Goal: Task Accomplishment & Management: Complete application form

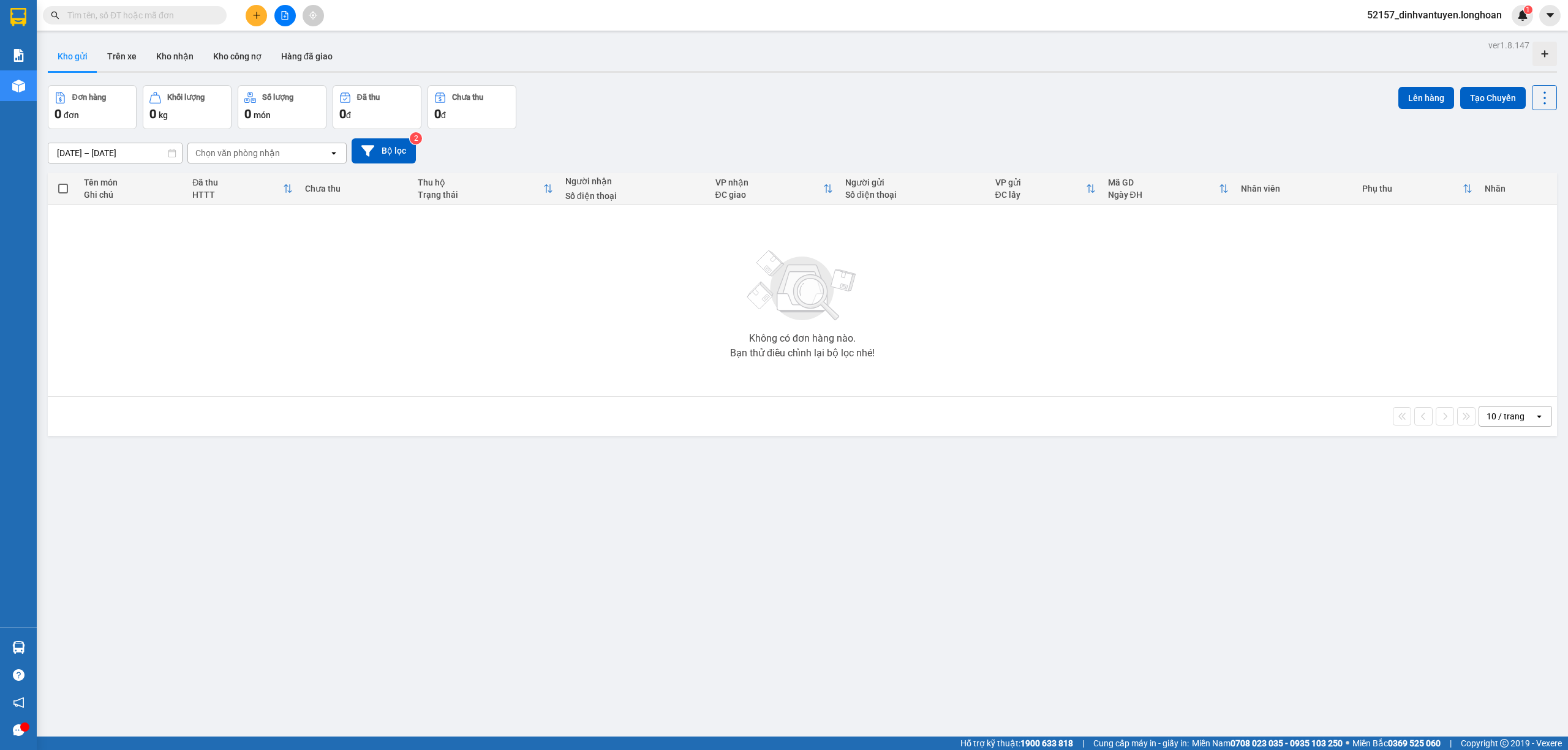
click at [154, 18] on input "text" at bounding box center [139, 15] width 145 height 14
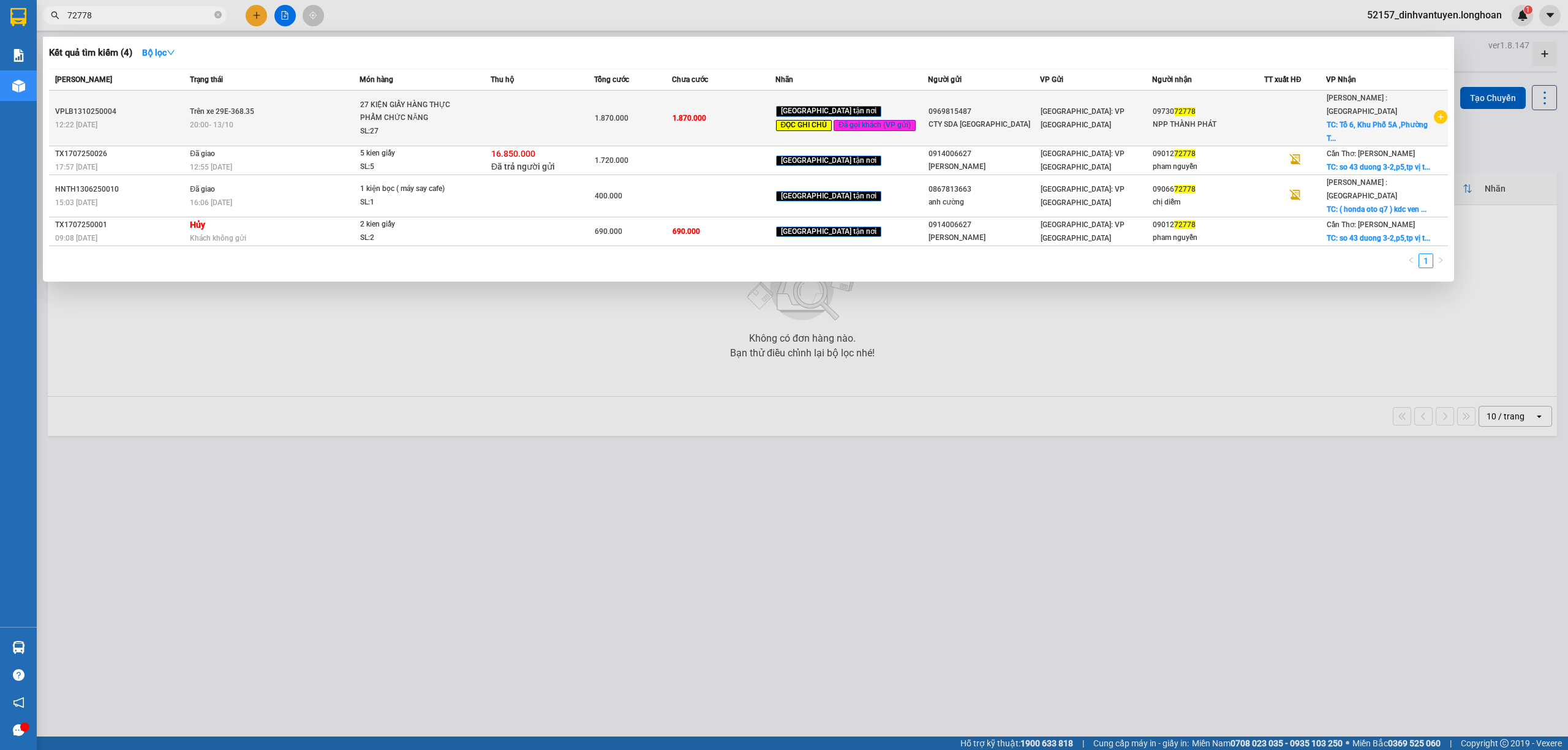
type input "72778"
click at [652, 111] on div "1.870.000" at bounding box center [633, 118] width 77 height 14
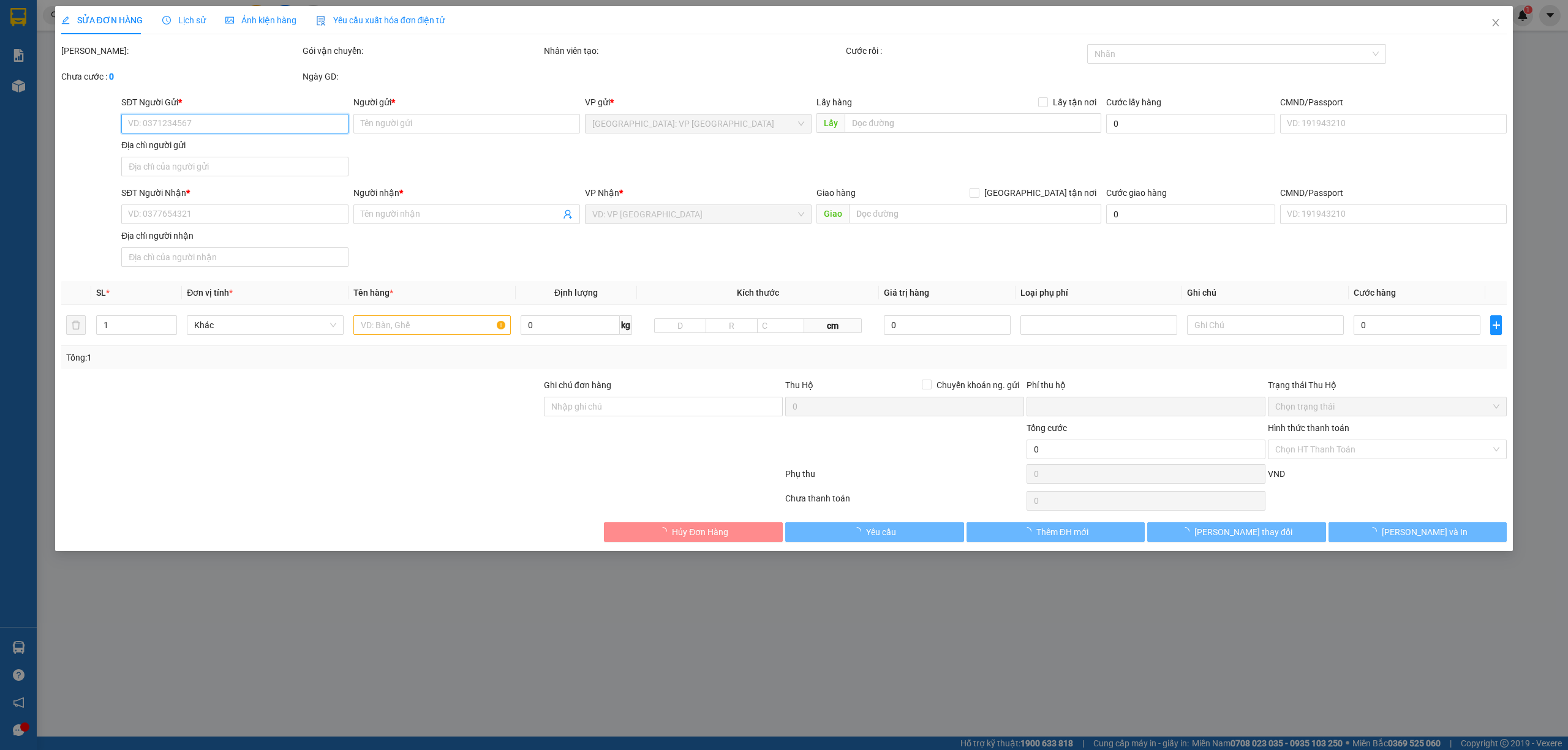
type input "0969815487"
type input "CTY SDA [GEOGRAPHIC_DATA]"
type input "0973072778"
type input "NPP THÀNH PHÁT"
checkbox input "true"
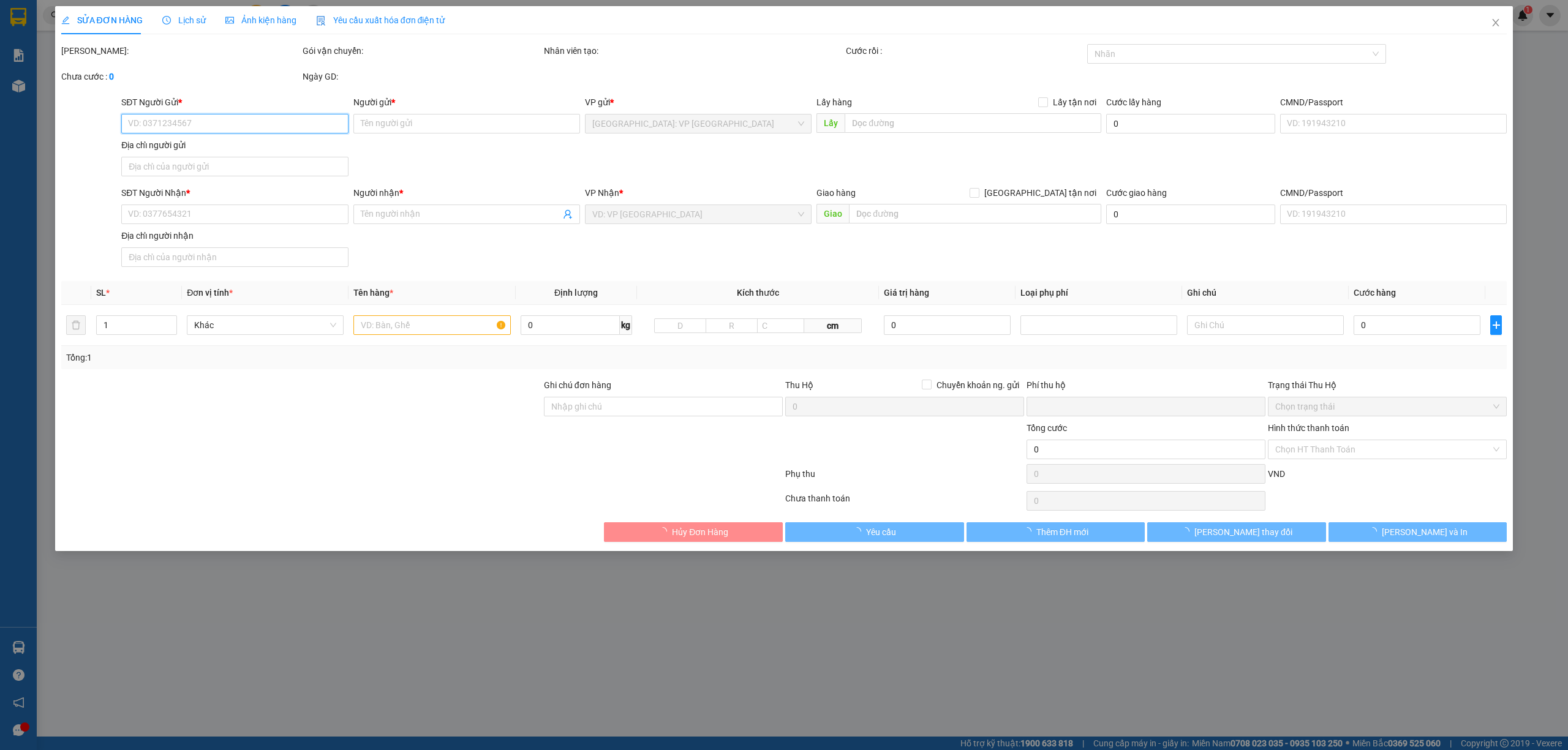
type input "Tổ [GEOGRAPHIC_DATA], [GEOGRAPHIC_DATA], [GEOGRAPHIC_DATA]"
type input "ĐỂ ĐÚNG CHIỀU MŨI TÊN HÀNG DỄ VỠ, NHẸ TAY HƯ VỠ KHÔNG ĐỀN GIÁ TRỊ HÀNG"
type input "0"
type input "1.870.000"
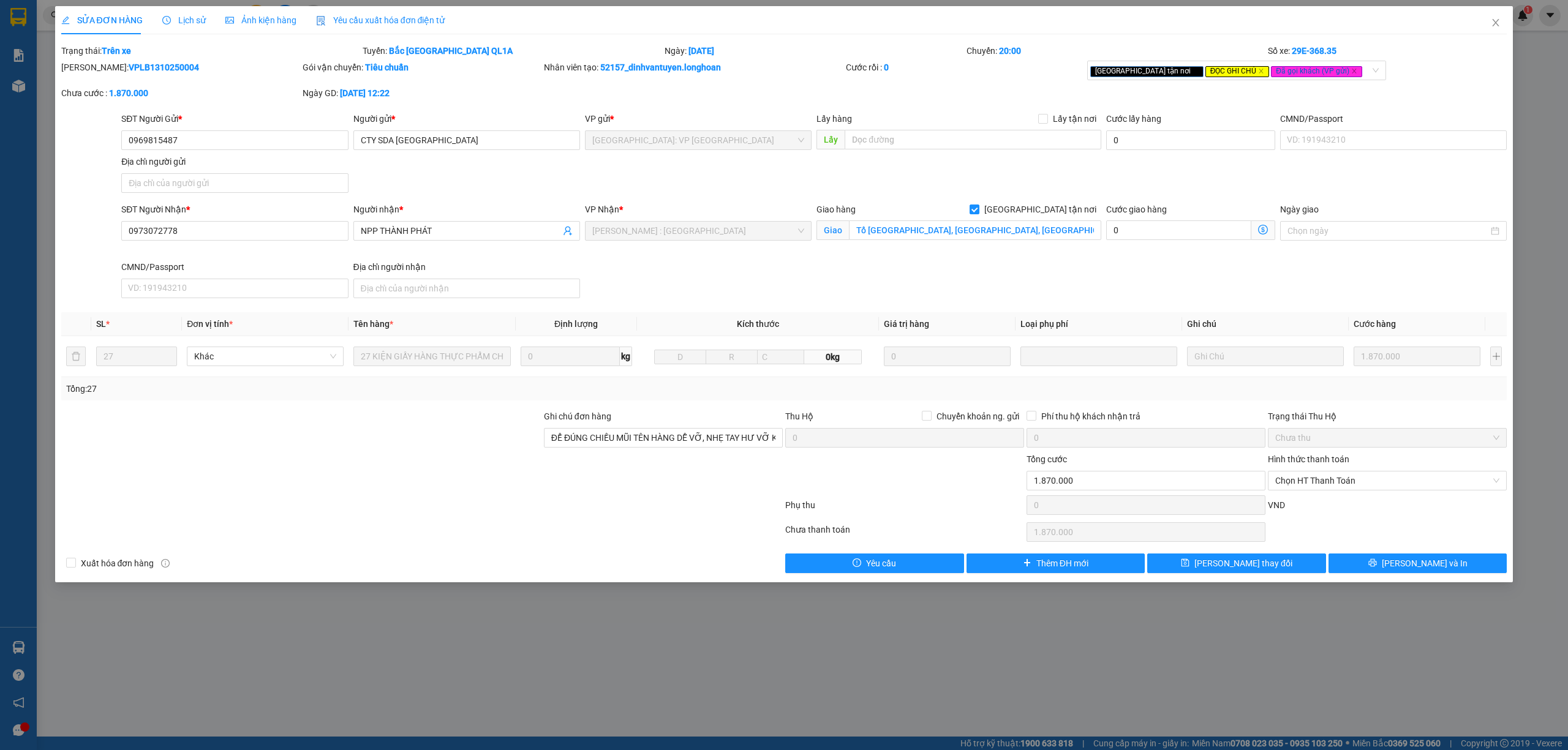
click at [149, 67] on b "VPLB1310250004" at bounding box center [163, 67] width 70 height 10
copy b "VPLB1310250004"
click at [195, 12] on div "Lịch sử" at bounding box center [184, 20] width 44 height 28
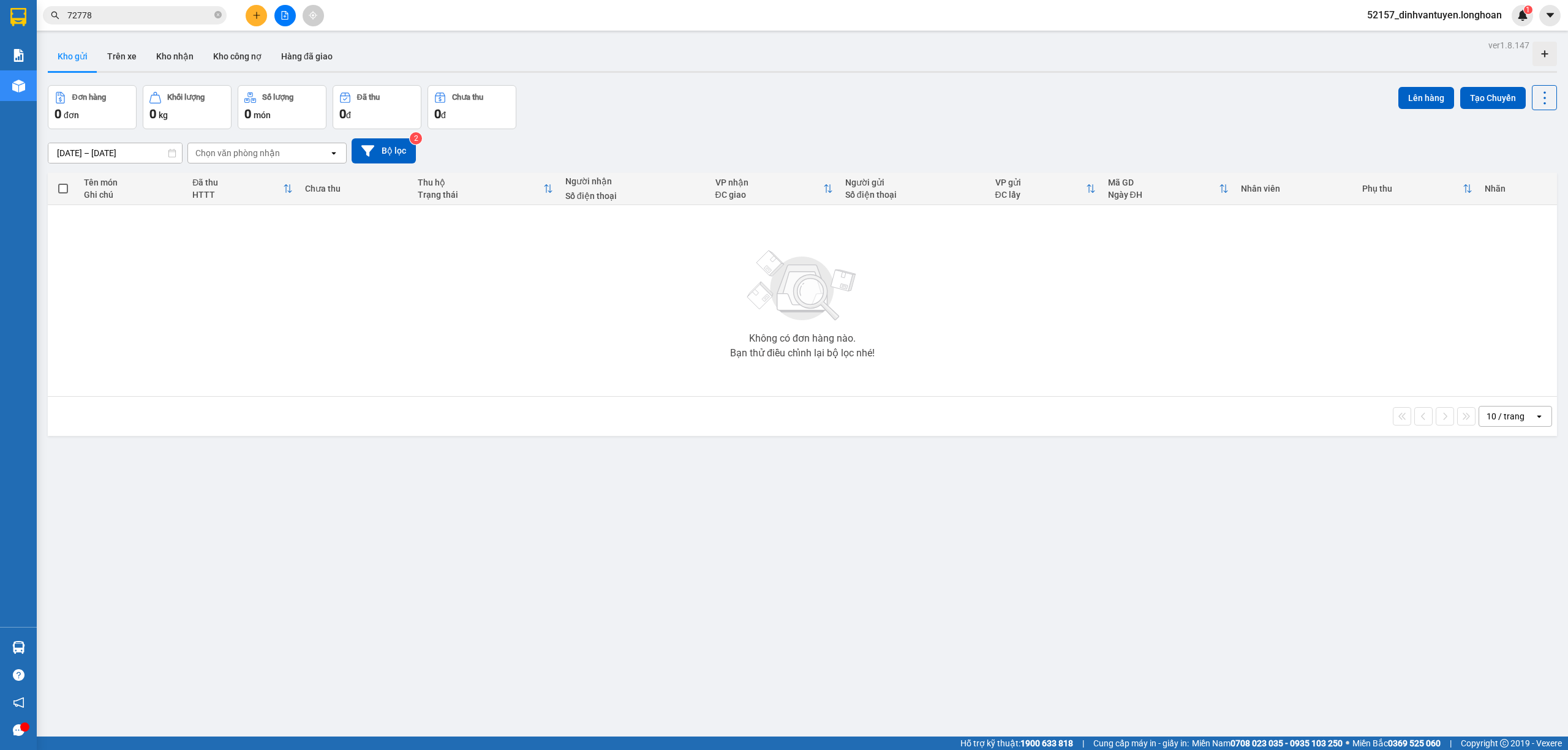
click at [254, 15] on icon "plus" at bounding box center [256, 15] width 6 height 1
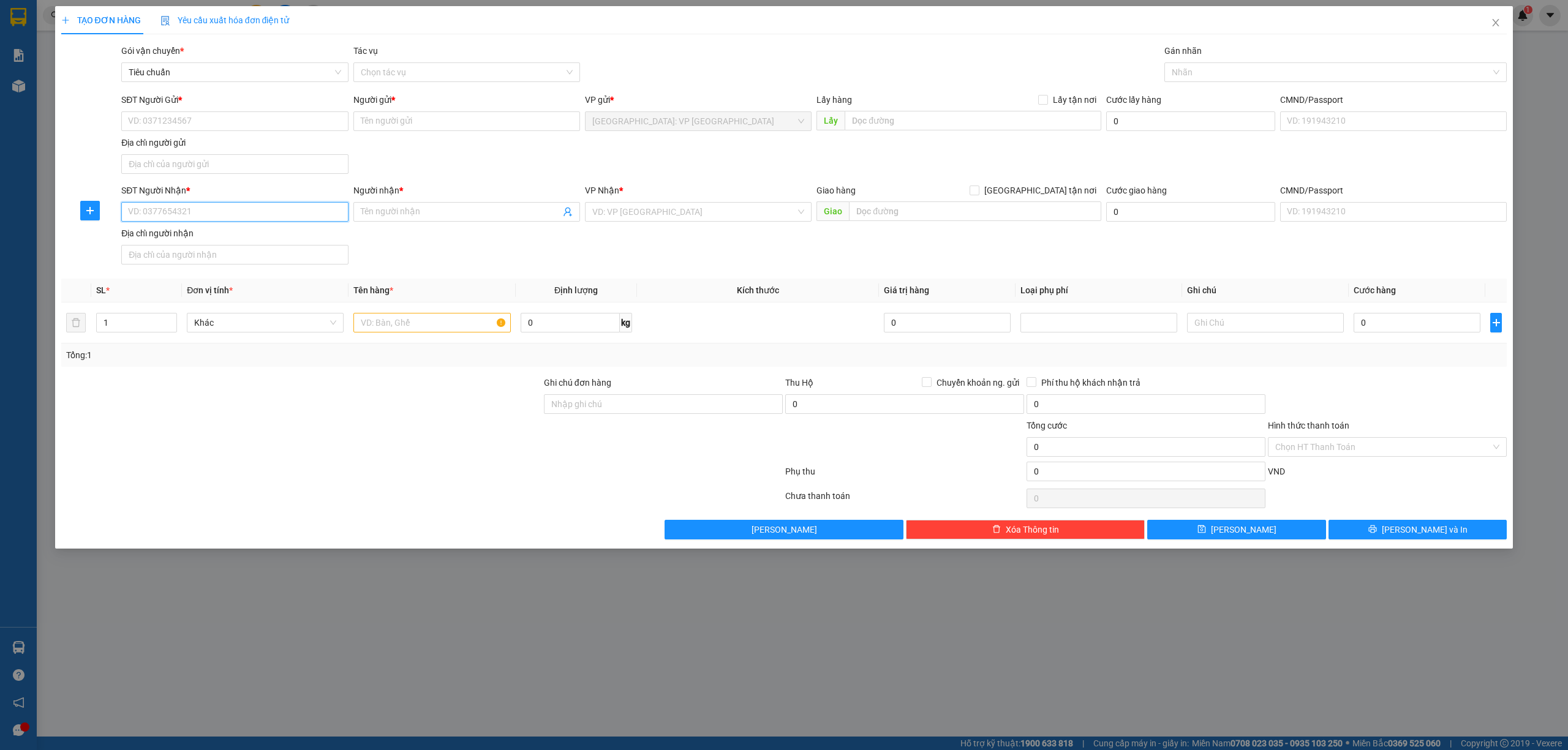
click at [250, 207] on input "SĐT Người Nhận *" at bounding box center [234, 212] width 227 height 19
paste input "0904313000"
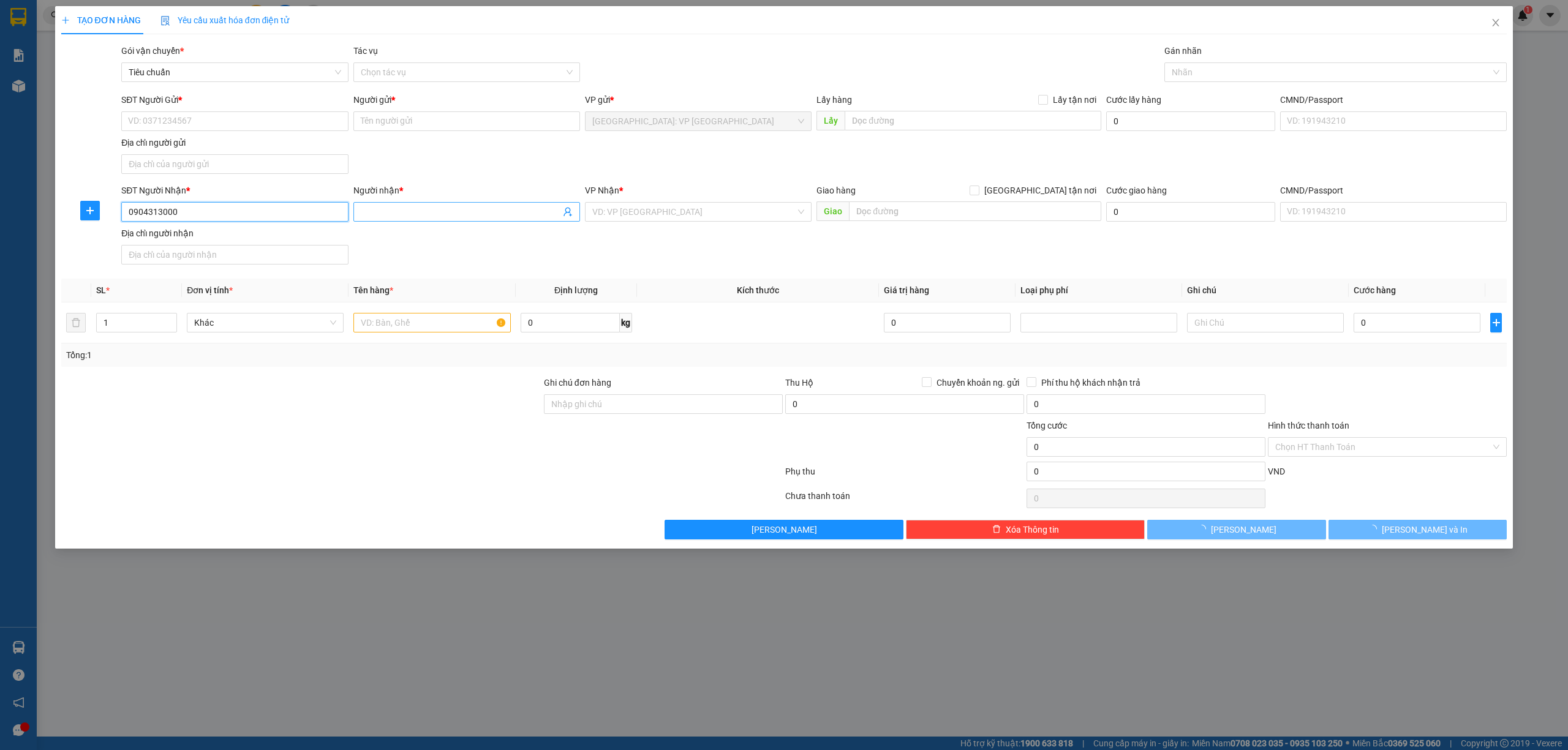
type input "0904313000"
click at [427, 212] on input "Người nhận *" at bounding box center [460, 212] width 200 height 14
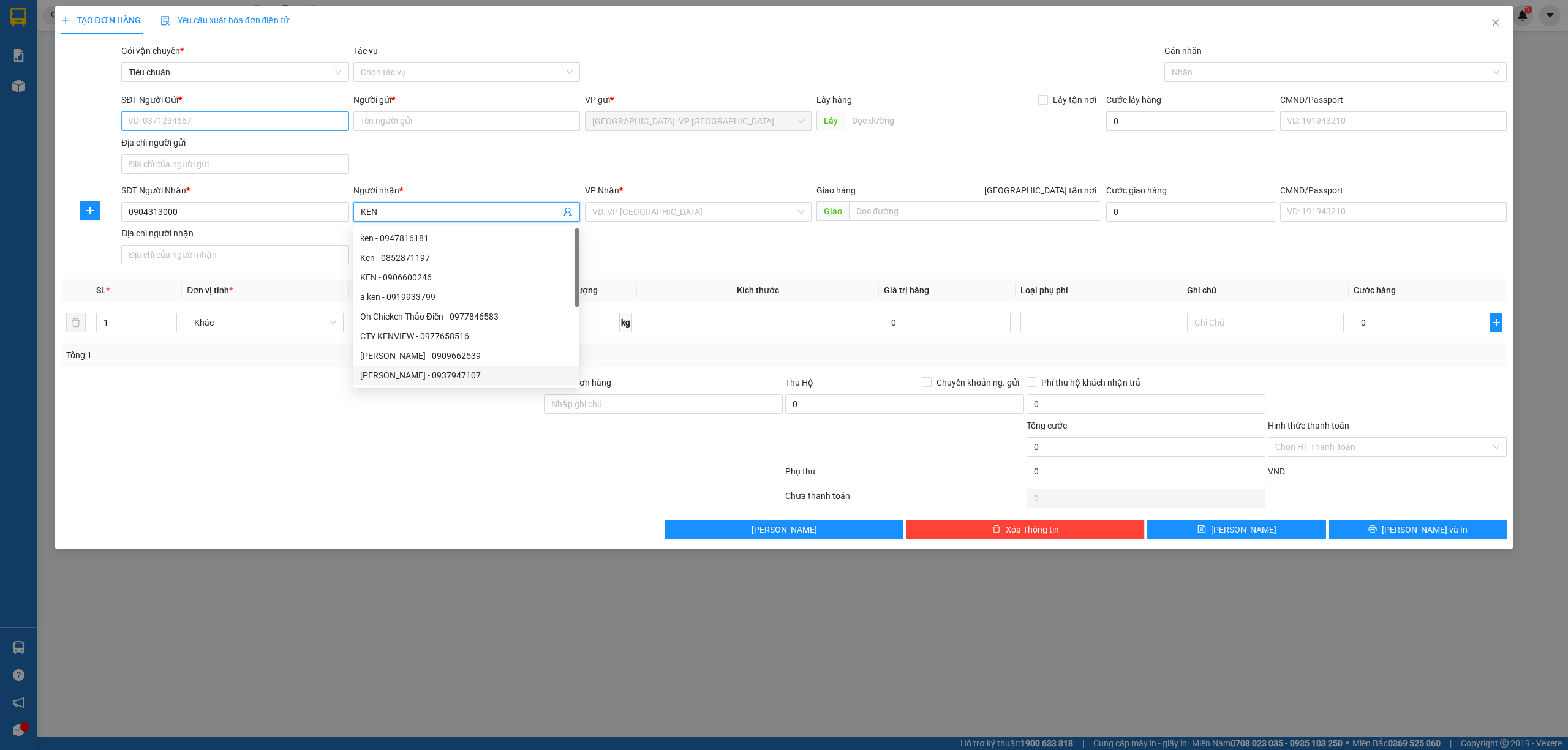
type input "KEN"
click at [238, 119] on input "SĐT Người Gửi *" at bounding box center [234, 121] width 227 height 19
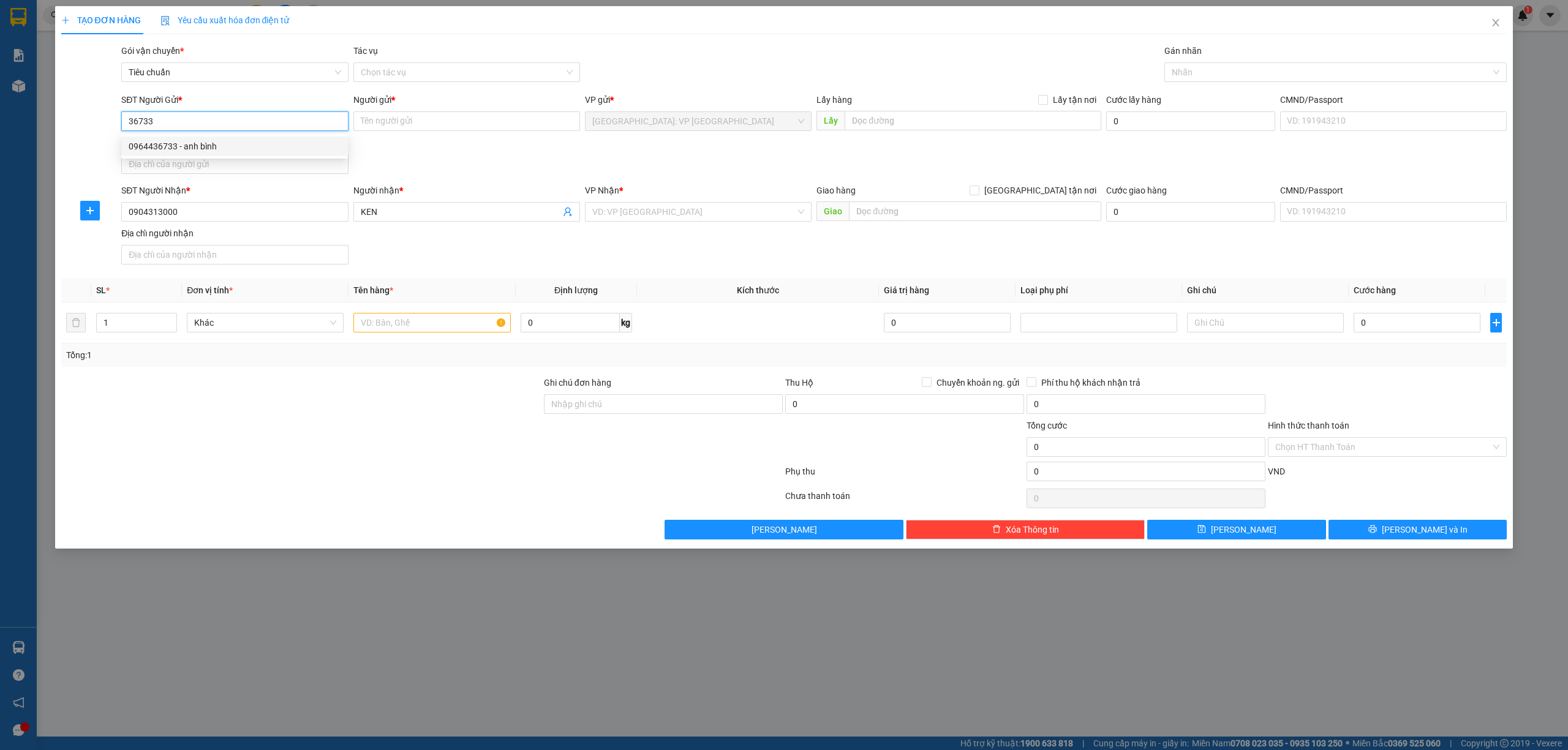
click at [265, 143] on div "0964436733 - anh bình" at bounding box center [234, 146] width 212 height 14
type input "0964436733"
type input "anh bình"
type input "0964436733"
click at [173, 318] on span "up" at bounding box center [170, 319] width 7 height 7
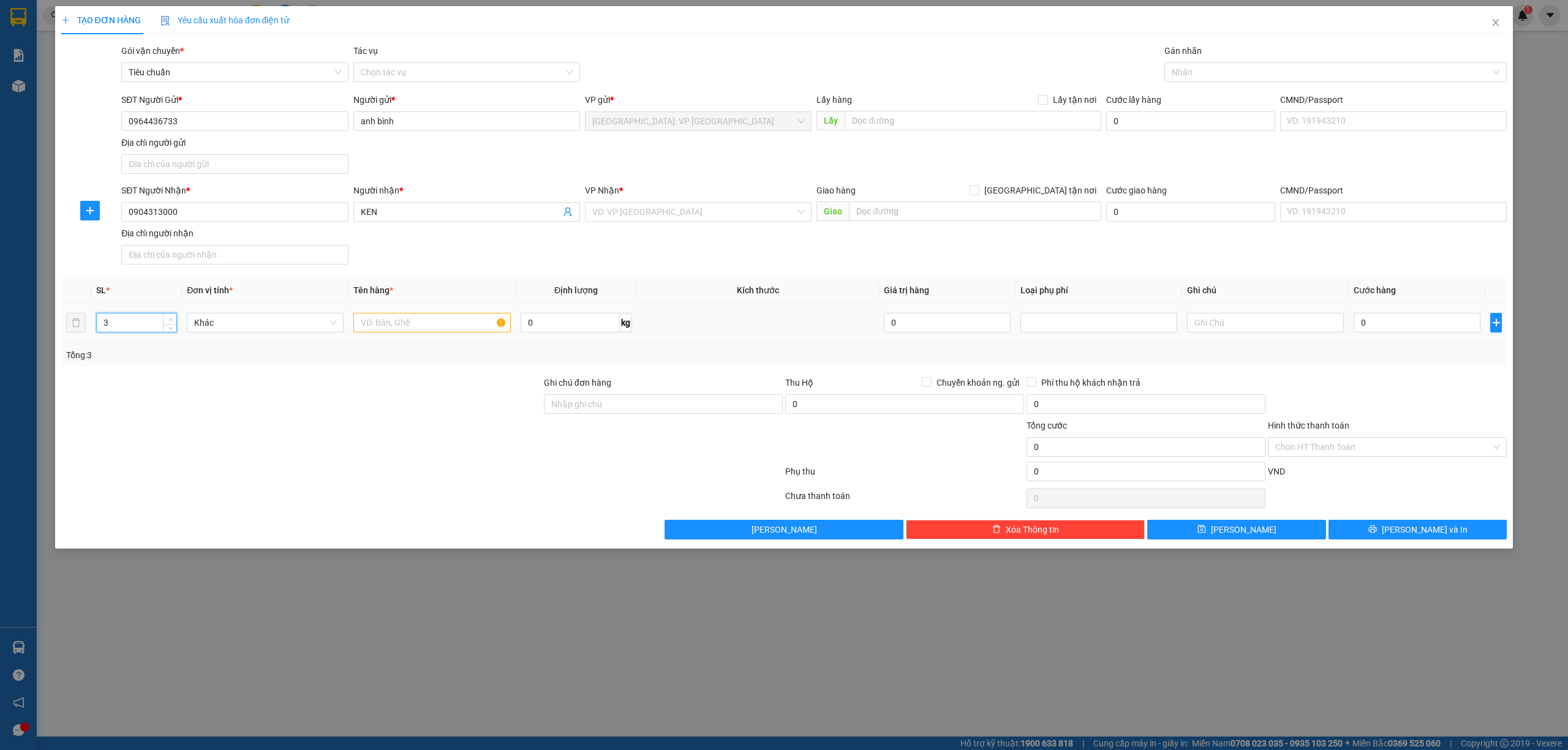
click at [173, 318] on span "up" at bounding box center [170, 319] width 7 height 7
type input "4"
click at [173, 318] on span "up" at bounding box center [170, 319] width 7 height 7
click at [385, 318] on input "text" at bounding box center [431, 322] width 157 height 19
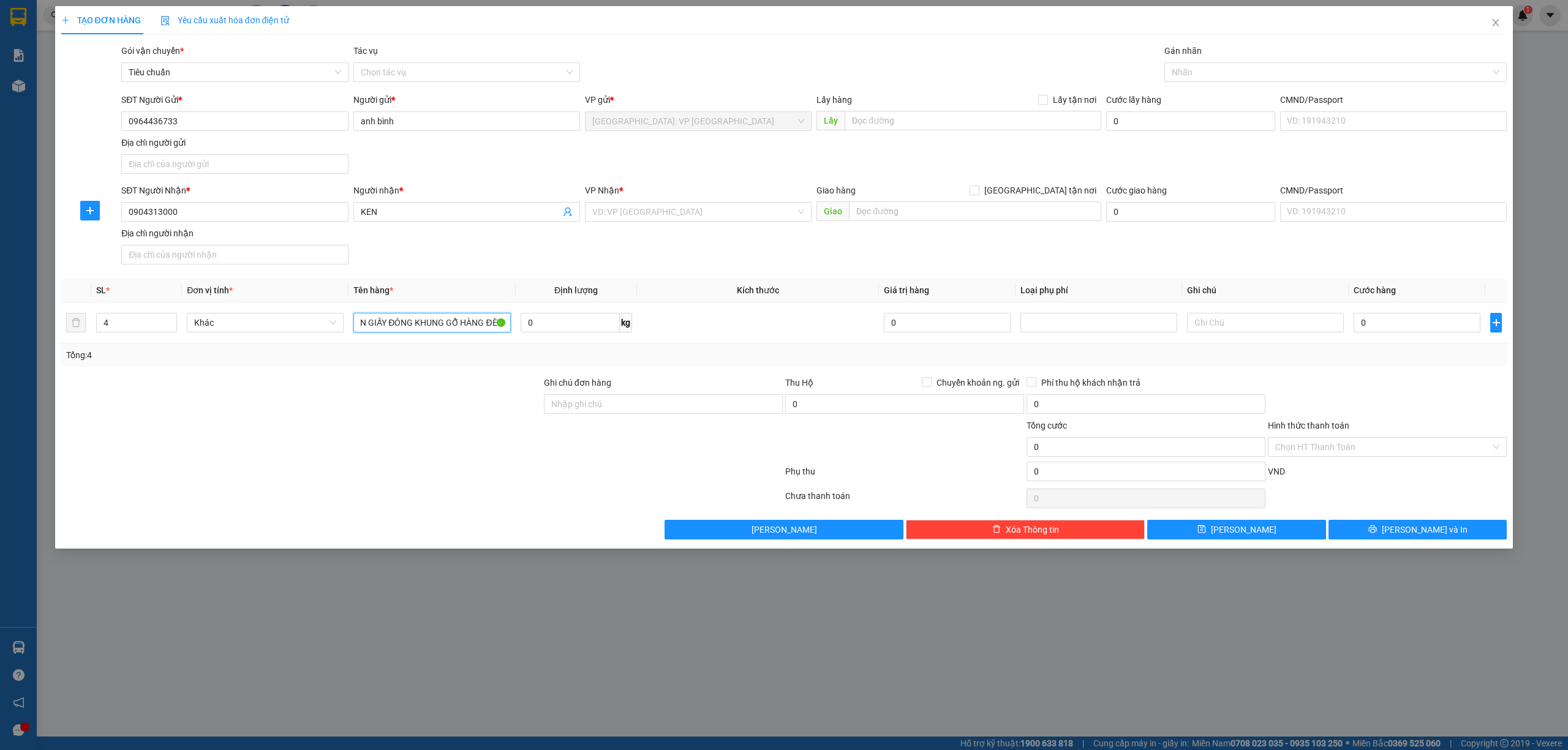
type input "4 KIỆN GIẤY ĐÓNG KHUNG GỖ HÀNG ĐÈN"
click at [365, 394] on div at bounding box center [301, 397] width 482 height 43
click at [701, 216] on input "search" at bounding box center [694, 212] width 204 height 19
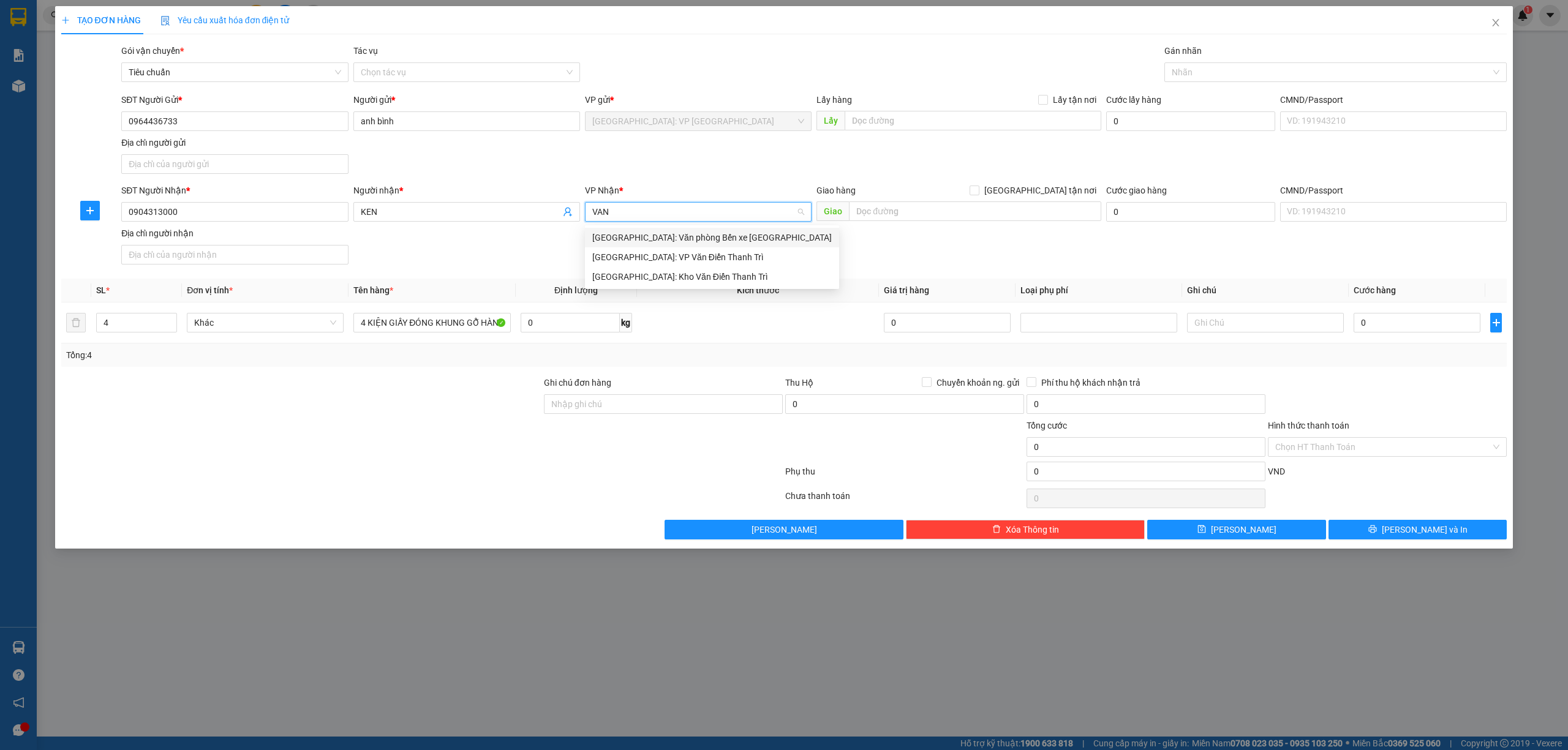
type input "VAN D"
drag, startPoint x: 700, startPoint y: 258, endPoint x: 854, endPoint y: 225, distance: 157.5
click at [700, 258] on div "[GEOGRAPHIC_DATA]: Kho Văn Điển Thanh Trì" at bounding box center [698, 257] width 212 height 14
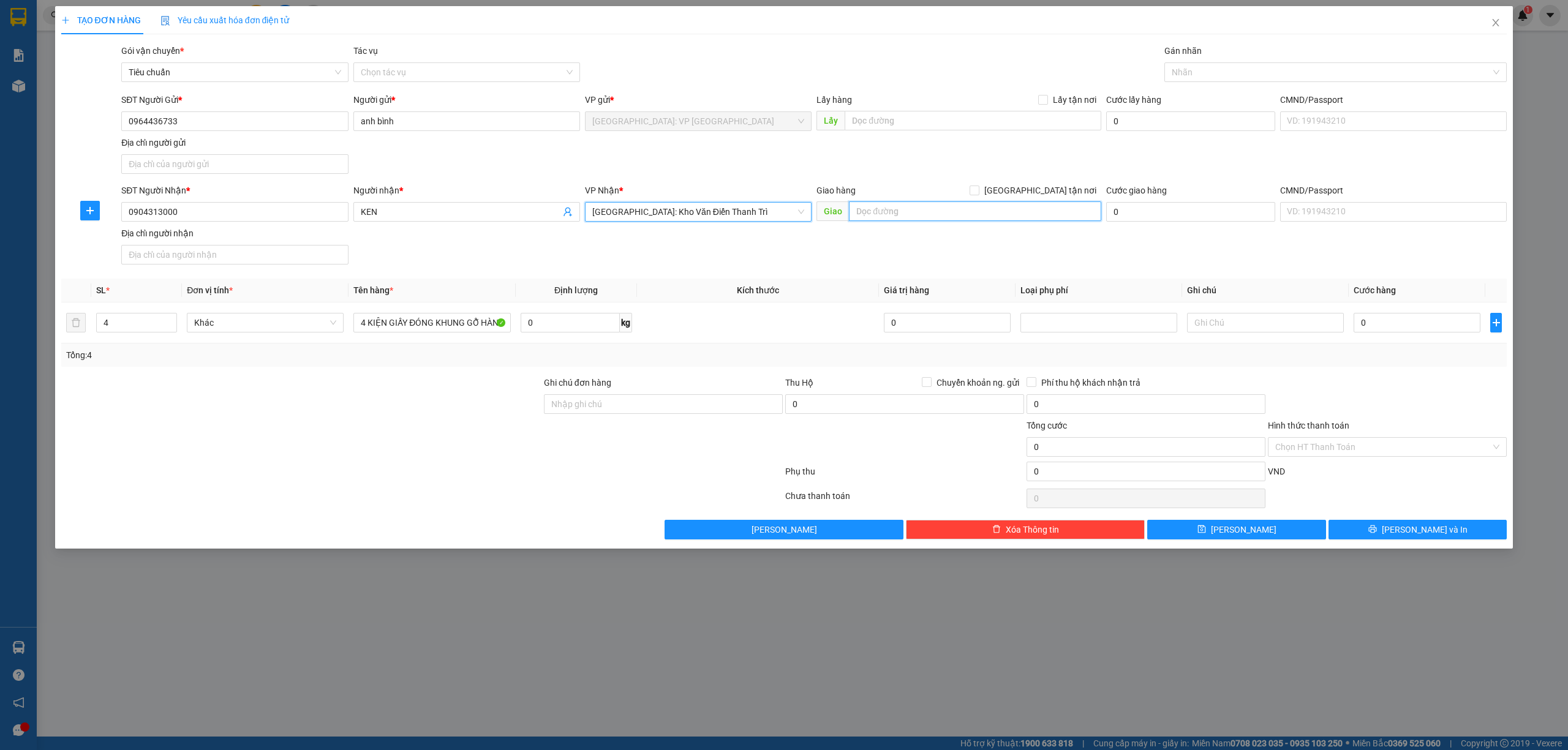
click at [956, 209] on input "text" at bounding box center [975, 211] width 252 height 19
paste input "19 [PERSON_NAME] - Kdt Ecoriver - p. [GEOGRAPHIC_DATA], [GEOGRAPHIC_DATA]. [GEO…"
type input "19 [PERSON_NAME] - Kdt Ecoriver - [GEOGRAPHIC_DATA], [GEOGRAPHIC_DATA]. [GEOGRA…"
click at [978, 189] on input "[GEOGRAPHIC_DATA] tận nơi" at bounding box center [973, 190] width 9 height 9
checkbox input "true"
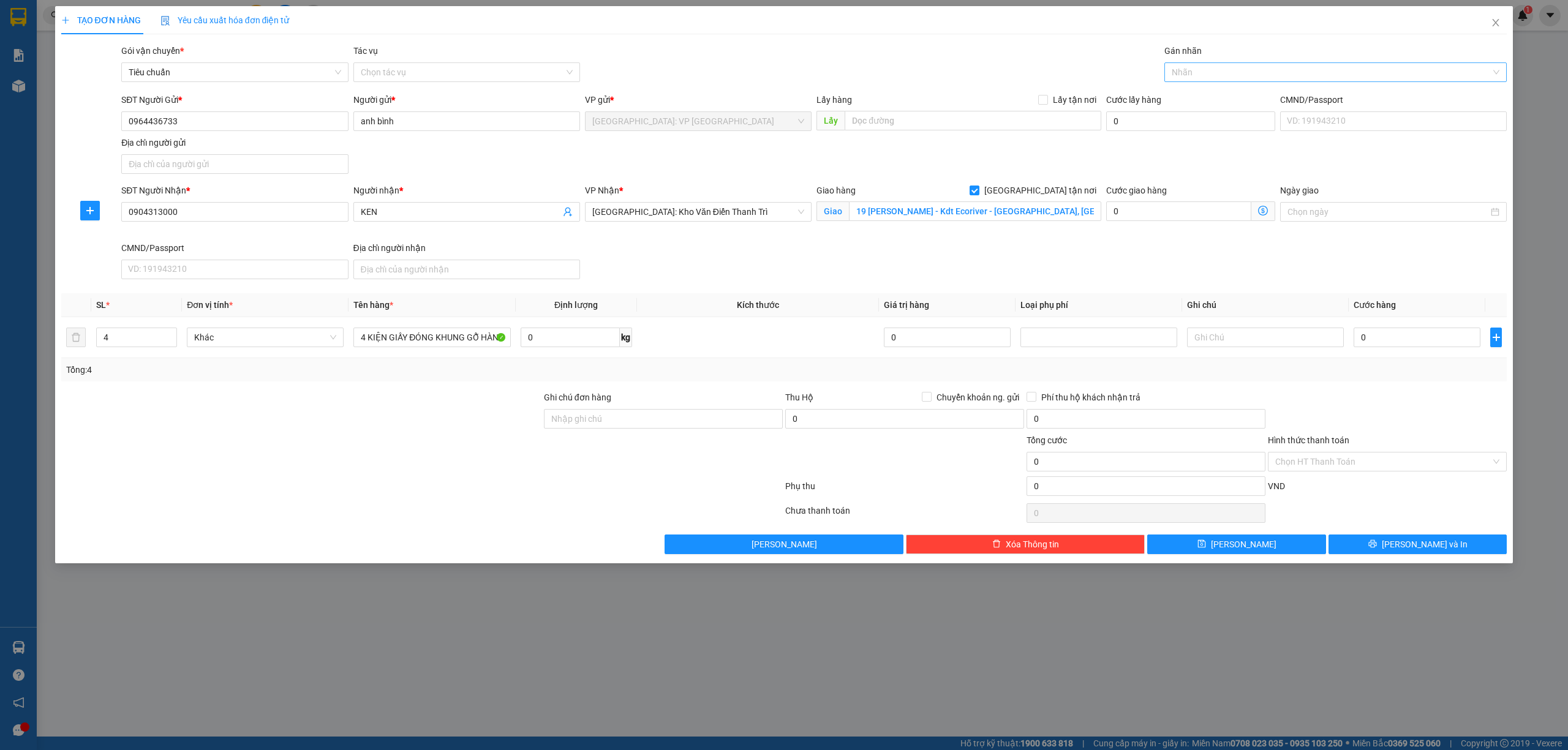
click at [1194, 69] on div at bounding box center [1330, 72] width 325 height 15
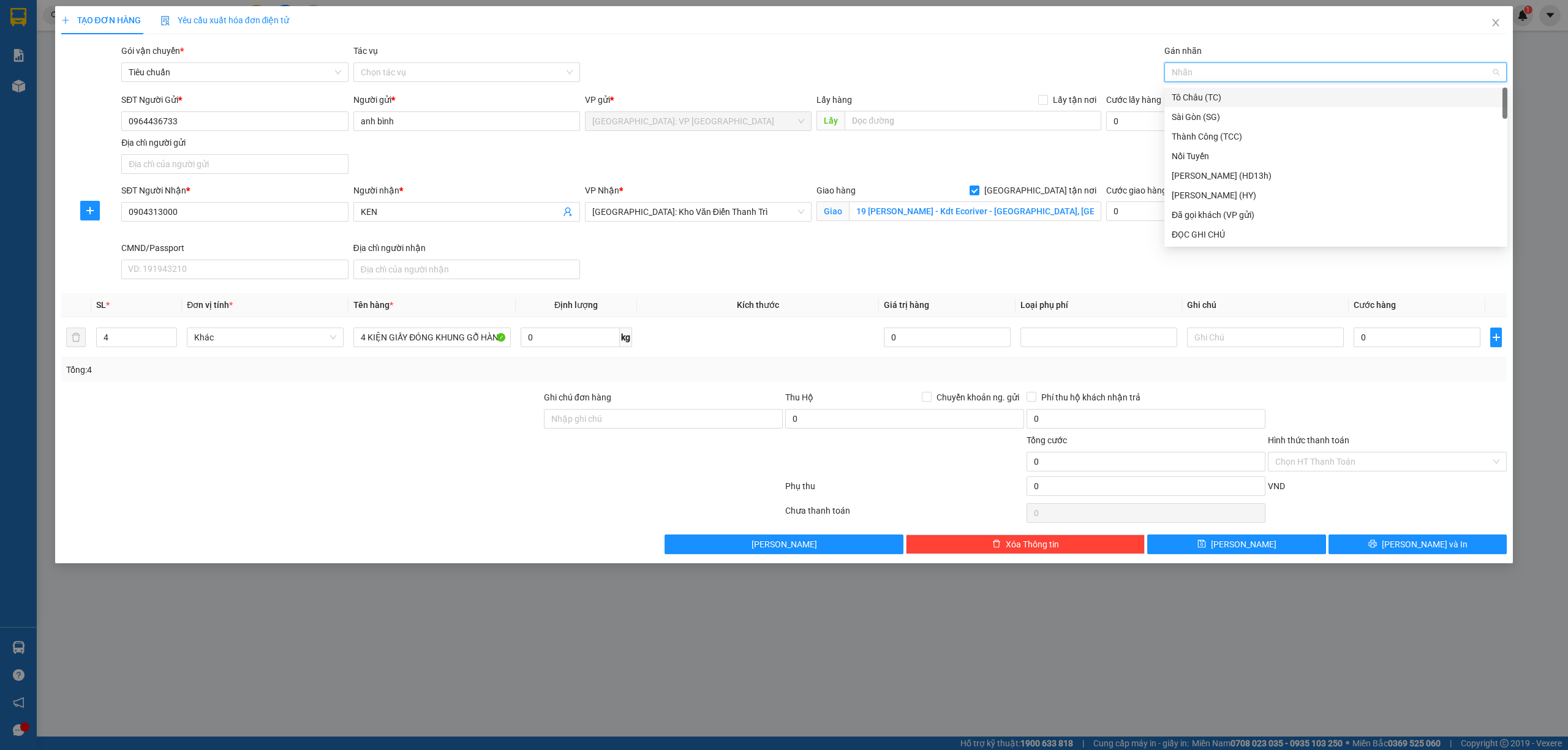
type input "G"
click at [1196, 236] on div "[GEOGRAPHIC_DATA] tận nơi" at bounding box center [1335, 234] width 328 height 14
click at [1193, 268] on div "SĐT Người Nhận * 0904313000 Người nhận * KEN VP Nhận * [GEOGRAPHIC_DATA]: Kho V…" at bounding box center [813, 233] width 1390 height 100
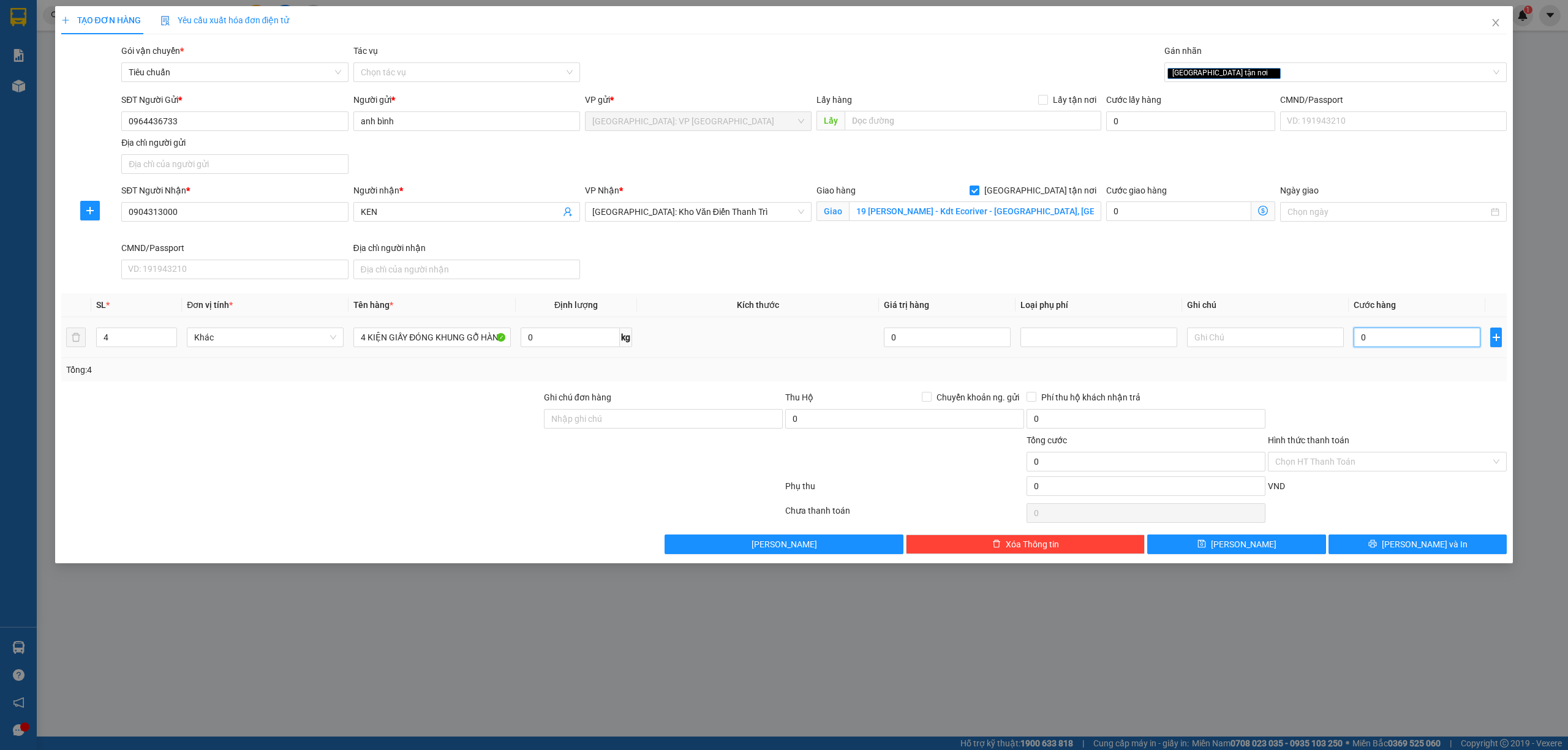
click at [1412, 341] on input "0" at bounding box center [1417, 337] width 127 height 19
type input "1"
type input "17"
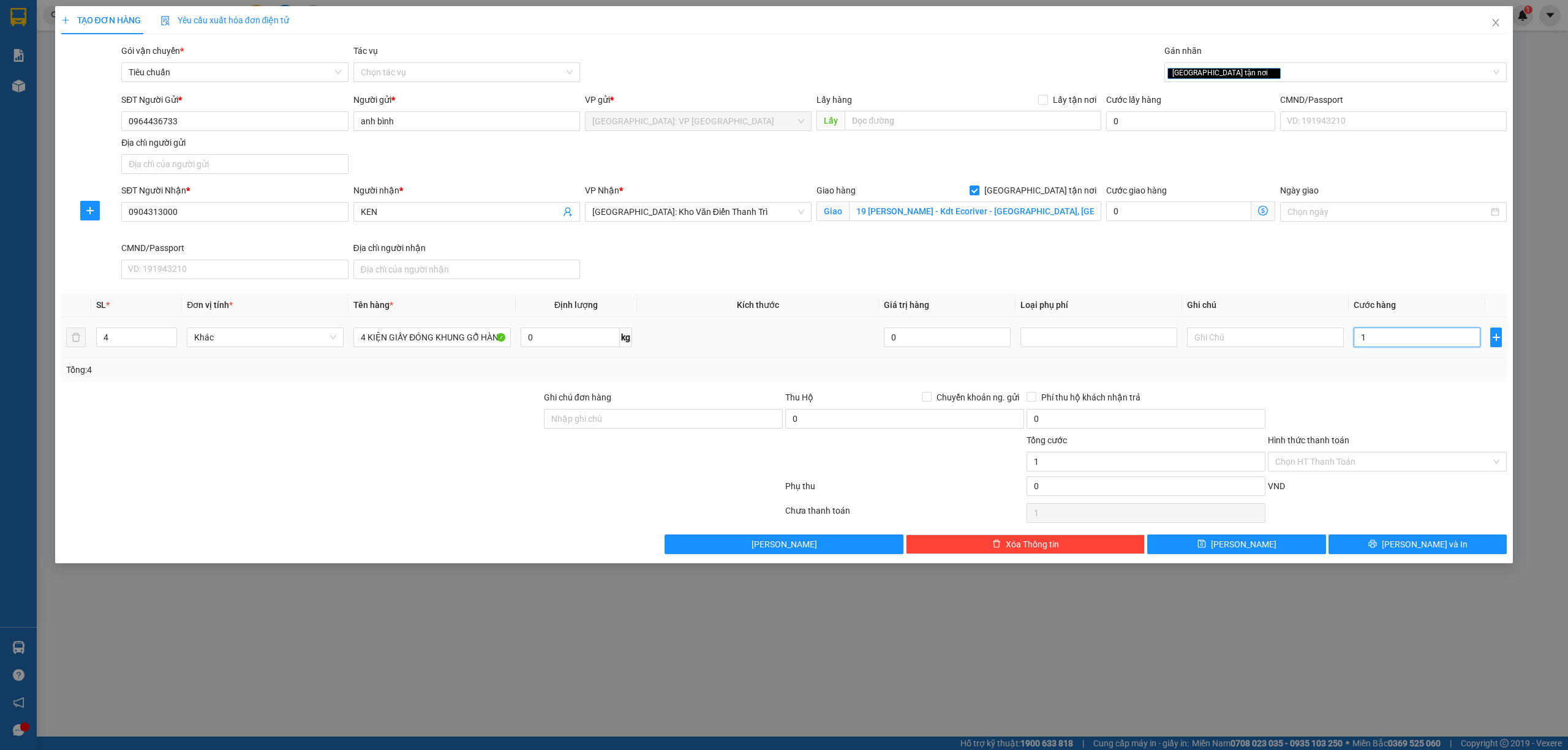
type input "17"
type input "170"
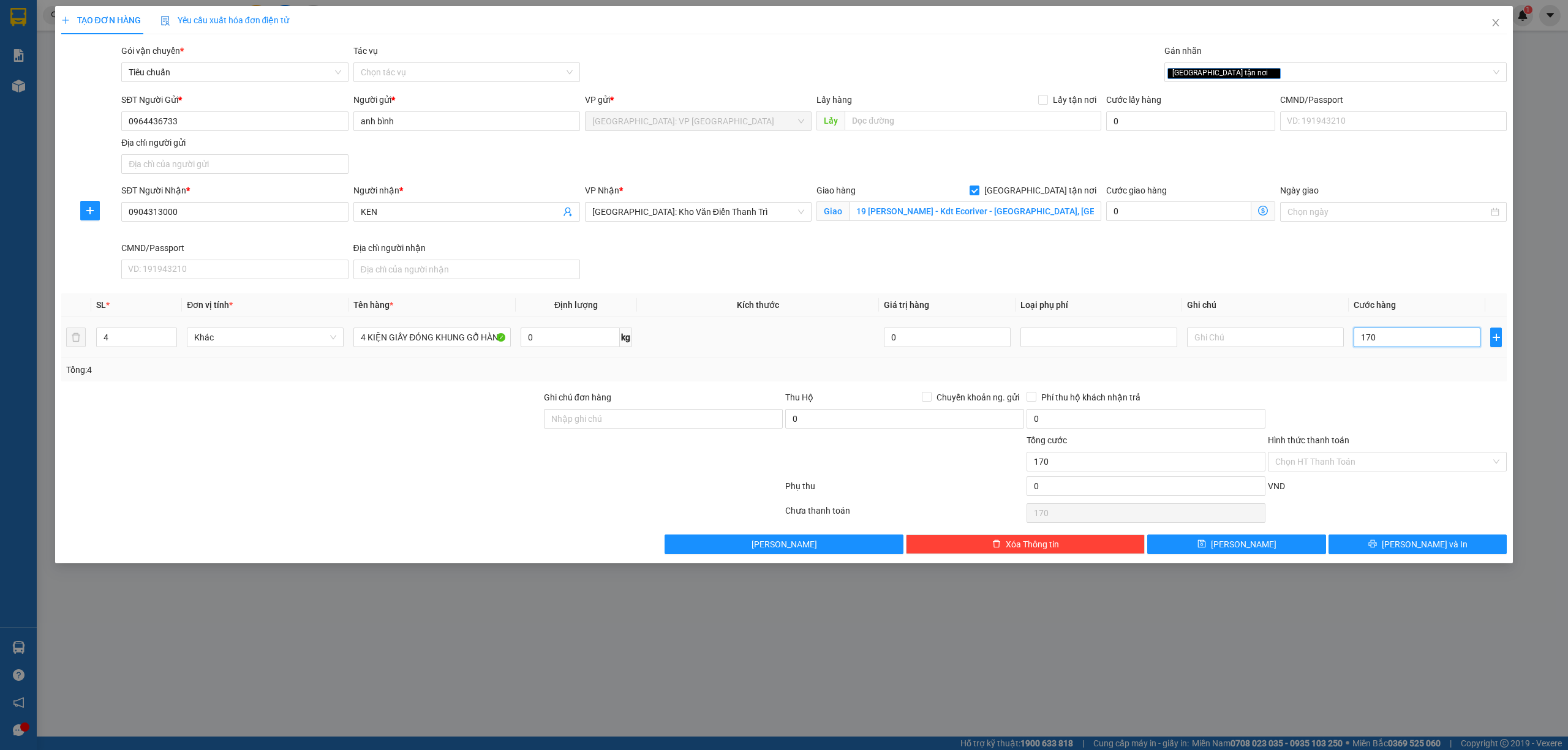
type input "1.700"
type input "17.000"
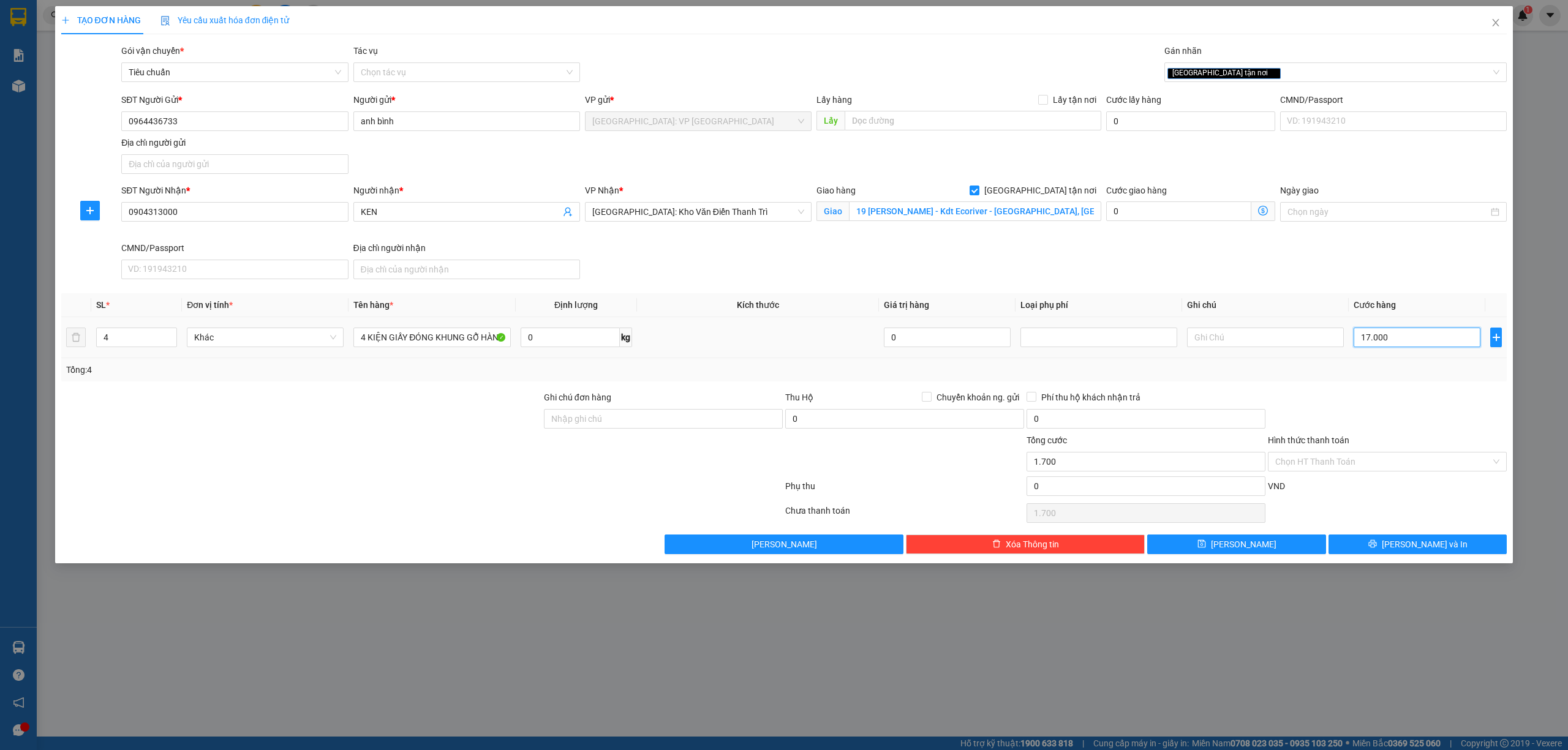
type input "17.000"
type input "170.000"
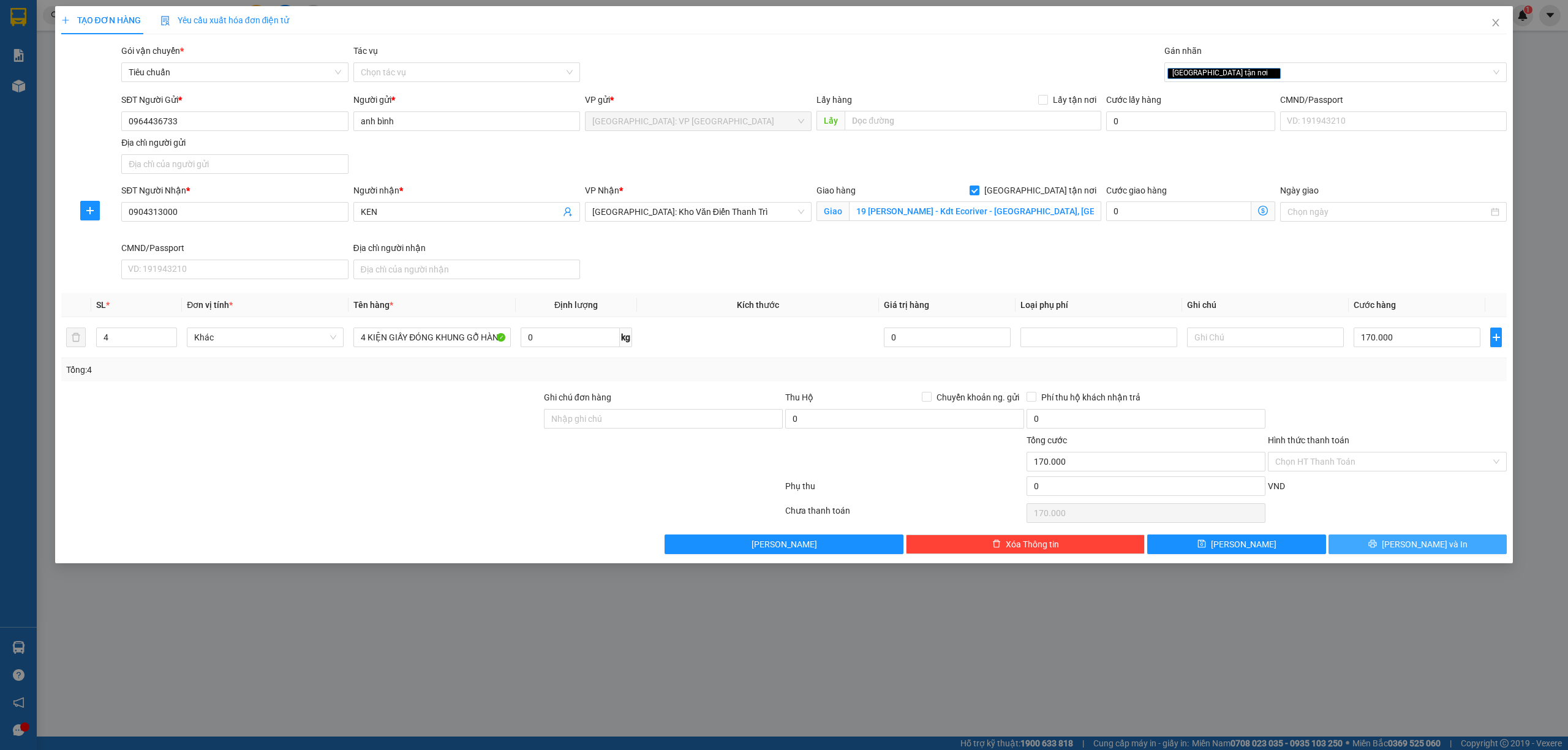
click at [1419, 544] on span "[PERSON_NAME] và In" at bounding box center [1424, 544] width 86 height 14
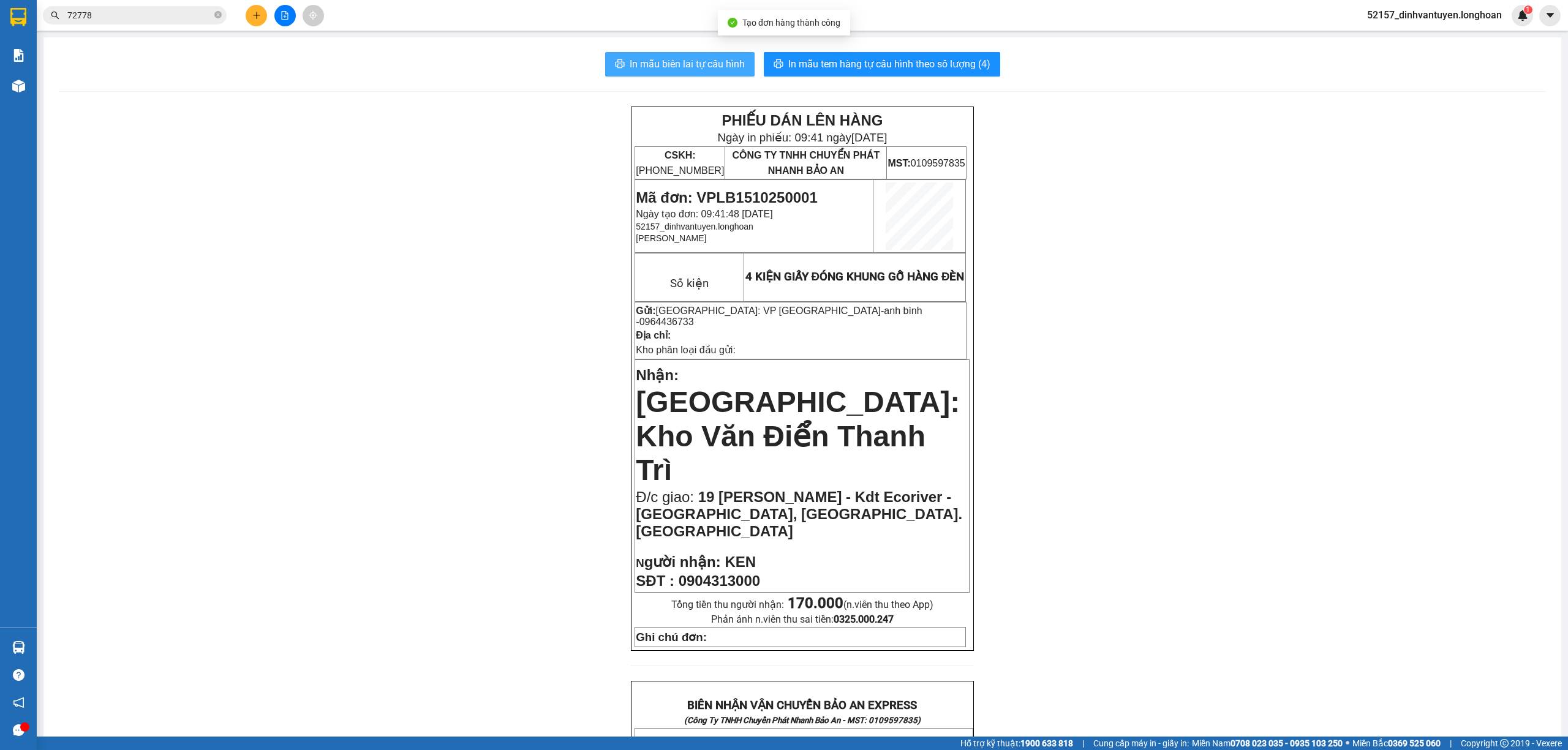
click at [692, 57] on span "In mẫu biên lai tự cấu hình" at bounding box center [687, 64] width 116 height 15
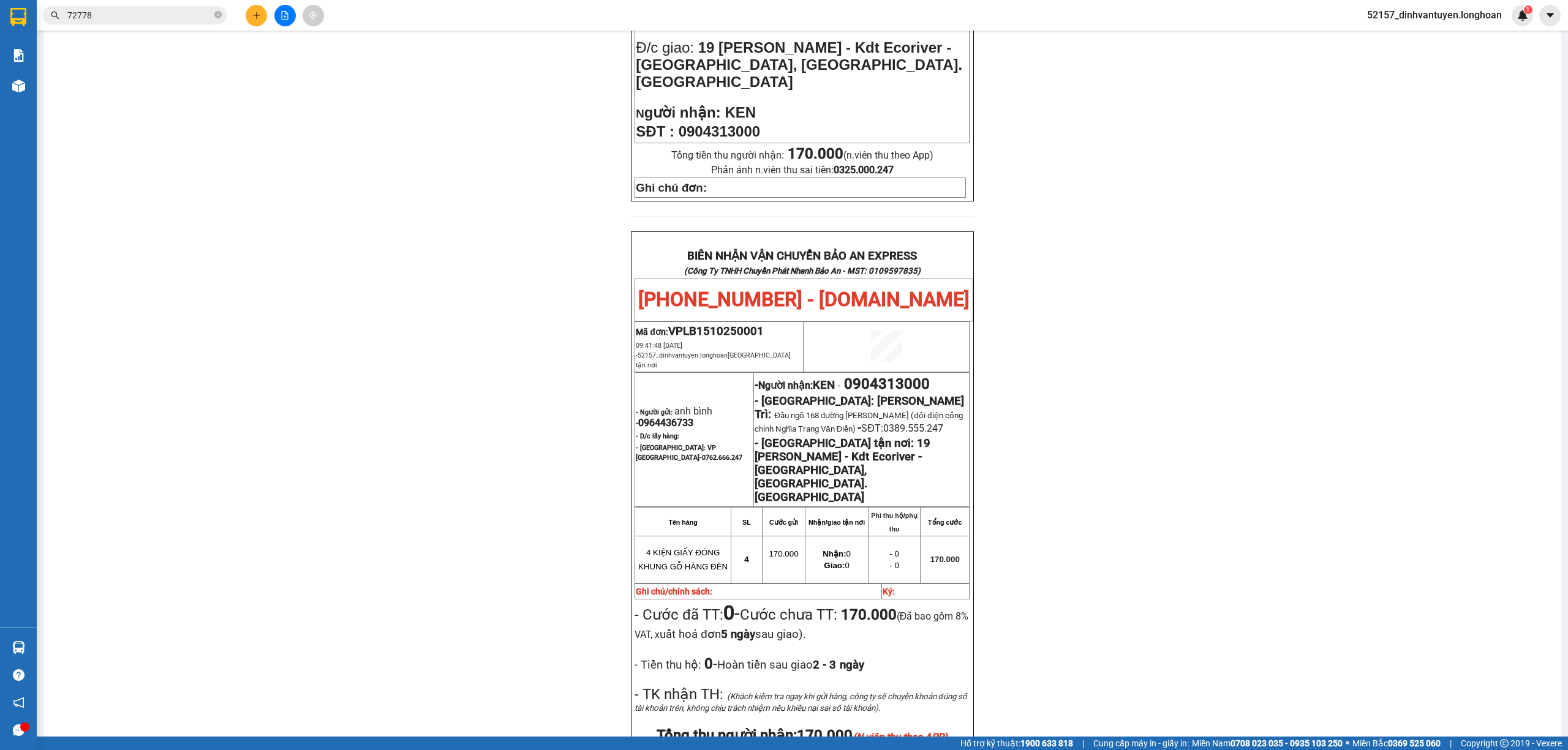
scroll to position [571, 0]
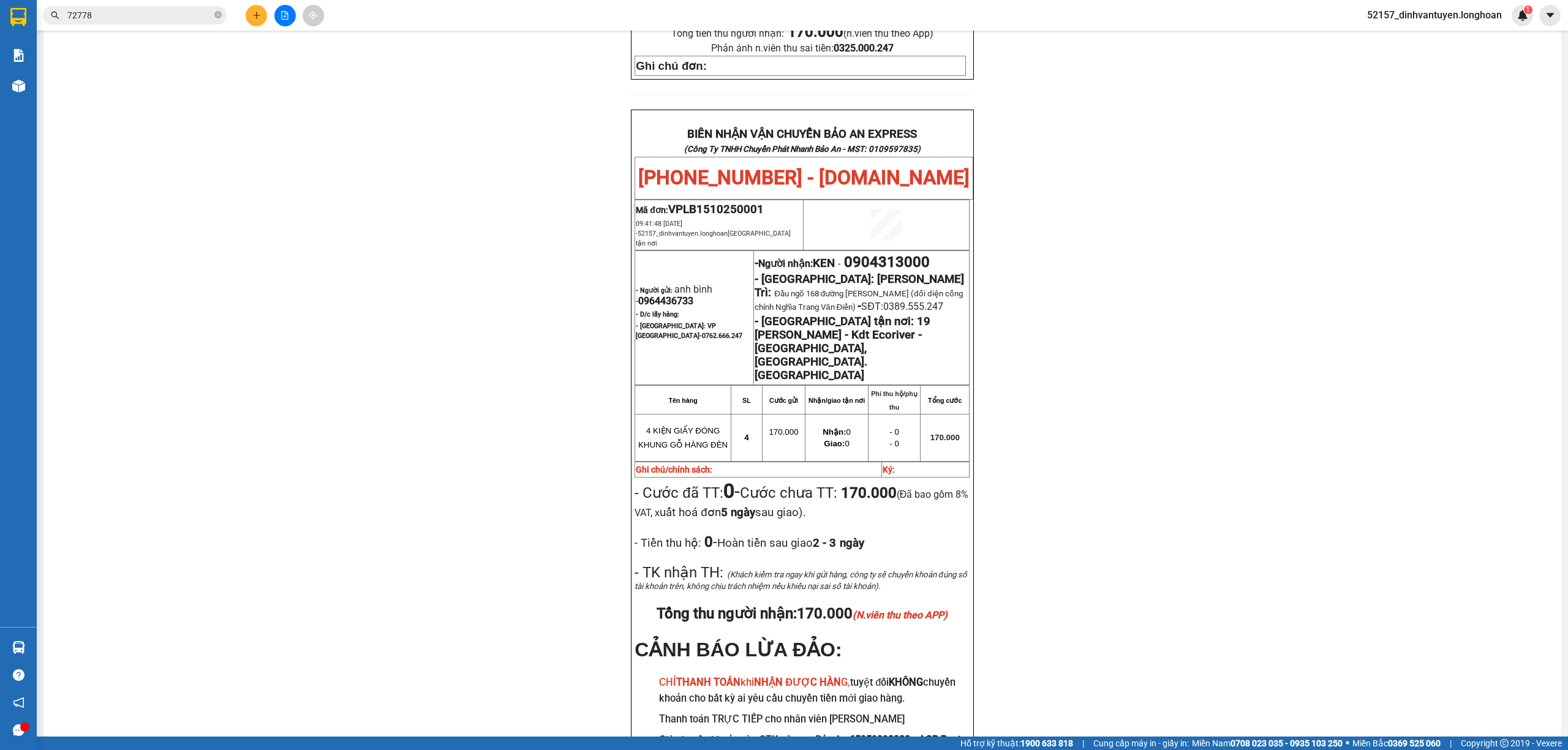
click at [251, 8] on button at bounding box center [256, 15] width 22 height 22
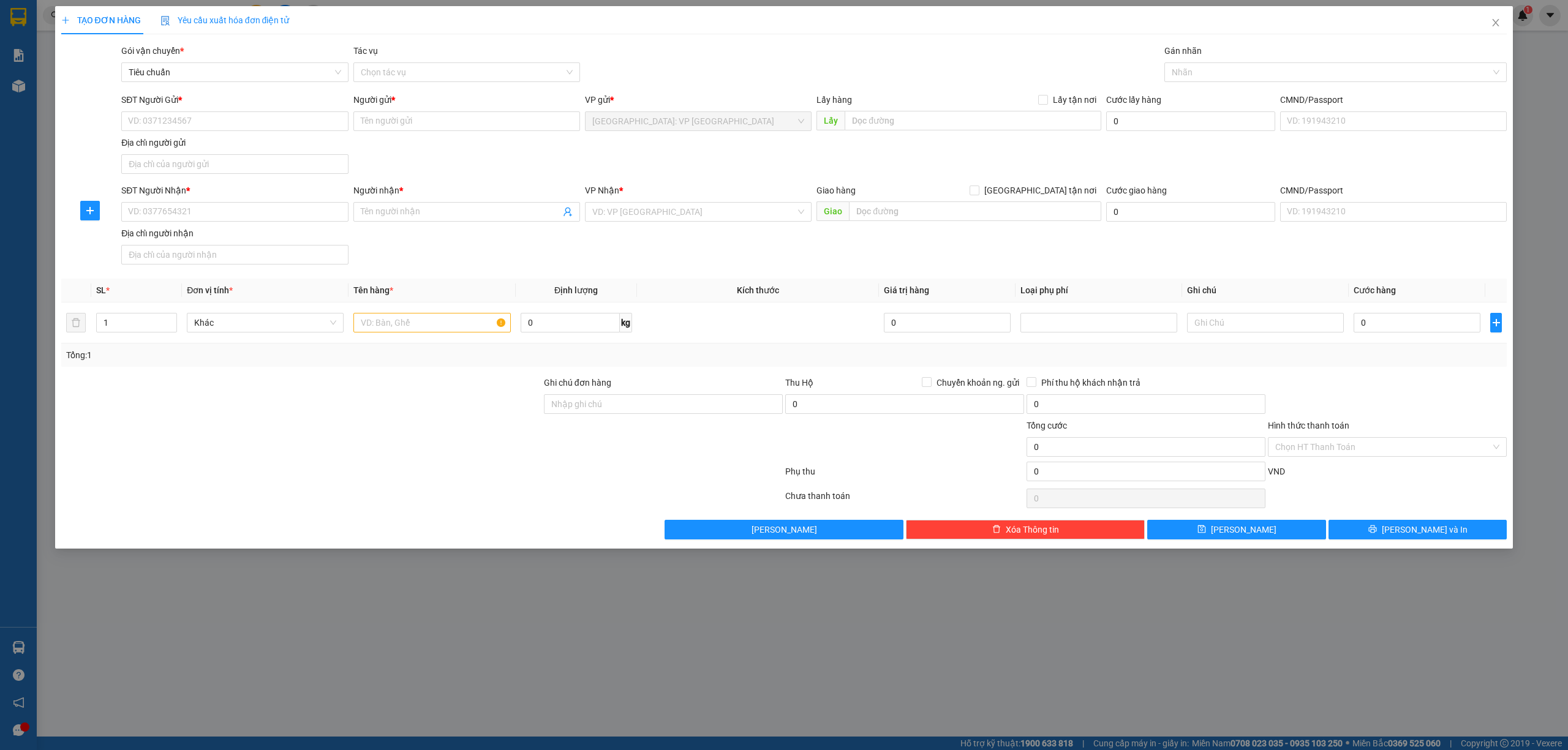
click at [259, 224] on div "SĐT Người Nhận * VD: 0377654321" at bounding box center [234, 204] width 227 height 43
click at [275, 120] on input "SĐT Người Gửi *" at bounding box center [234, 121] width 227 height 19
type input "0983840924"
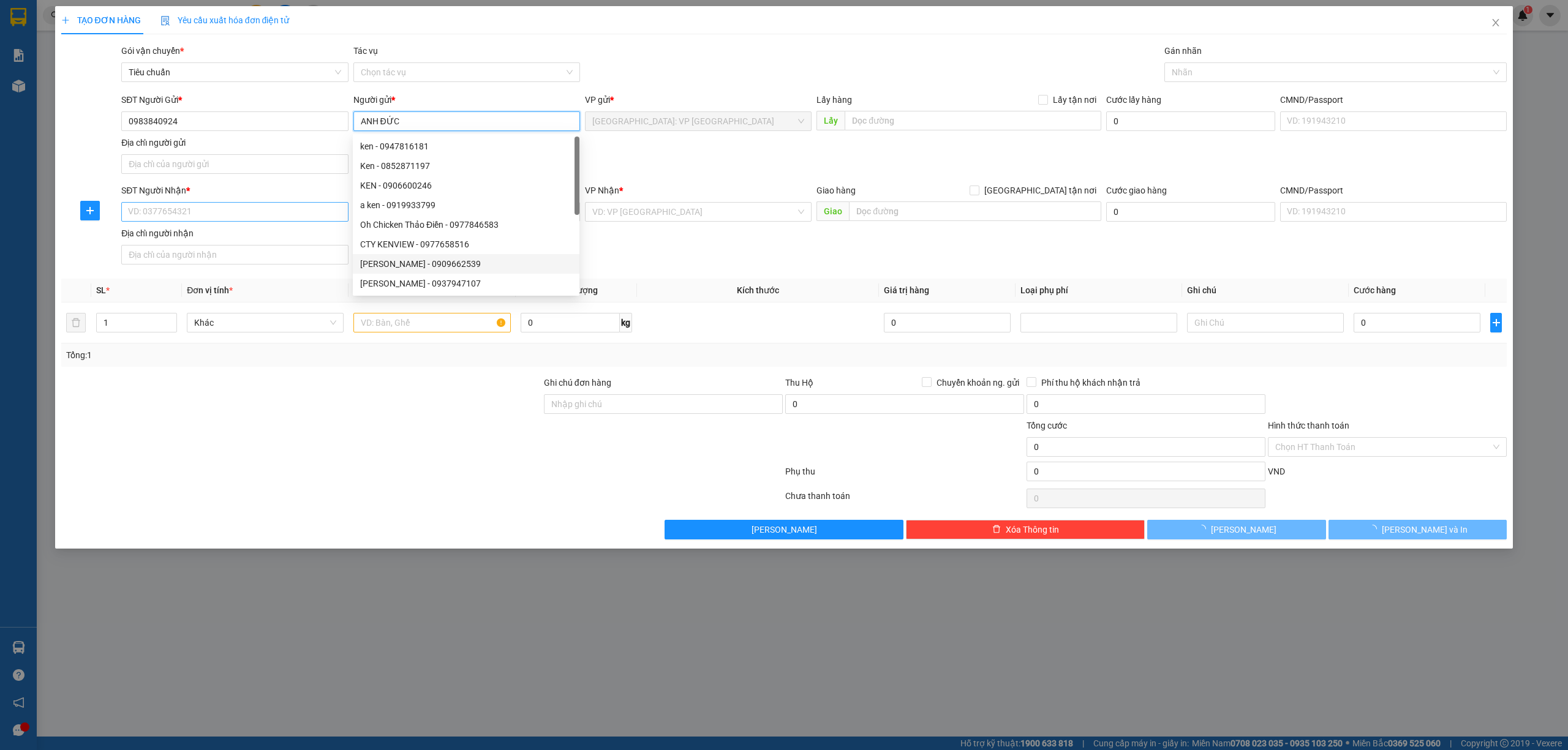
type input "ANH ĐỨC"
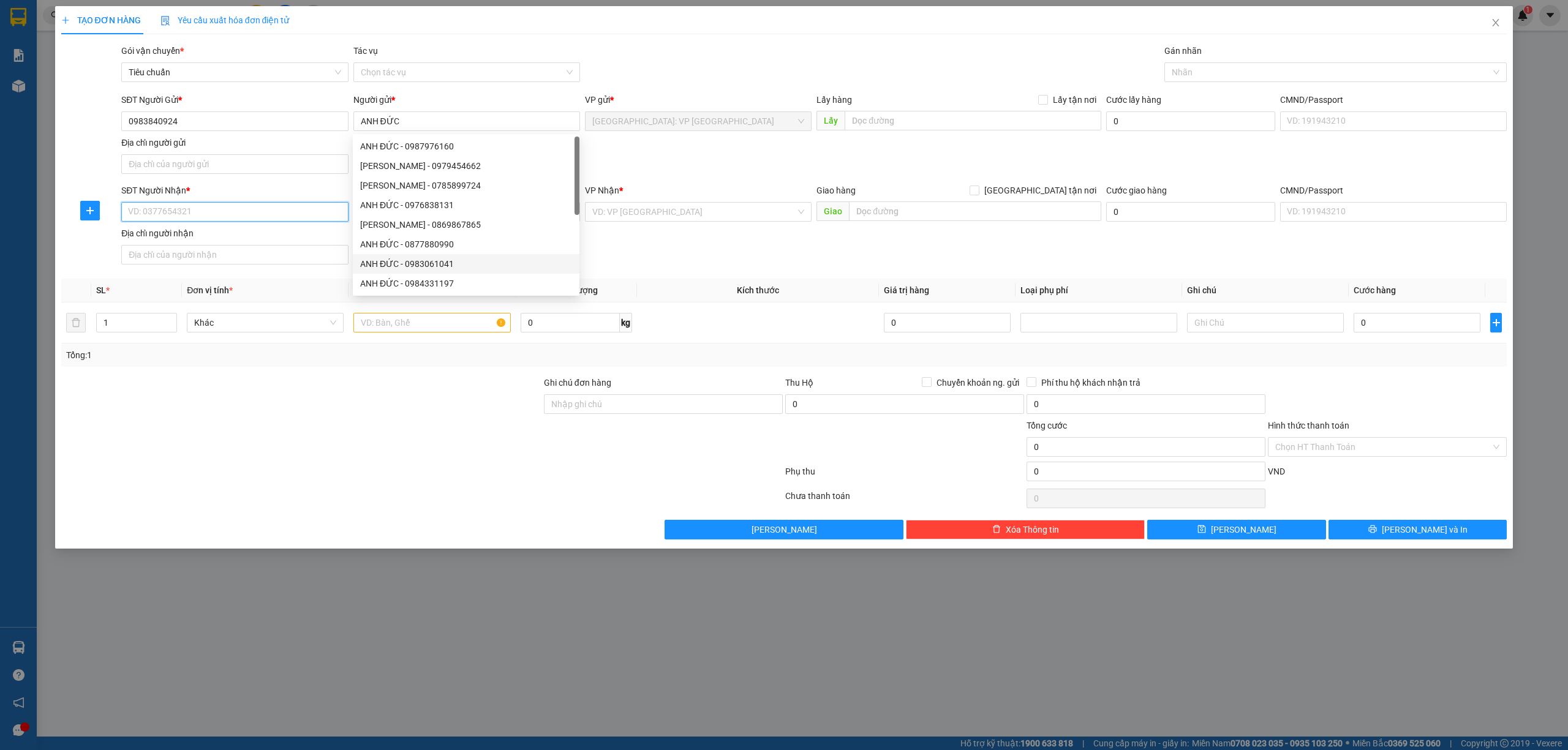
click at [251, 212] on input "SĐT Người Nhận *" at bounding box center [234, 212] width 227 height 19
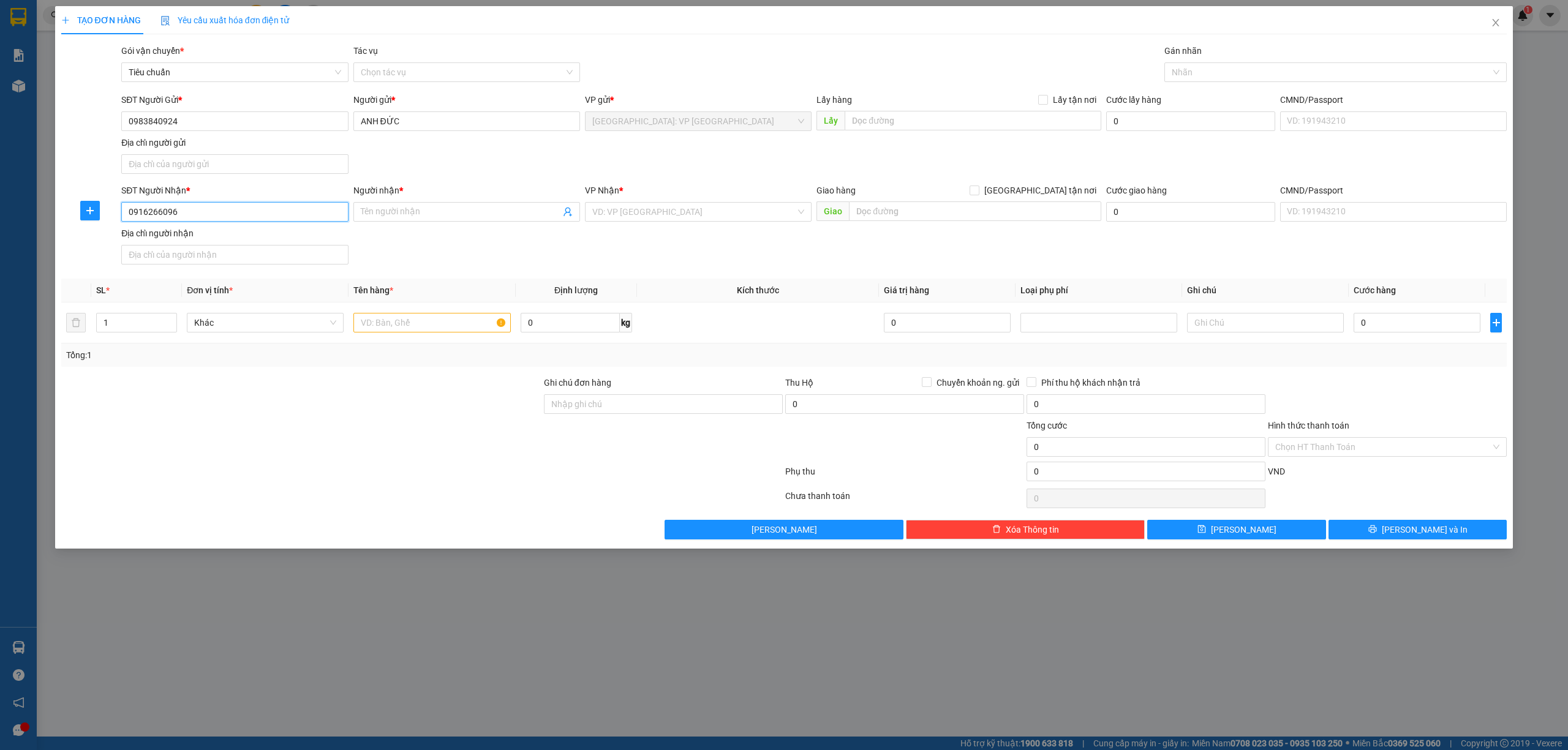
type input "0916266096"
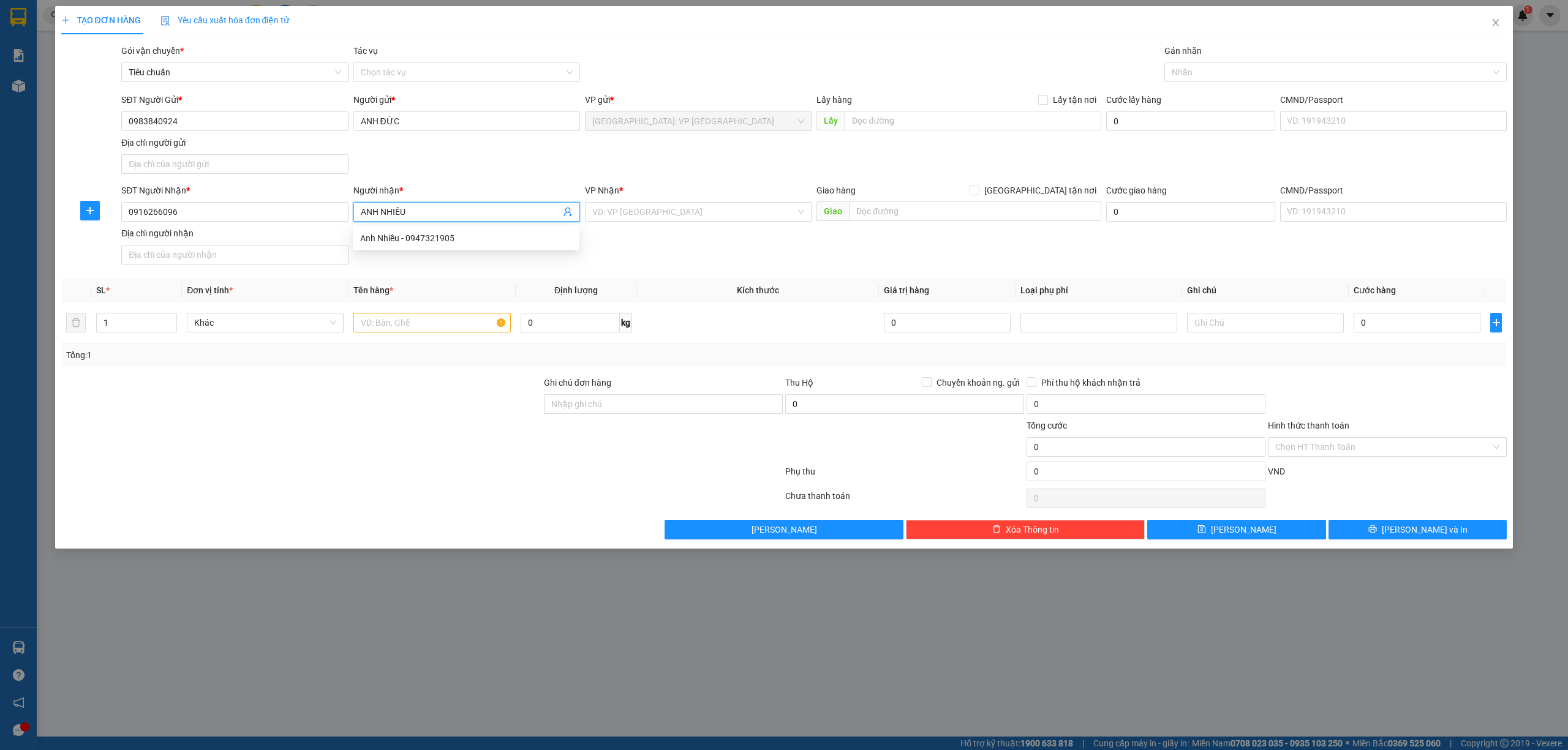
type input "ANH NHIỀU"
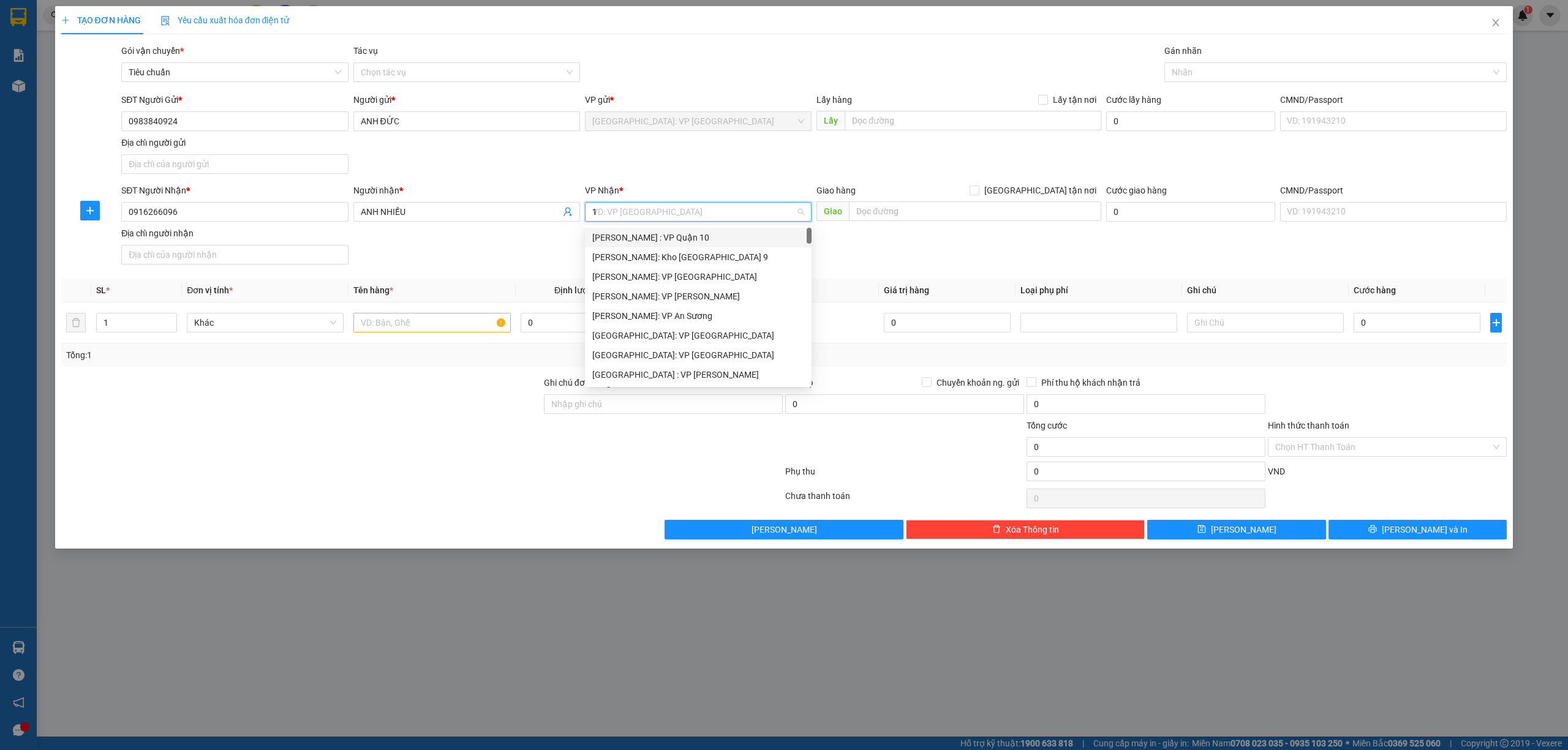
type input "12"
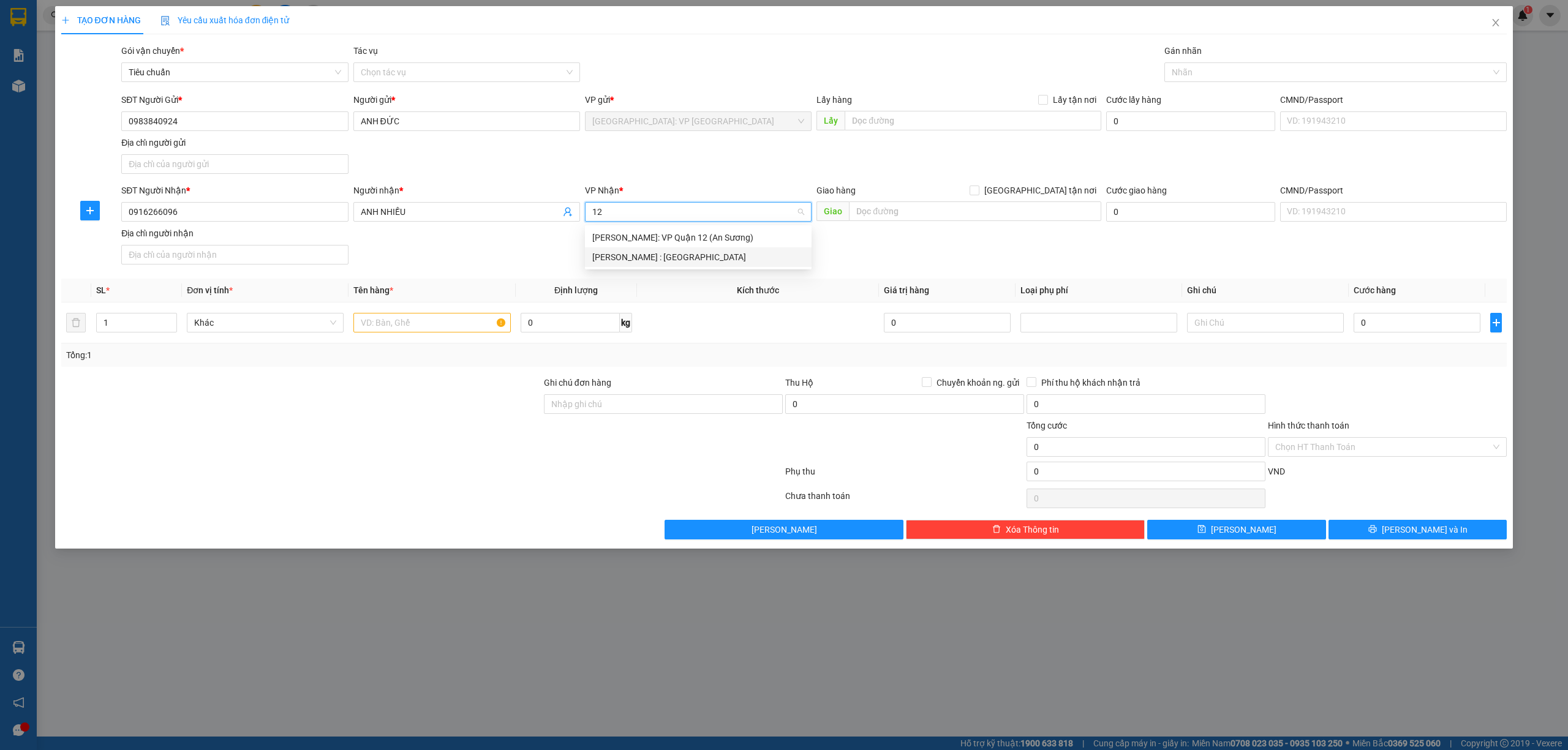
click at [781, 262] on div "[PERSON_NAME] : [GEOGRAPHIC_DATA]" at bounding box center [698, 257] width 212 height 14
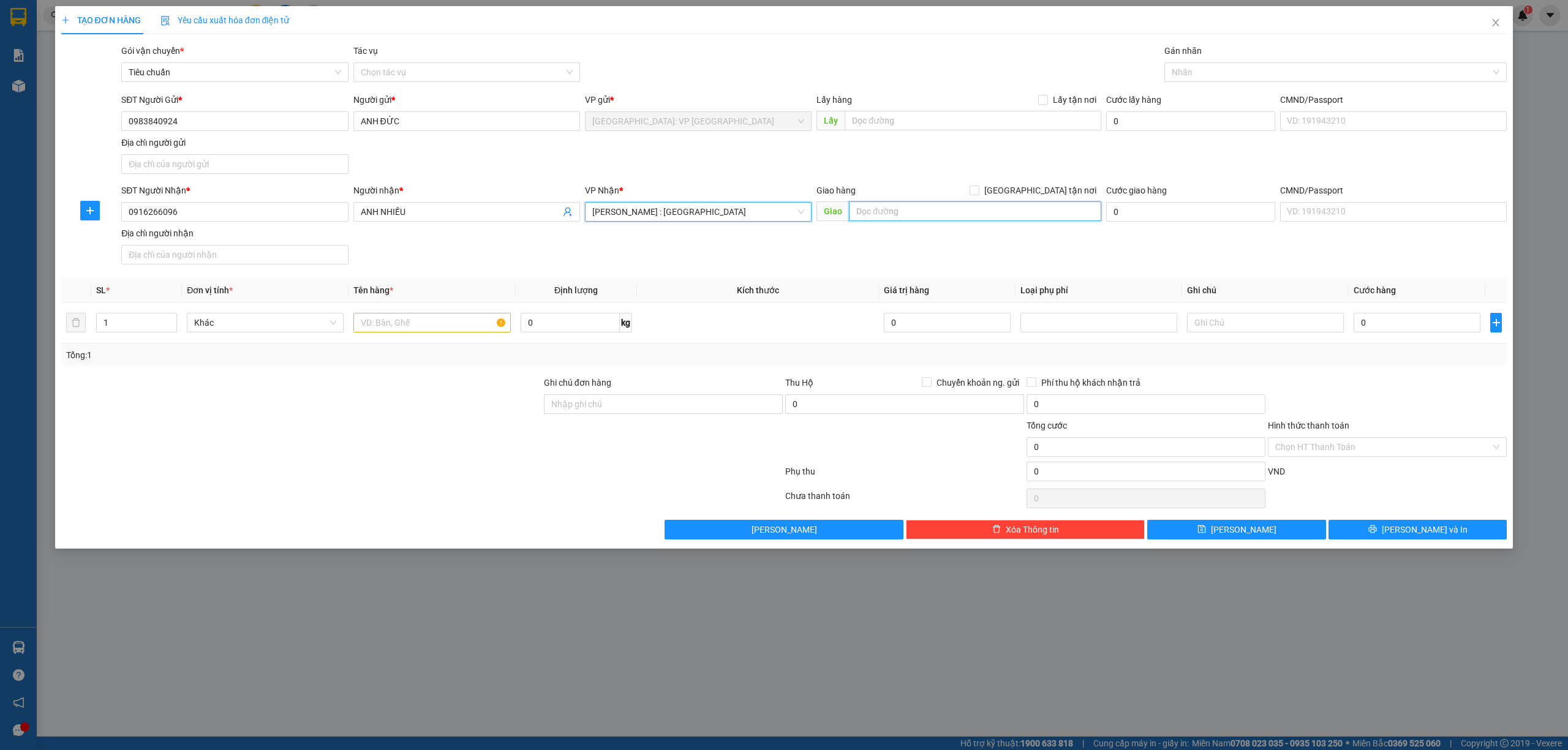
click at [919, 206] on input "text" at bounding box center [975, 211] width 252 height 19
type input "[STREET_ADDRESS][PERSON_NAME]"
click at [979, 195] on span at bounding box center [974, 191] width 10 height 10
click at [978, 194] on input "[GEOGRAPHIC_DATA] tận nơi" at bounding box center [973, 190] width 9 height 9
checkbox input "true"
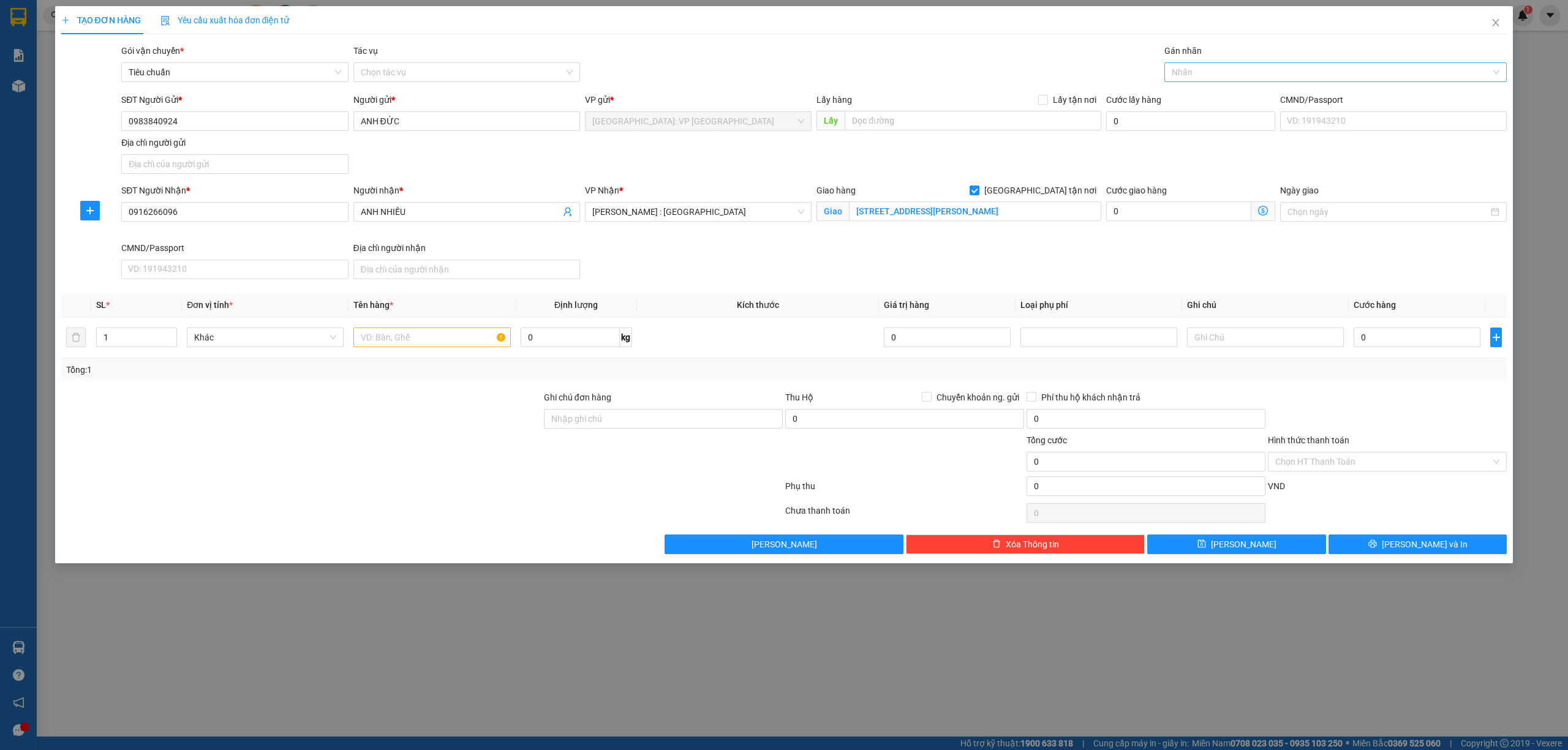
click at [1211, 72] on div at bounding box center [1330, 72] width 325 height 15
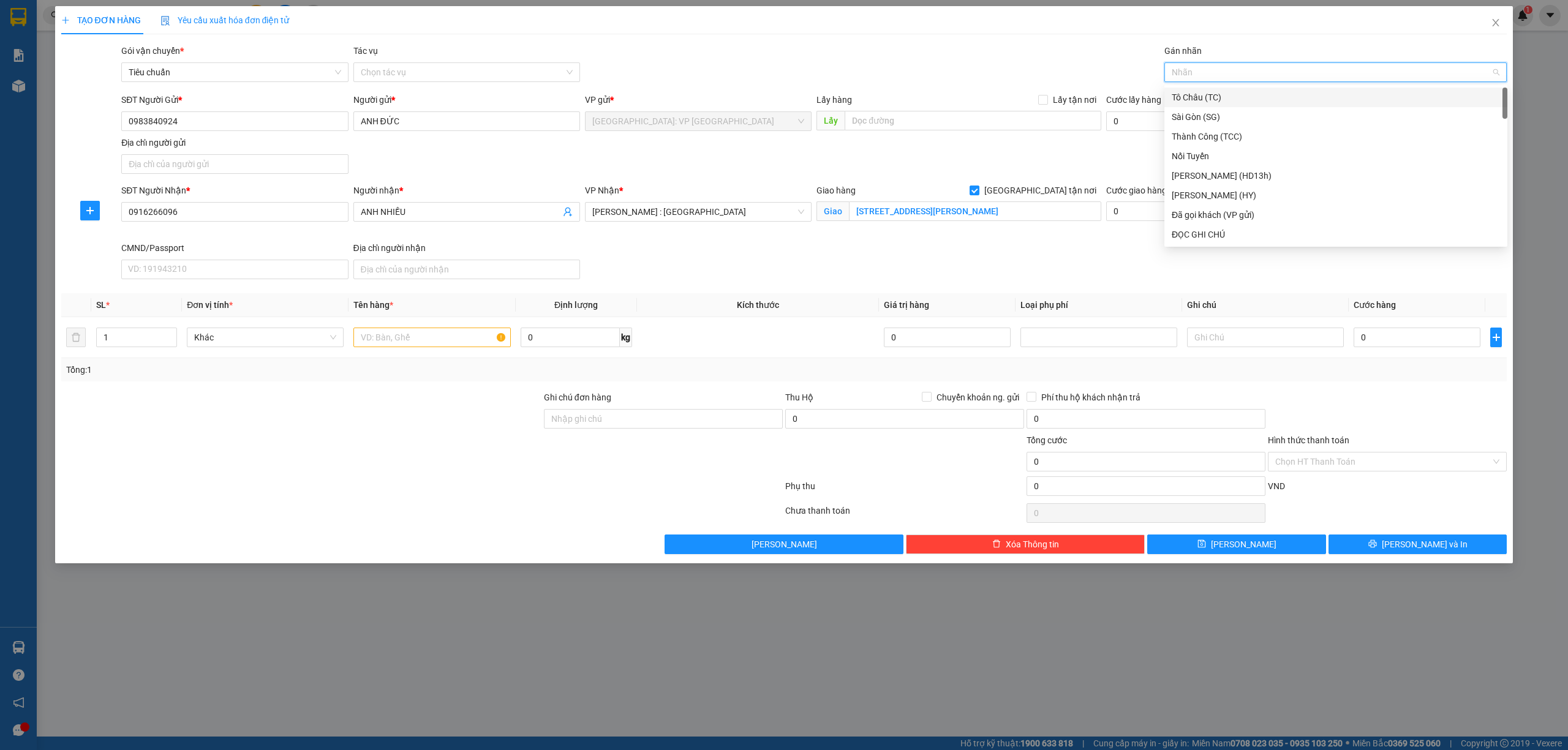
type input "G"
click at [1214, 233] on div "[GEOGRAPHIC_DATA] tận nơi" at bounding box center [1335, 234] width 328 height 14
click at [173, 330] on span "Increase Value" at bounding box center [170, 333] width 14 height 11
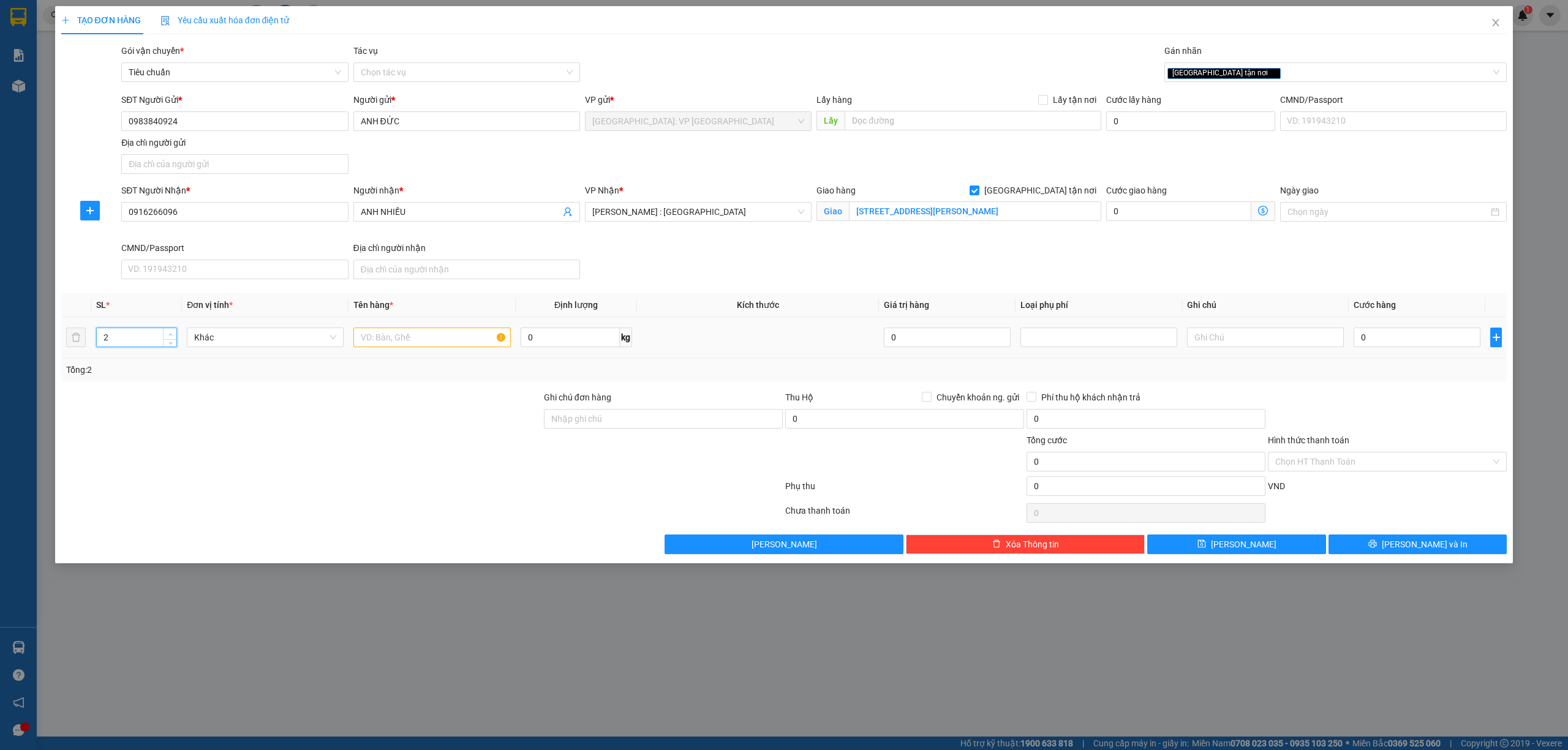
type input "3"
click at [173, 330] on span "Increase Value" at bounding box center [170, 333] width 14 height 11
click at [385, 310] on span "Tên hàng *" at bounding box center [372, 304] width 40 height 10
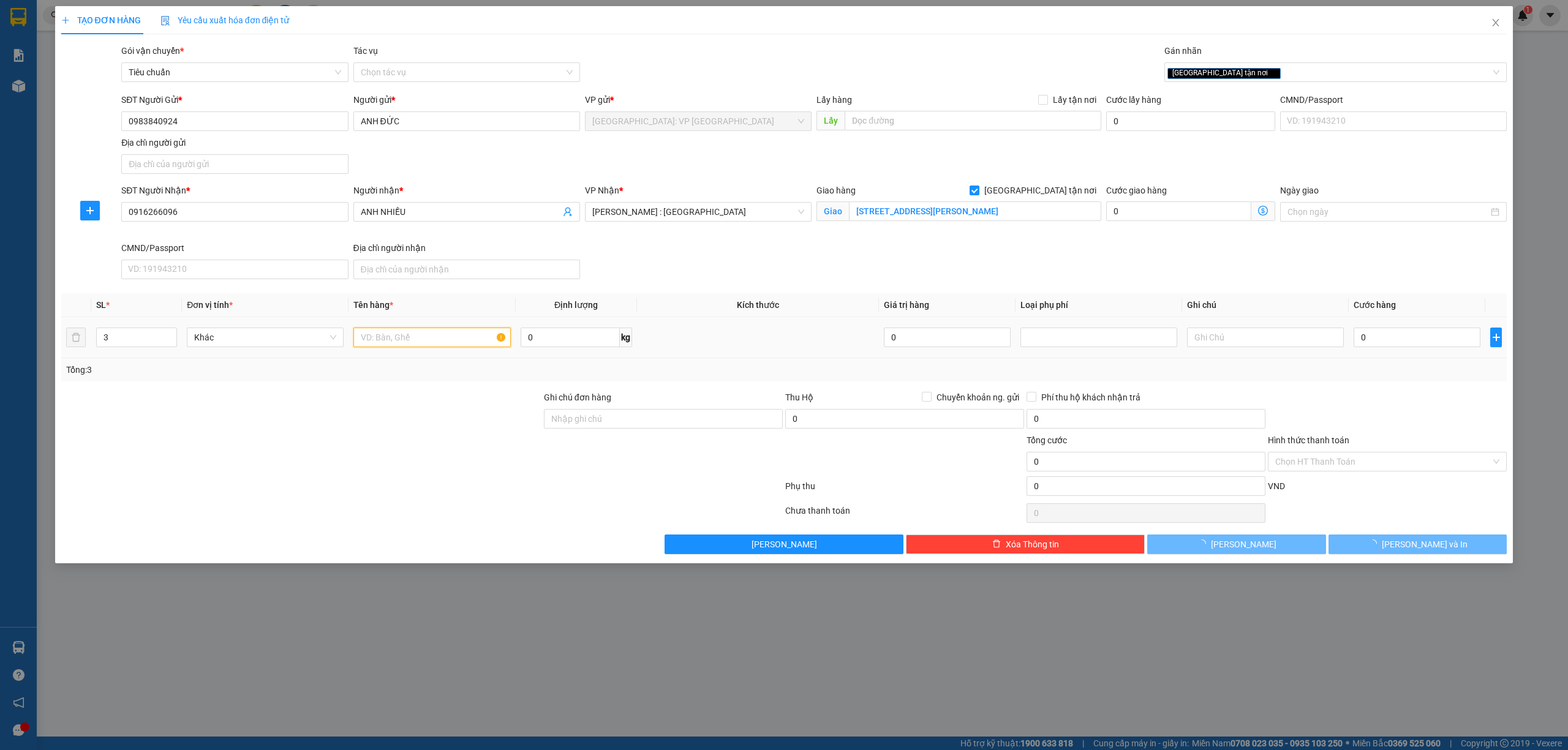
click at [439, 346] on input "text" at bounding box center [431, 337] width 157 height 19
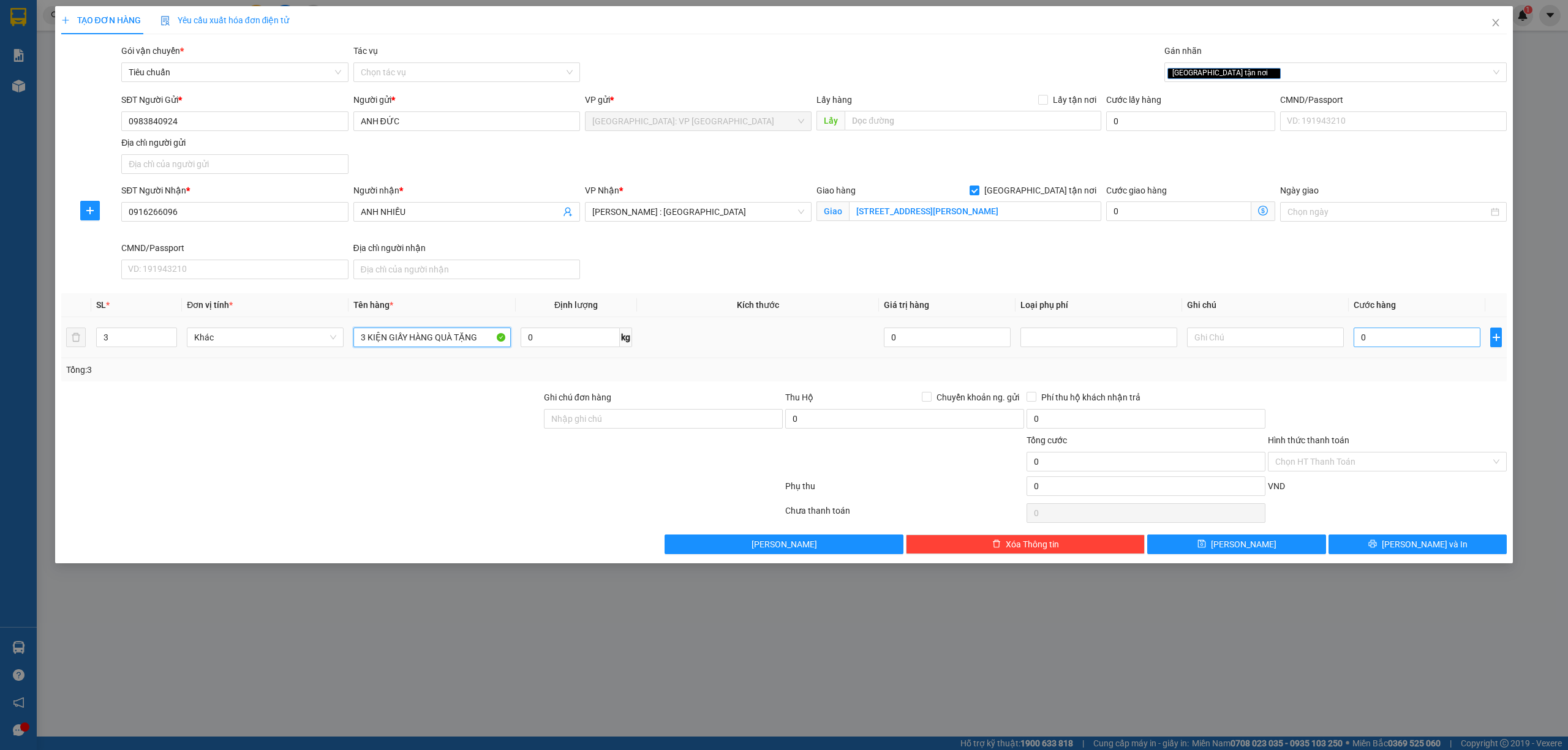
type input "3 KIỆN GIẤY HÀNG QUÀ TẶNG"
click at [1411, 347] on input "0" at bounding box center [1417, 337] width 127 height 19
type input "3"
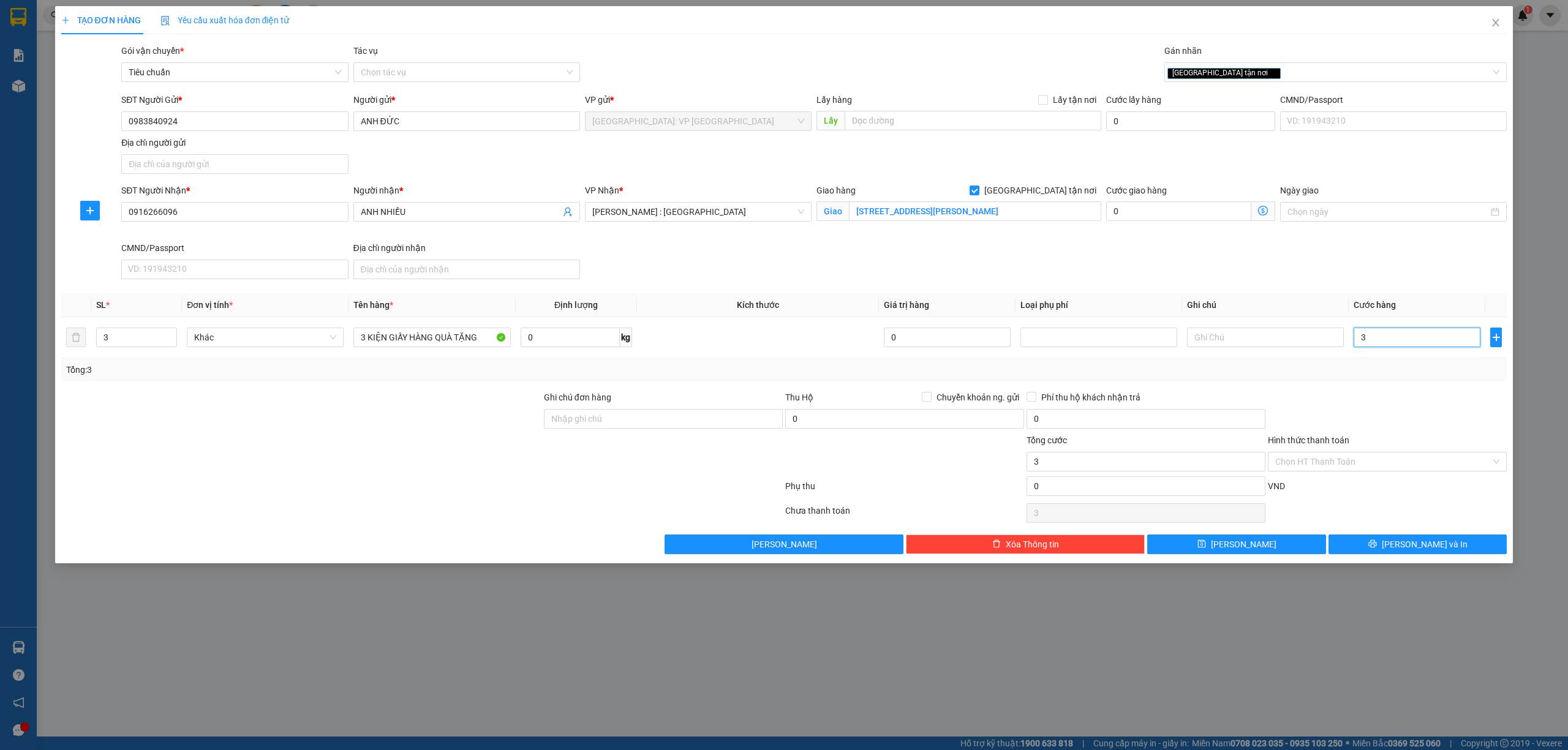
type input "35"
type input "350"
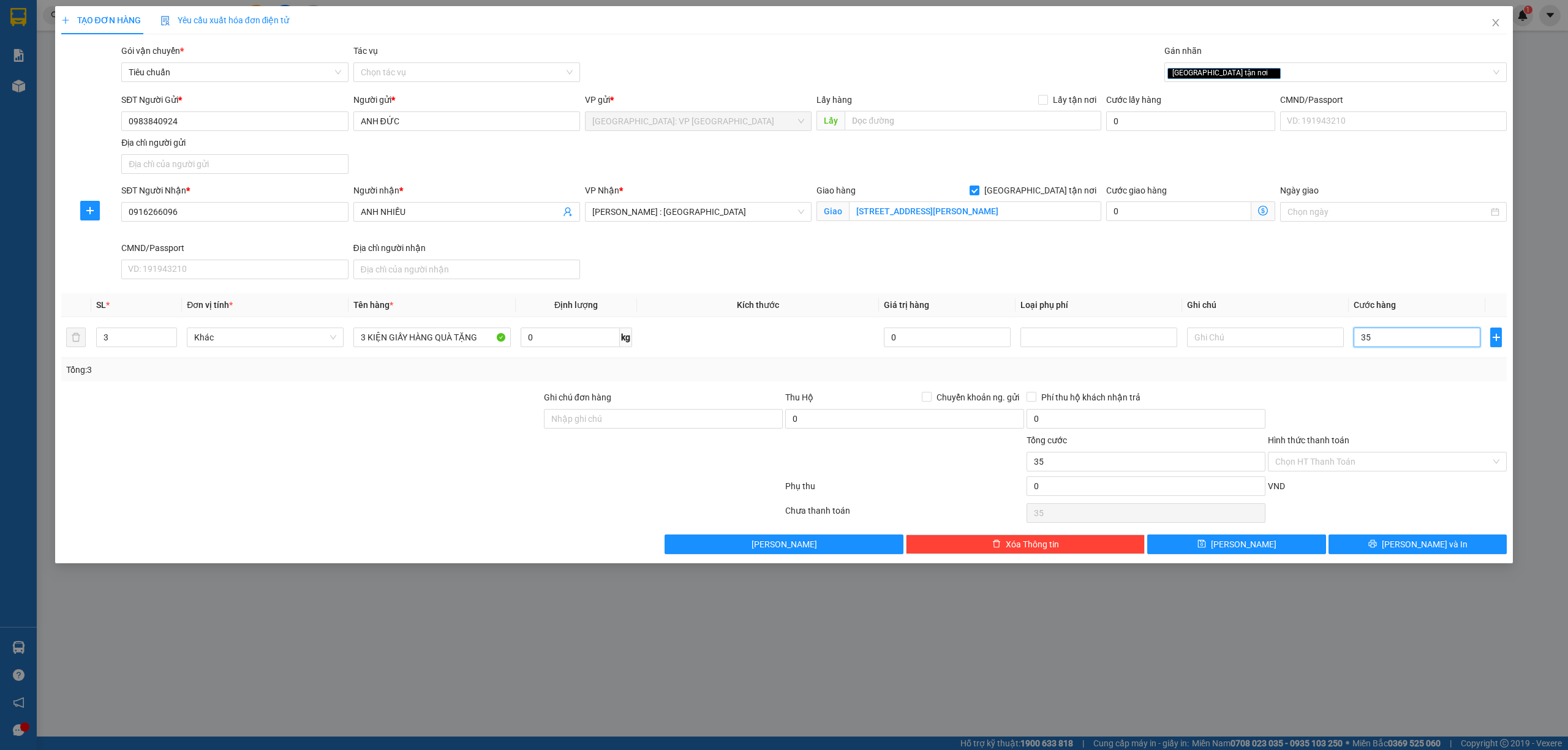
type input "350"
type input "3.500"
type input "35.000"
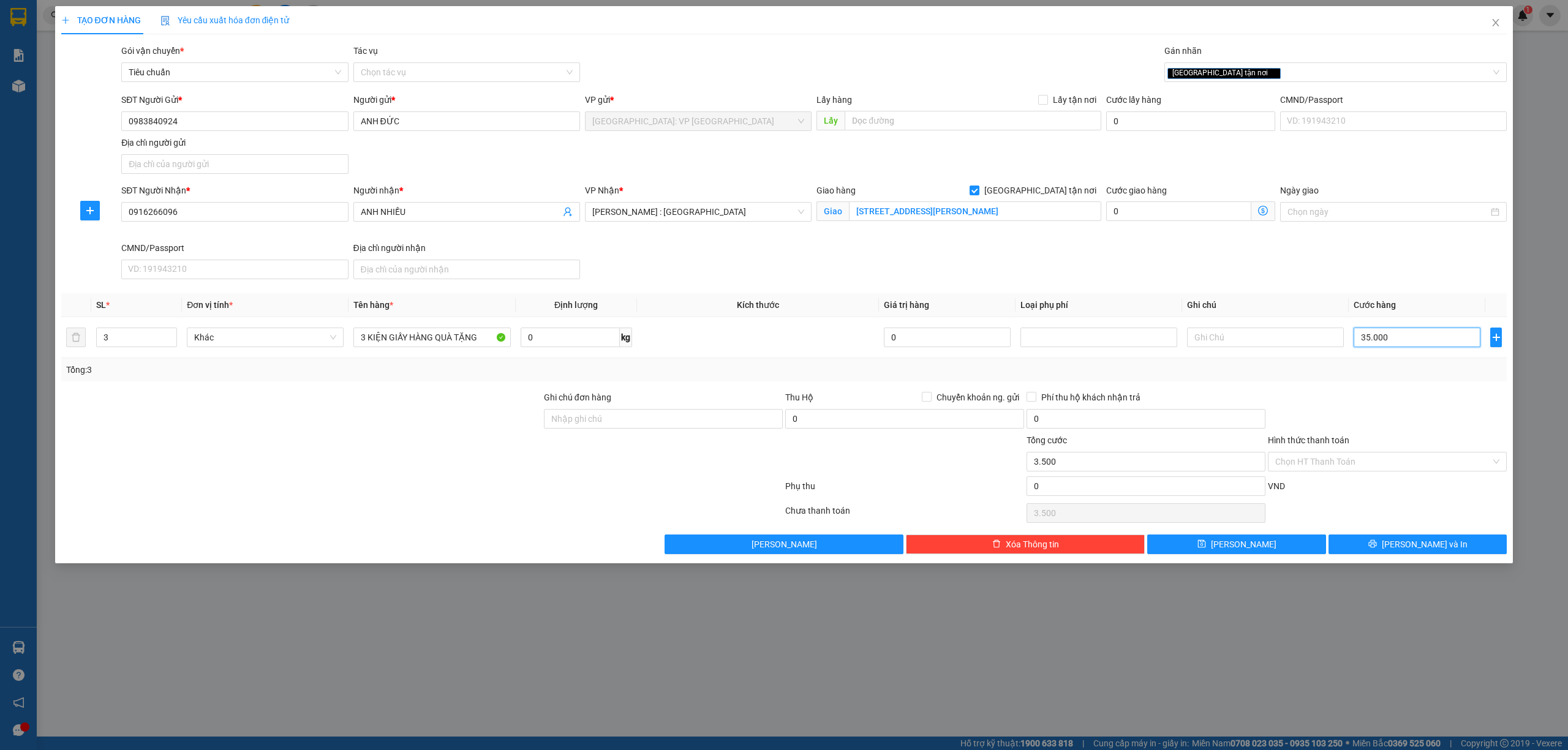
type input "35.000"
type input "350.000"
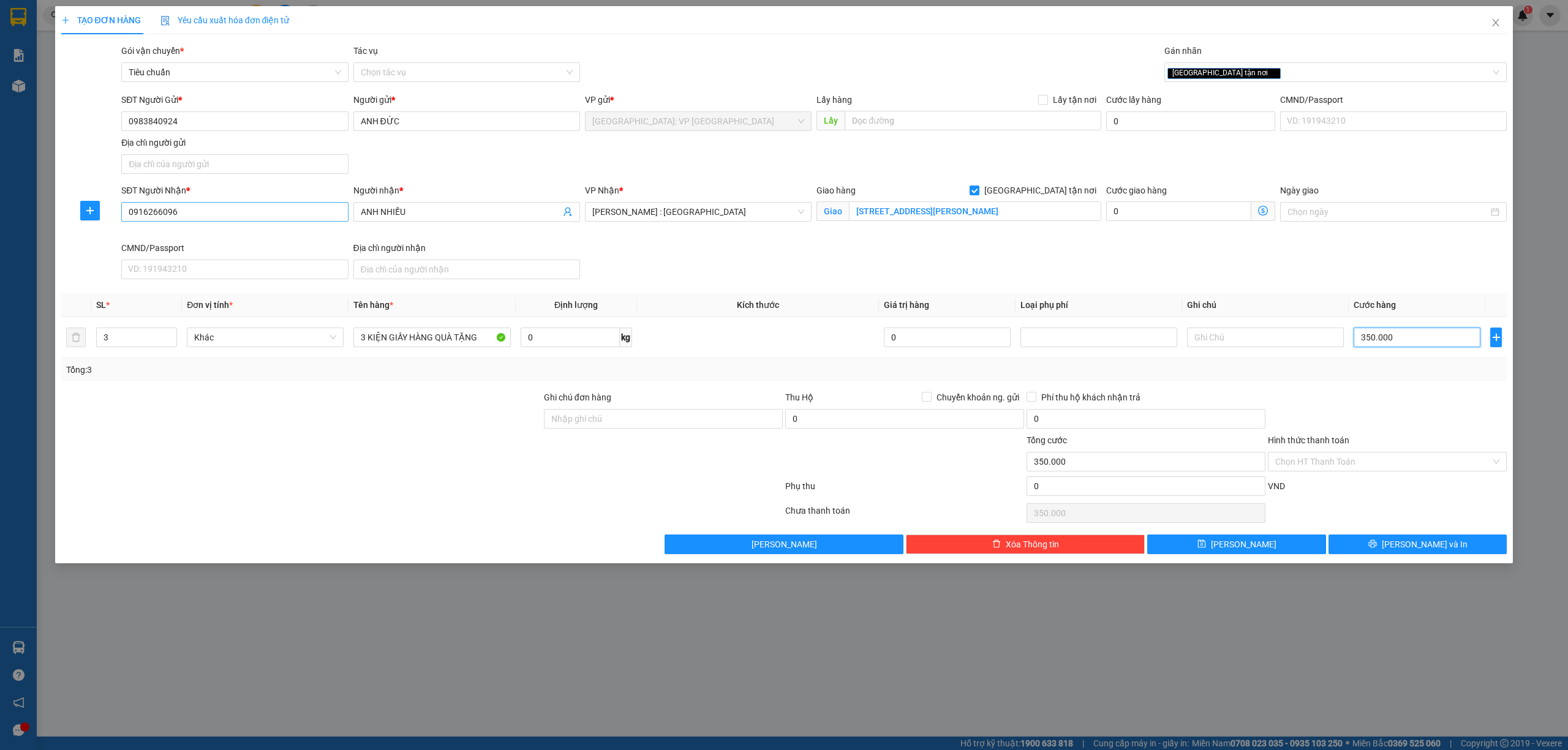
type input "350.000"
click at [267, 219] on input "0916266096" at bounding box center [234, 212] width 227 height 19
click at [1427, 547] on span "[PERSON_NAME] và In" at bounding box center [1424, 544] width 86 height 14
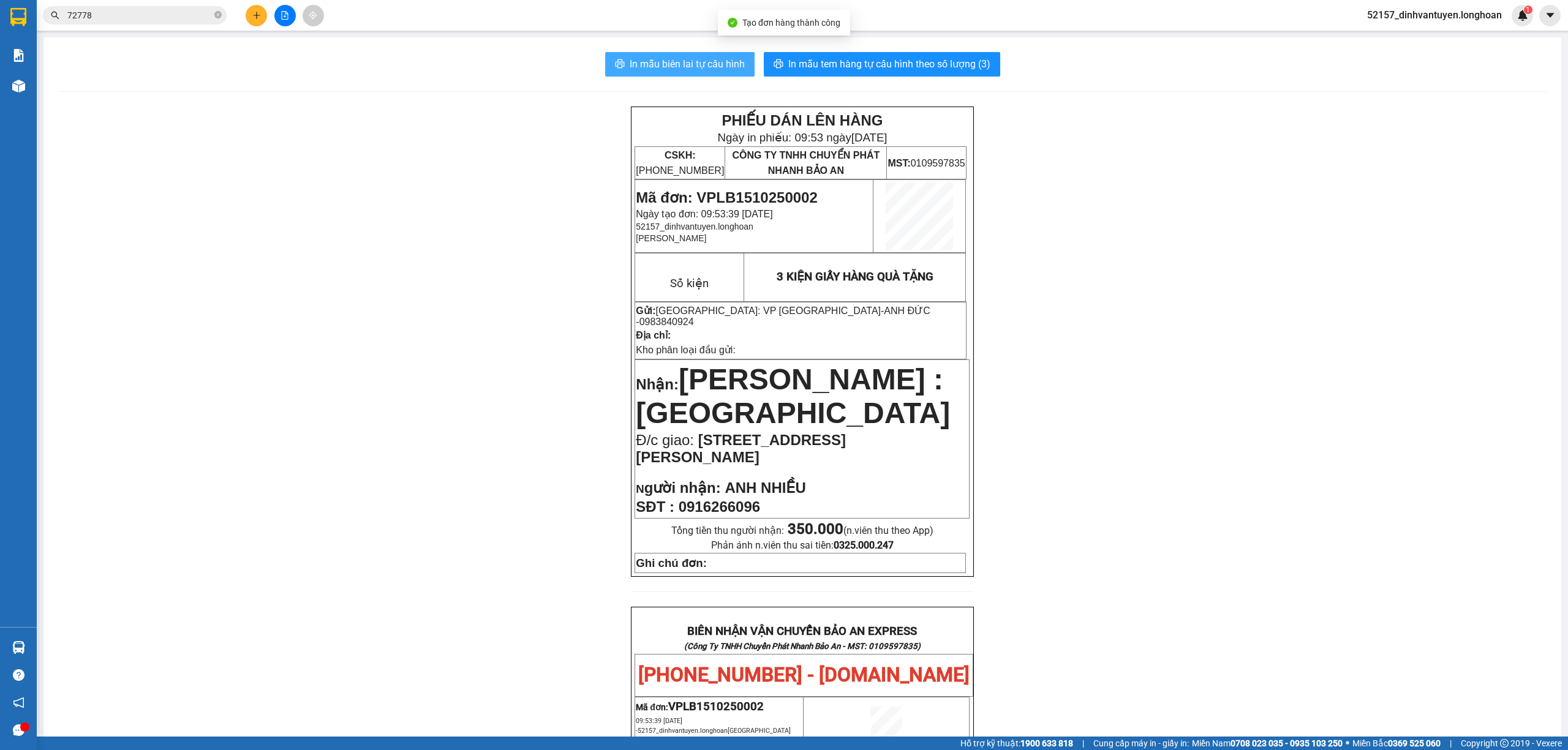
click at [708, 67] on span "In mẫu biên lai tự cấu hình" at bounding box center [687, 64] width 116 height 15
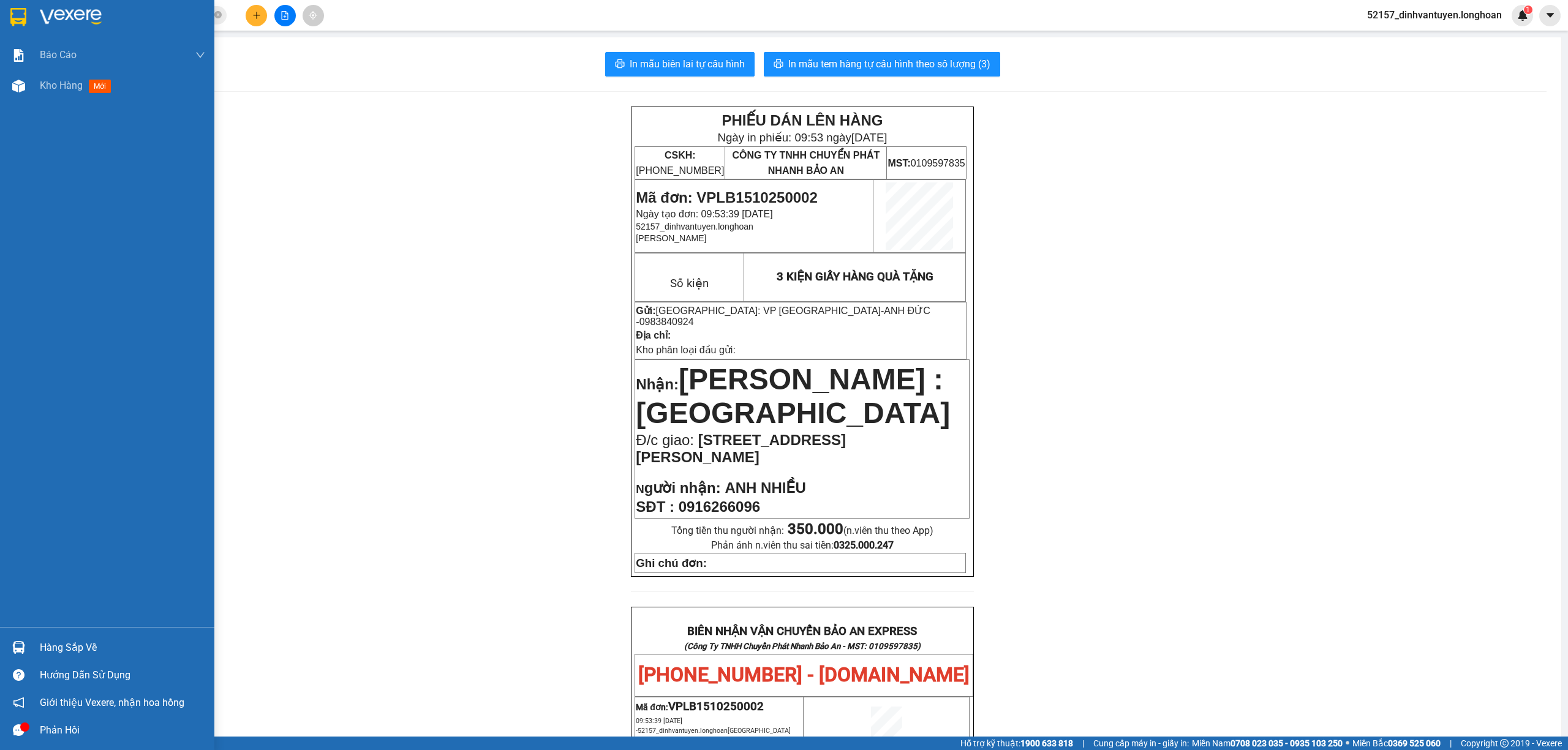
click at [13, 11] on img at bounding box center [19, 17] width 16 height 19
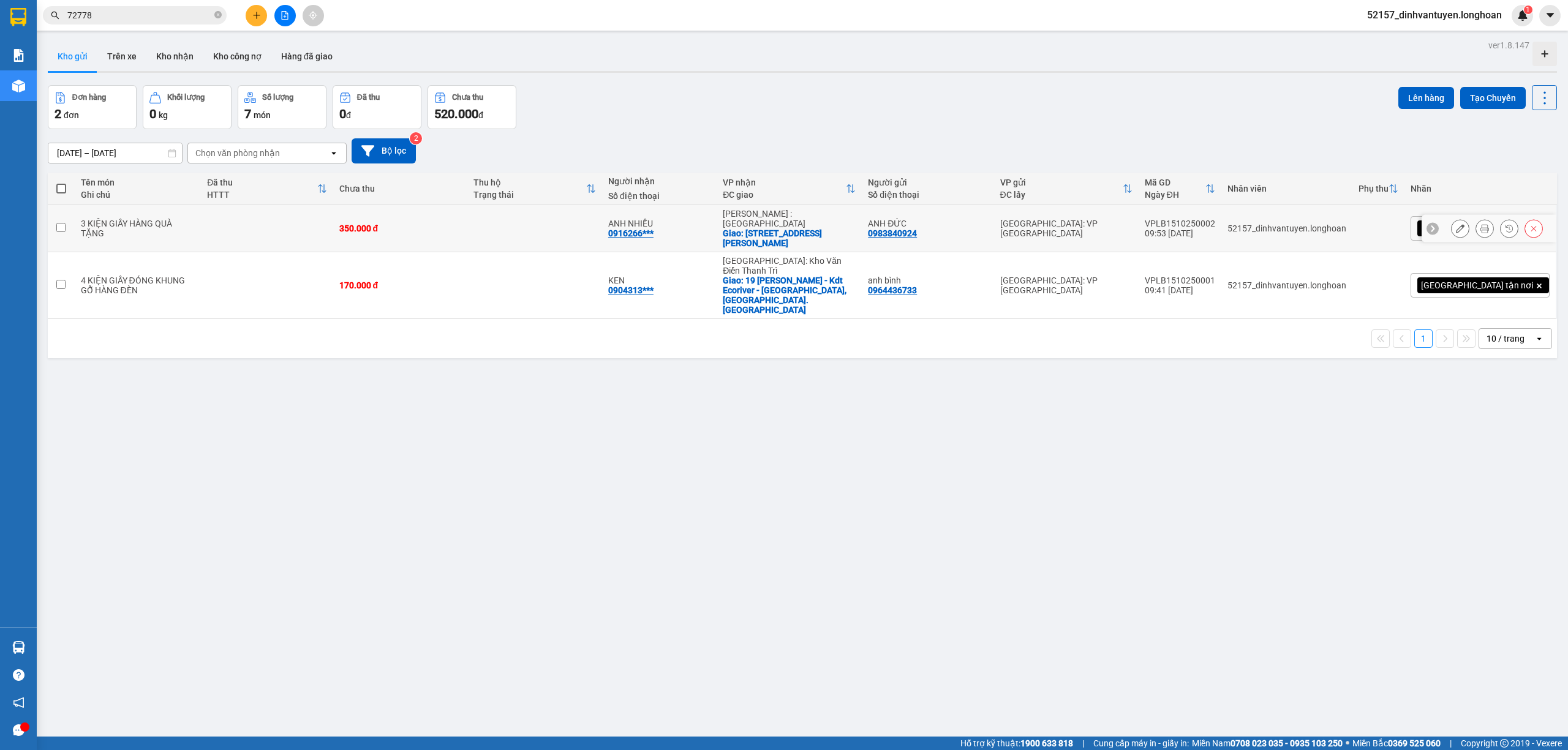
click at [1453, 228] on button at bounding box center [1460, 228] width 17 height 22
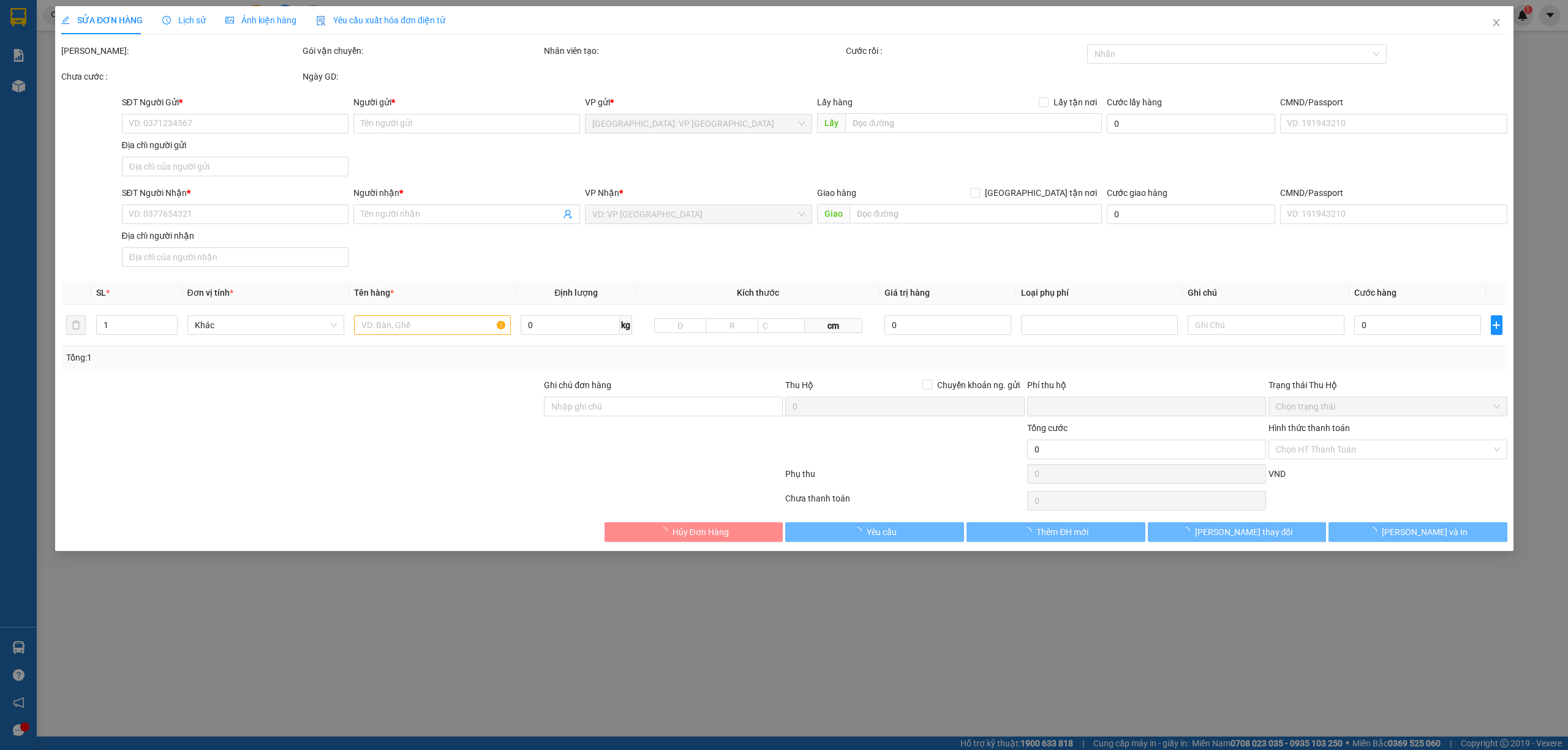
type input "0983840924"
type input "ANH ĐỨC"
type input "0916266096"
type input "ANH NHIỀU"
checkbox input "true"
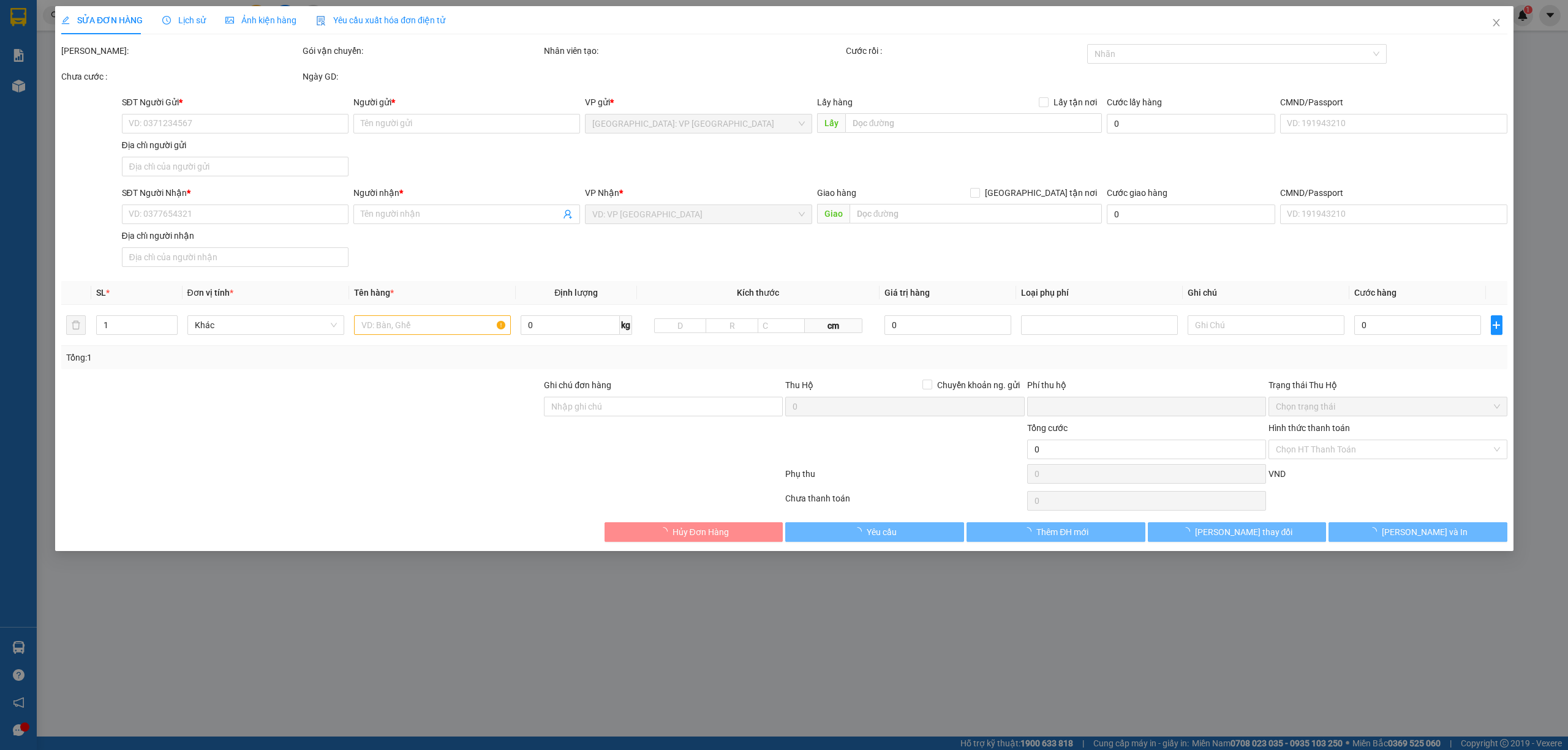
type input "[STREET_ADDRESS][PERSON_NAME]"
type input "0"
type input "350.000"
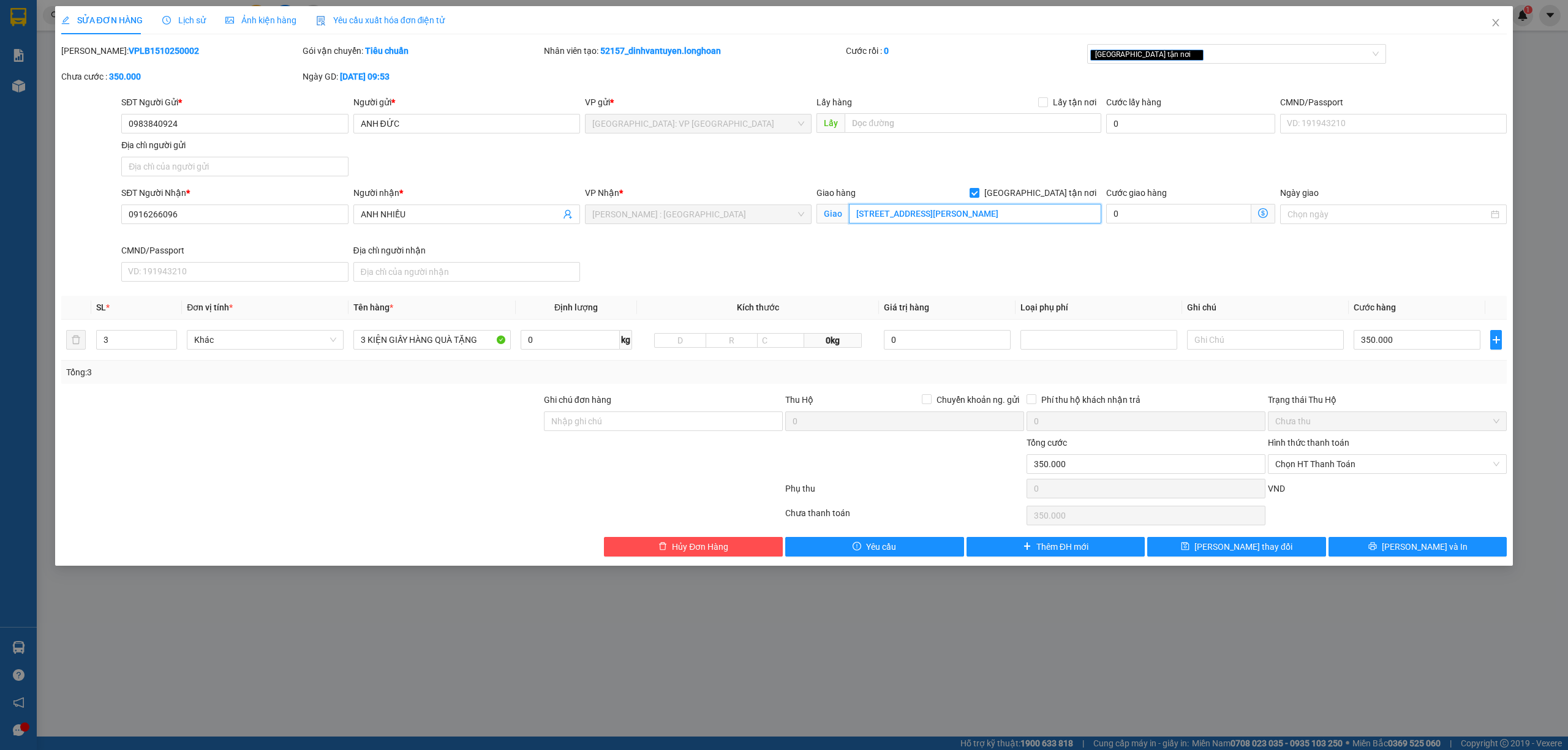
click at [868, 214] on input "[STREET_ADDRESS][PERSON_NAME]" at bounding box center [975, 213] width 252 height 19
click at [870, 214] on input "[STREET_ADDRESS][PERSON_NAME]" at bounding box center [975, 213] width 252 height 19
type input "[STREET_ADDRESS][PERSON_NAME]"
click at [1419, 546] on span "[PERSON_NAME] và In" at bounding box center [1424, 547] width 86 height 14
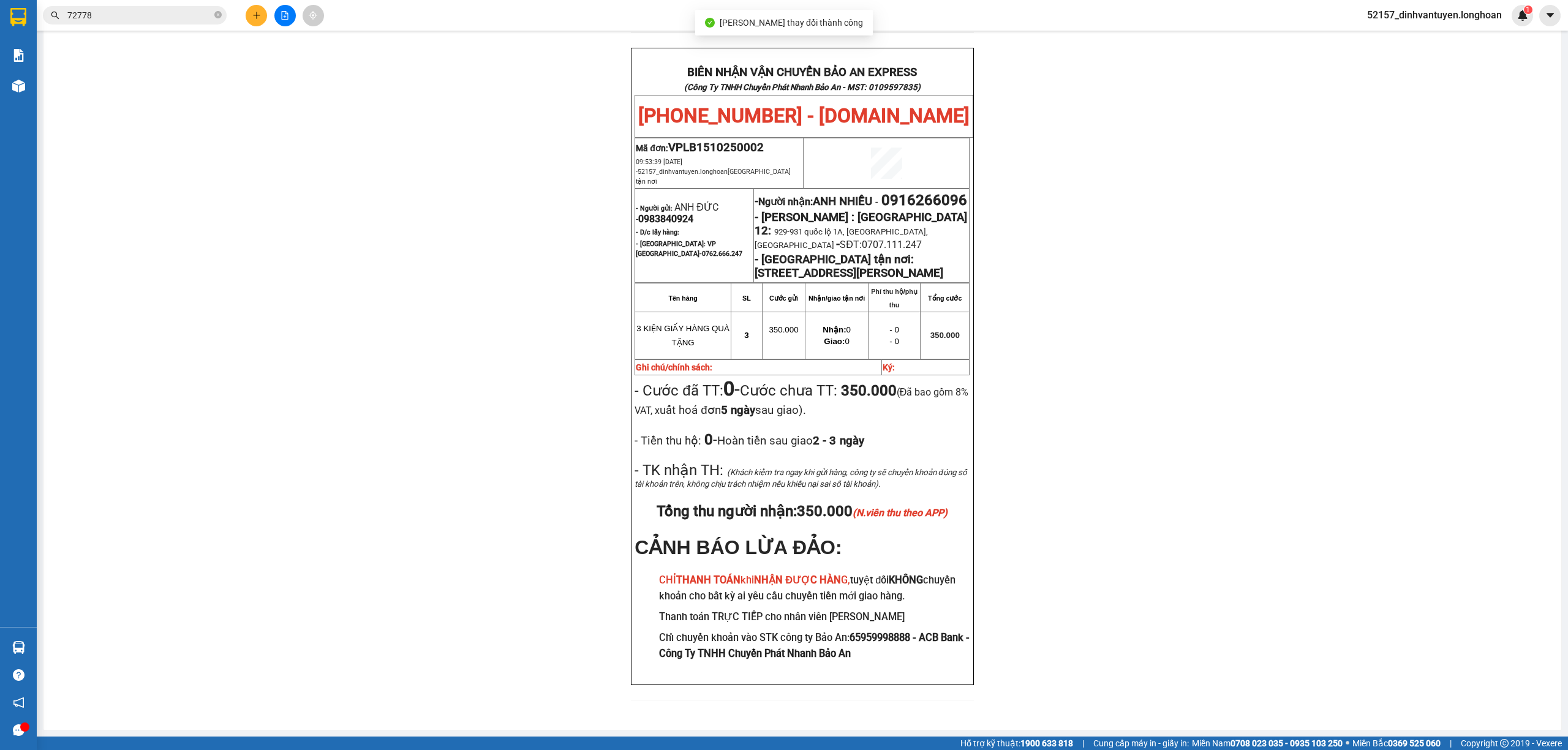
scroll to position [571, 0]
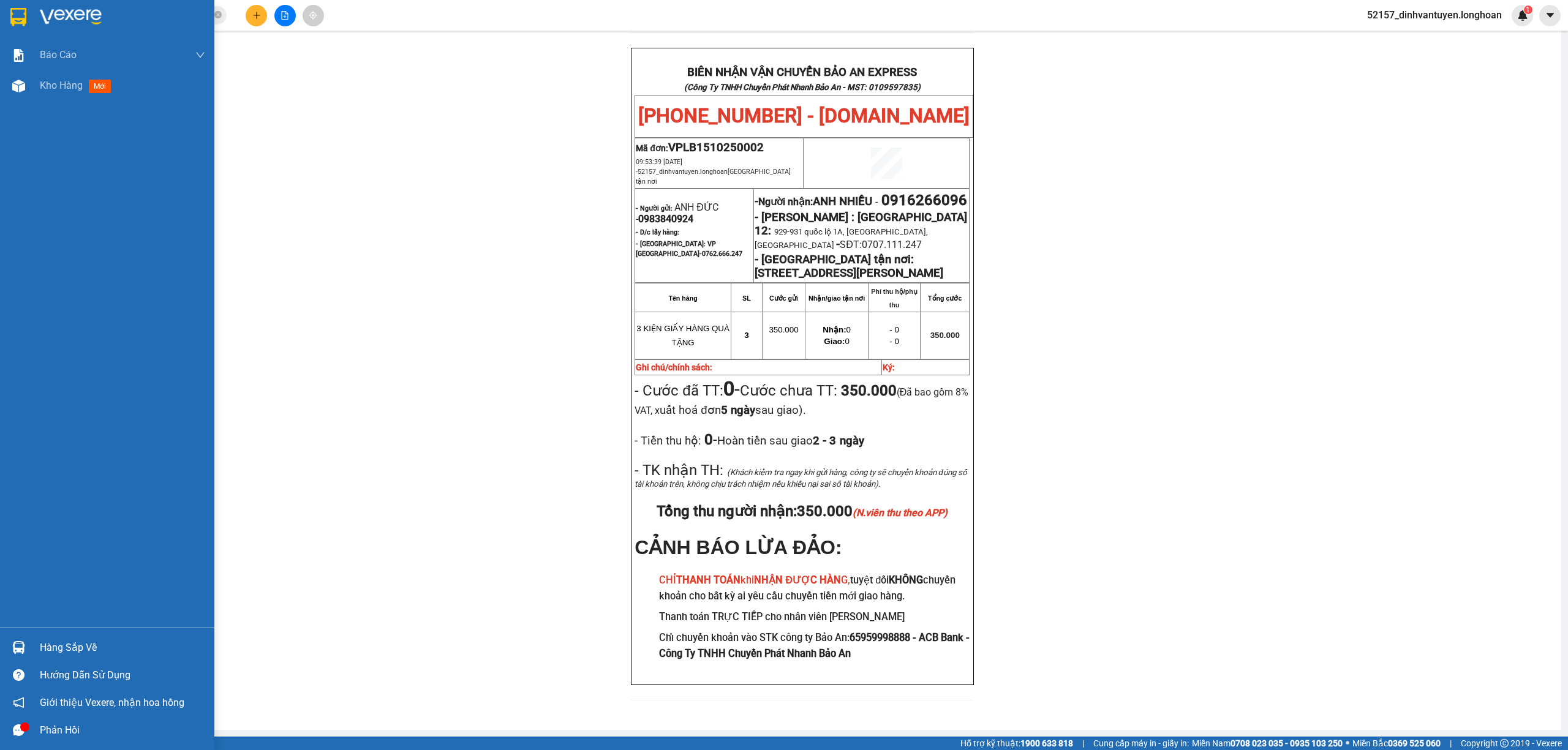
click at [10, 5] on div at bounding box center [107, 19] width 214 height 40
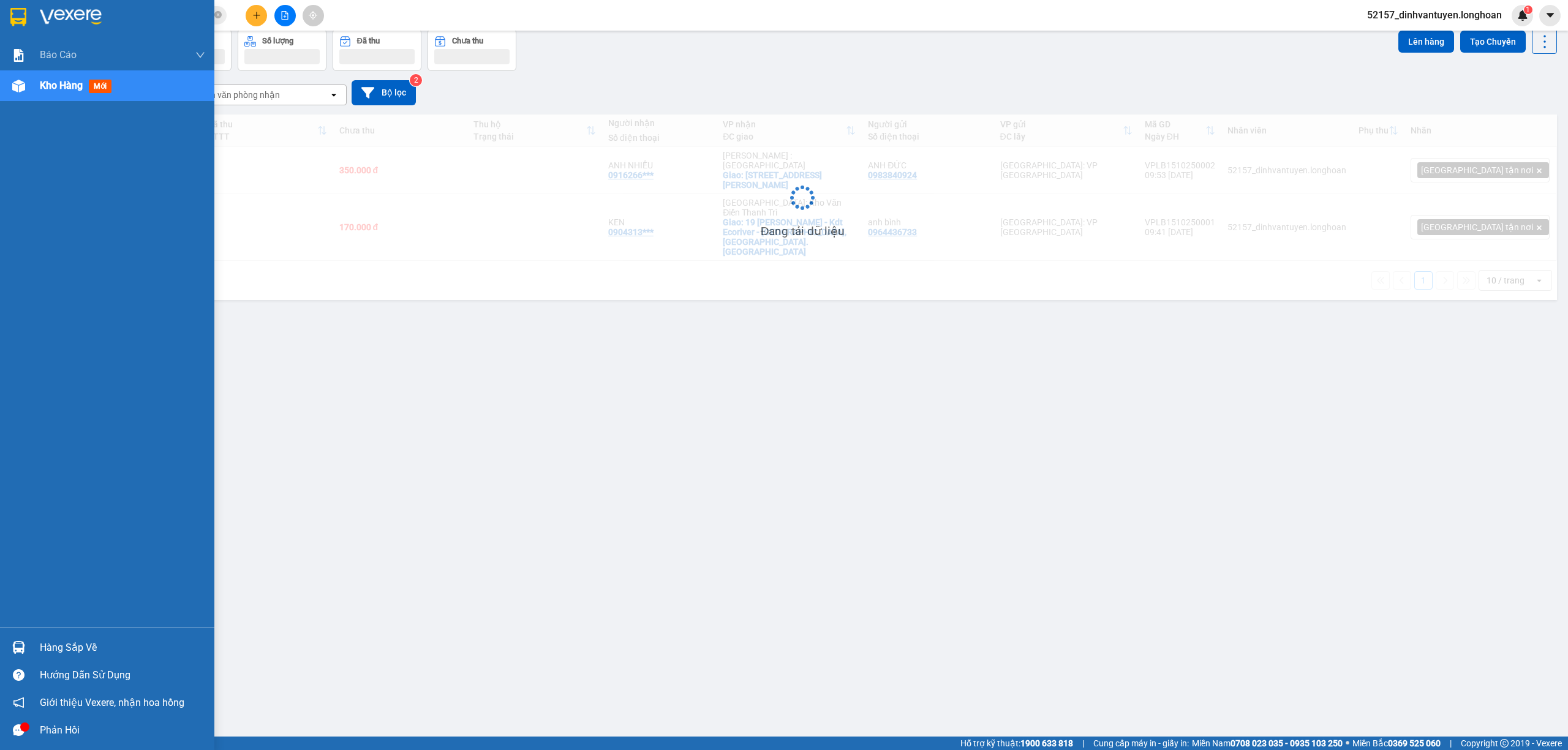
scroll to position [57, 0]
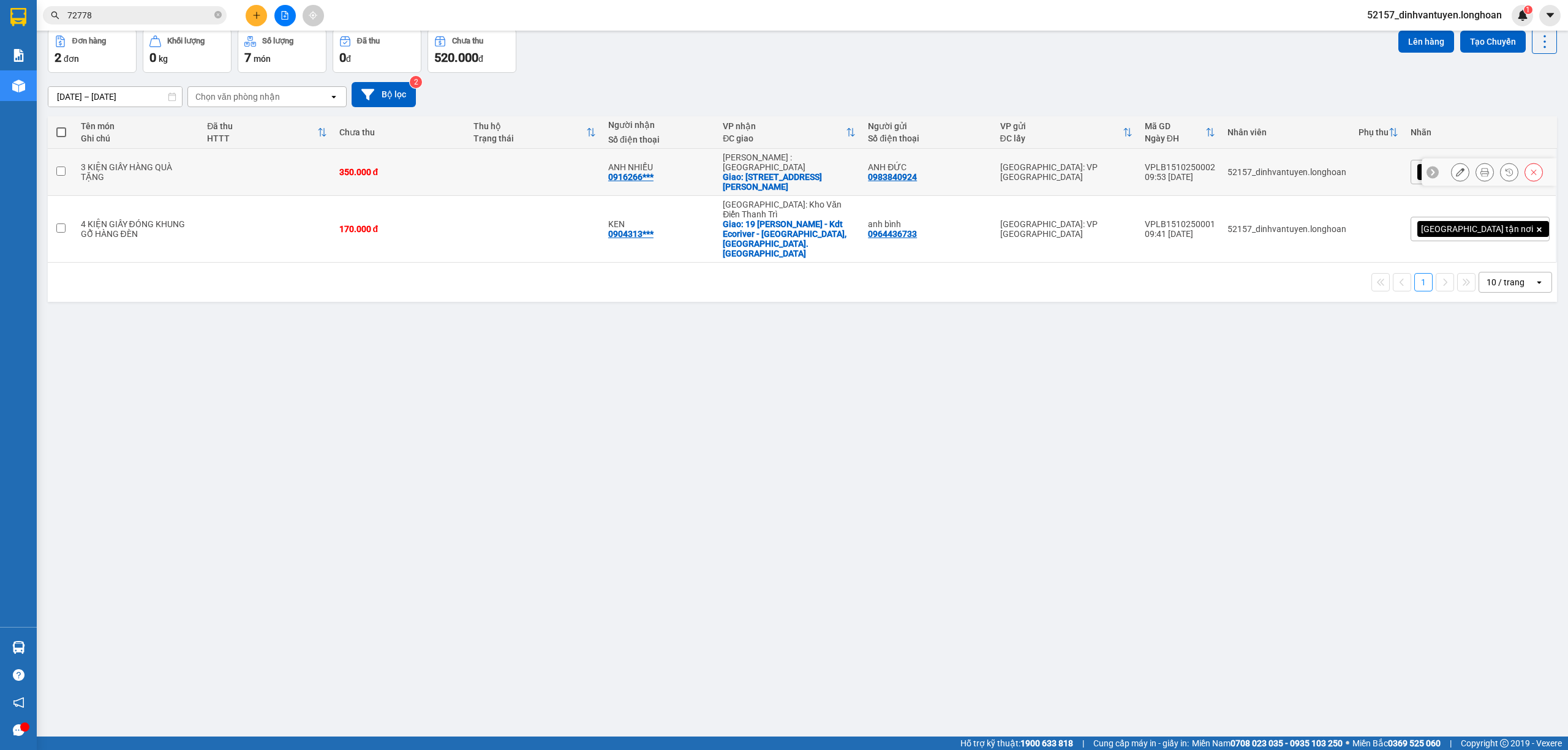
click at [1456, 169] on icon at bounding box center [1460, 172] width 9 height 9
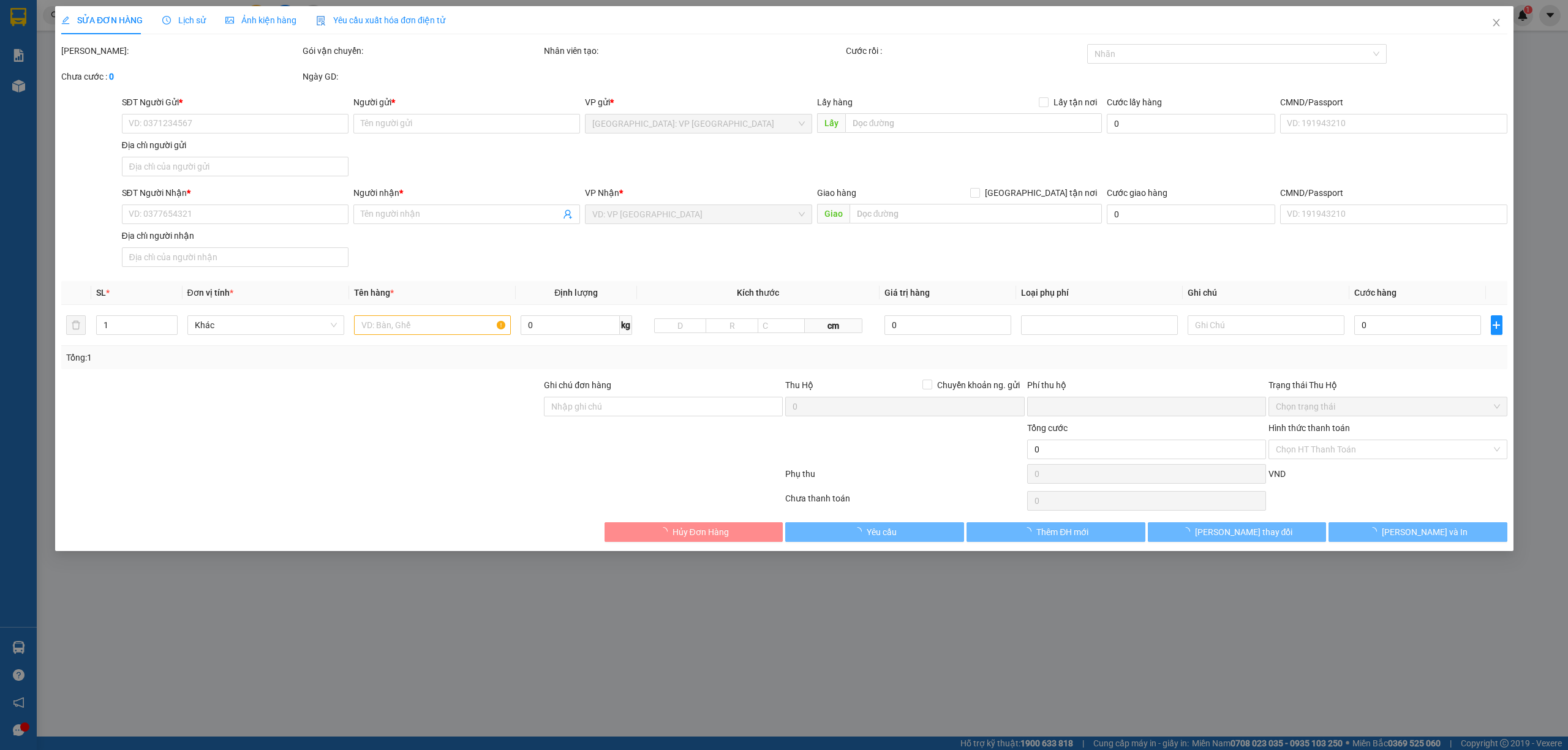
type input "0983840924"
type input "ANH ĐỨC"
type input "0916266096"
type input "ANH NHIỀU"
checkbox input "true"
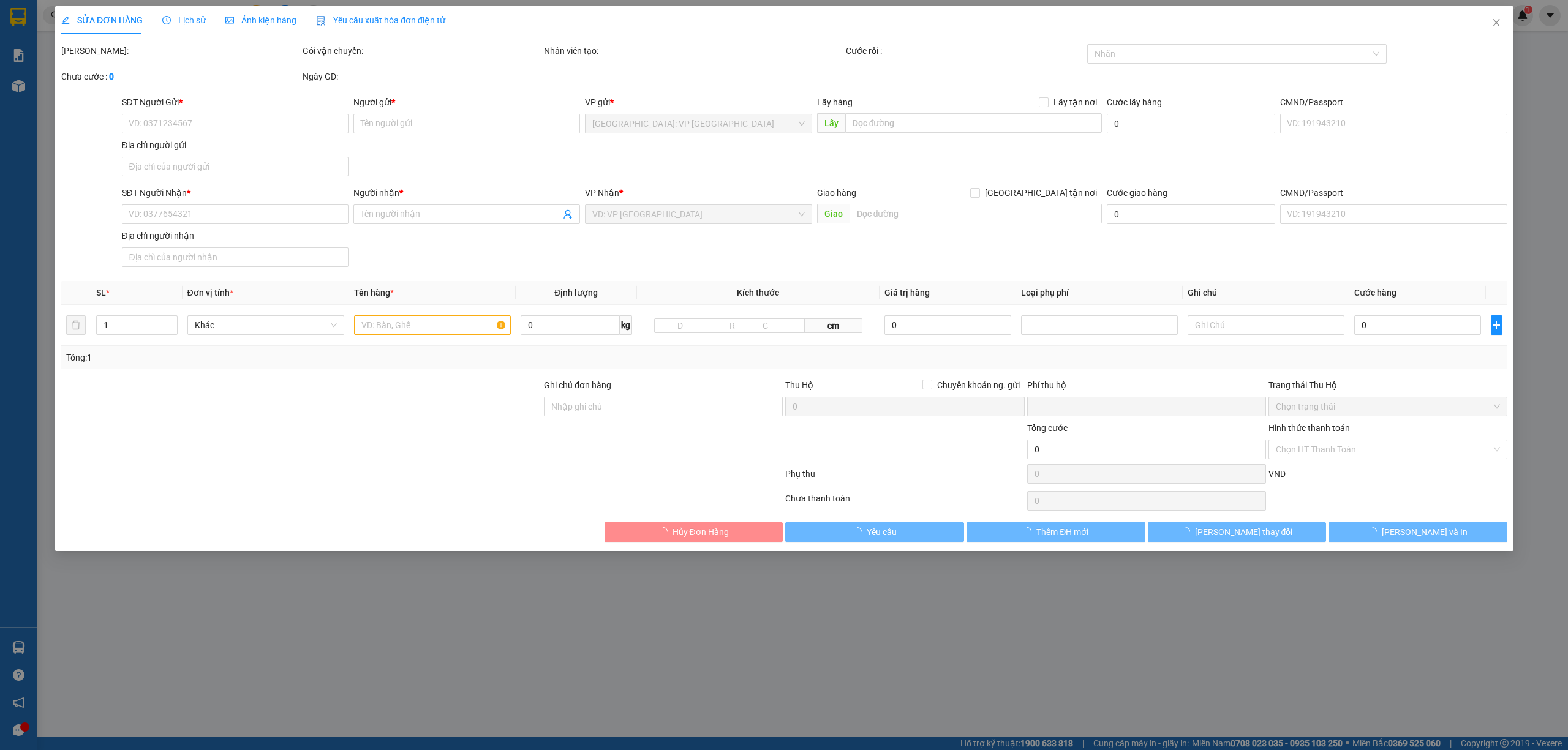
type input "[STREET_ADDRESS][PERSON_NAME]"
type input "0"
type input "350.000"
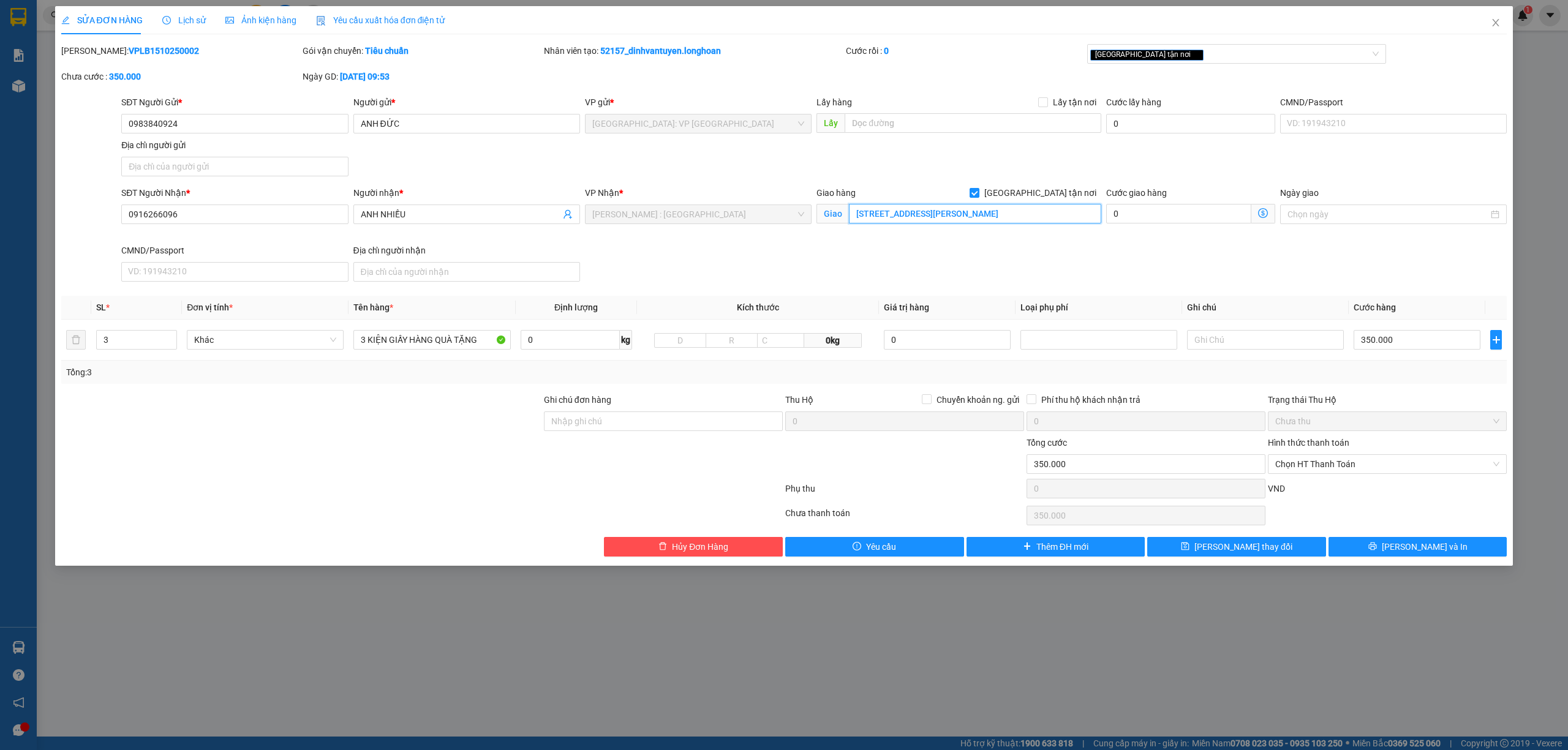
click at [986, 212] on input "[STREET_ADDRESS][PERSON_NAME]" at bounding box center [975, 213] width 252 height 19
paste input "i [PERSON_NAME], [GEOGRAPHIC_DATA], Tp."
type input "[STREET_ADDRESS][PERSON_NAME]"
click at [1422, 549] on span "[PERSON_NAME] và In" at bounding box center [1424, 547] width 86 height 14
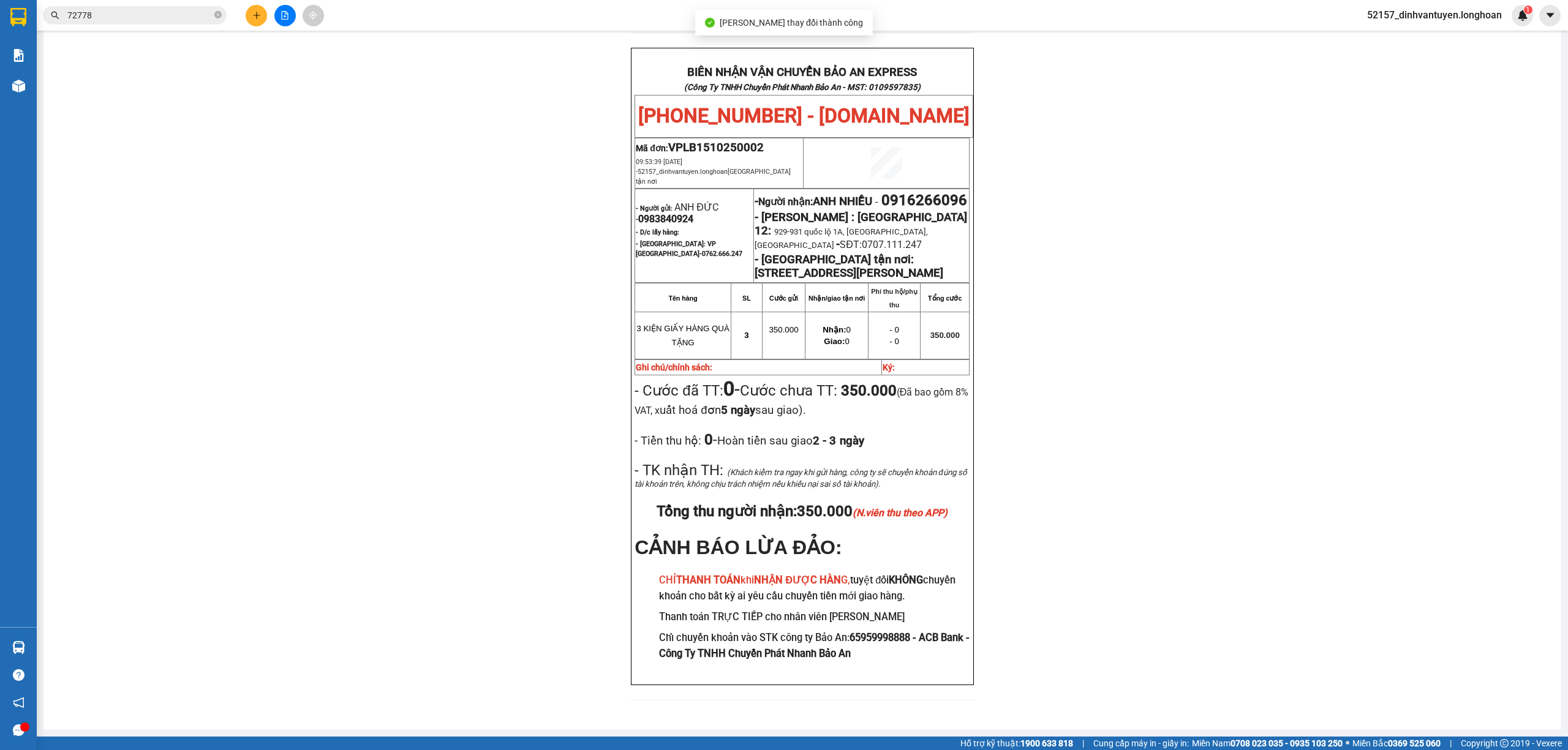
scroll to position [571, 0]
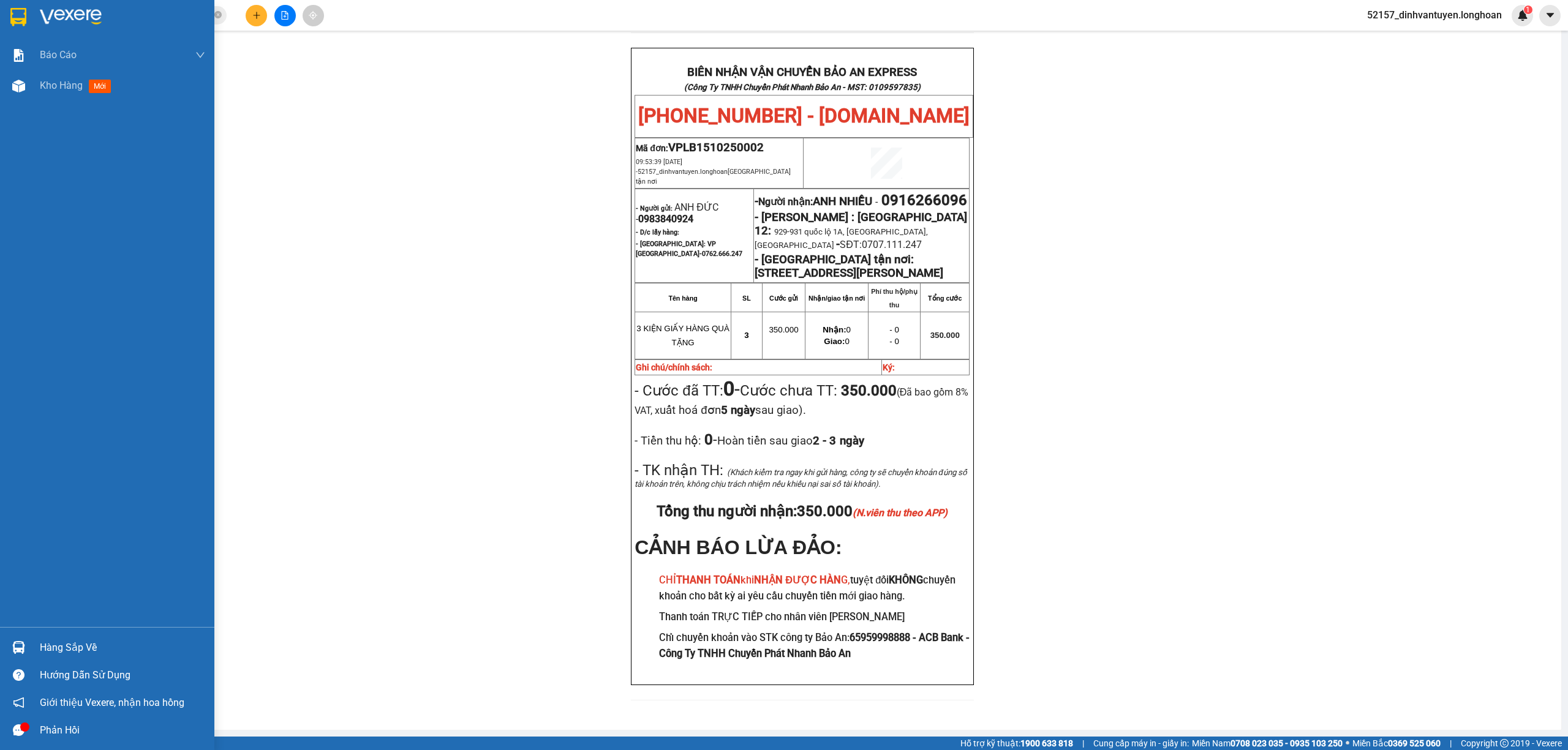
click at [19, 21] on img at bounding box center [19, 17] width 16 height 19
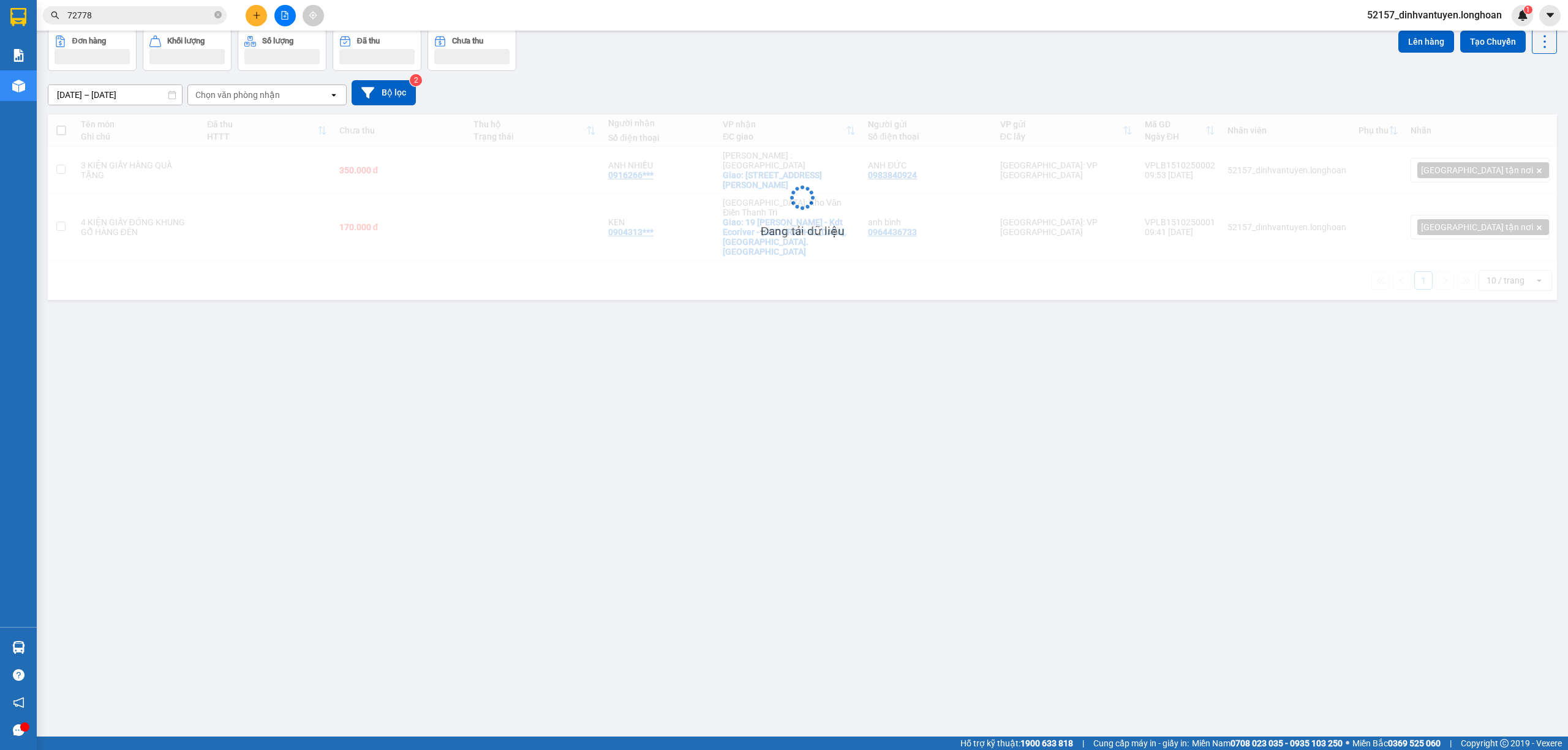
scroll to position [57, 0]
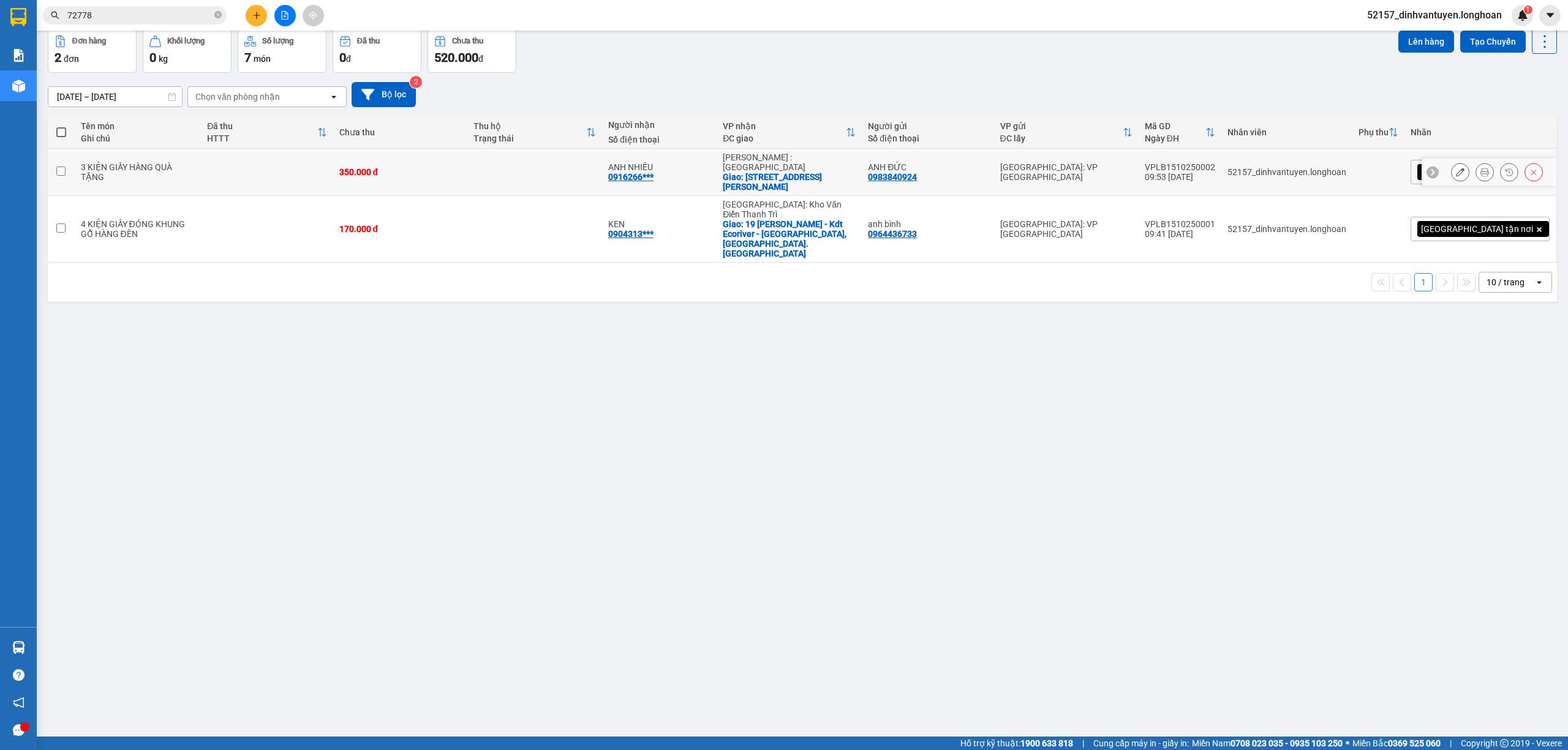
click at [1452, 167] on button at bounding box center [1460, 172] width 17 height 22
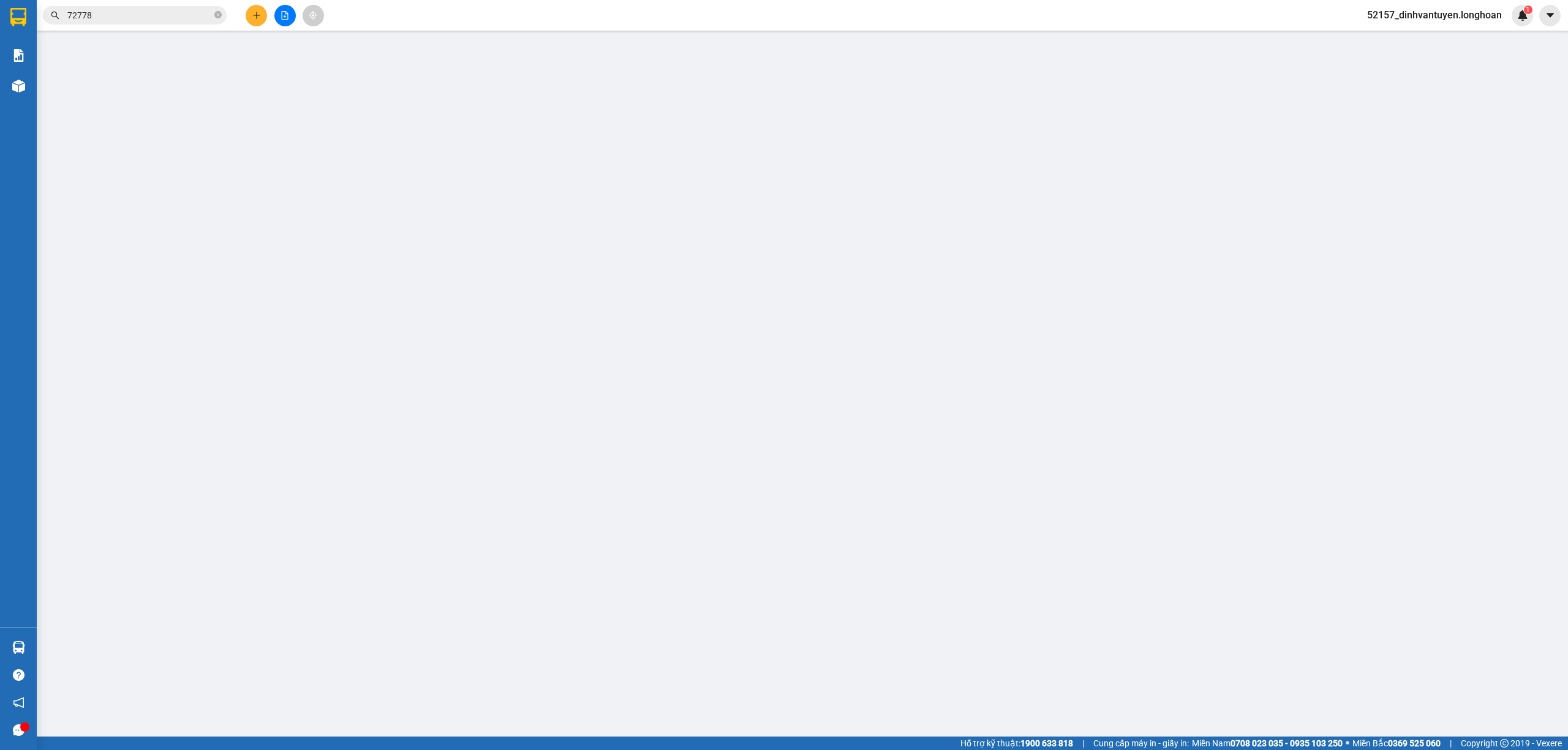
type input "0983840924"
type input "ANH ĐỨC"
type input "0916266096"
type input "ANH NHIỀU"
checkbox input "true"
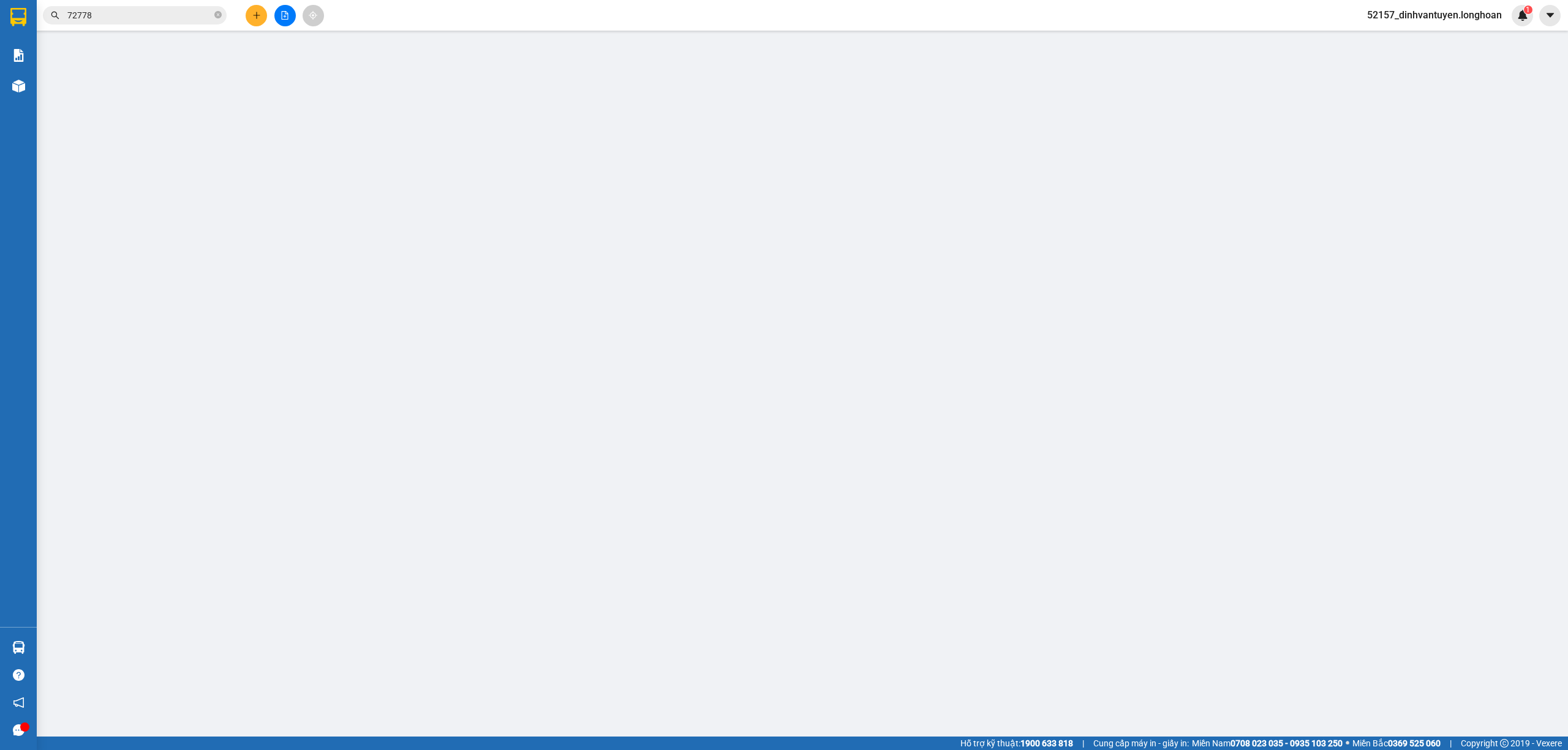
type input "[STREET_ADDRESS][PERSON_NAME]"
type input "0"
type input "350.000"
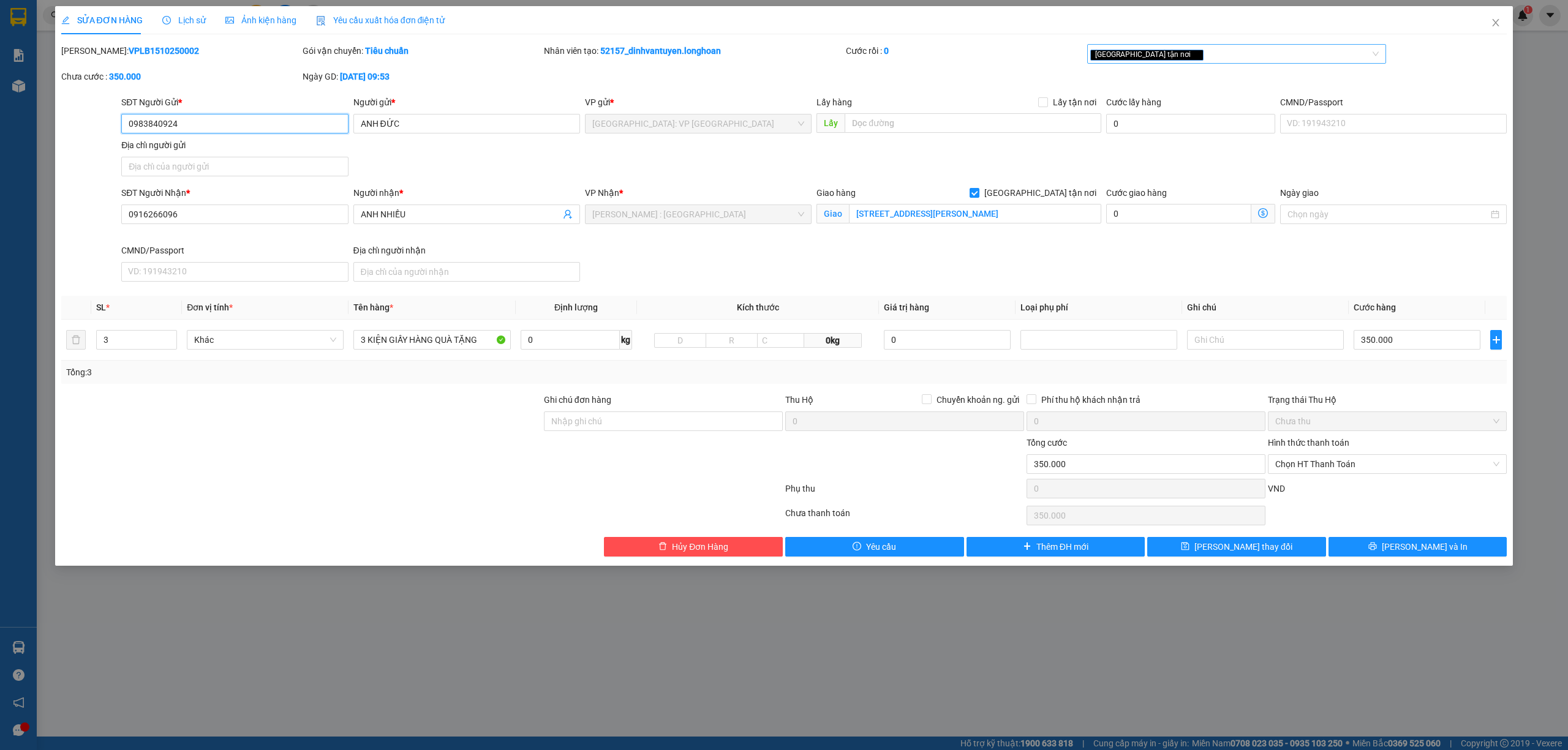
click at [1179, 60] on div "[GEOGRAPHIC_DATA] tận nơi" at bounding box center [1231, 54] width 281 height 15
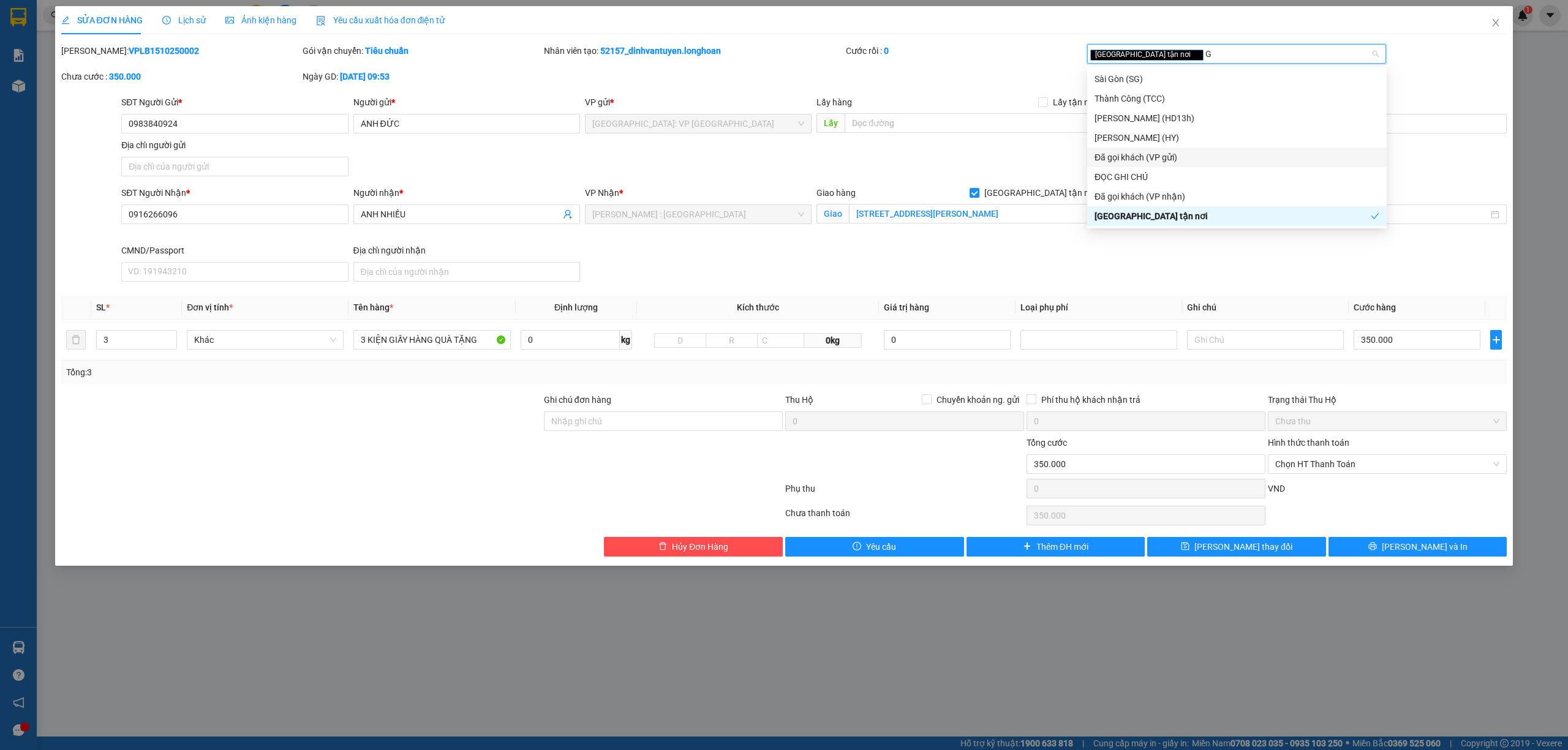
type input "GA"
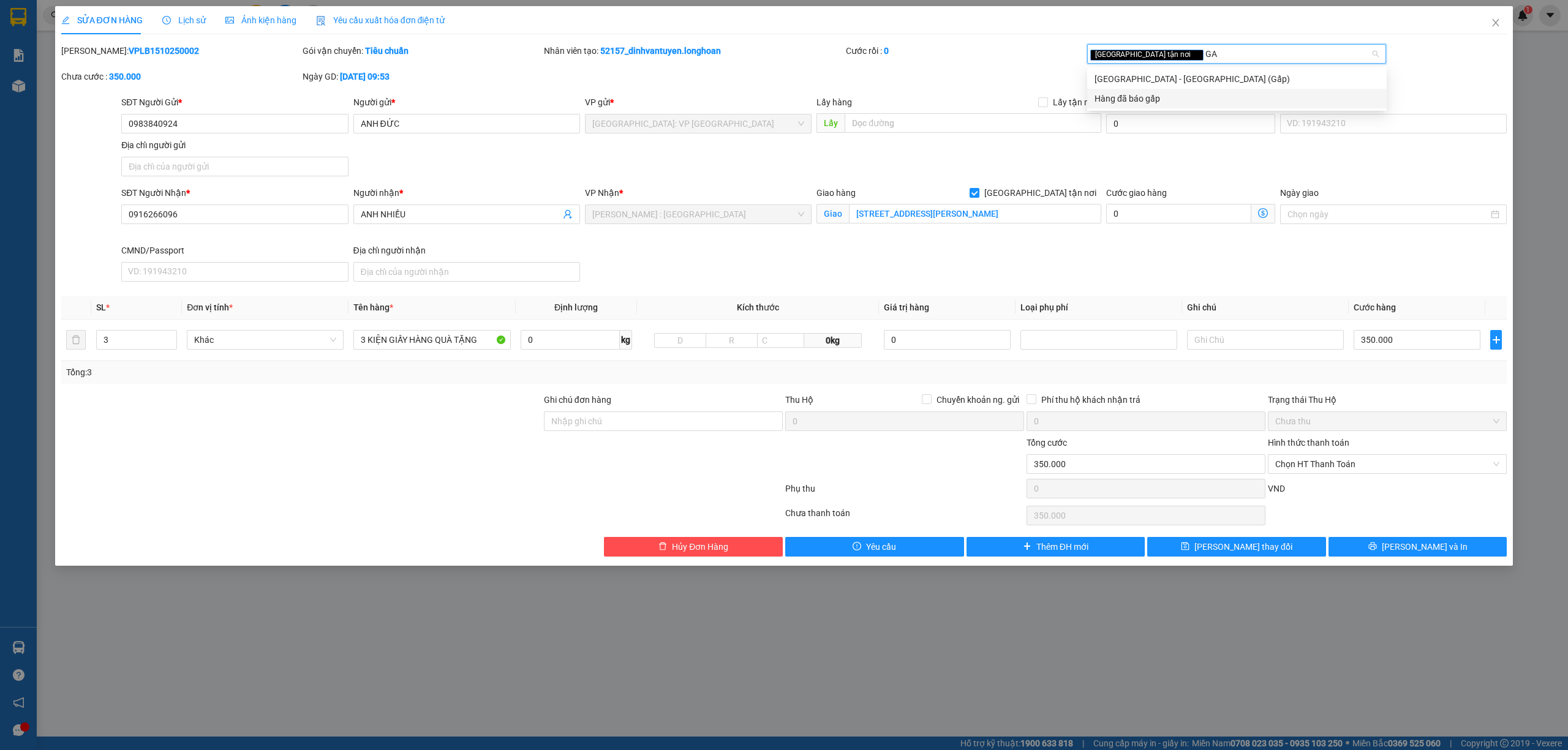
click at [1174, 96] on div "Hàng đã báo gấp" at bounding box center [1237, 98] width 285 height 14
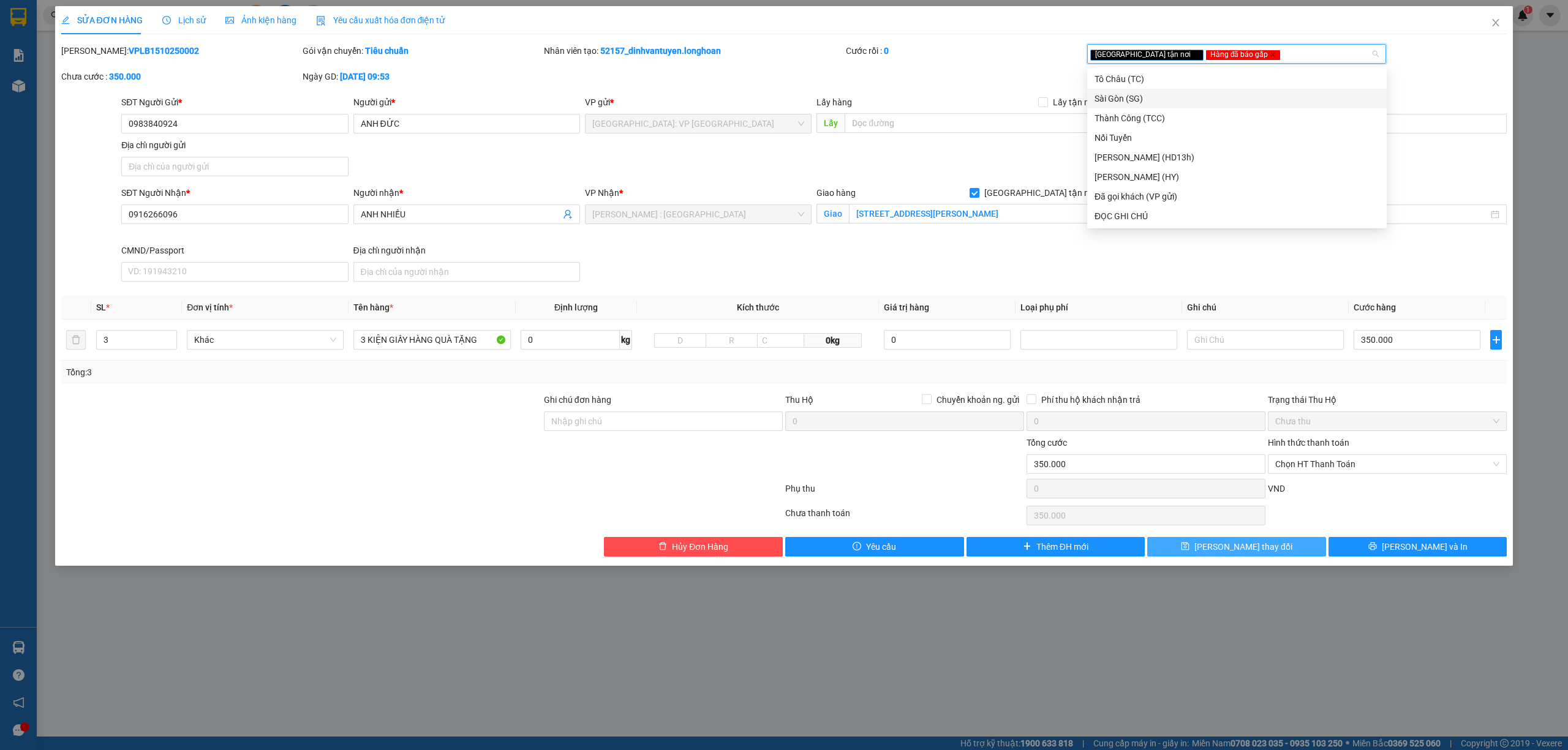
click at [1267, 547] on span "[PERSON_NAME] thay đổi" at bounding box center [1242, 547] width 98 height 14
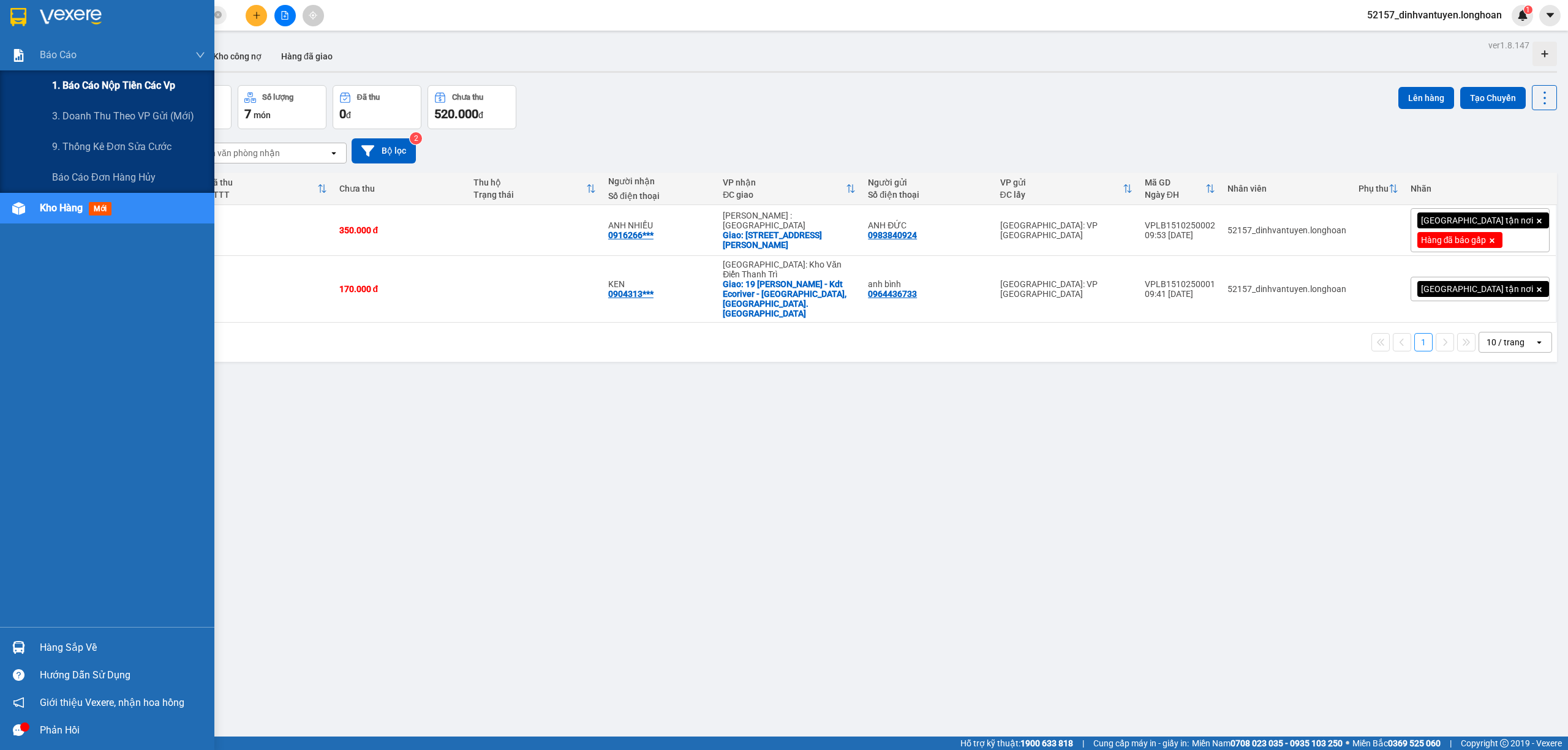
click at [158, 86] on span "1. Báo cáo nộp tiền các vp" at bounding box center [113, 85] width 123 height 15
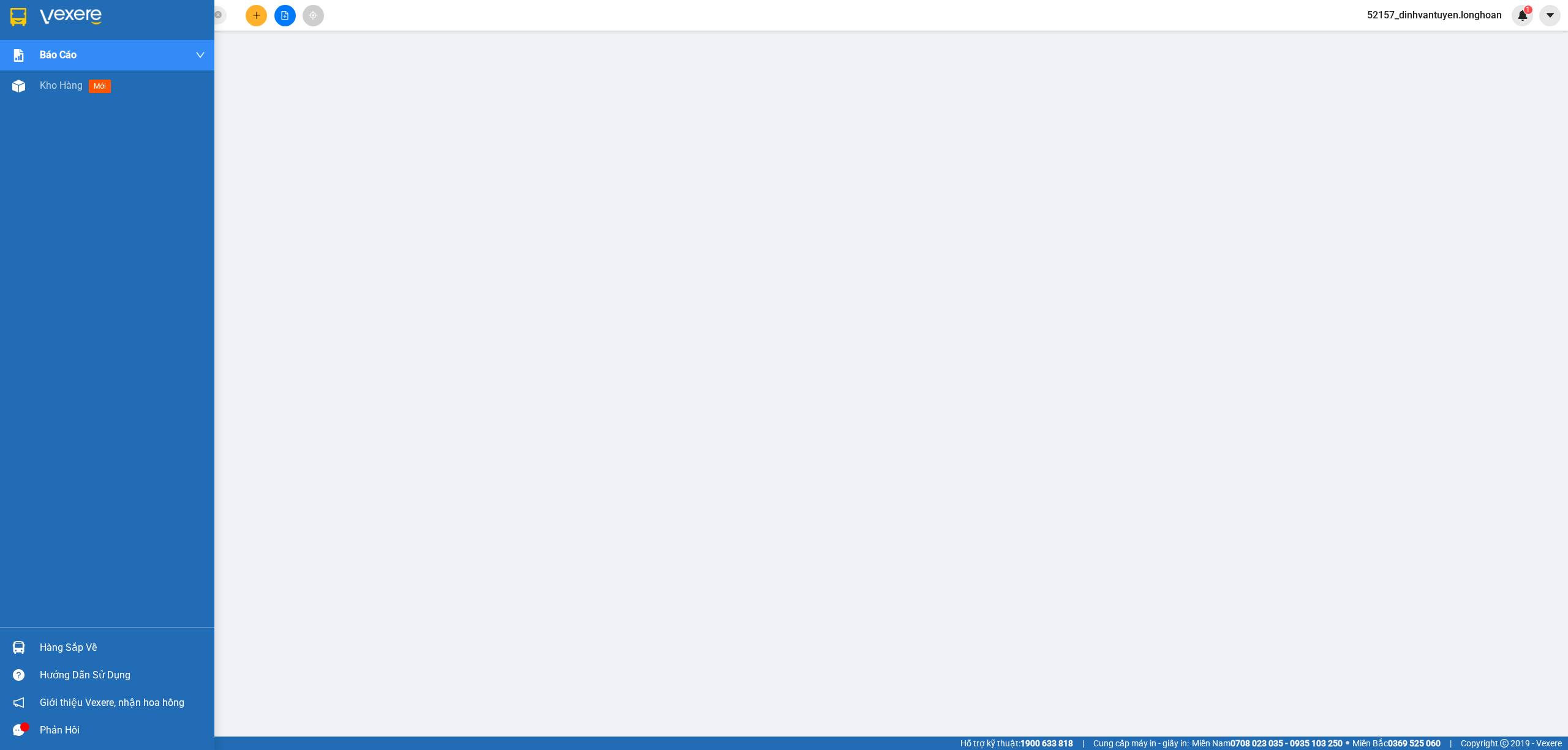
click at [22, 15] on img at bounding box center [19, 17] width 16 height 19
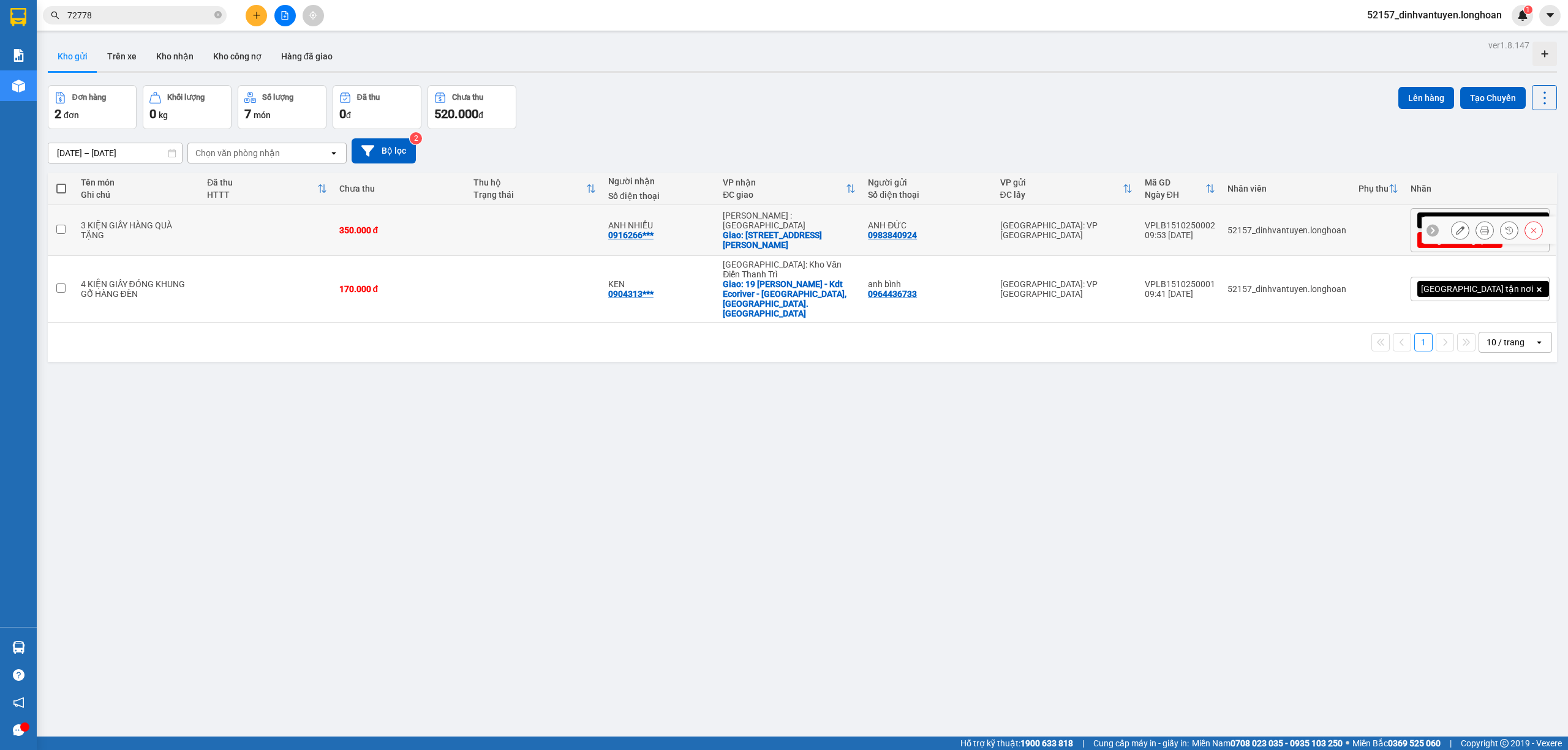
click at [1456, 232] on icon at bounding box center [1460, 230] width 9 height 9
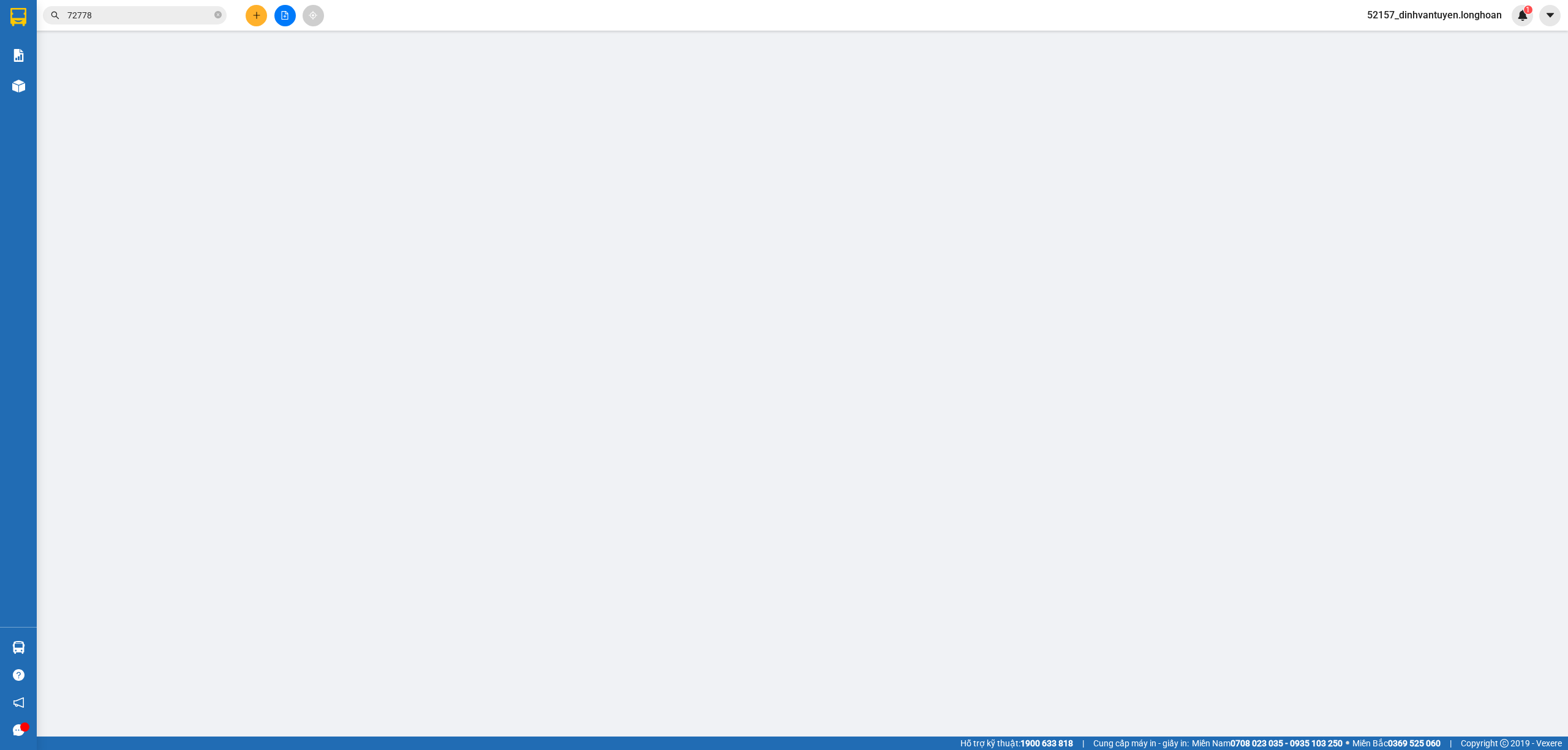
type input "0983840924"
type input "ANH ĐỨC"
type input "0916266096"
type input "ANH NHIỀU"
checkbox input "true"
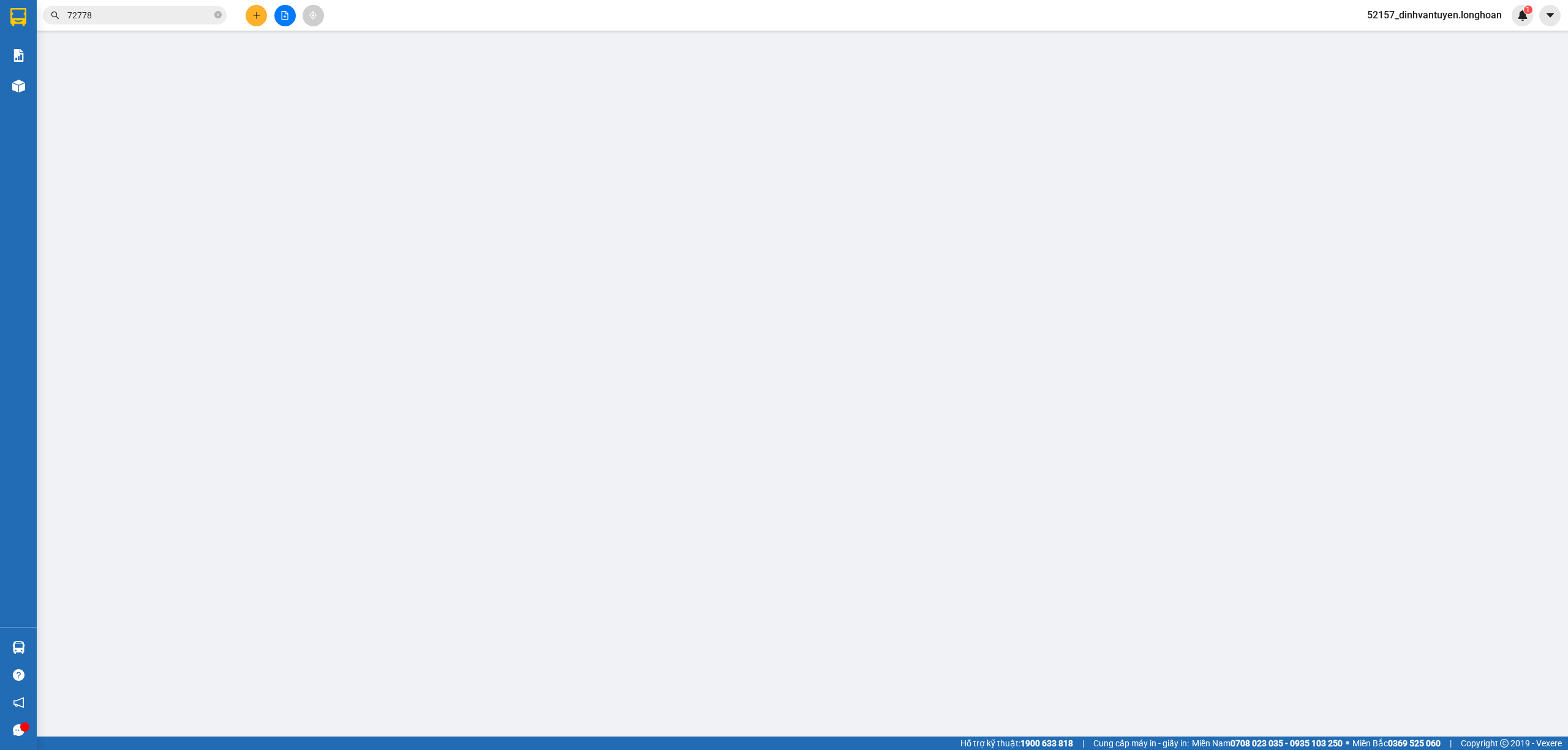
type input "[STREET_ADDRESS][PERSON_NAME]"
type input "0"
type input "350.000"
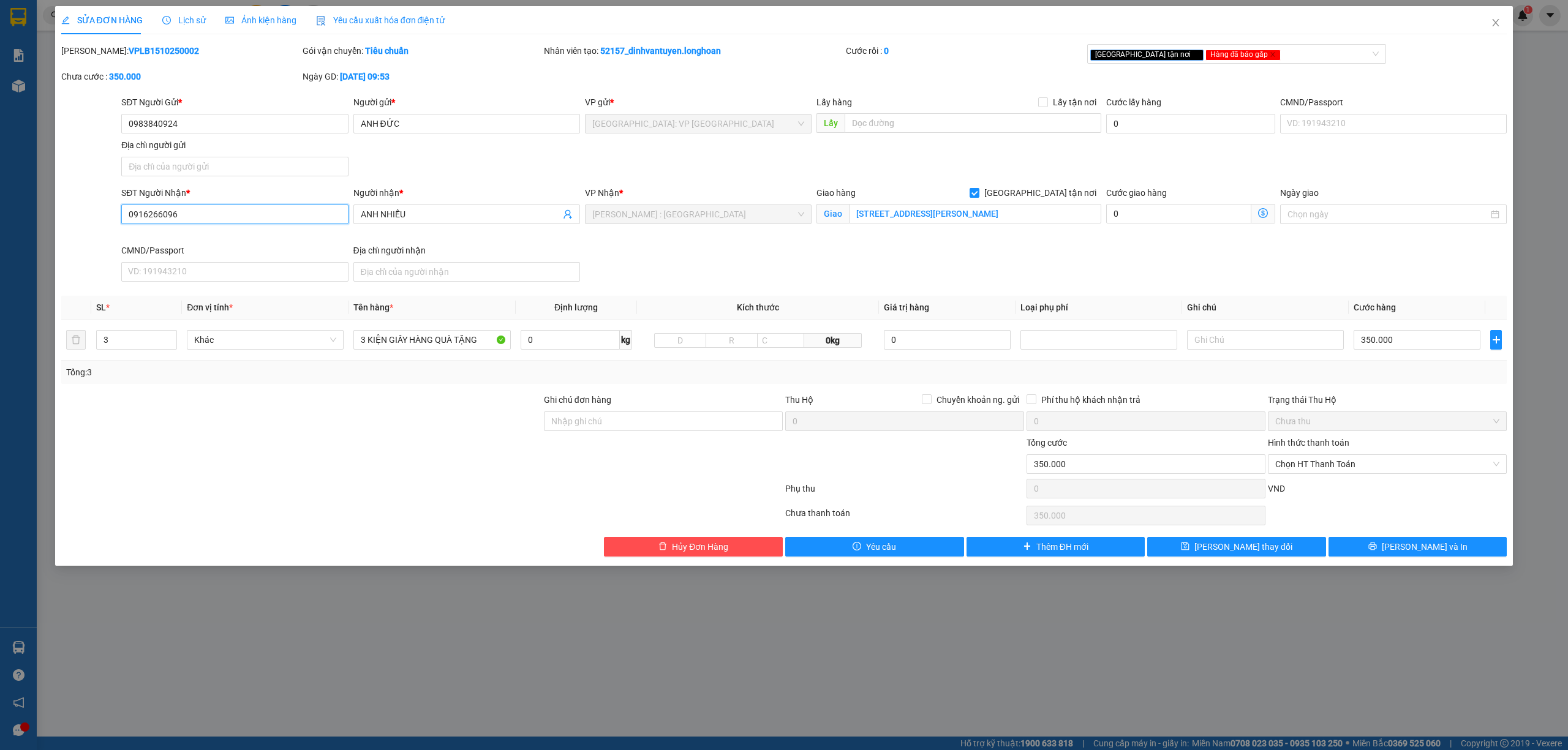
click at [289, 216] on input "0916266096" at bounding box center [234, 214] width 227 height 19
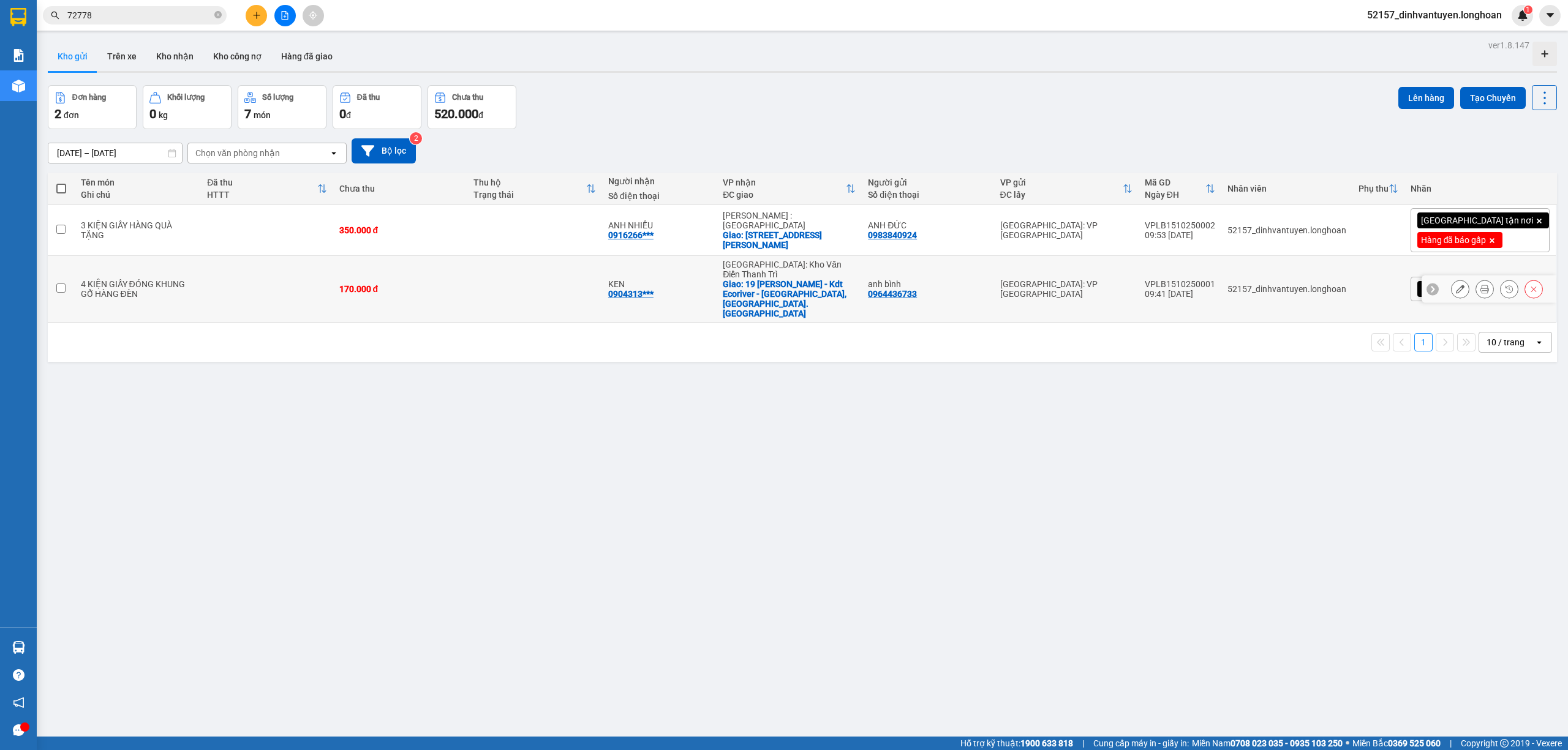
click at [1456, 285] on icon at bounding box center [1460, 289] width 9 height 9
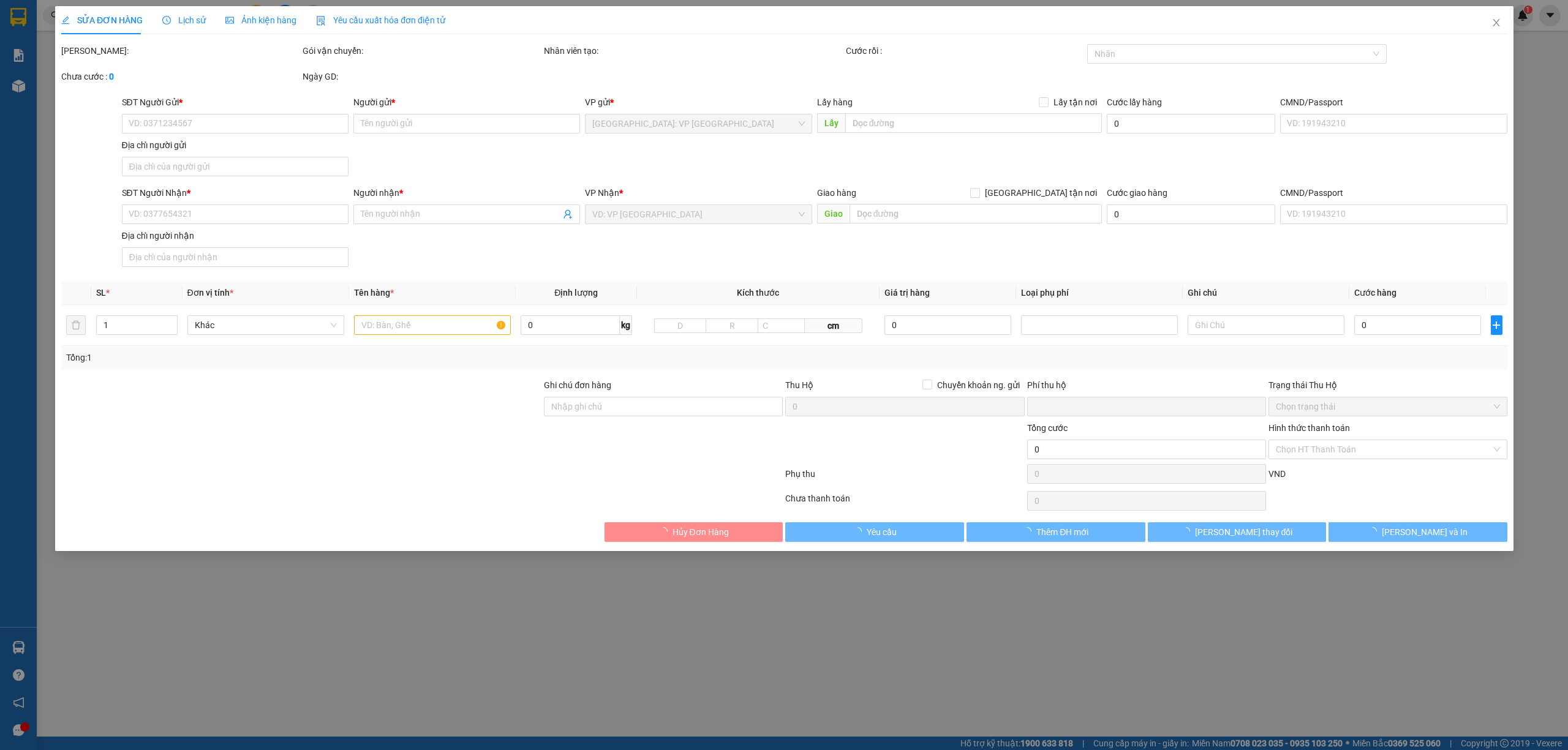
type input "0964436733"
type input "anh bình"
type input "0904313000"
type input "KEN"
checkbox input "true"
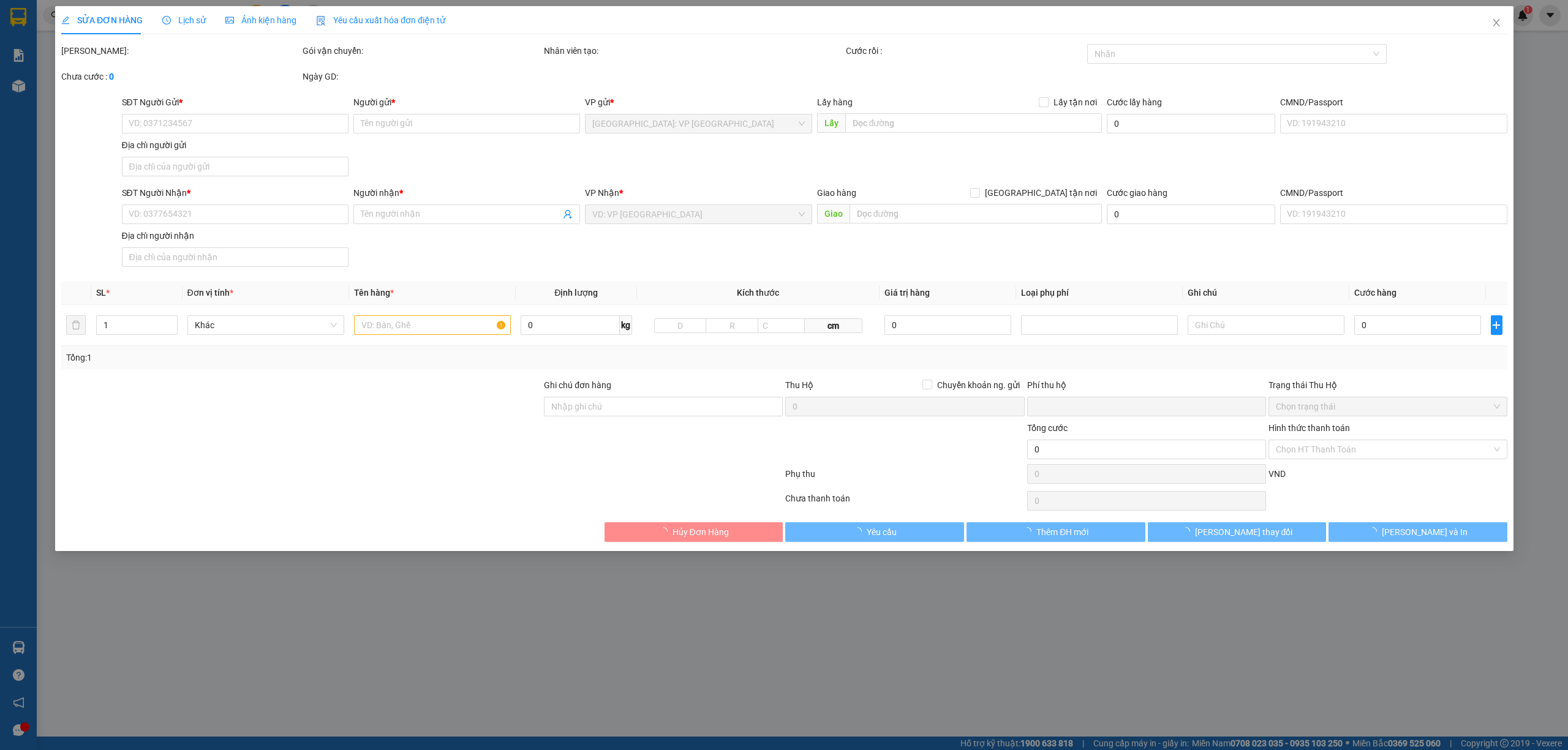
type input "19 [PERSON_NAME] - Kdt Ecoriver - [GEOGRAPHIC_DATA], [GEOGRAPHIC_DATA]. [GEOGRA…"
type input "0"
type input "170.000"
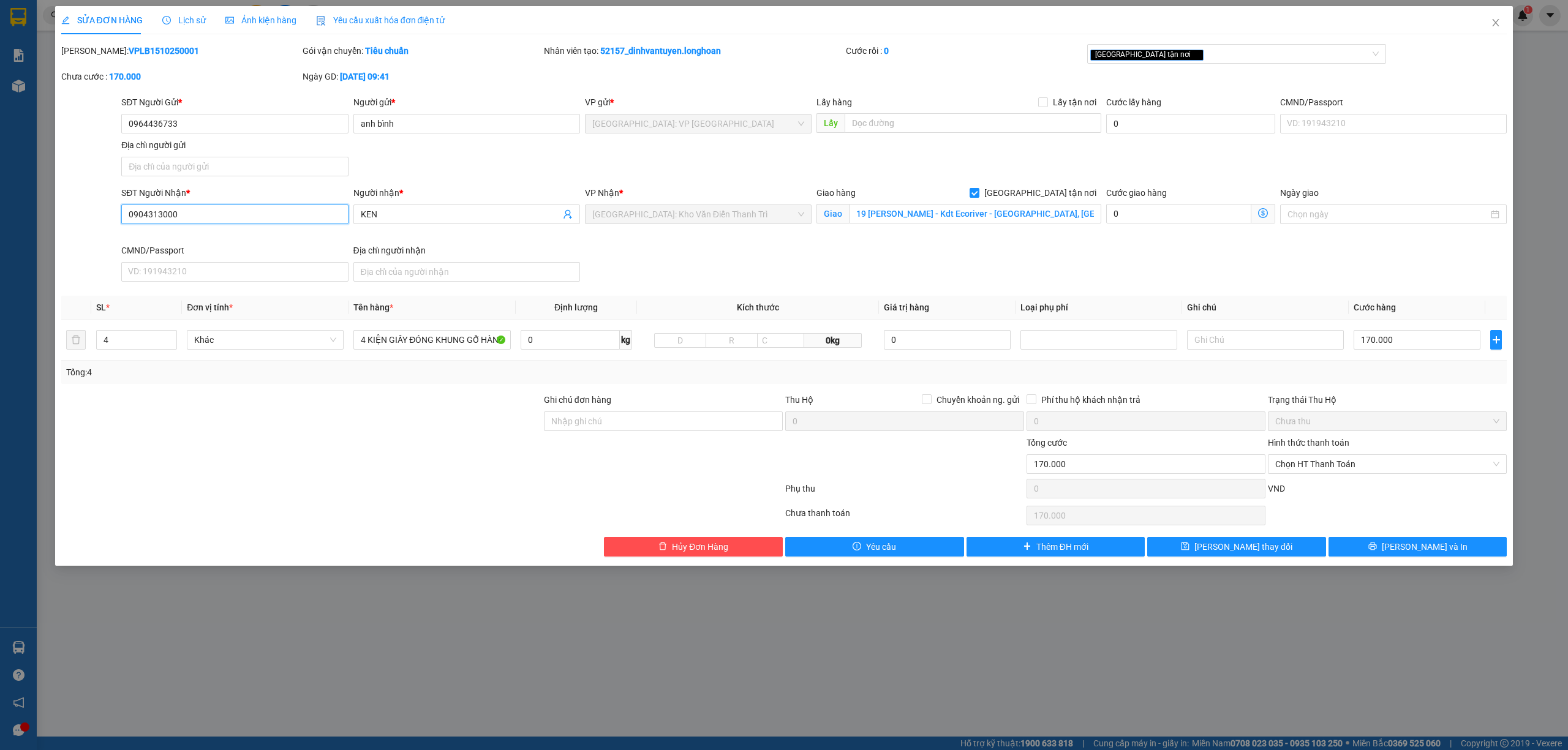
click at [234, 208] on input "0904313000" at bounding box center [234, 214] width 227 height 19
click at [235, 208] on input "0904313000" at bounding box center [234, 214] width 227 height 19
click at [1385, 544] on button "[PERSON_NAME] và In" at bounding box center [1417, 547] width 179 height 19
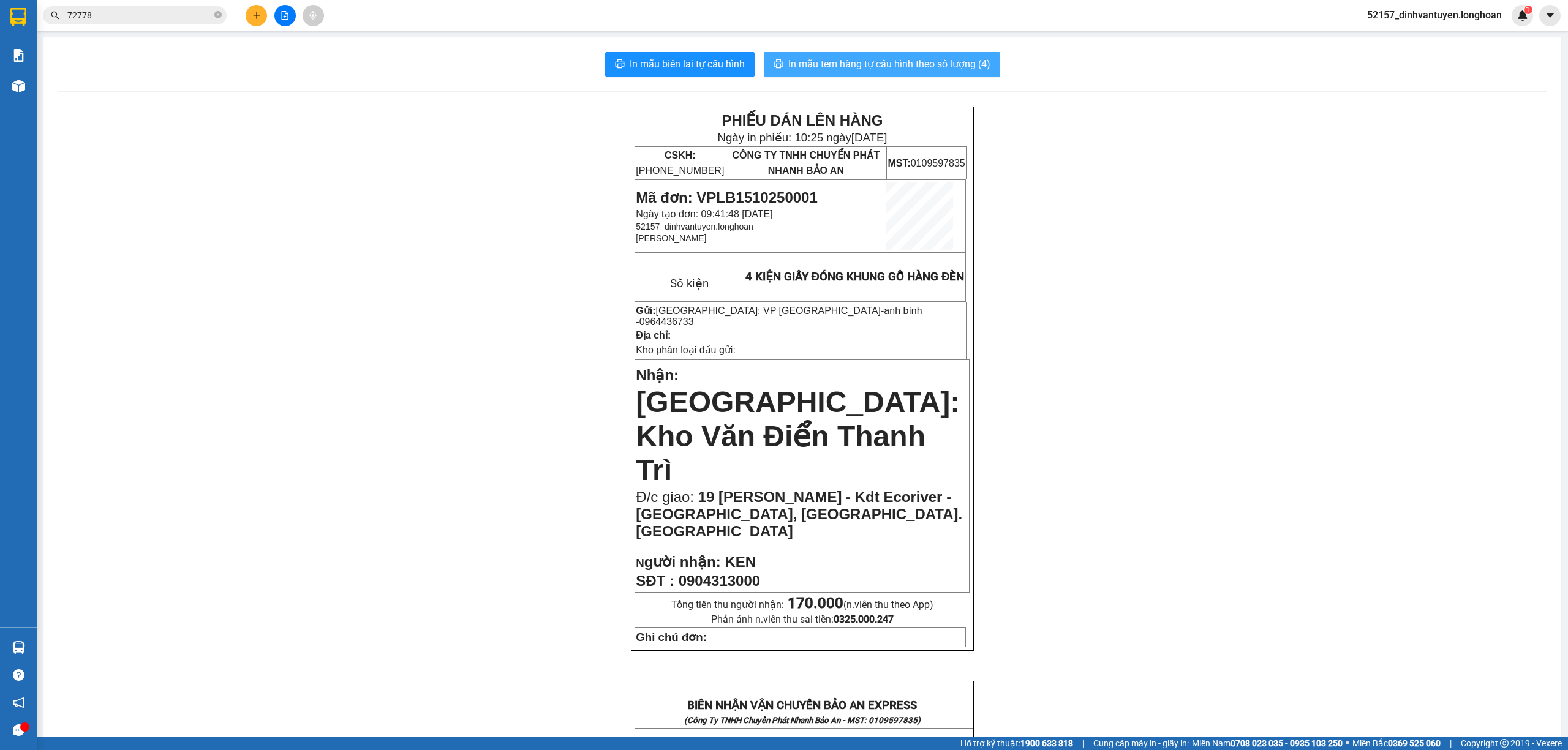
click at [906, 60] on span "In mẫu tem hàng tự cấu hình theo số lượng (4)" at bounding box center [889, 64] width 202 height 15
click at [187, 18] on input "72778" at bounding box center [139, 15] width 145 height 14
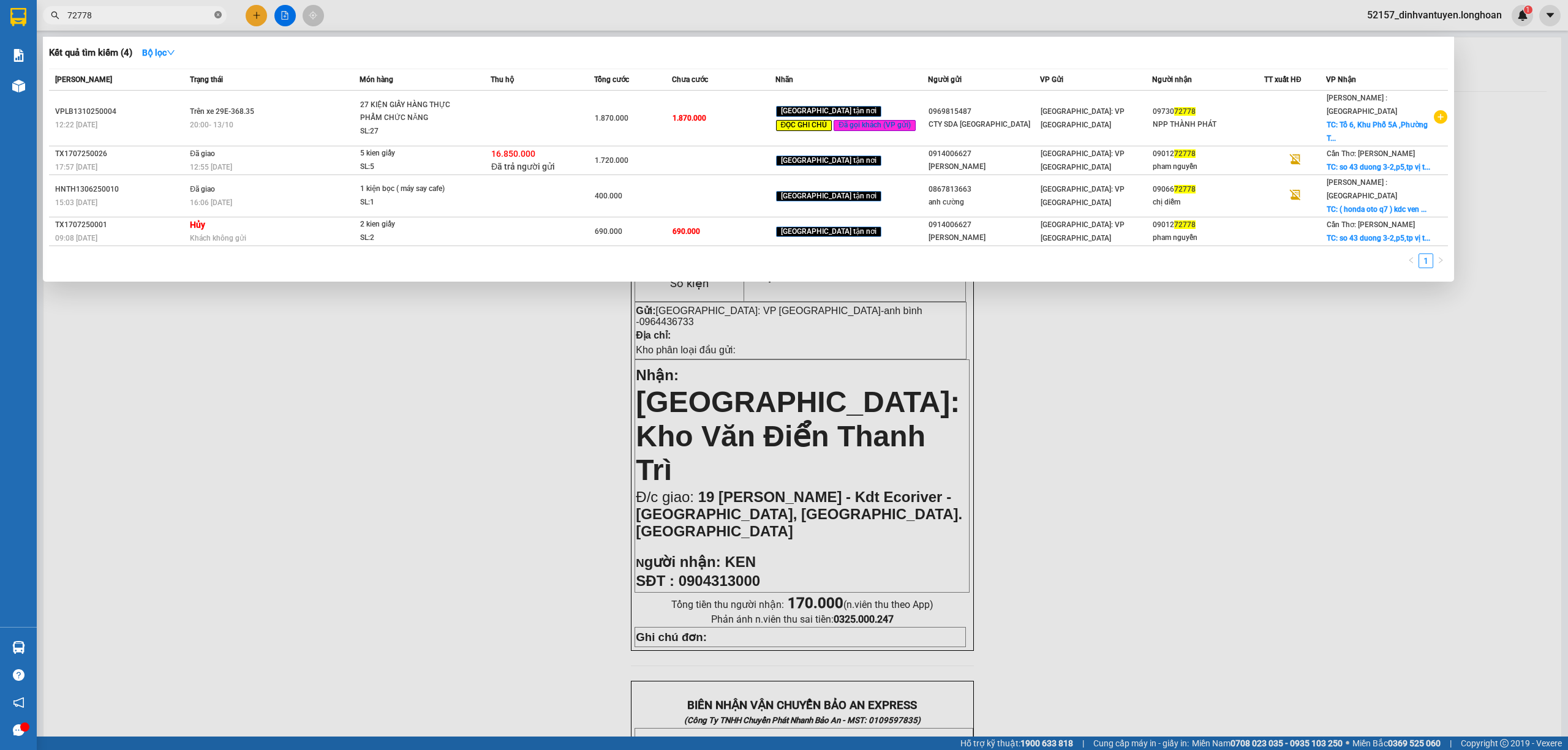
click at [216, 15] on icon "close-circle" at bounding box center [217, 15] width 7 height 7
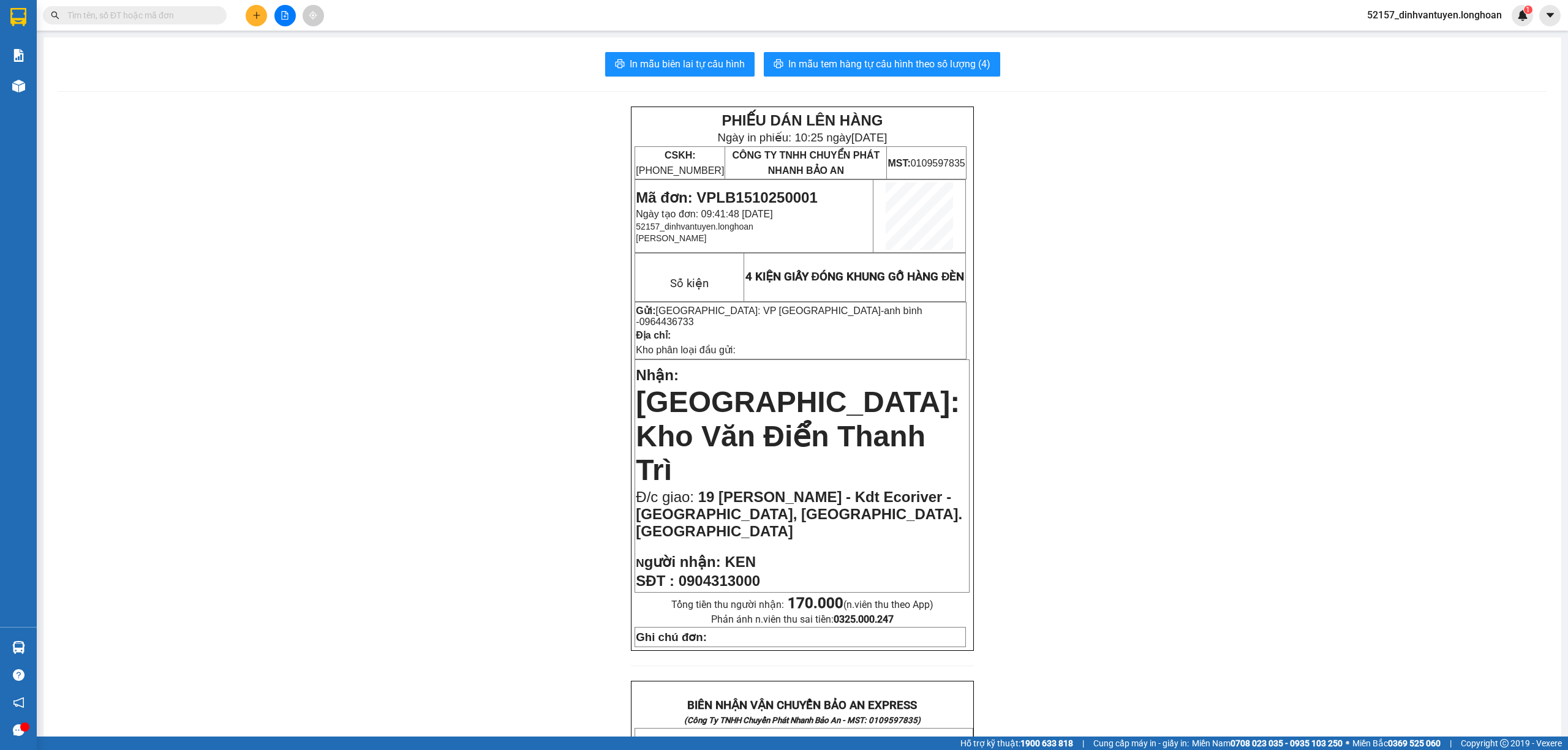
click at [204, 16] on input "text" at bounding box center [139, 15] width 145 height 14
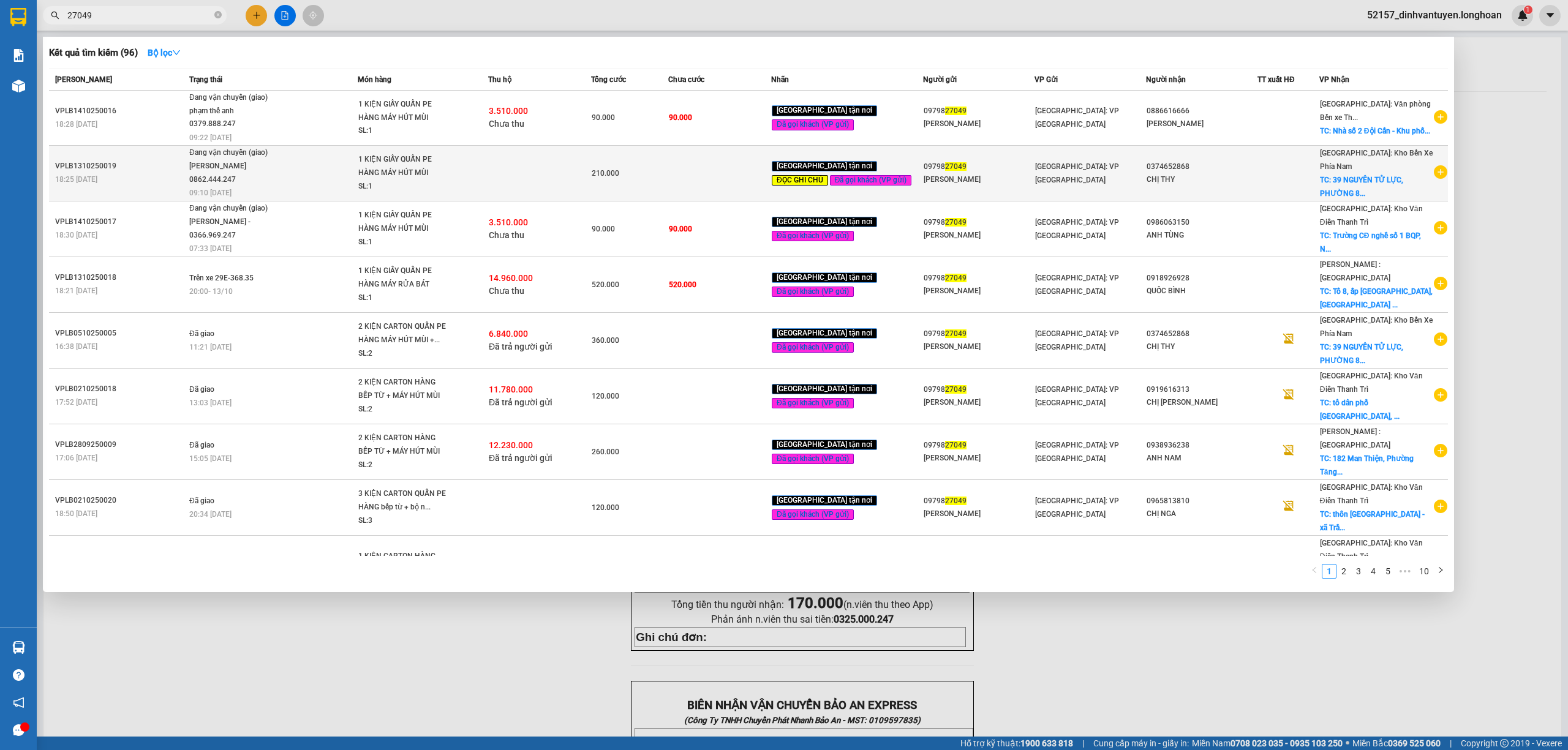
type input "27049"
click at [561, 172] on td at bounding box center [539, 173] width 103 height 56
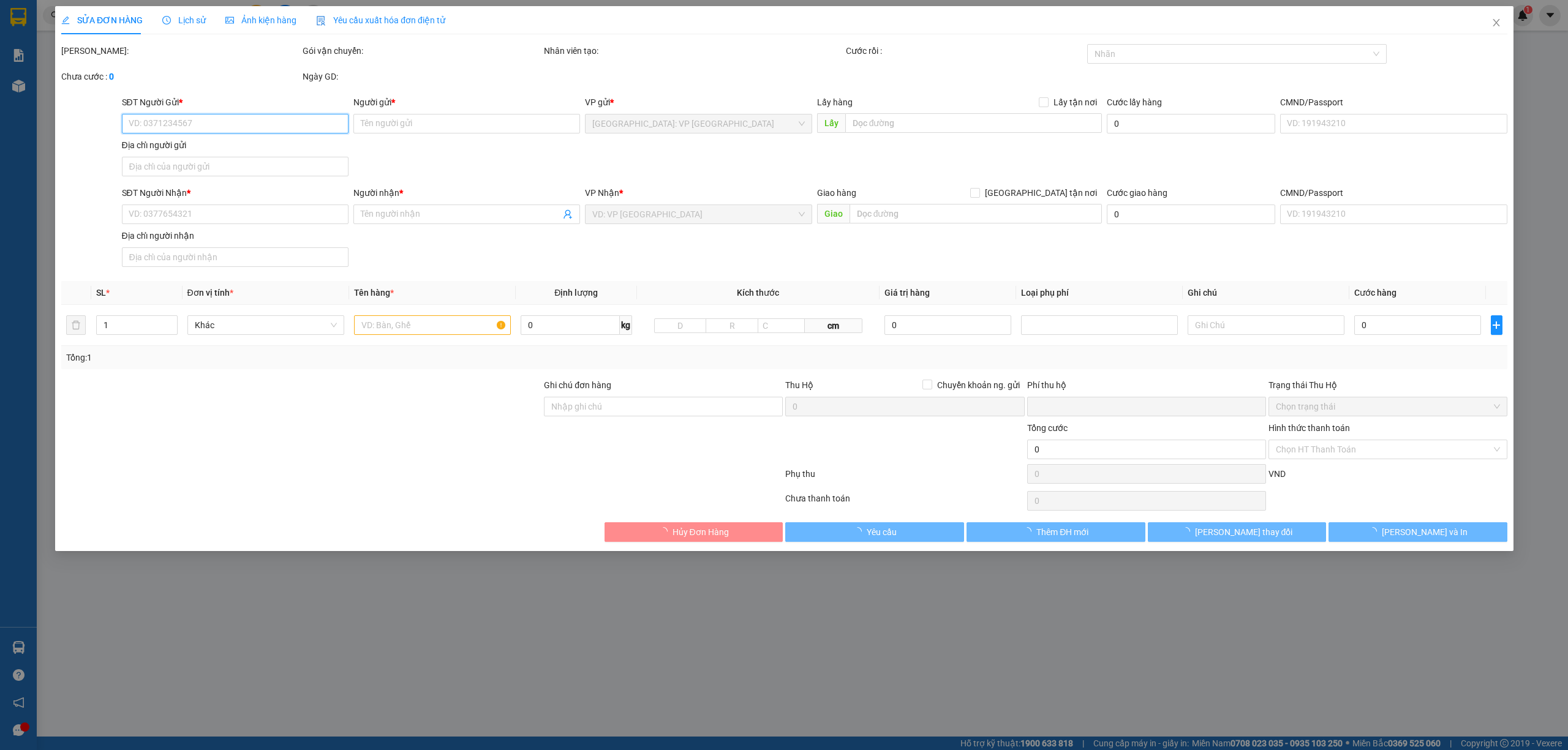
type input "0979827049"
type input "[PERSON_NAME]"
type input "0374652868"
type input "CHỊ THY"
checkbox input "true"
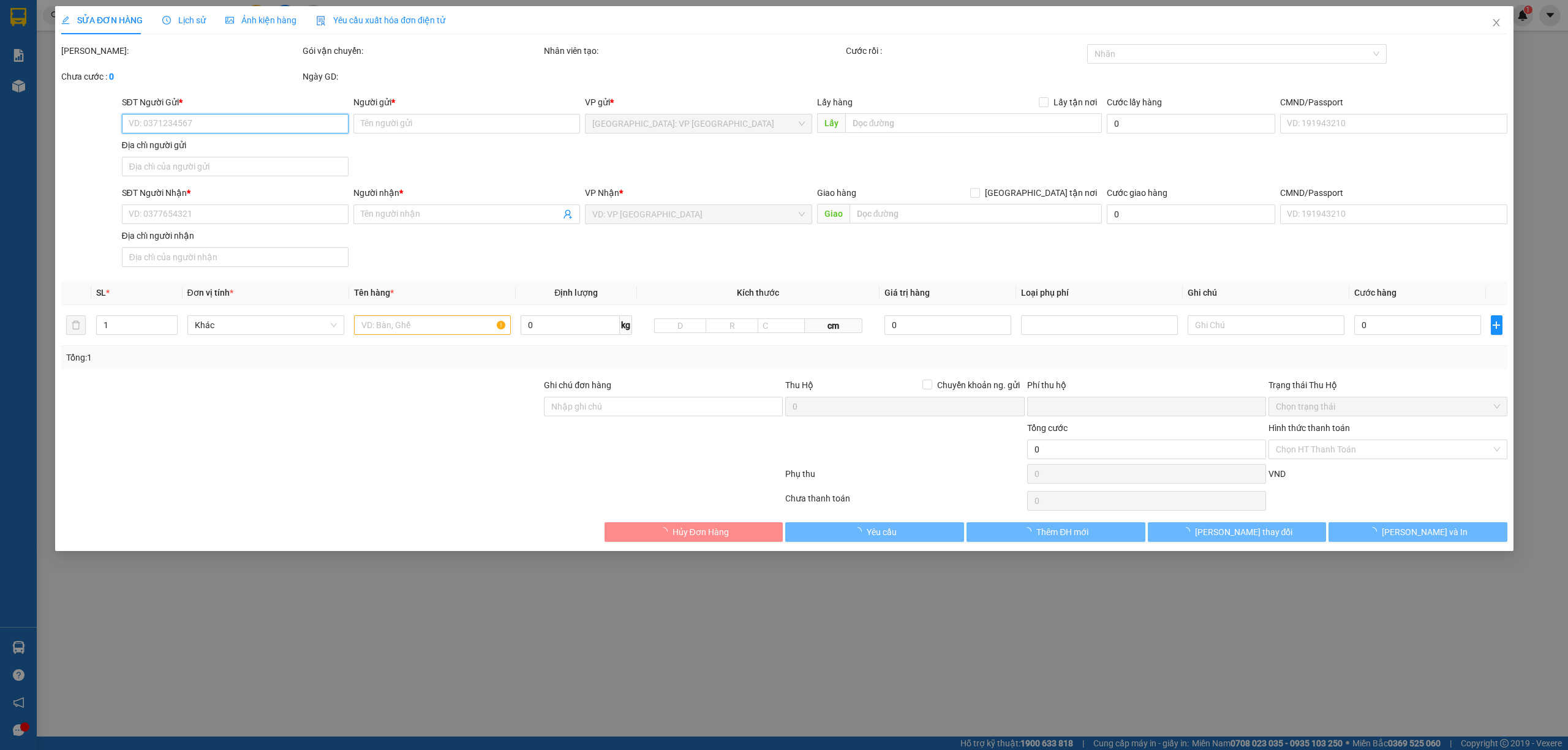
type input "39 NGUYÊN TỬ LỰC, [GEOGRAPHIC_DATA], [GEOGRAPHIC_DATA] ,[GEOGRAPHIC_DATA]"
type input "GIAO HÀNG VÀ MANG 1 KIỆN TỪ NGƯỜI NHẬN VỀ RỒI GỬI RA VĂN PHÒNG [GEOGRAPHIC_DATA]"
type input "0"
type input "210.000"
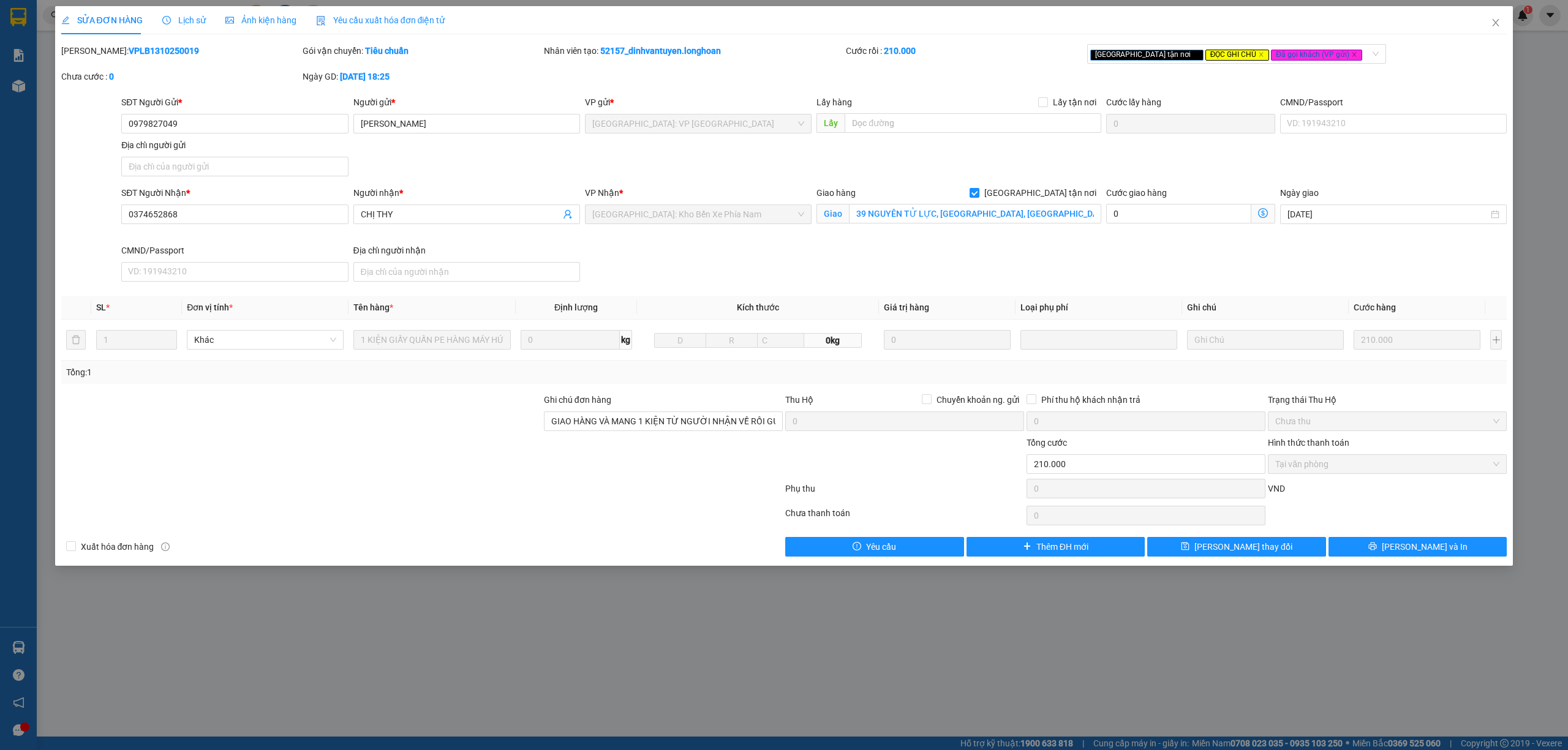
click at [178, 19] on span "Lịch sử" at bounding box center [184, 20] width 44 height 10
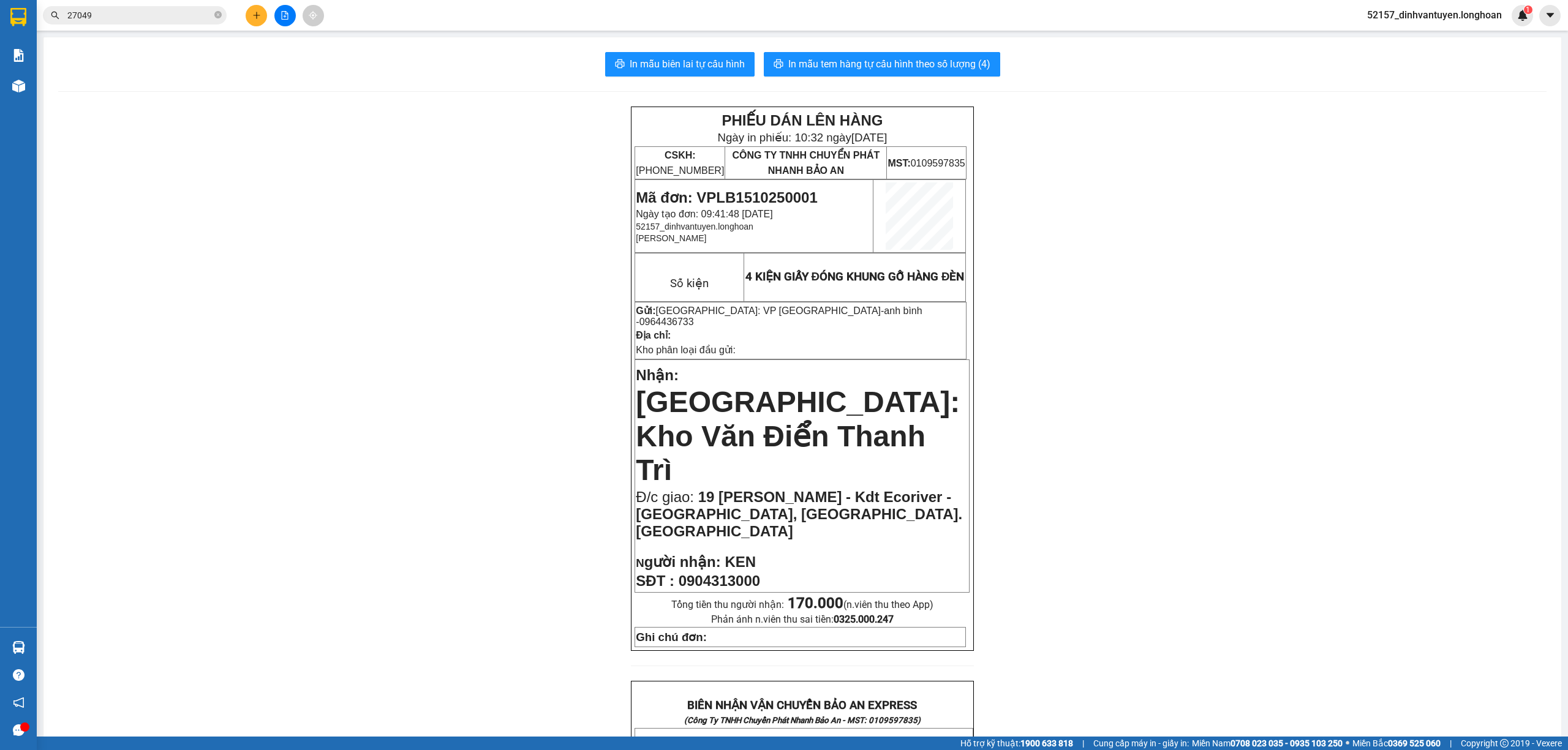
click at [175, 15] on input "27049" at bounding box center [139, 15] width 145 height 14
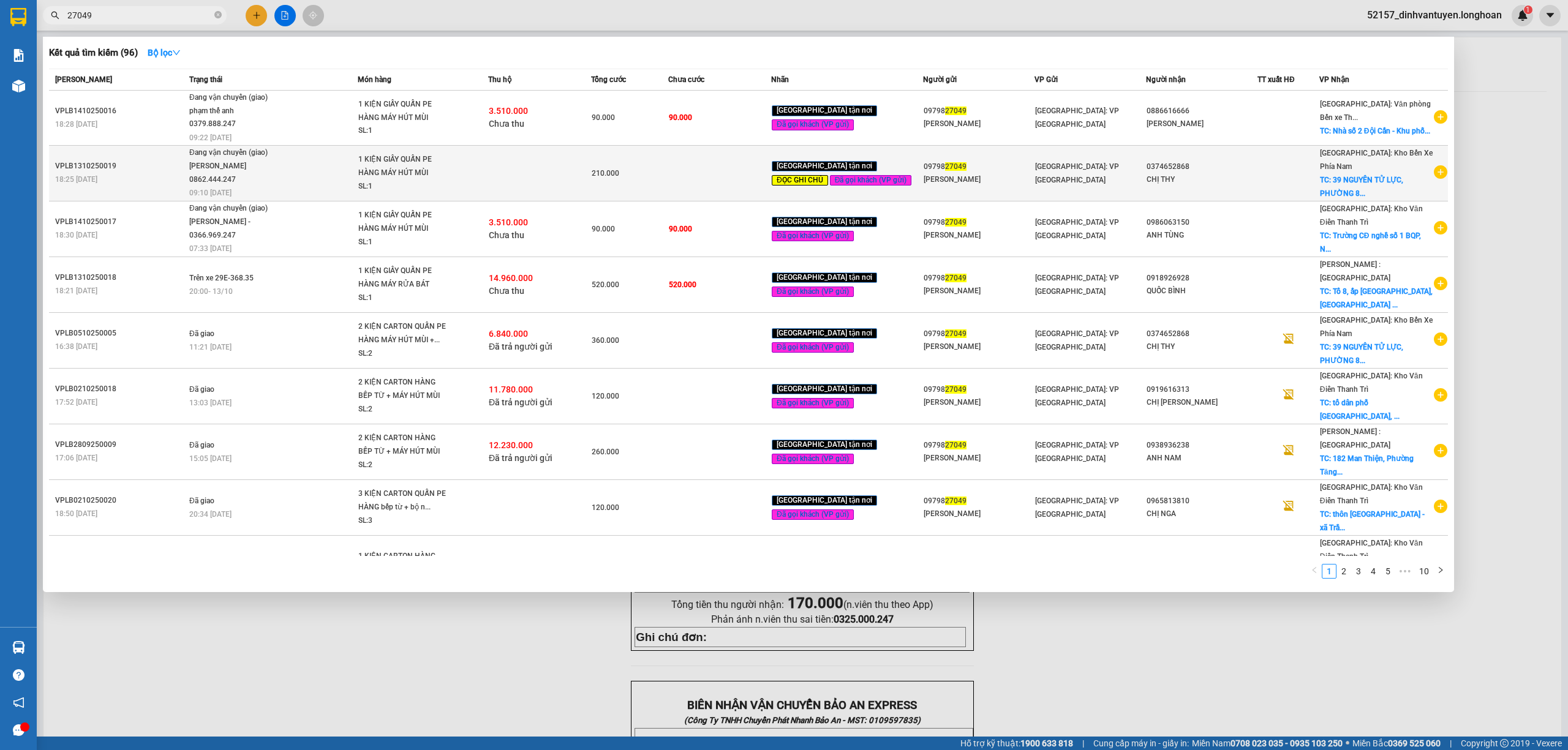
click at [591, 178] on td at bounding box center [539, 173] width 103 height 56
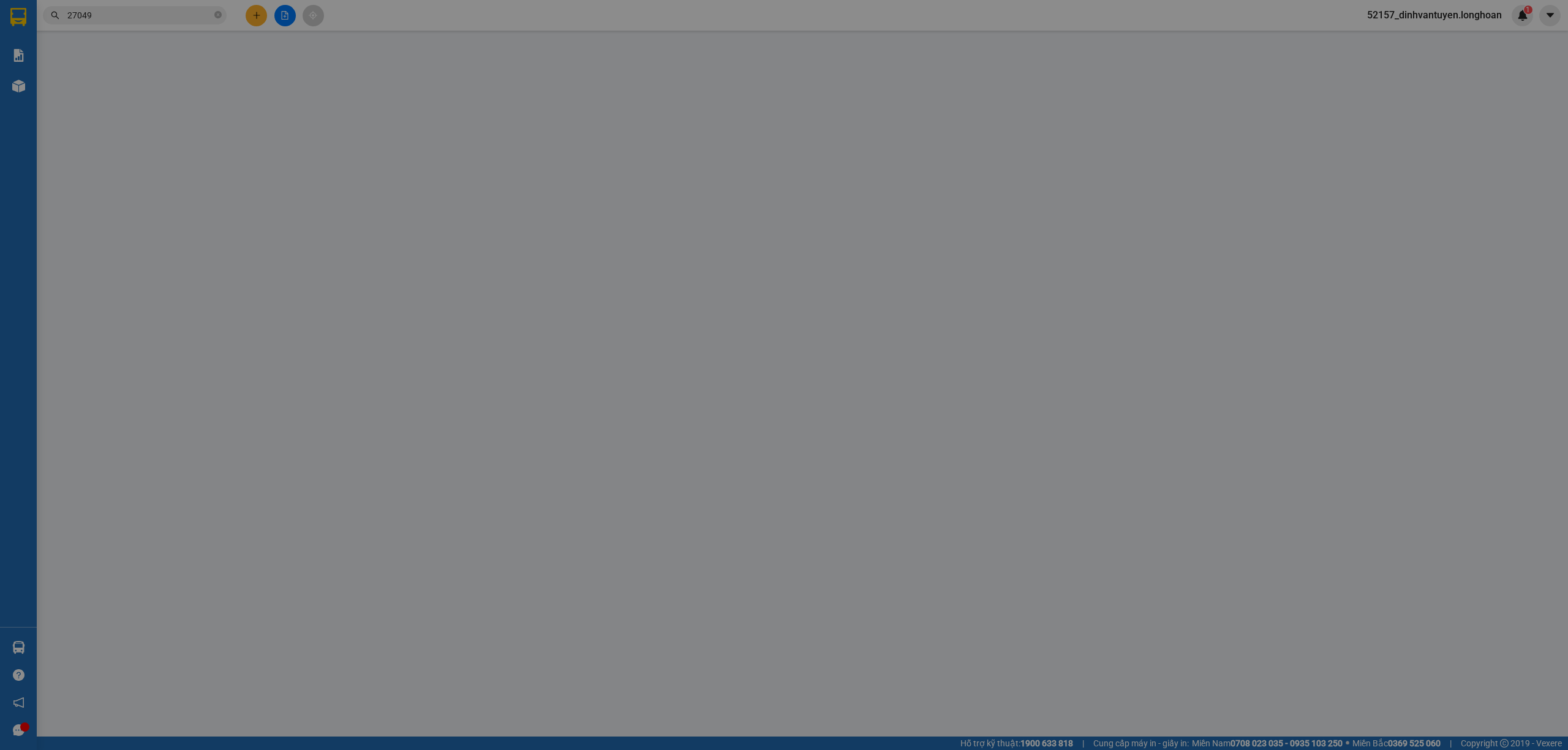
type input "0979827049"
type input "[PERSON_NAME]"
type input "0374652868"
type input "CHỊ THY"
checkbox input "true"
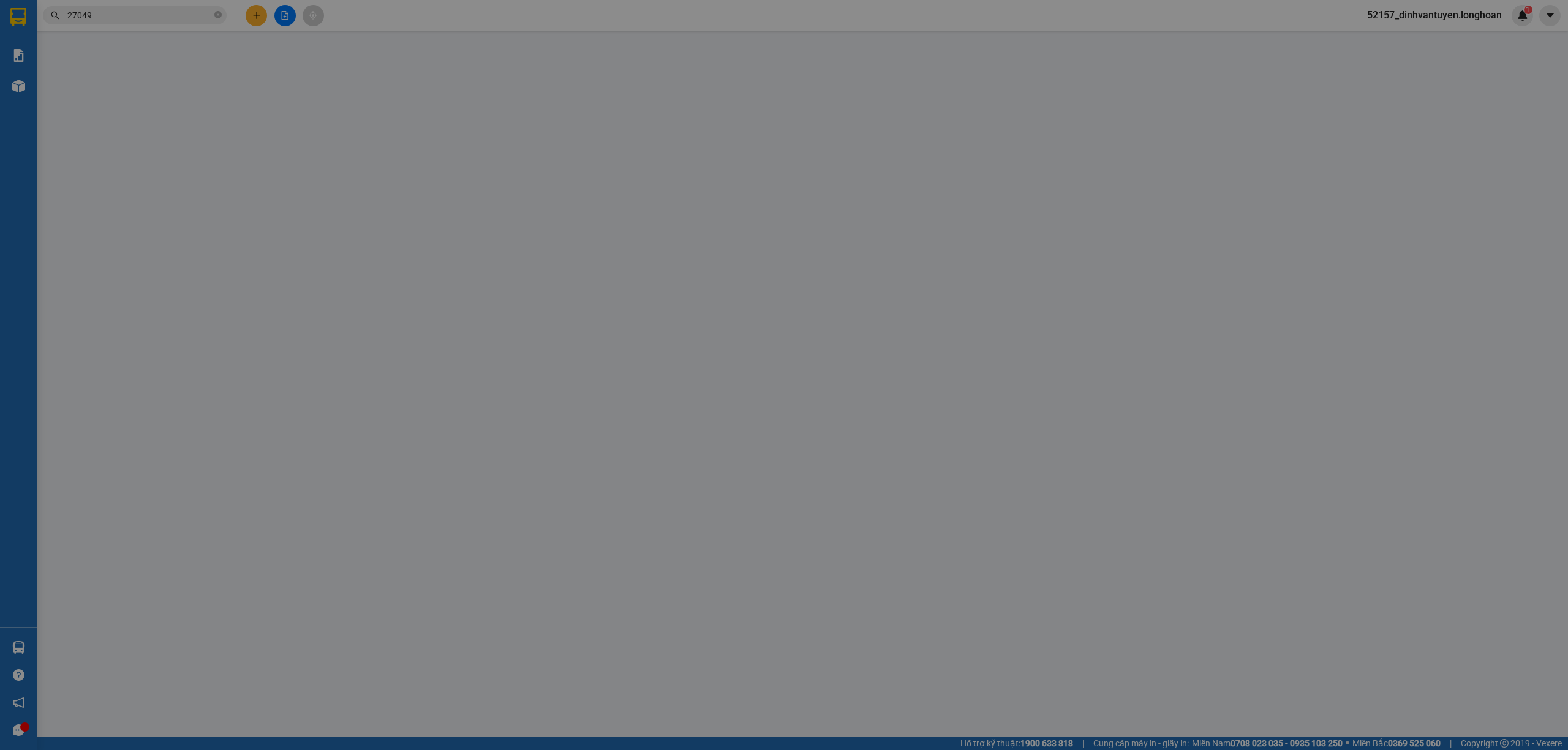
type input "39 NGUYÊN TỬ LỰC, [GEOGRAPHIC_DATA], [GEOGRAPHIC_DATA] ,[GEOGRAPHIC_DATA]"
type input "GIAO HÀNG VÀ MANG 1 KIỆN TỪ NGƯỜI NHẬN VỀ RỒI GỬI RA VĂN PHÒNG [GEOGRAPHIC_DATA]"
type input "0"
type input "210.000"
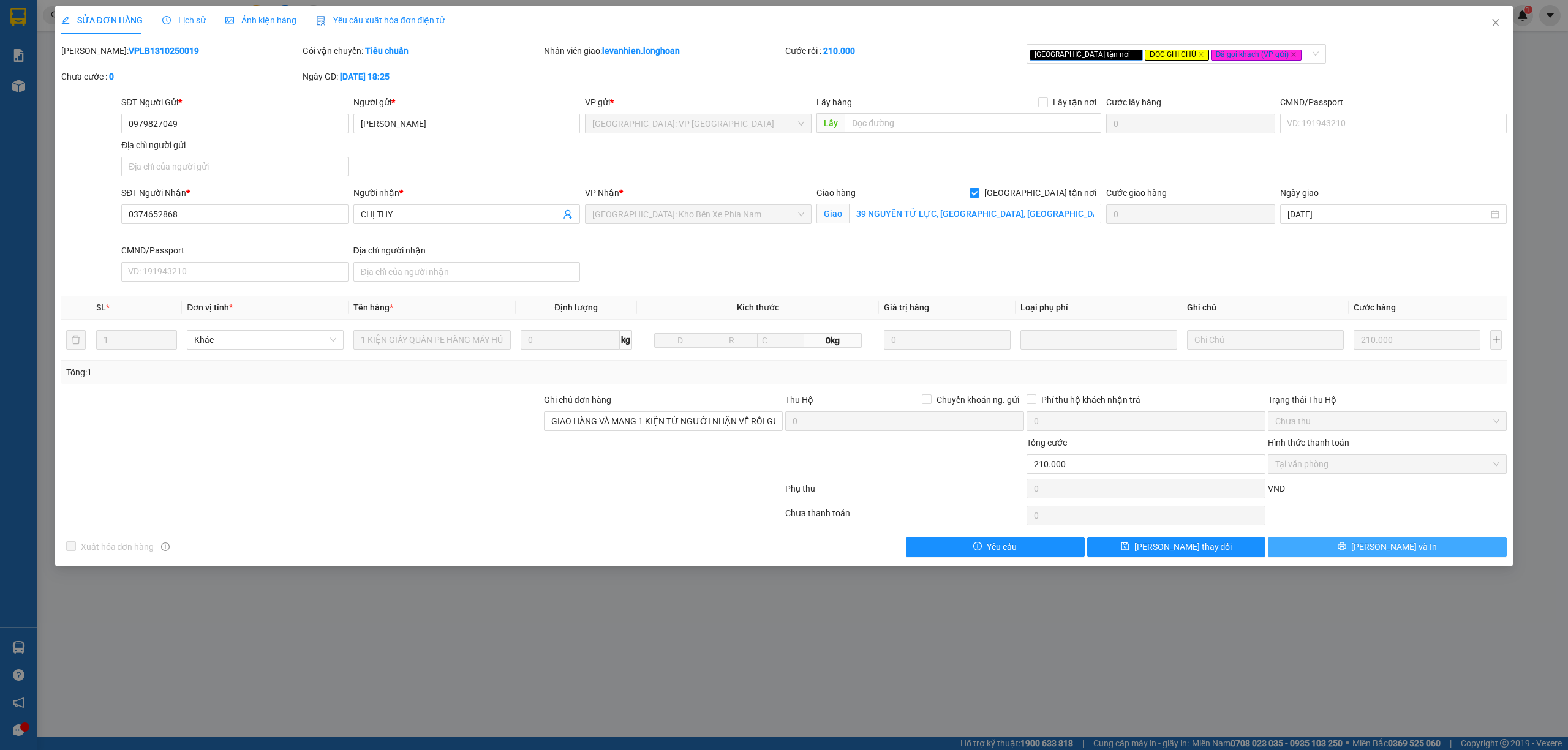
click at [1417, 545] on button "[PERSON_NAME] và In" at bounding box center [1387, 547] width 239 height 19
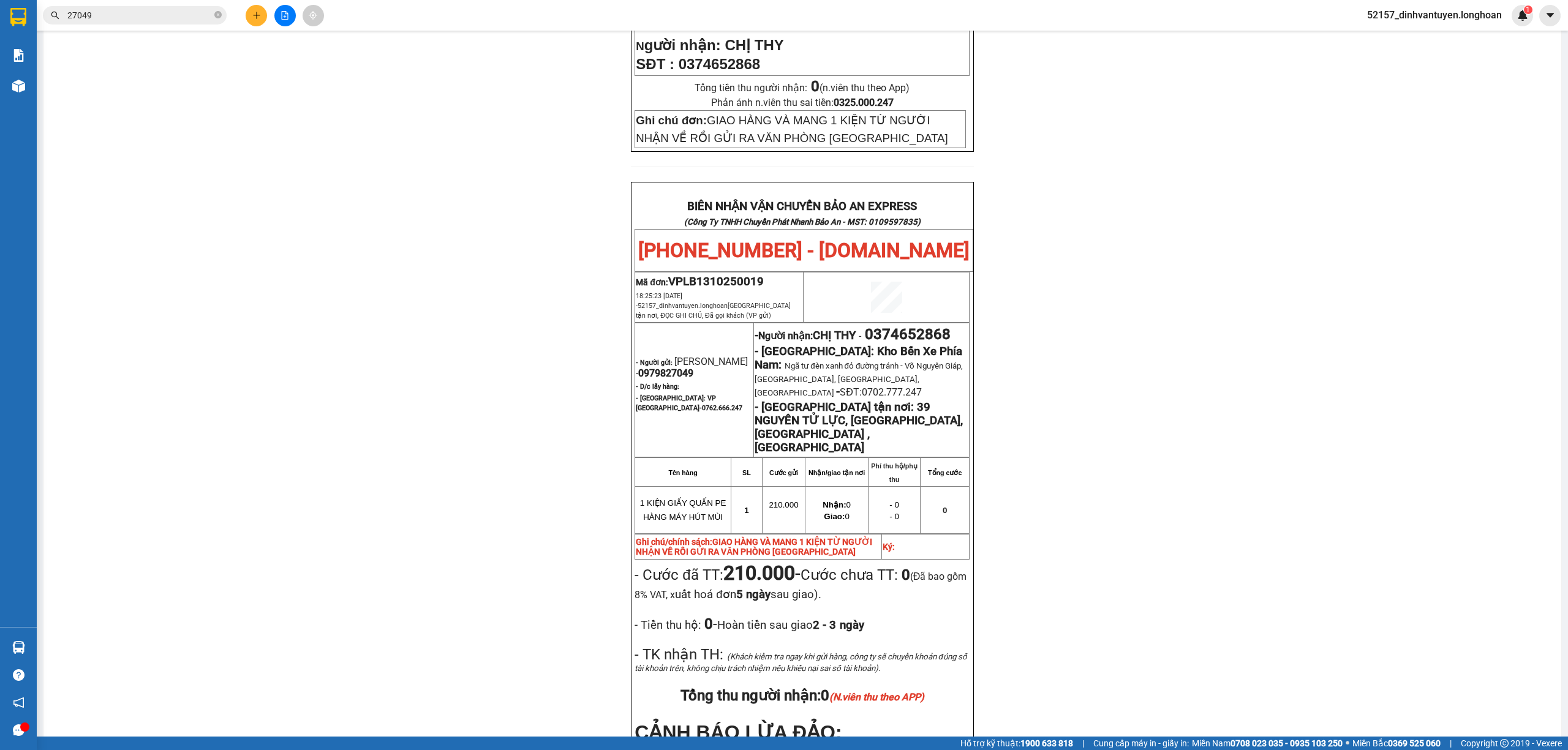
scroll to position [571, 0]
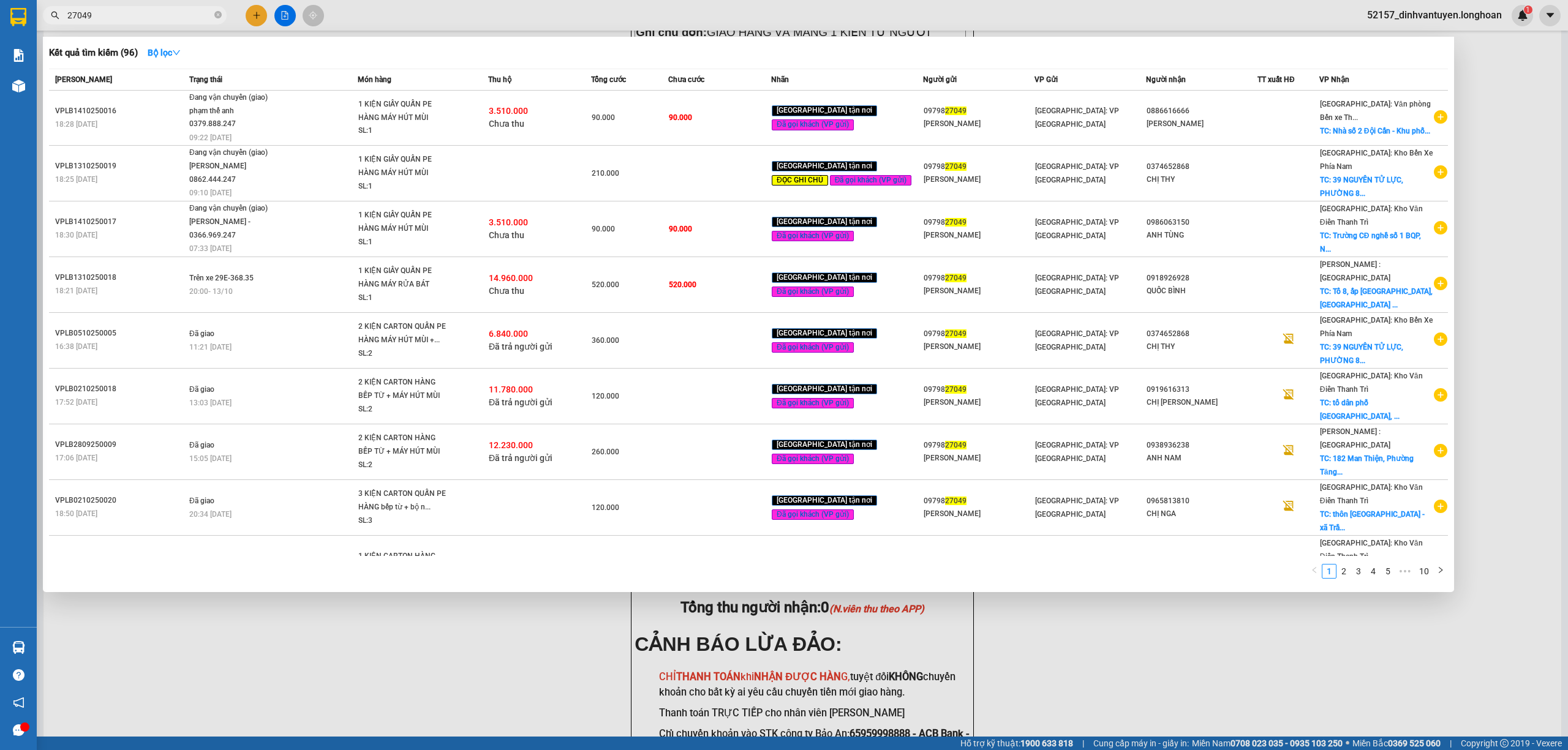
click at [186, 16] on input "27049" at bounding box center [139, 15] width 145 height 14
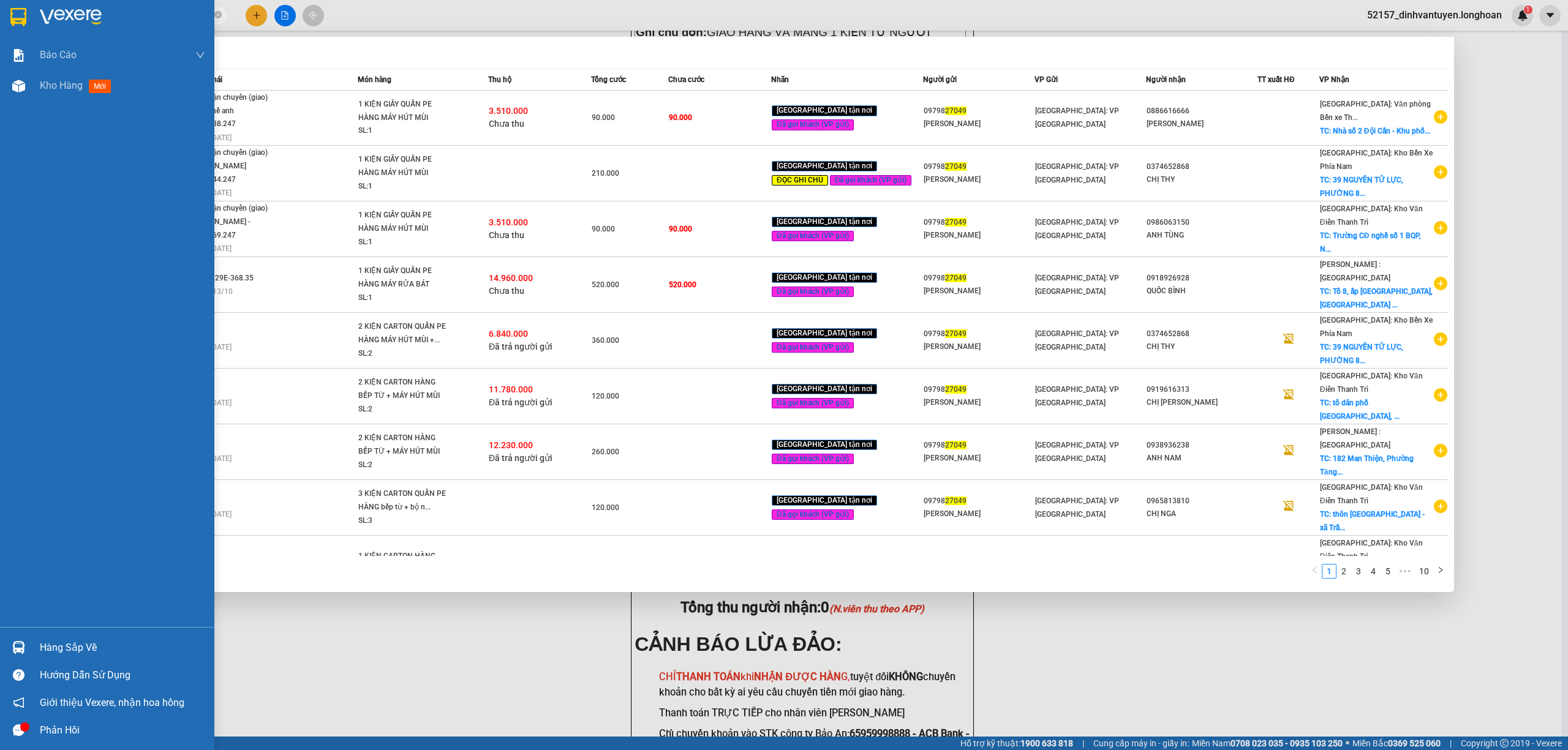
click at [11, 13] on img at bounding box center [19, 17] width 16 height 19
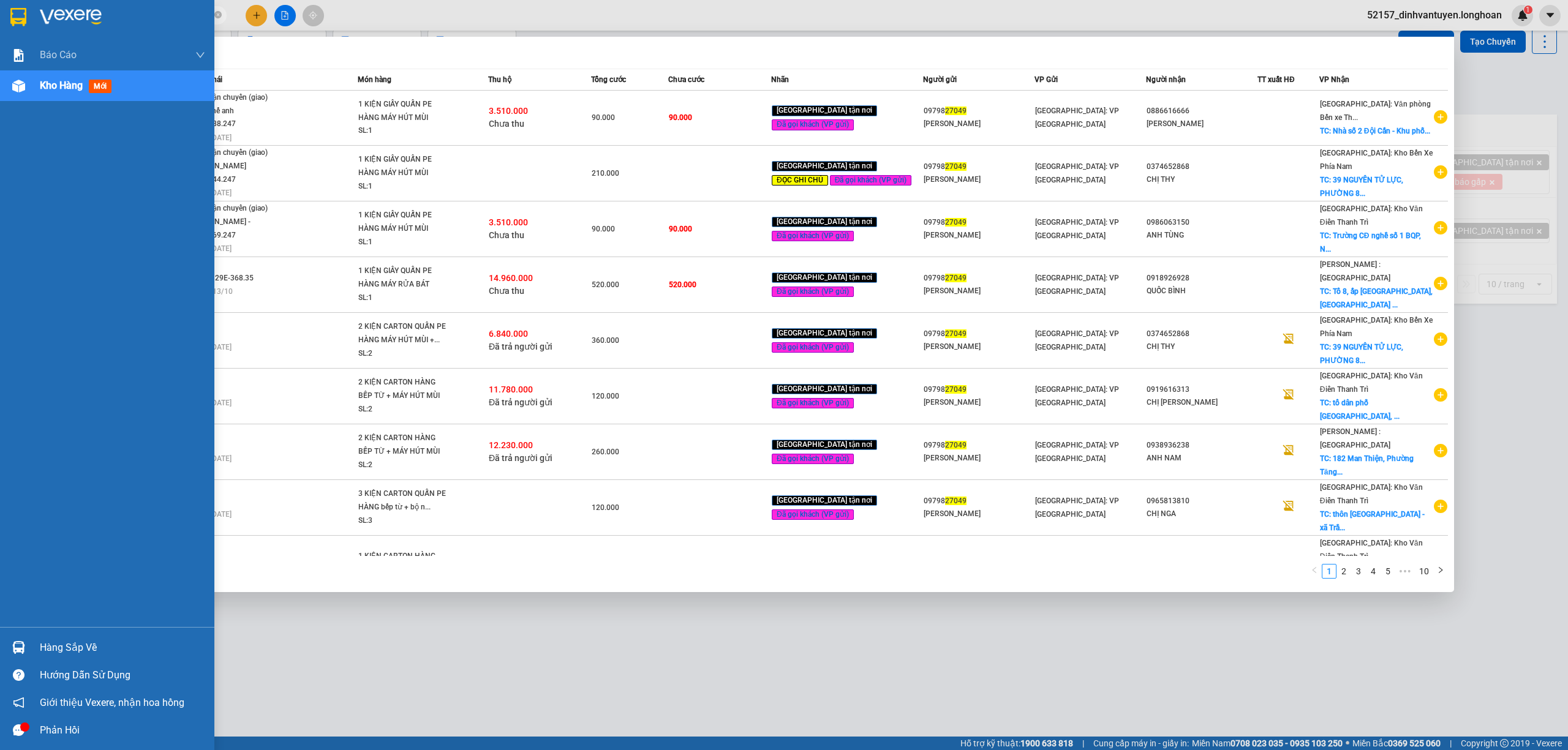
scroll to position [57, 0]
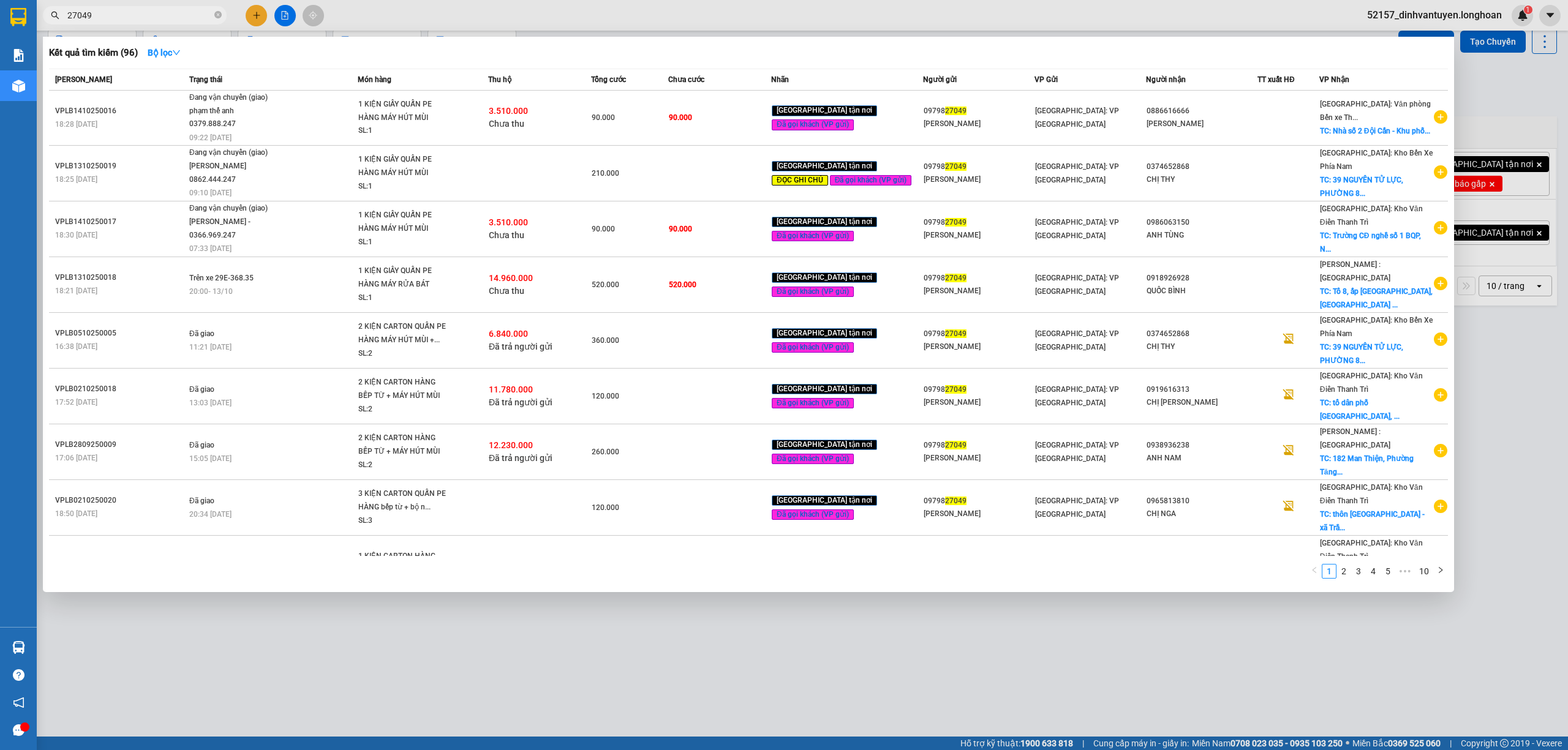
click at [620, 667] on div at bounding box center [784, 375] width 1568 height 750
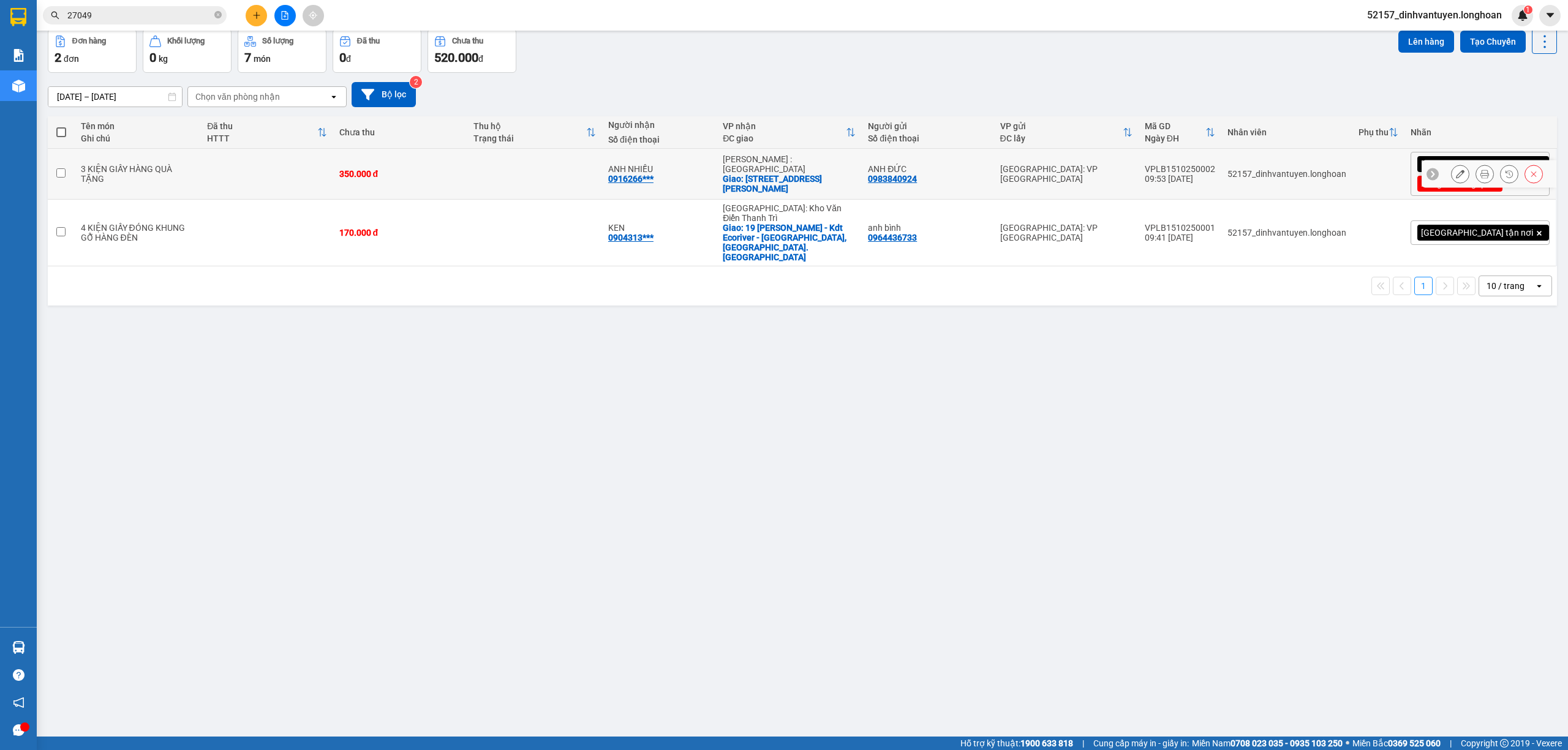
click at [1452, 170] on button at bounding box center [1460, 174] width 17 height 22
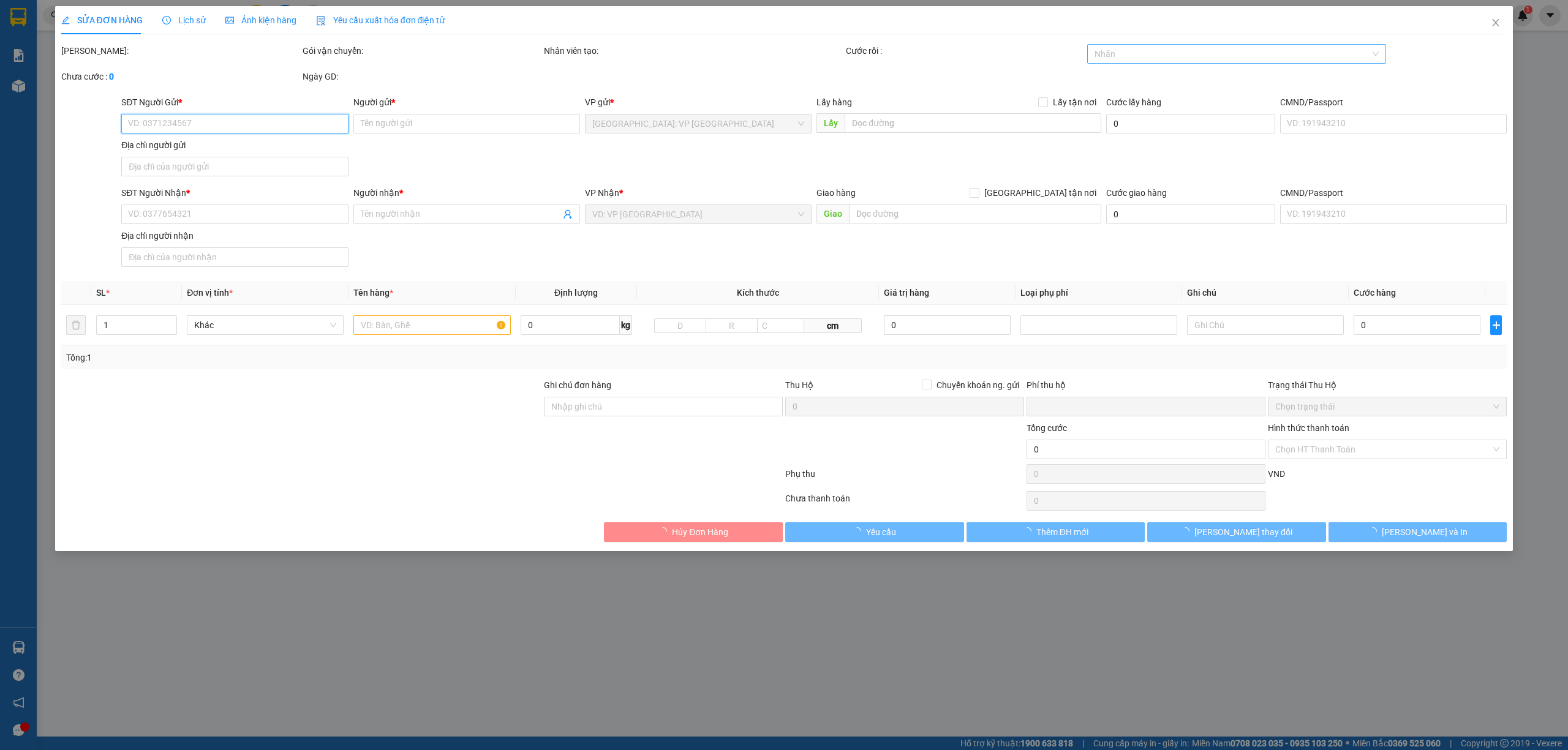
type input "0983840924"
type input "ANH ĐỨC"
type input "0916266096"
type input "ANH NHIỀU"
checkbox input "true"
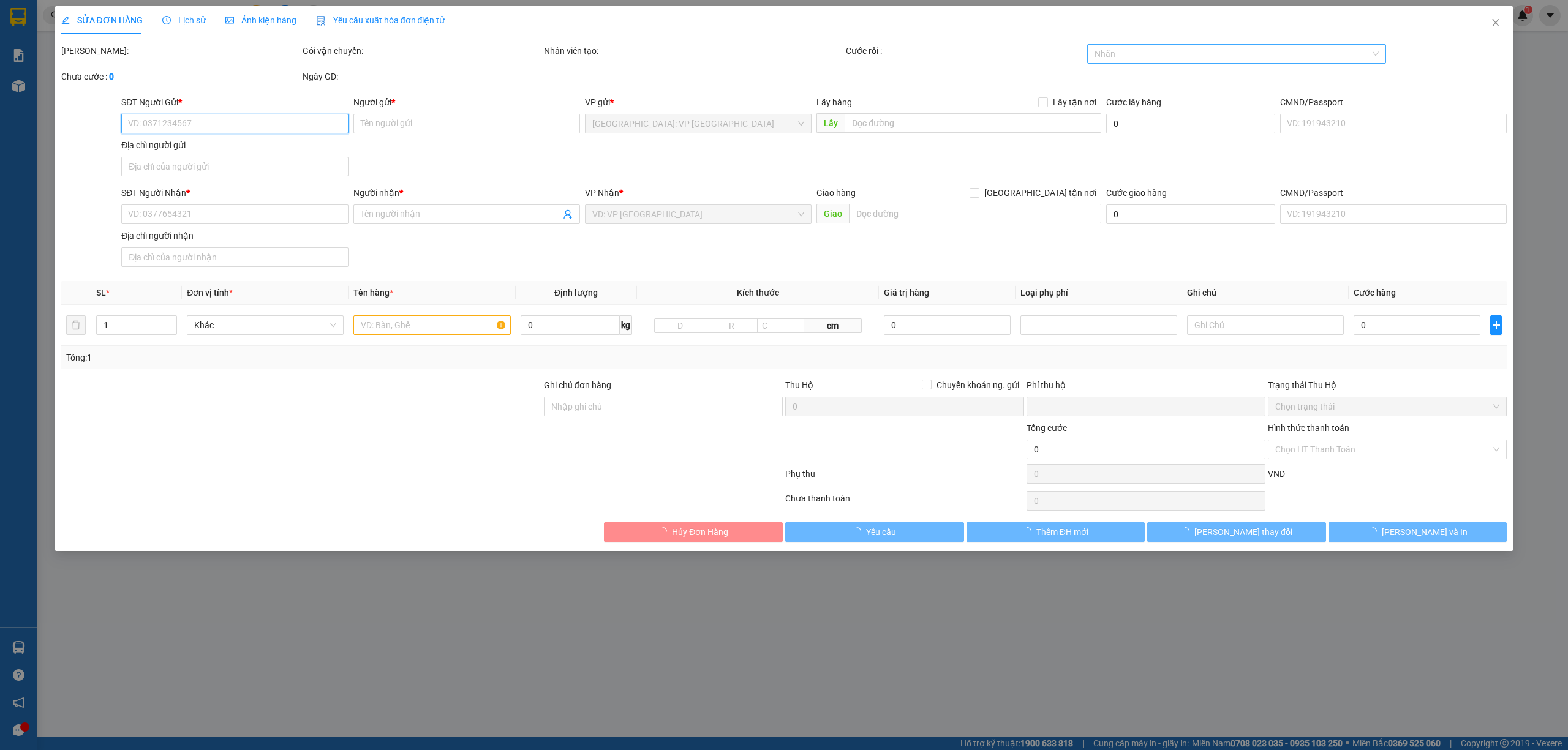
type input "[STREET_ADDRESS][PERSON_NAME]"
type input "0"
type input "350.000"
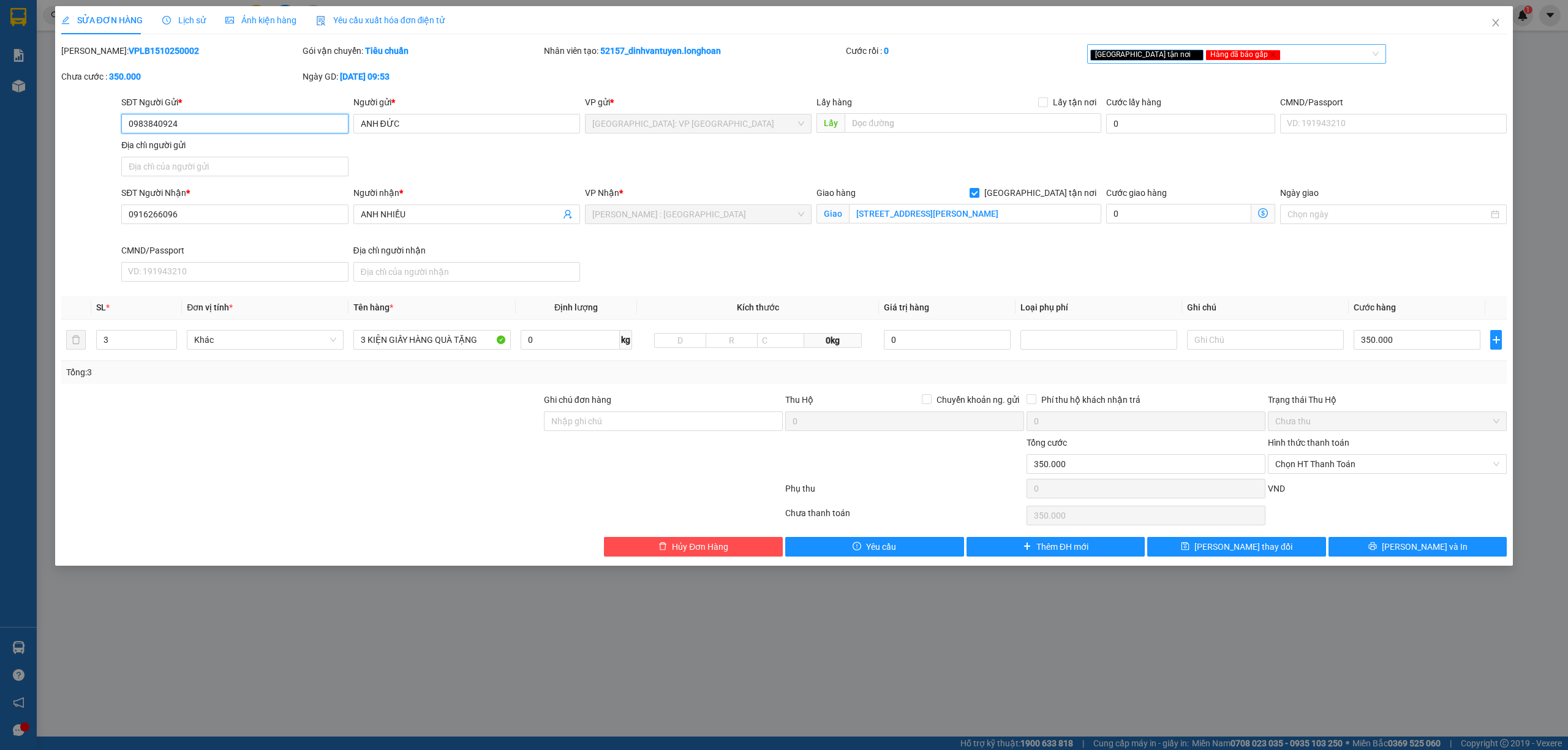
click at [1247, 57] on div "[GEOGRAPHIC_DATA] tận nơi Hàng đã báo gấp" at bounding box center [1231, 54] width 281 height 15
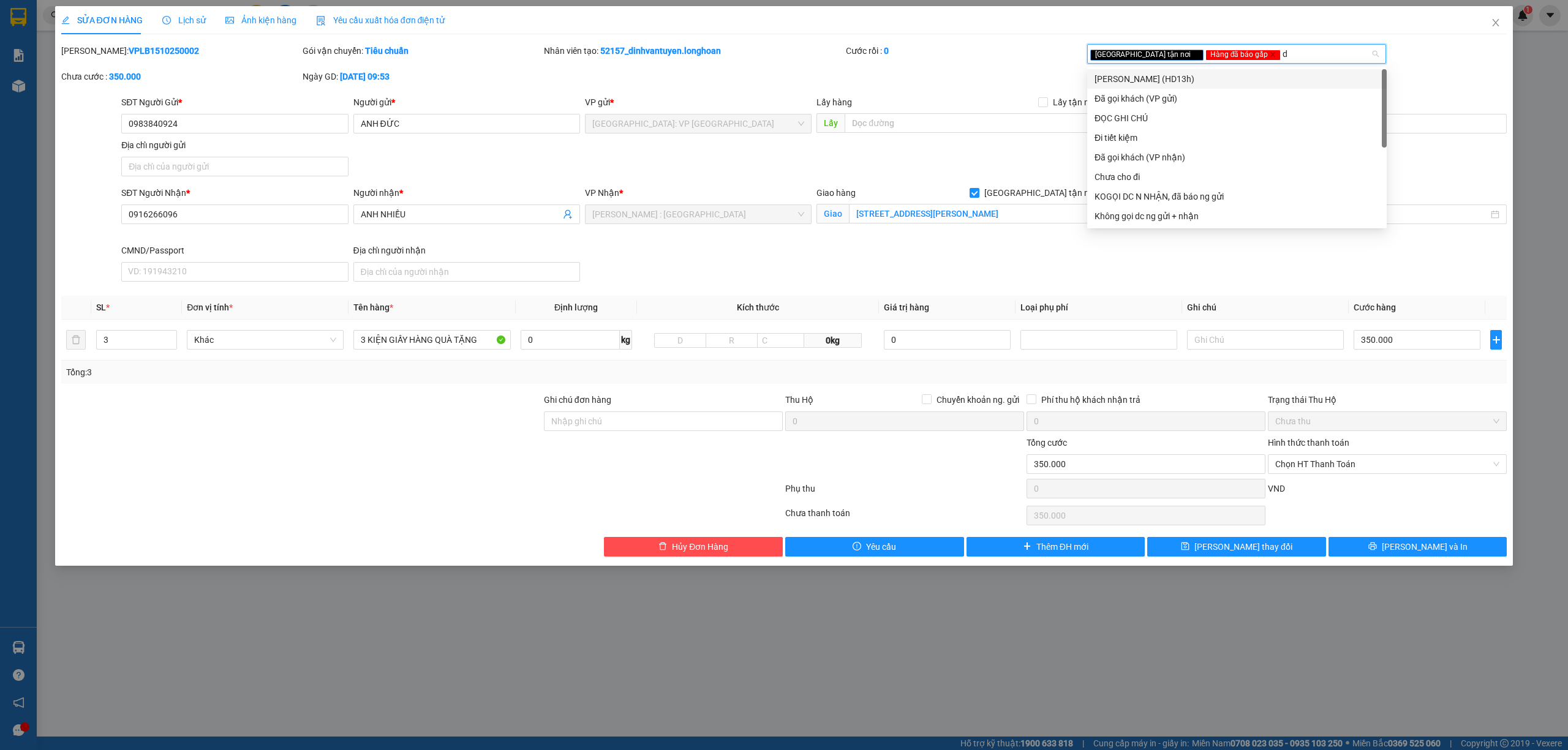
type input "da"
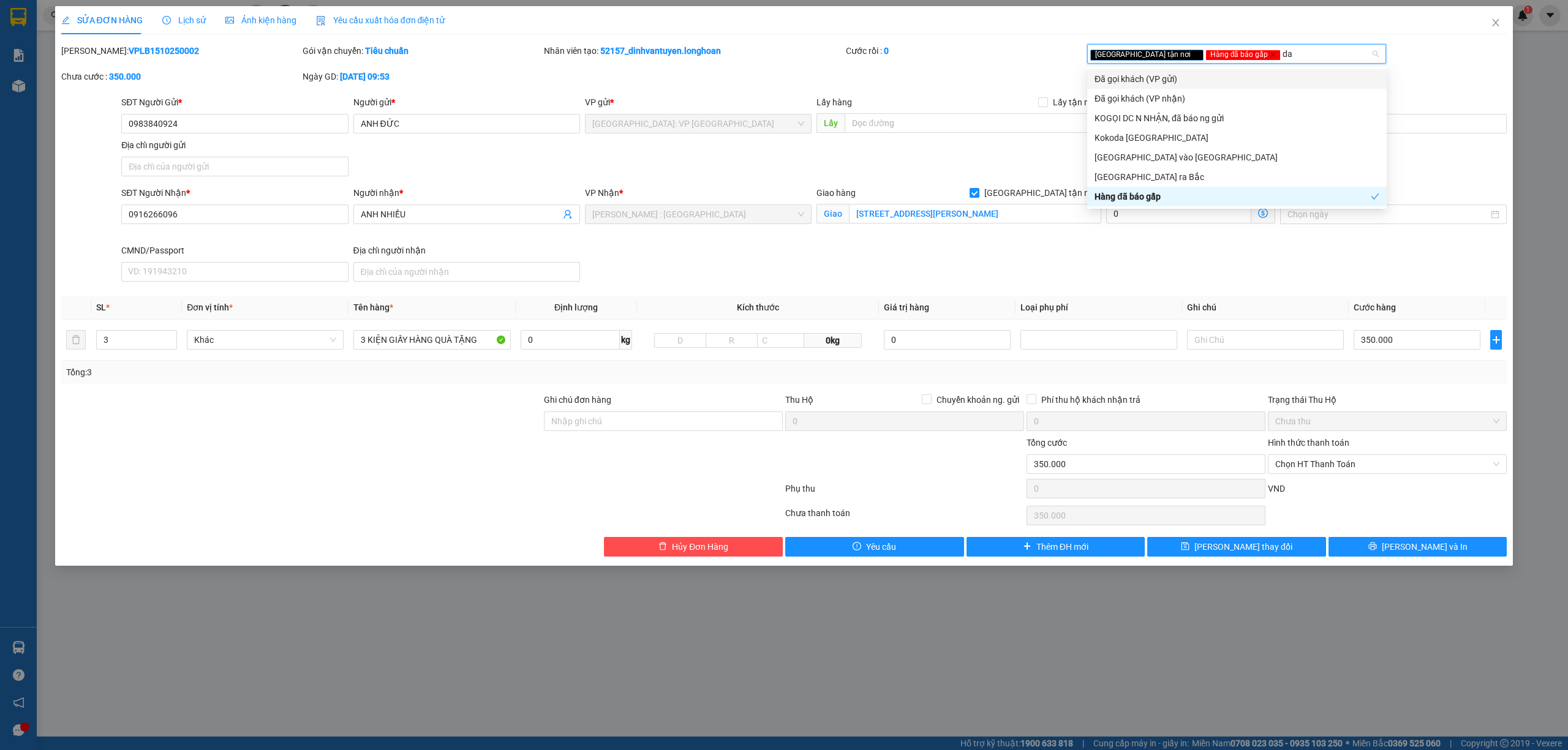
click at [1176, 74] on div "Đã gọi khách (VP gửi)" at bounding box center [1237, 78] width 285 height 14
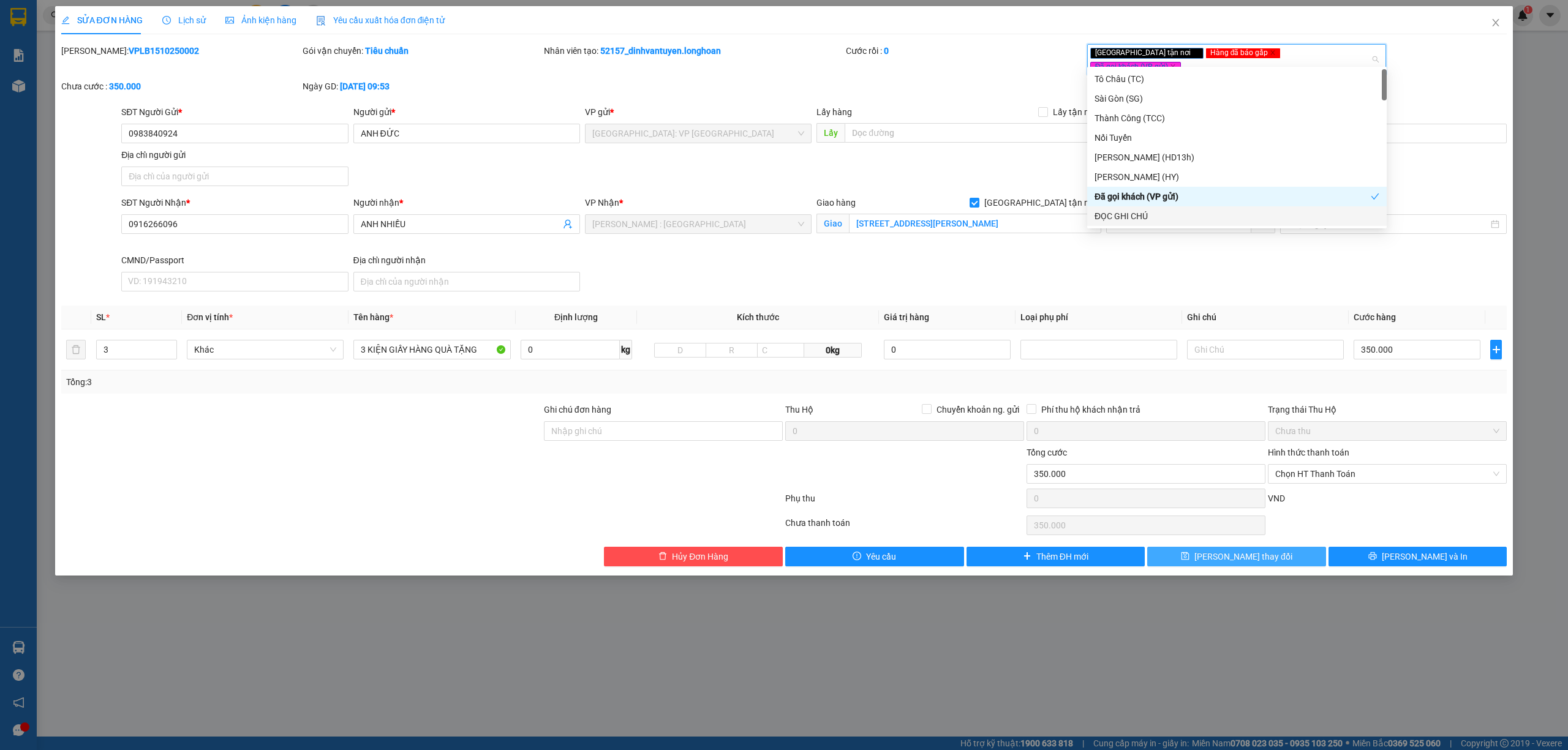
click at [1242, 550] on span "[PERSON_NAME] thay đổi" at bounding box center [1242, 556] width 98 height 14
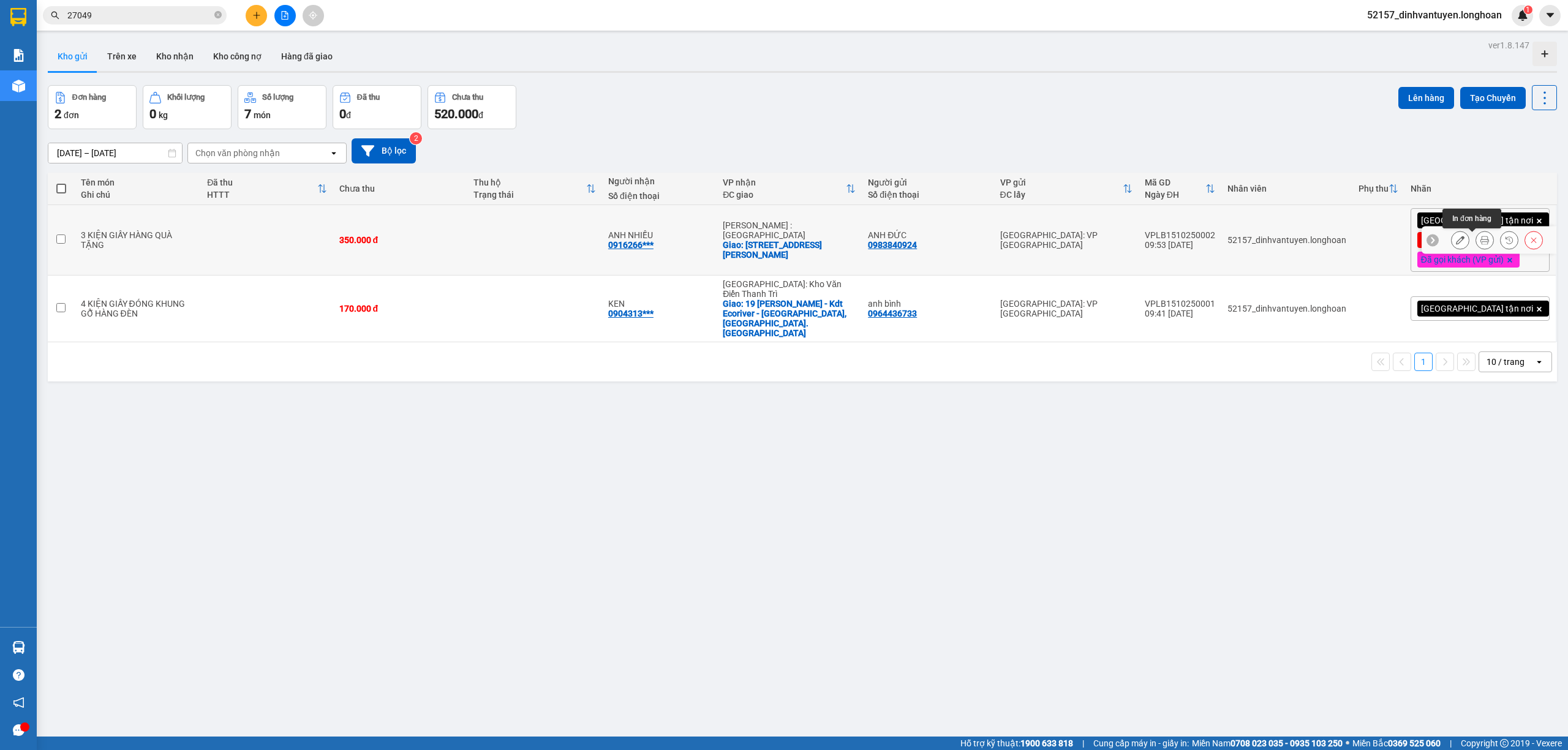
click at [1480, 240] on icon at bounding box center [1484, 240] width 9 height 9
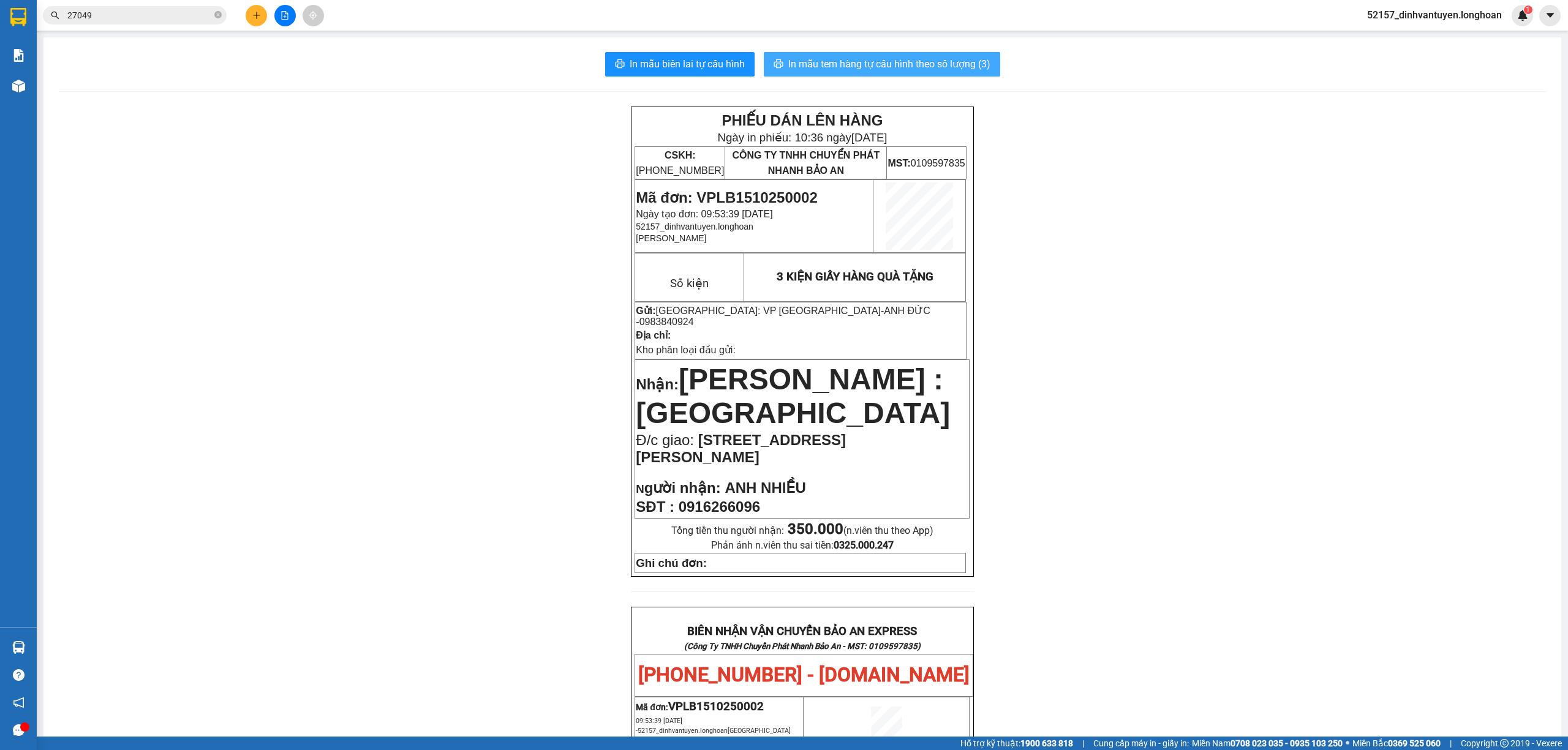
click at [953, 62] on span "In mẫu tem hàng tự cấu hình theo số lượng (3)" at bounding box center [889, 64] width 202 height 15
click at [259, 17] on icon "plus" at bounding box center [256, 15] width 9 height 9
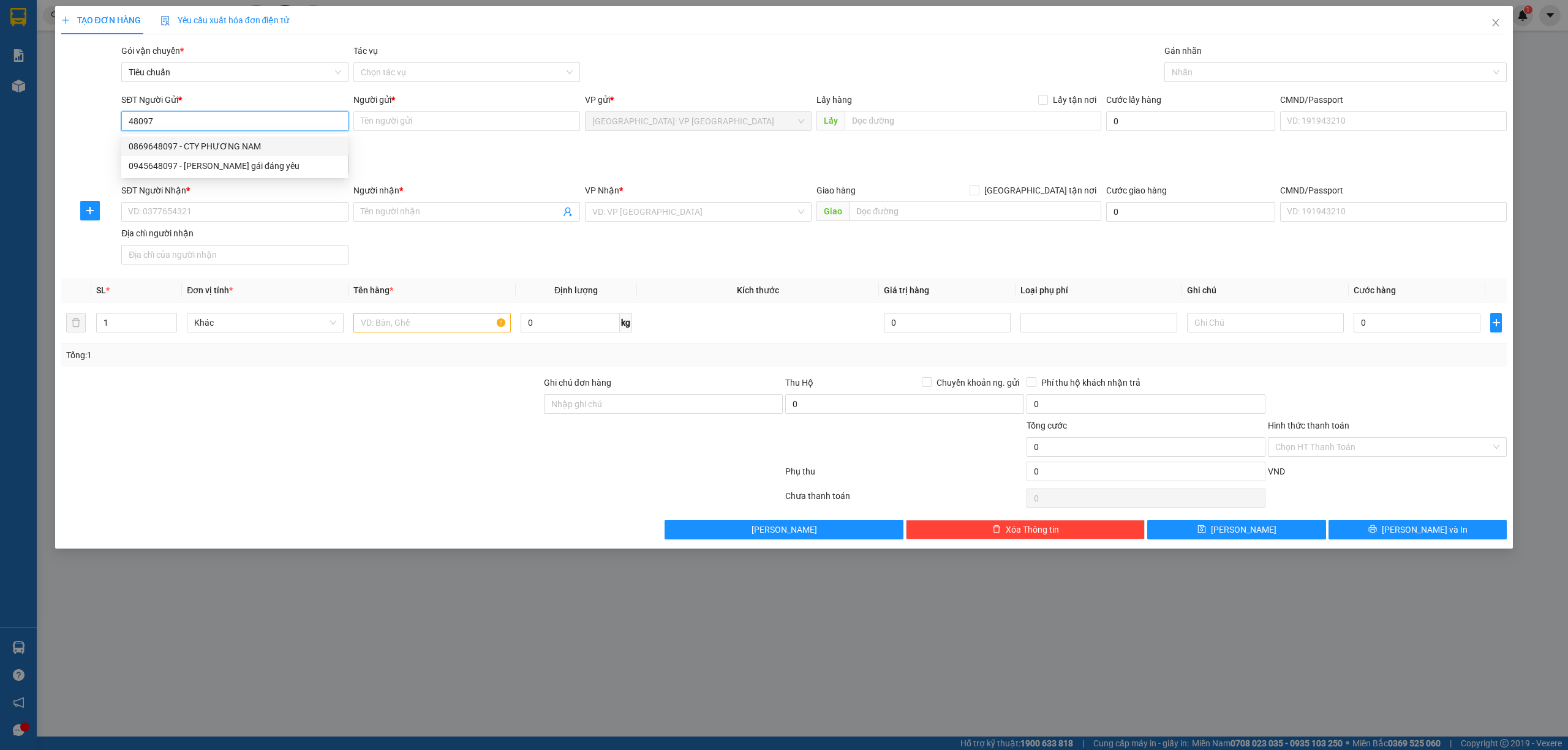
click at [221, 145] on div "0869648097 - CTY PHƯƠNG NAM" at bounding box center [234, 146] width 212 height 14
type input "0869648097"
type input "CTY PHƯƠNG NAM"
type input "0869648097"
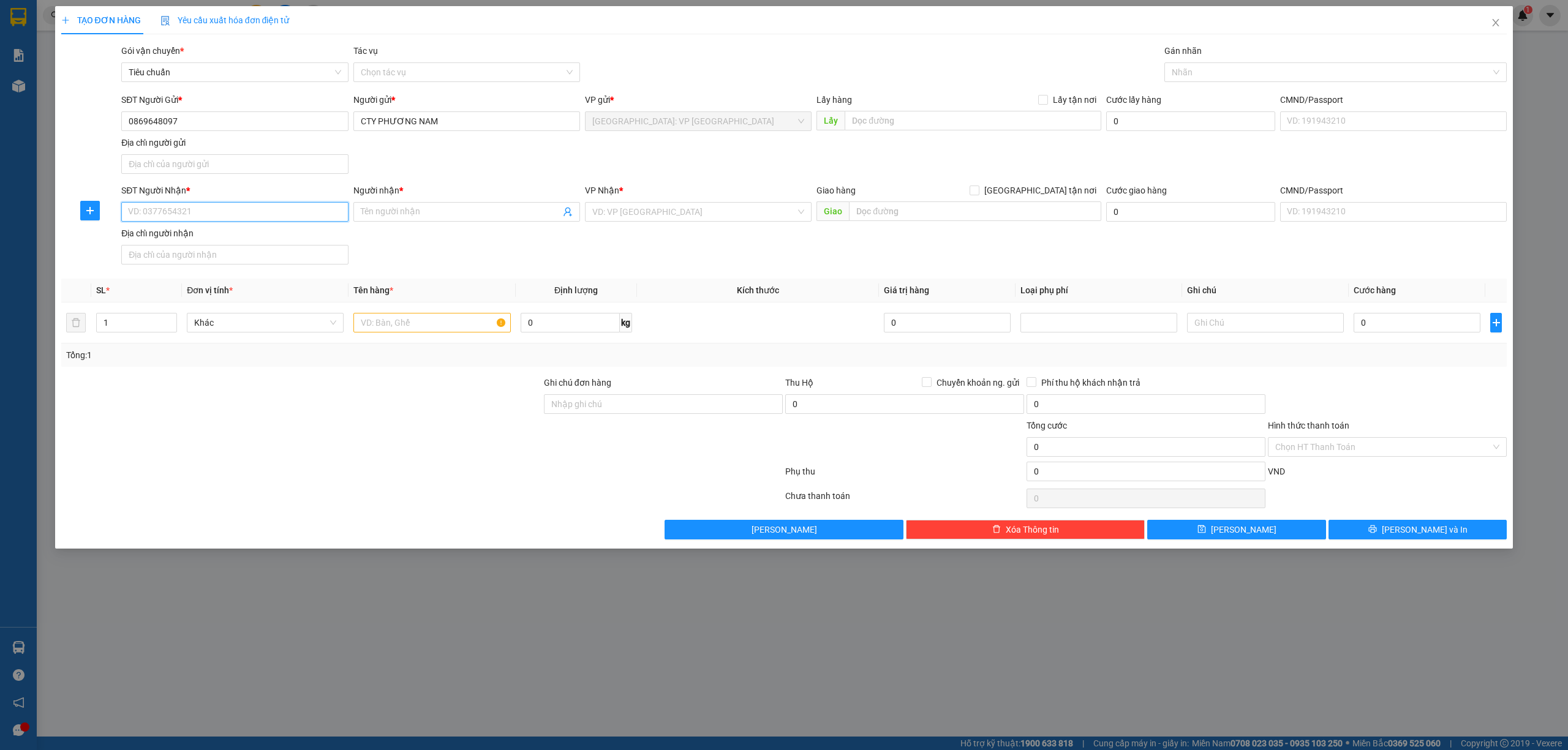
click at [309, 212] on input "SĐT Người Nhận *" at bounding box center [234, 212] width 227 height 19
click at [225, 243] on div "0909271506 - ANH TRÚC" at bounding box center [234, 238] width 212 height 14
type input "0909271506"
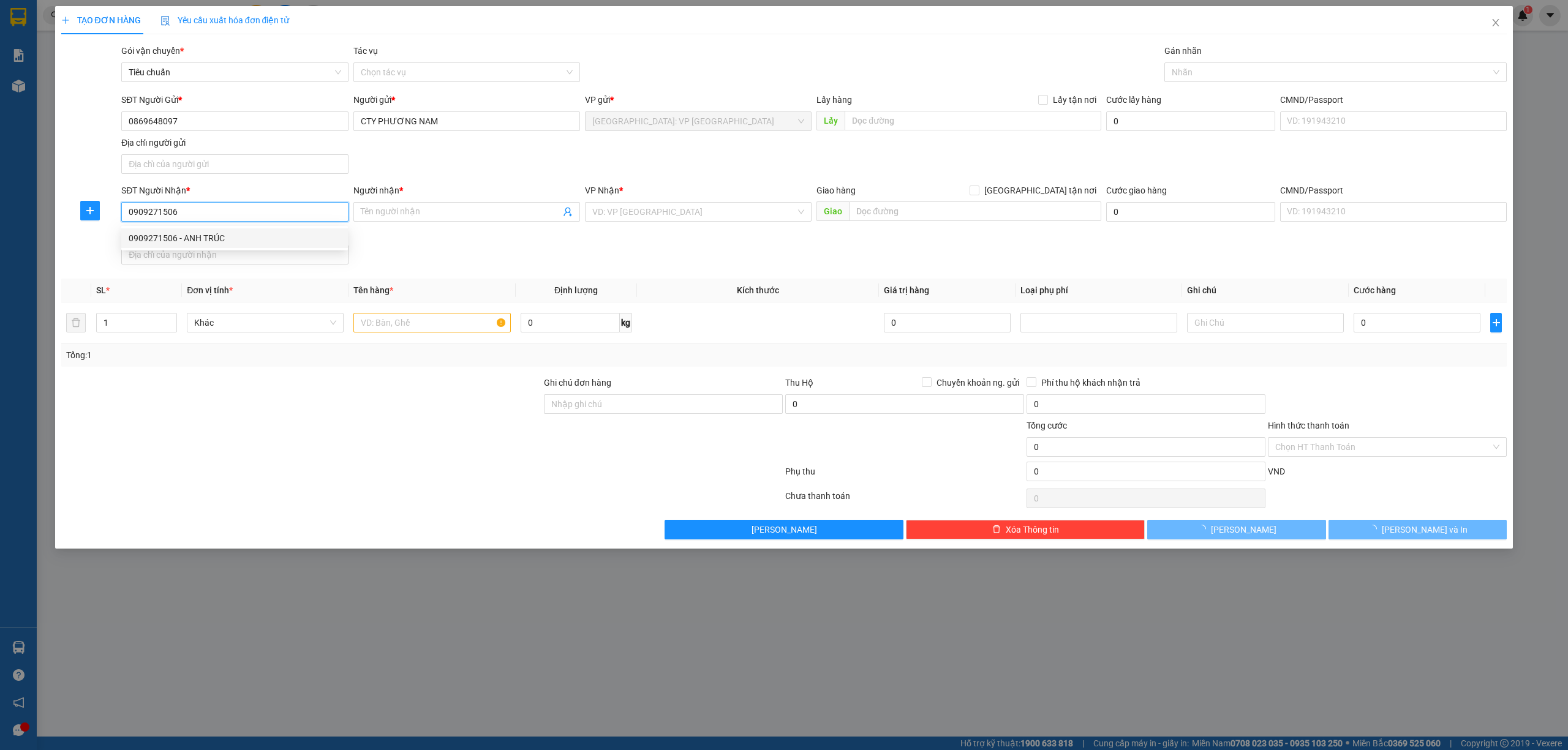
type input "ANH TRÚC"
checkbox input "true"
type input "TÒA OC2B KĐT MƯỜNG THANH , SỐ 5 CAO VĂN [GEOGRAPHIC_DATA] TRIỀU - [GEOGRAPHIC_D…"
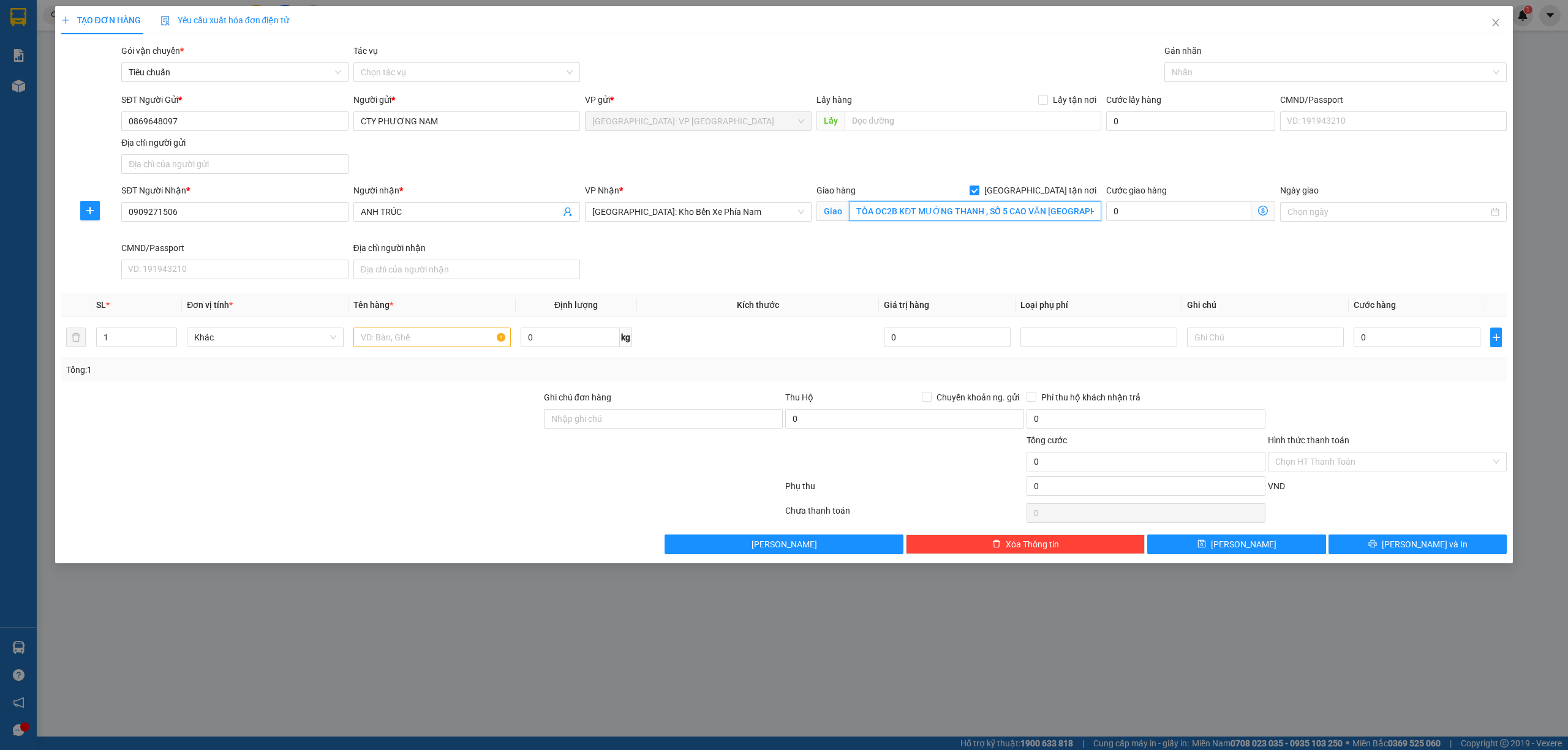
click at [1070, 216] on input "TÒA OC2B KĐT MƯỜNG THANH , SỐ 5 CAO VĂN [GEOGRAPHIC_DATA] TRIỀU - [GEOGRAPHIC_D…" at bounding box center [975, 211] width 252 height 19
click at [1081, 214] on input "TÒA OC2B KĐT MƯỜNG THANH , SỐ 5 CAO VĂN [GEOGRAPHIC_DATA] TRIỀU - [GEOGRAPHIC_D…" at bounding box center [975, 211] width 252 height 19
click at [1257, 74] on div at bounding box center [1330, 72] width 325 height 15
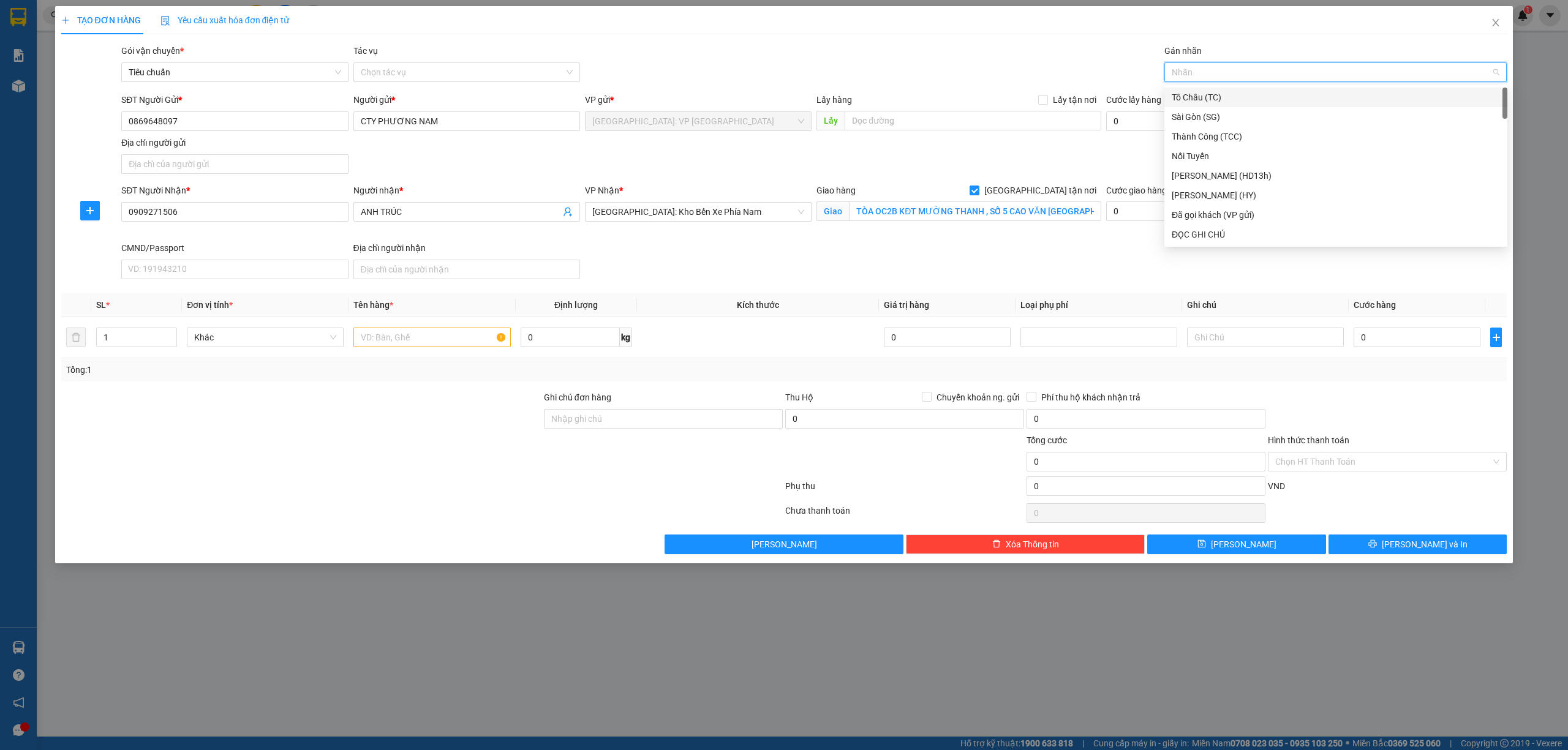
type input "g"
click at [1219, 231] on div "[GEOGRAPHIC_DATA] tận nơi" at bounding box center [1335, 234] width 328 height 14
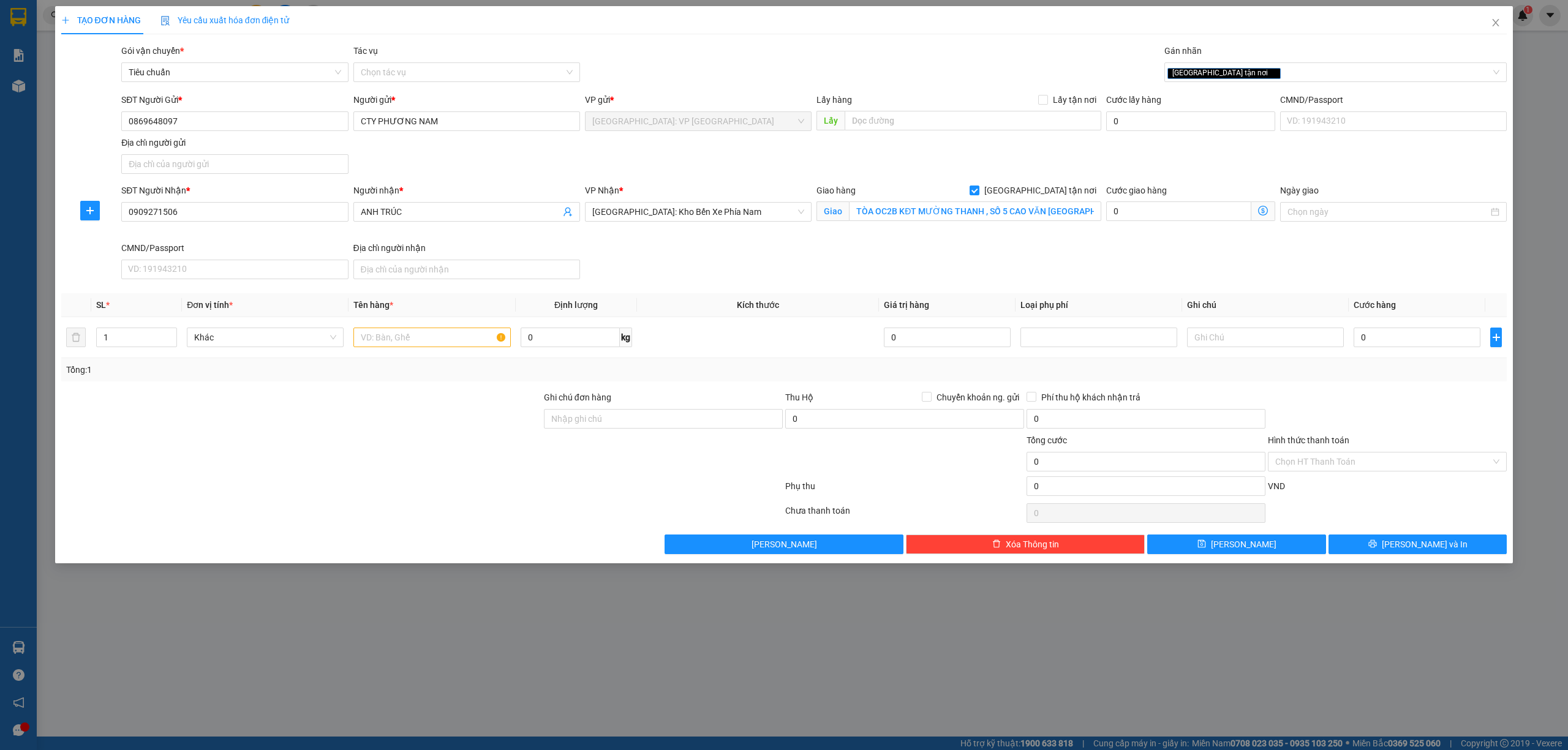
click at [1015, 256] on div "SĐT Người Nhận * 0909271506 Người nhận * ANH TRÚC VP Nhận * [GEOGRAPHIC_DATA]: …" at bounding box center [813, 233] width 1390 height 100
click at [171, 333] on span "up" at bounding box center [170, 333] width 7 height 7
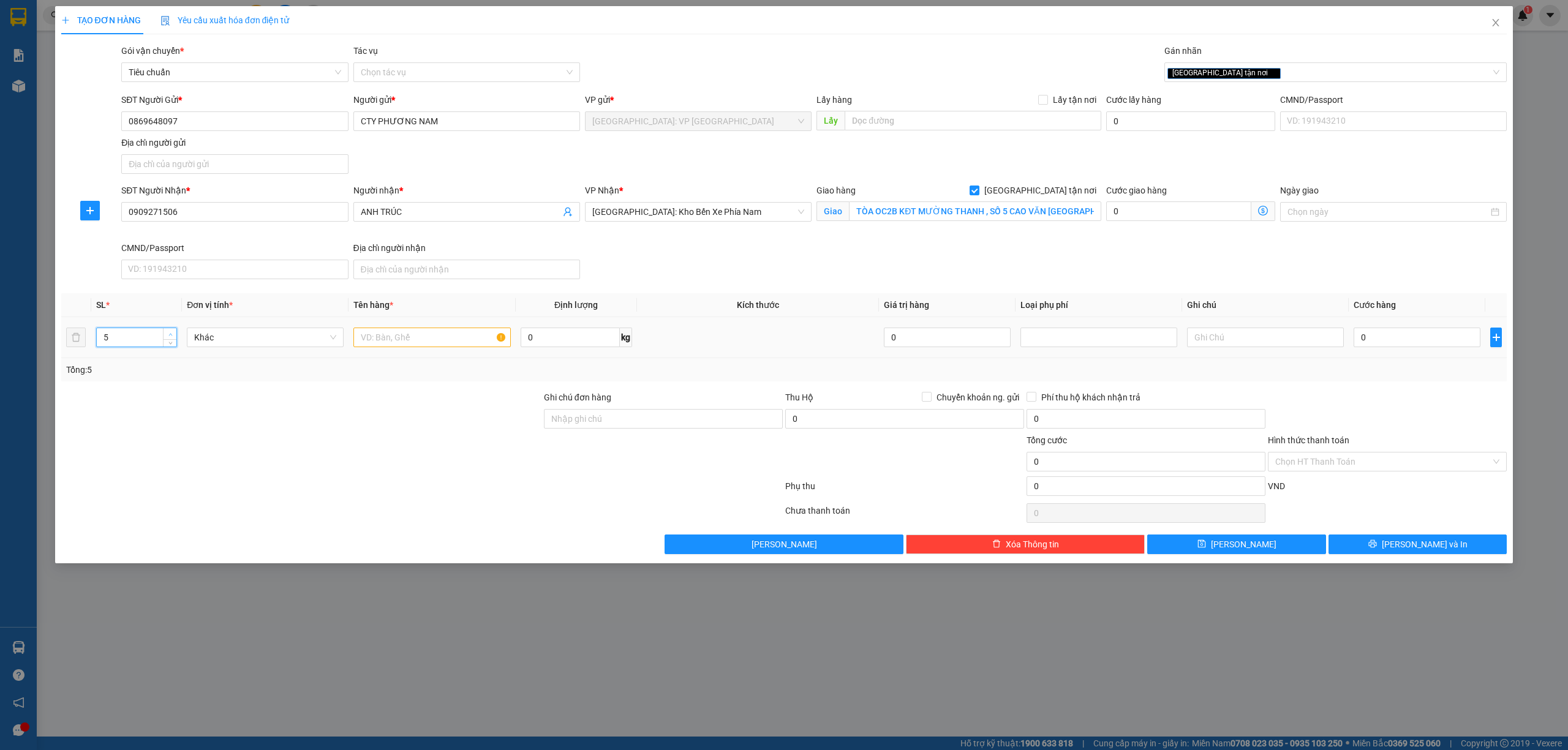
type input "6"
click at [171, 333] on span "up" at bounding box center [170, 333] width 7 height 7
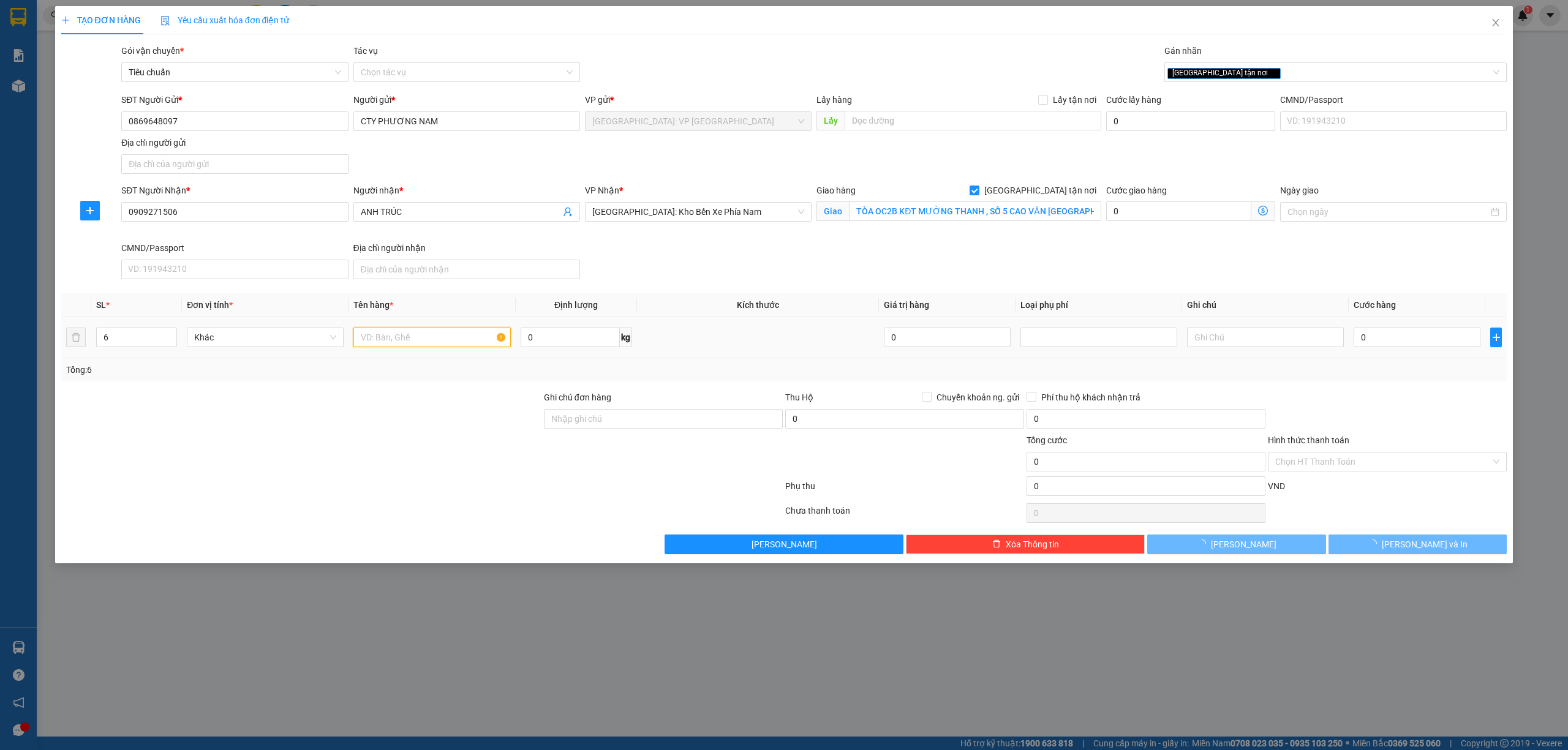
click at [431, 344] on input "text" at bounding box center [431, 337] width 157 height 19
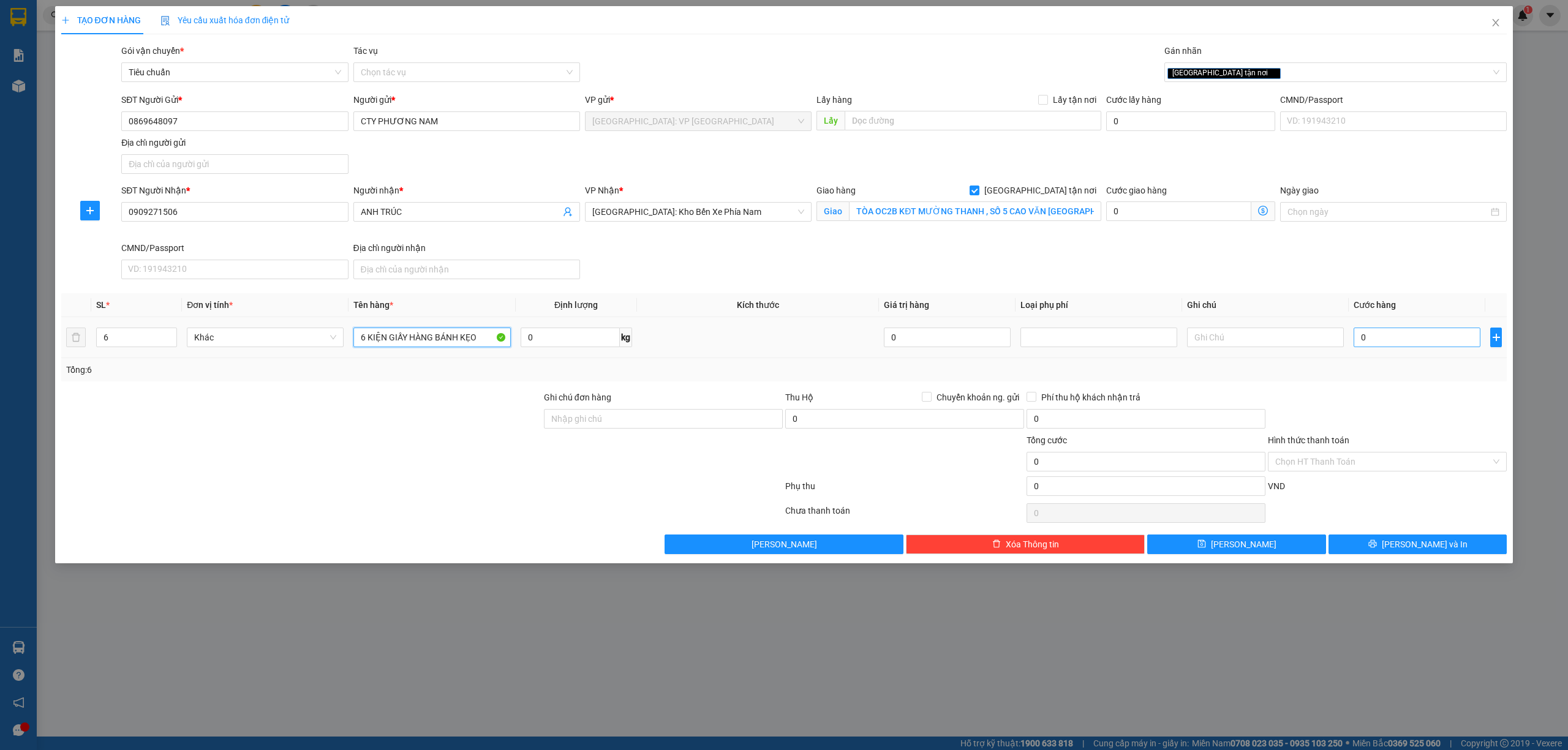
type input "6 KIỆN GIẤY HÀNG BÁNH KẸO"
click at [1446, 346] on input "0" at bounding box center [1417, 337] width 127 height 19
type input "6"
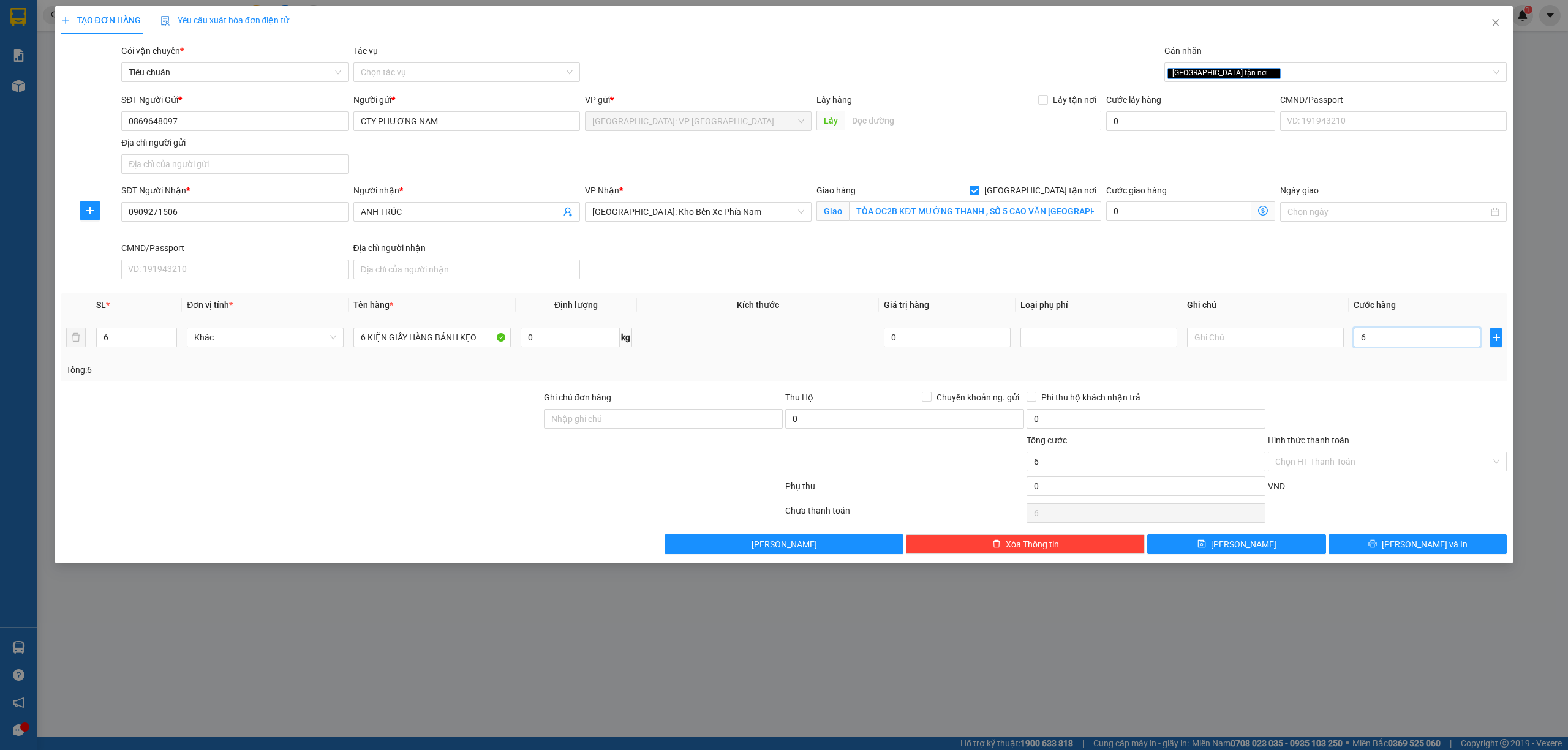
type input "63"
type input "630"
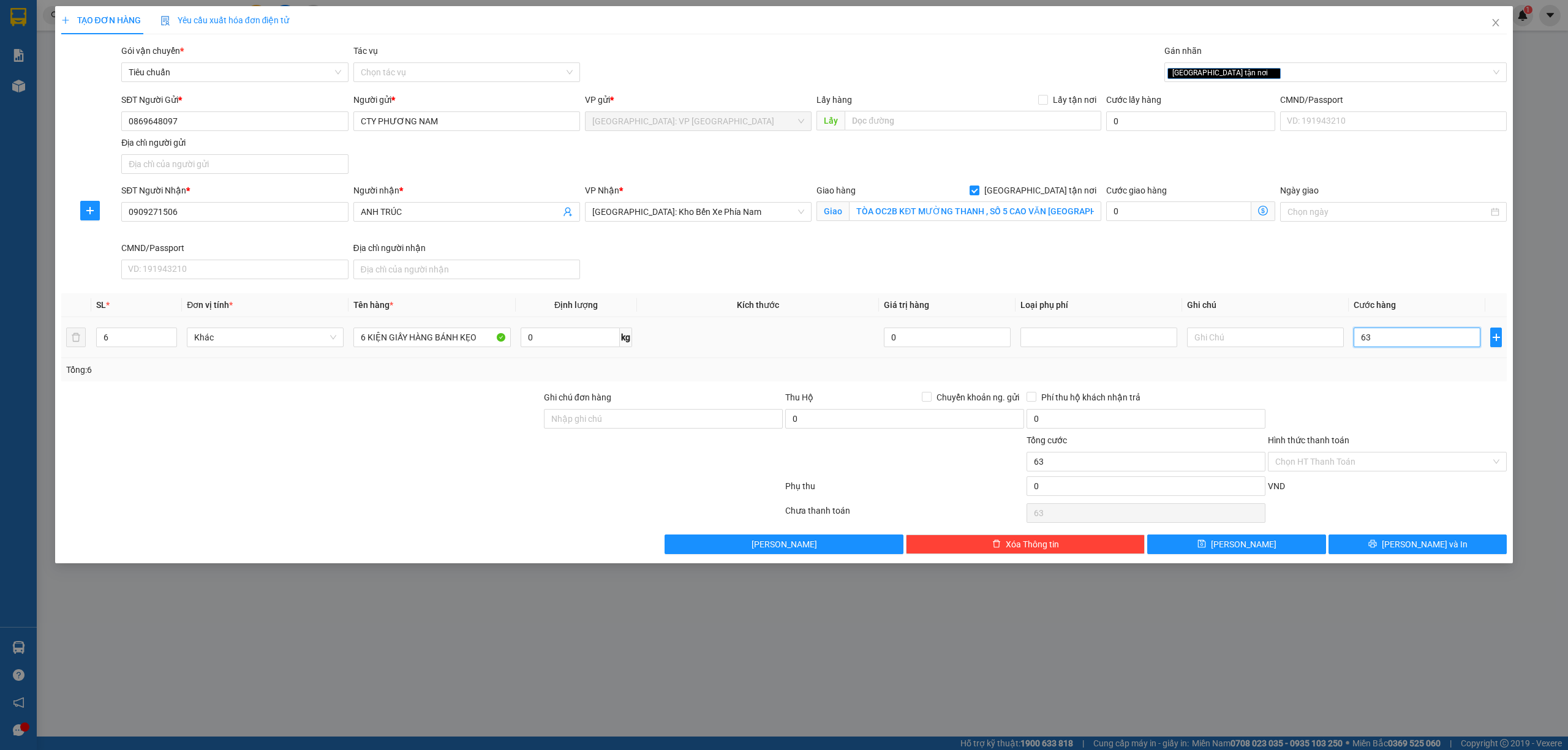
type input "630"
type input "6.300"
type input "63.000"
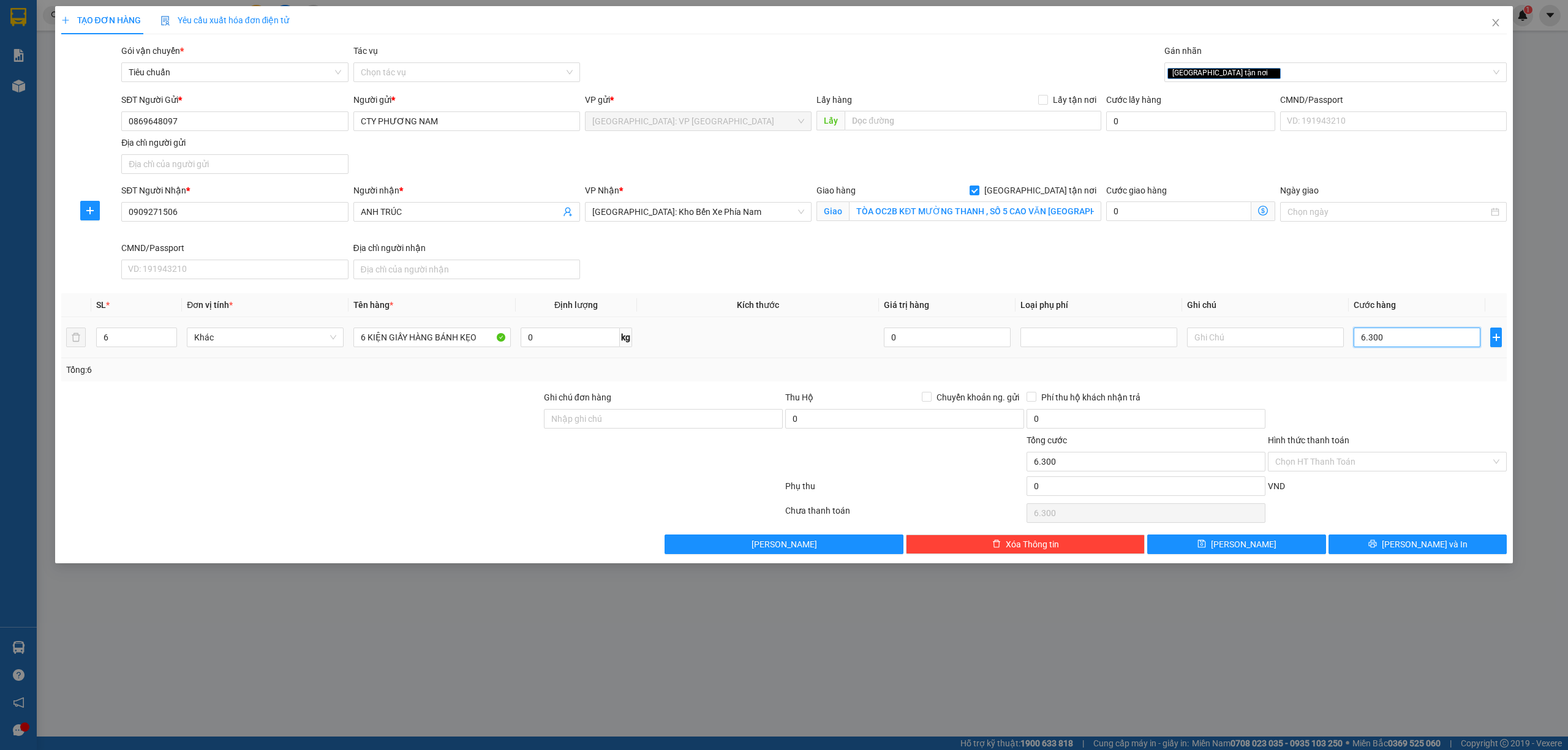
type input "63.000"
type input "630.000"
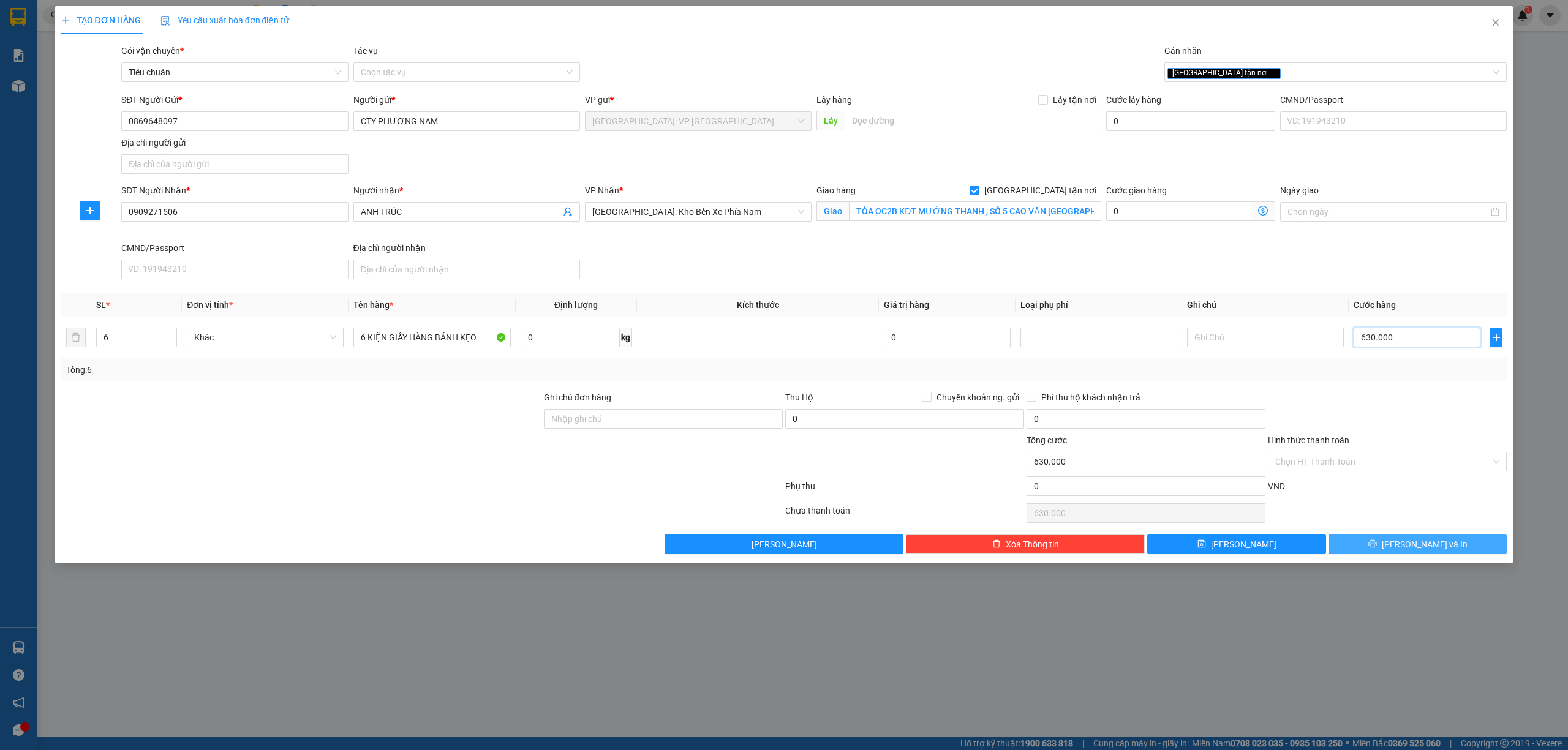
type input "630.000"
click at [1415, 546] on span "[PERSON_NAME] và In" at bounding box center [1424, 544] width 86 height 14
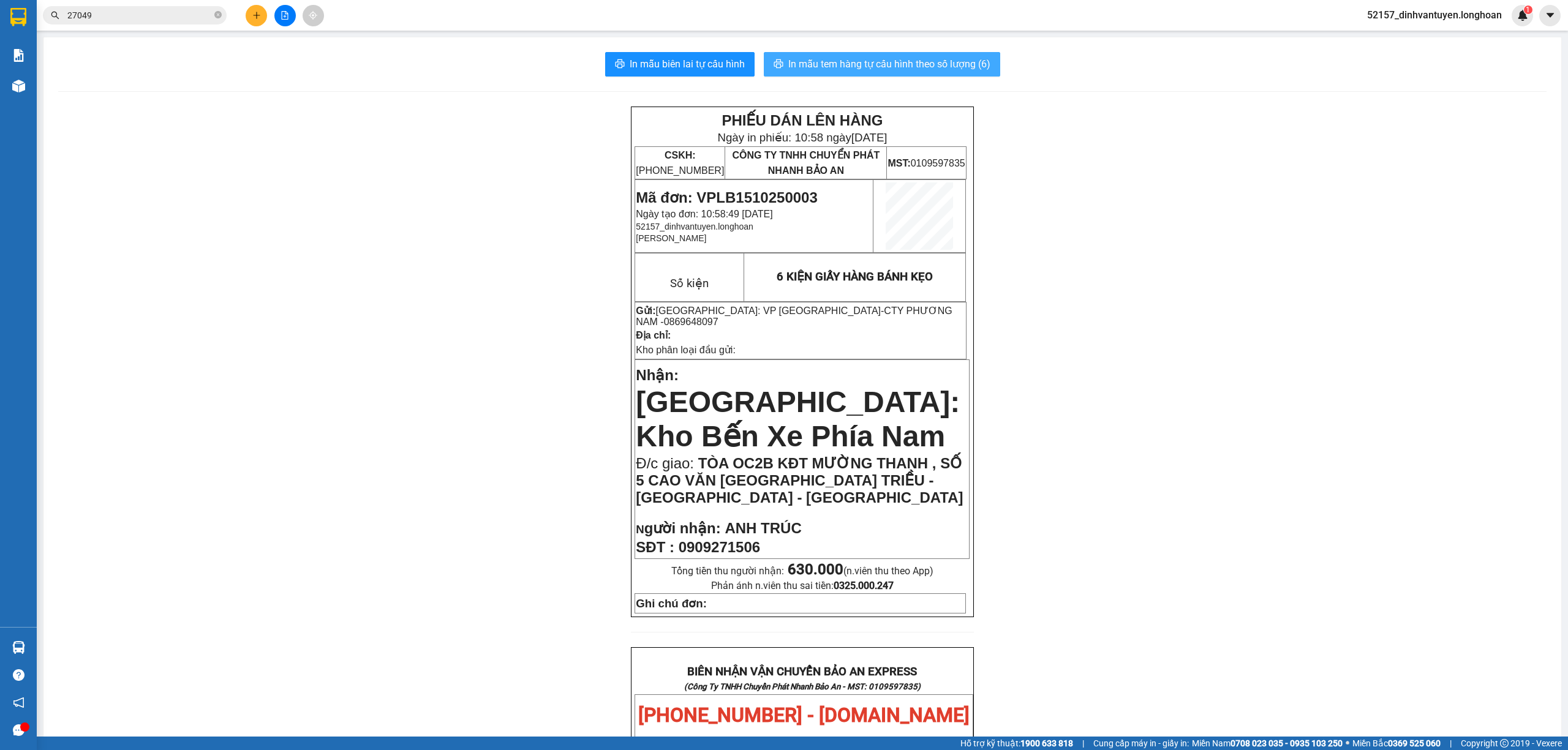
click at [854, 54] on button "In mẫu tem hàng tự cấu hình theo số lượng (6)" at bounding box center [881, 64] width 237 height 24
click at [683, 54] on button "In mẫu biên lai tự cấu hình" at bounding box center [679, 64] width 149 height 24
click at [934, 65] on span "In mẫu tem hàng tự cấu hình theo số lượng (6)" at bounding box center [889, 64] width 202 height 15
click at [252, 16] on icon "plus" at bounding box center [256, 15] width 9 height 9
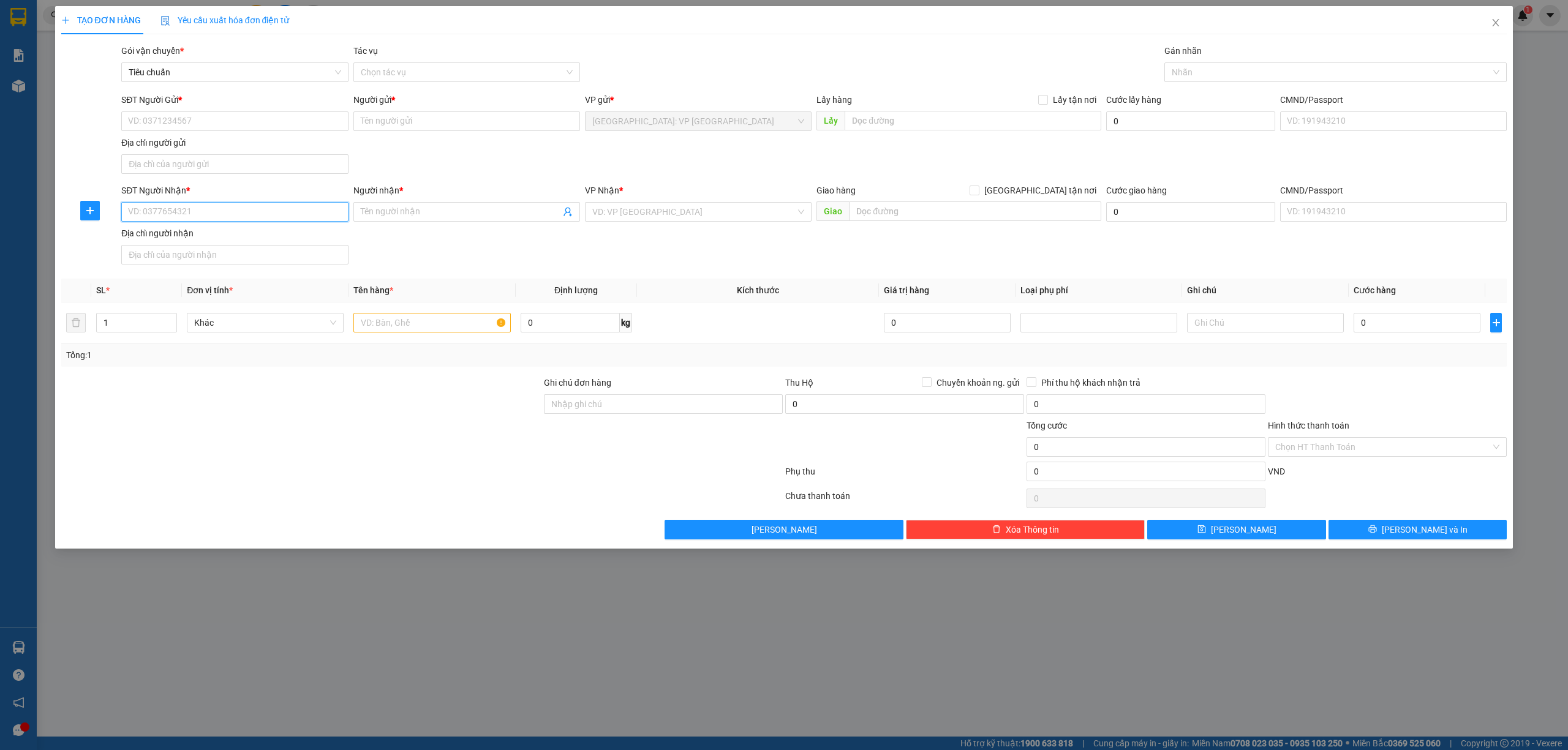
click at [263, 218] on input "SĐT Người Nhận *" at bounding box center [234, 212] width 227 height 19
paste input "0766.678.413"
type input "0766678413"
click at [391, 216] on input "Người nhận *" at bounding box center [460, 212] width 200 height 14
click at [277, 221] on input "0766678413" at bounding box center [234, 212] width 227 height 19
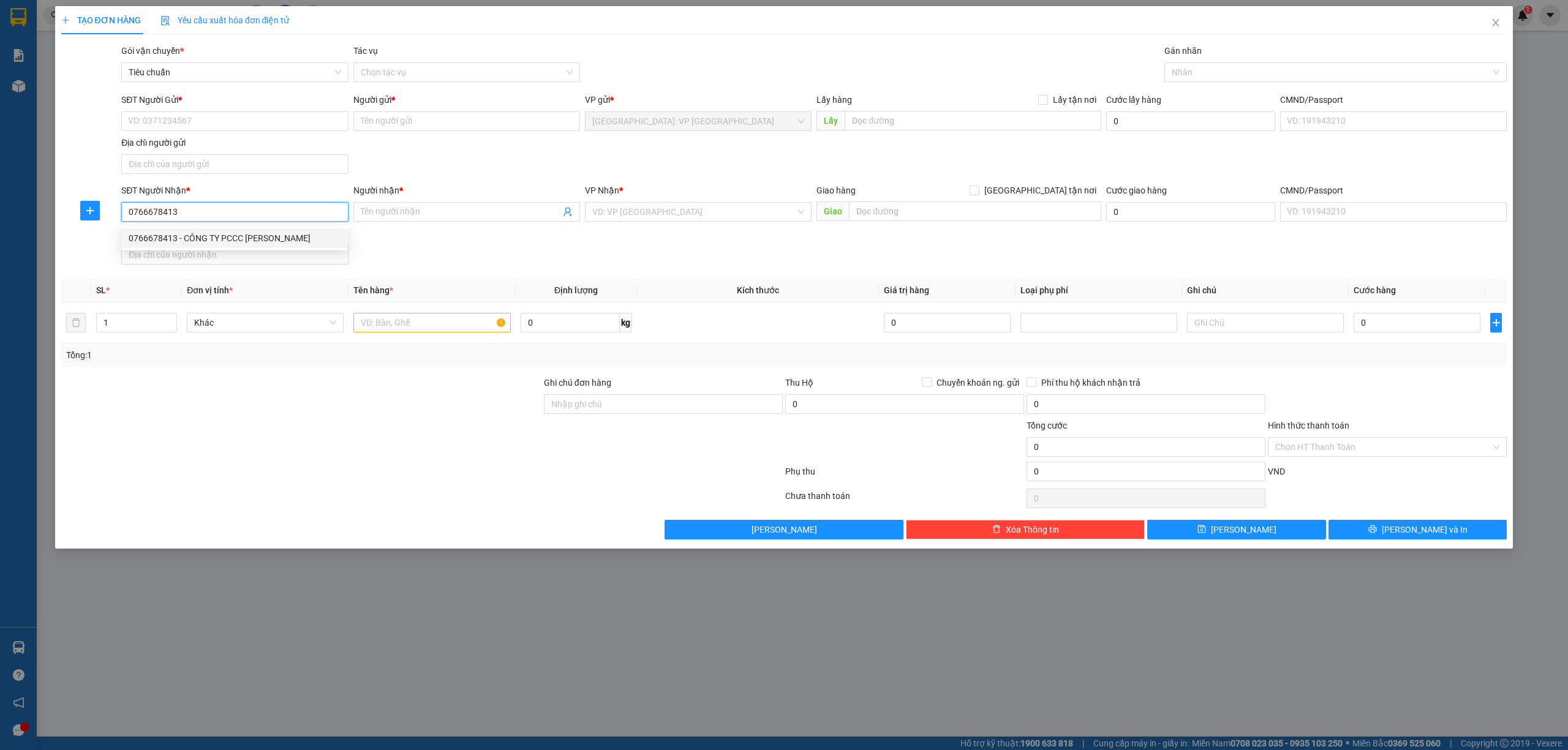
click at [282, 239] on div "0766678413 - CÔNG TY PCCC [PERSON_NAME]" at bounding box center [234, 238] width 212 height 14
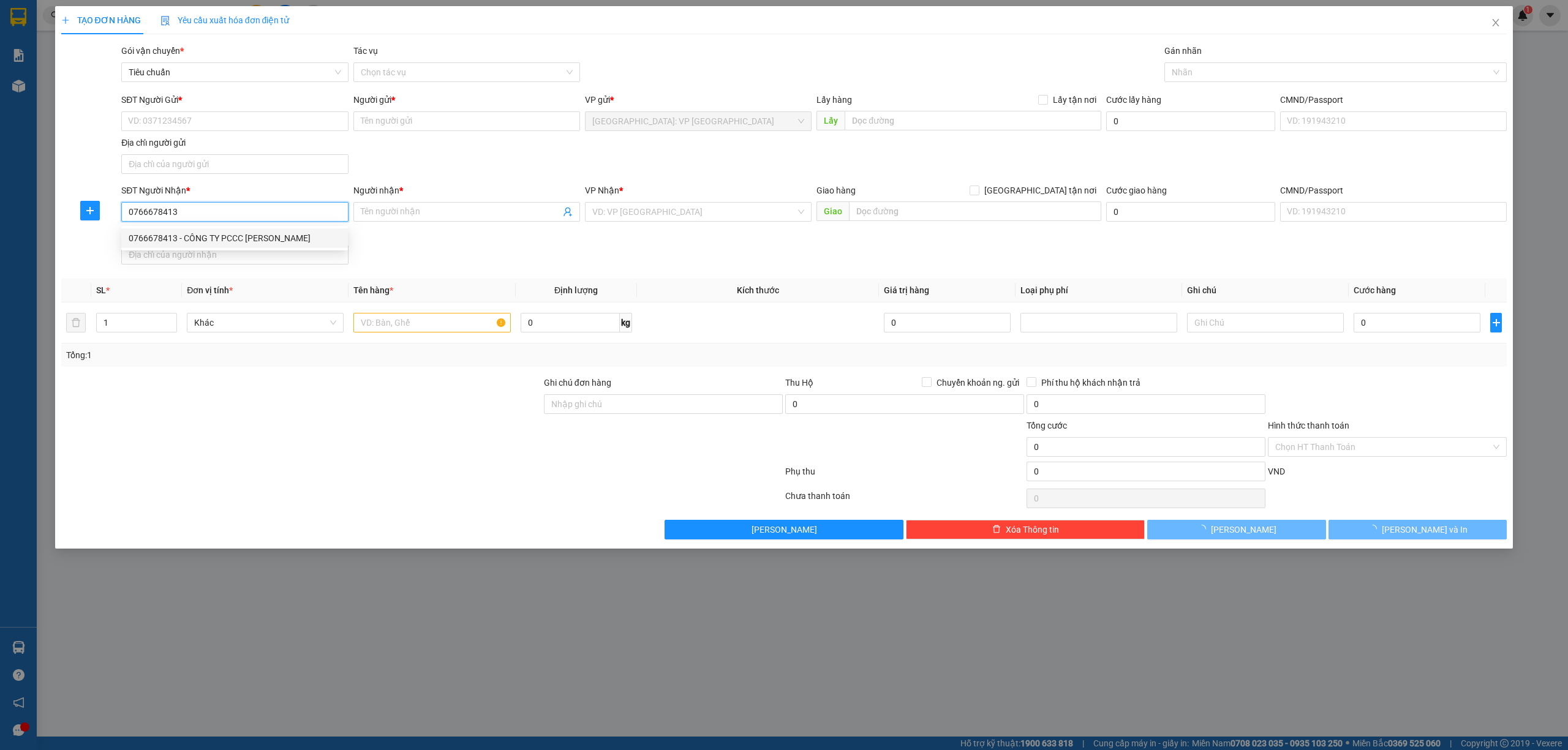
type input "CÔNG TY PCCC [PERSON_NAME]"
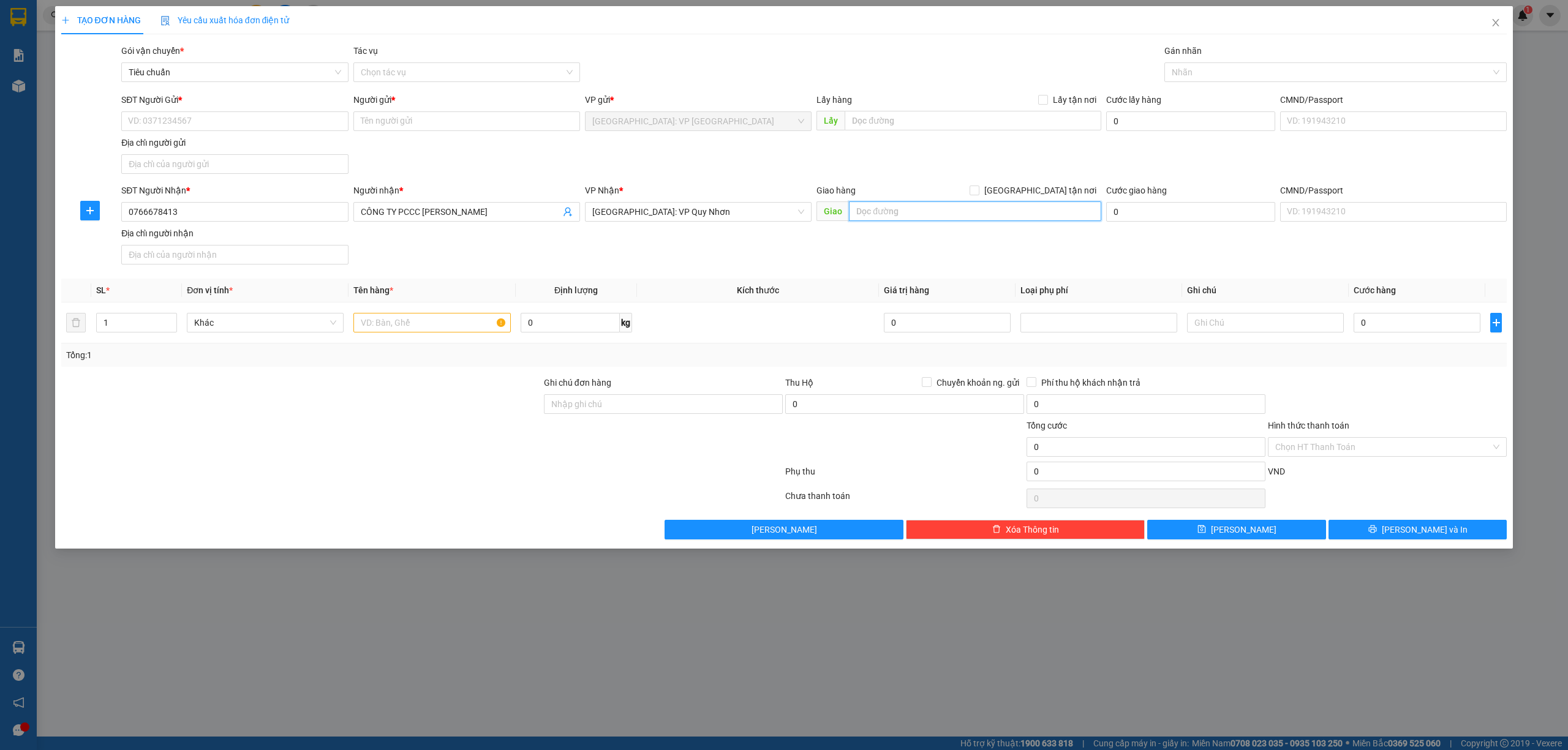
click at [922, 209] on input "text" at bounding box center [975, 211] width 252 height 19
paste input "506A [GEOGRAPHIC_DATA] - P. Quang Trung - Tp. [GEOGRAPHIC_DATA] - [GEOGRAPHIC_D…"
type input "506A [GEOGRAPHIC_DATA] - P. Quang Trung - Tp. [GEOGRAPHIC_DATA] - [GEOGRAPHIC_D…"
click at [978, 189] on input "[GEOGRAPHIC_DATA] tận nơi" at bounding box center [973, 190] width 9 height 9
checkbox input "true"
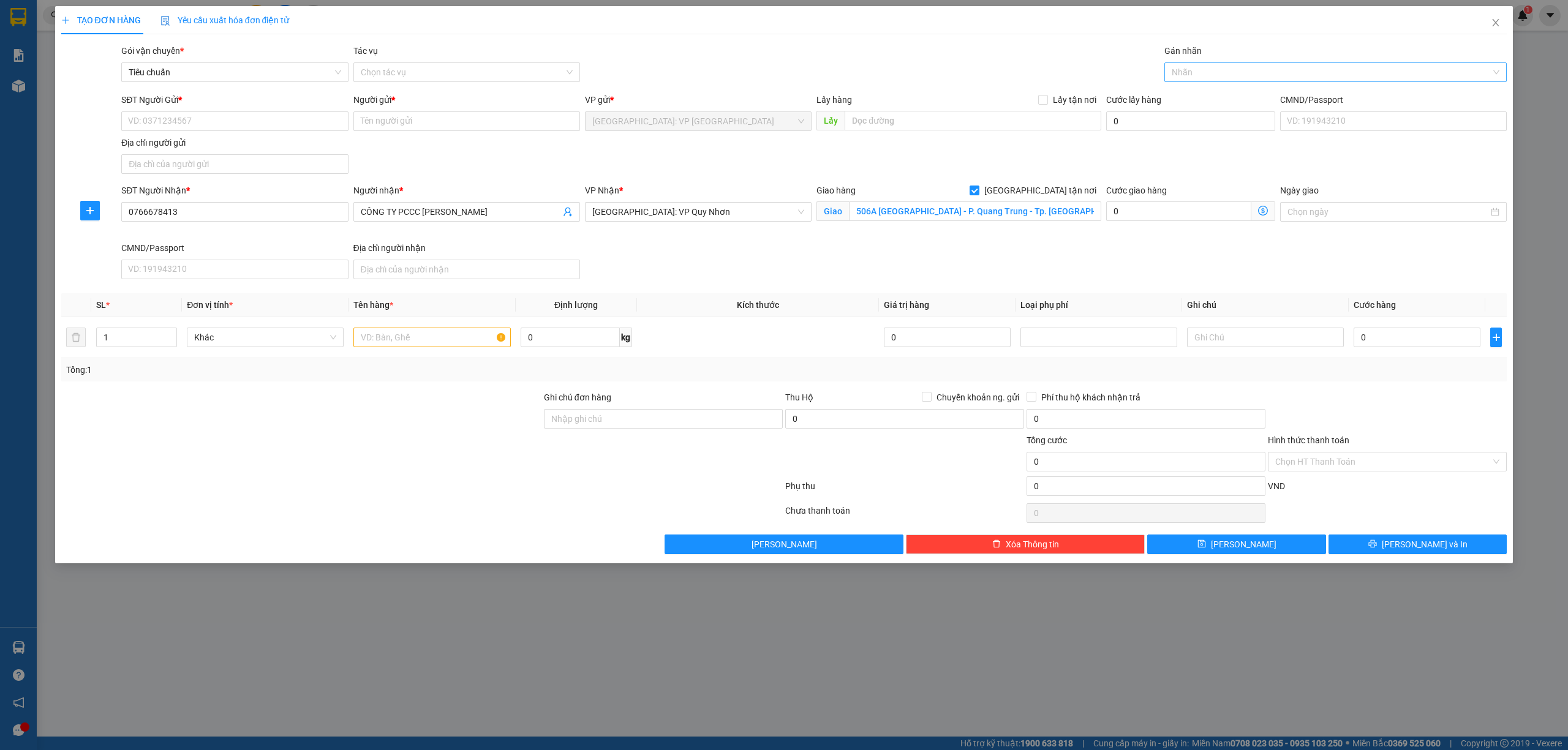
click at [1182, 67] on div at bounding box center [1330, 72] width 325 height 15
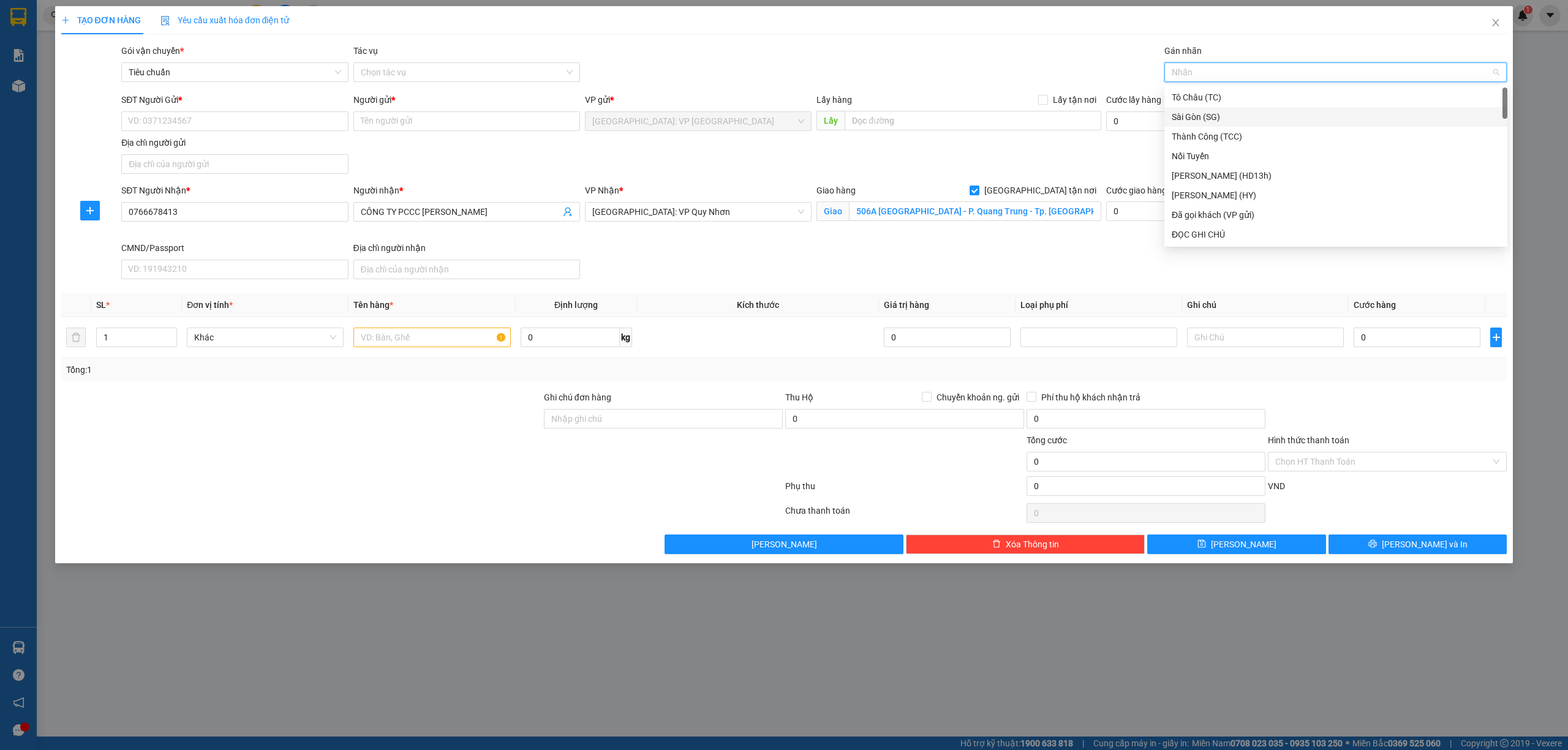
type input "g"
click at [1213, 233] on div "[GEOGRAPHIC_DATA] tận nơi" at bounding box center [1335, 234] width 328 height 14
click at [288, 128] on input "SĐT Người Gửi *" at bounding box center [234, 121] width 227 height 19
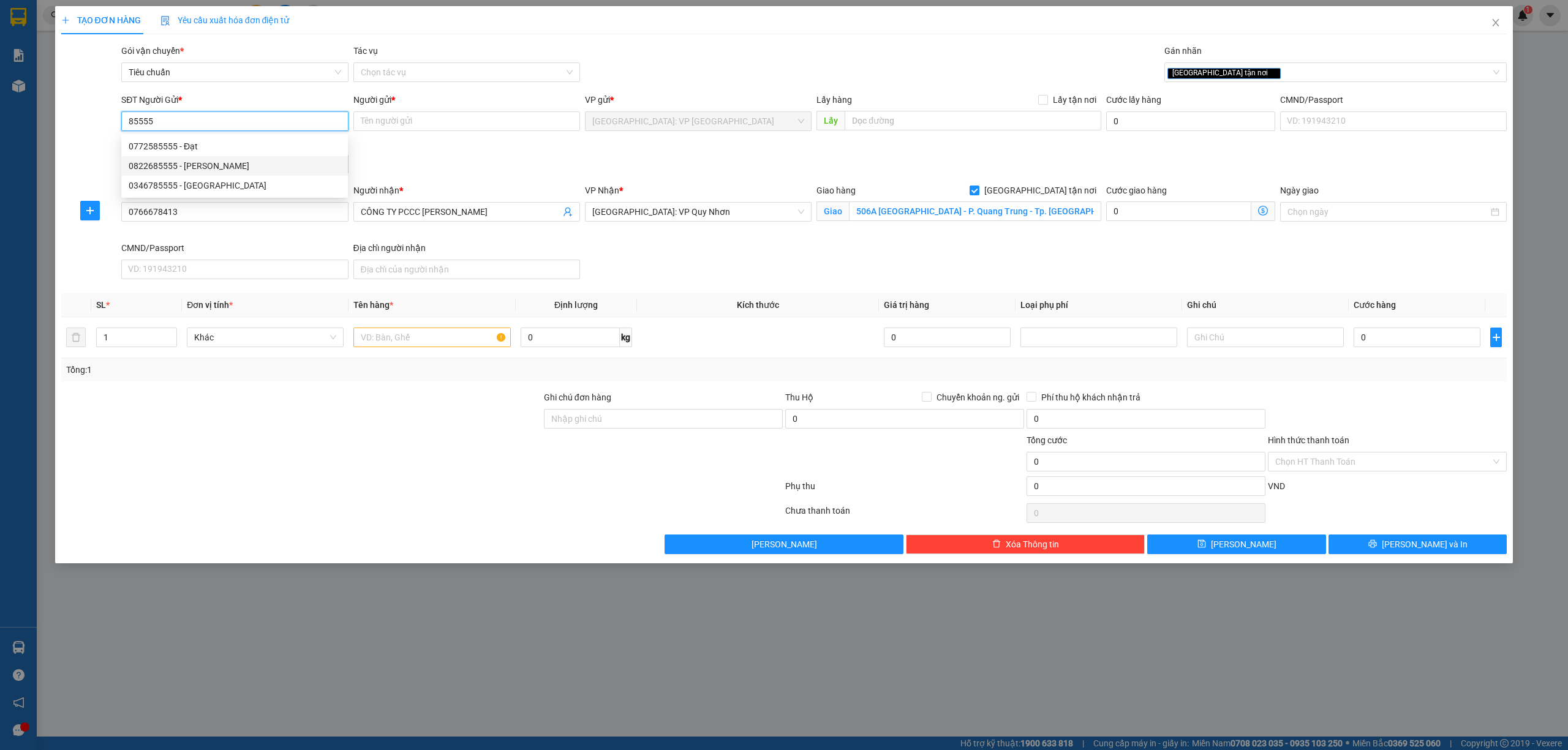
click at [207, 162] on div "0822685555 - [PERSON_NAME]" at bounding box center [234, 166] width 212 height 14
type input "0822685555"
type input "[PERSON_NAME]"
type input "0822685555"
drag, startPoint x: 418, startPoint y: 334, endPoint x: 442, endPoint y: 336, distance: 24.1
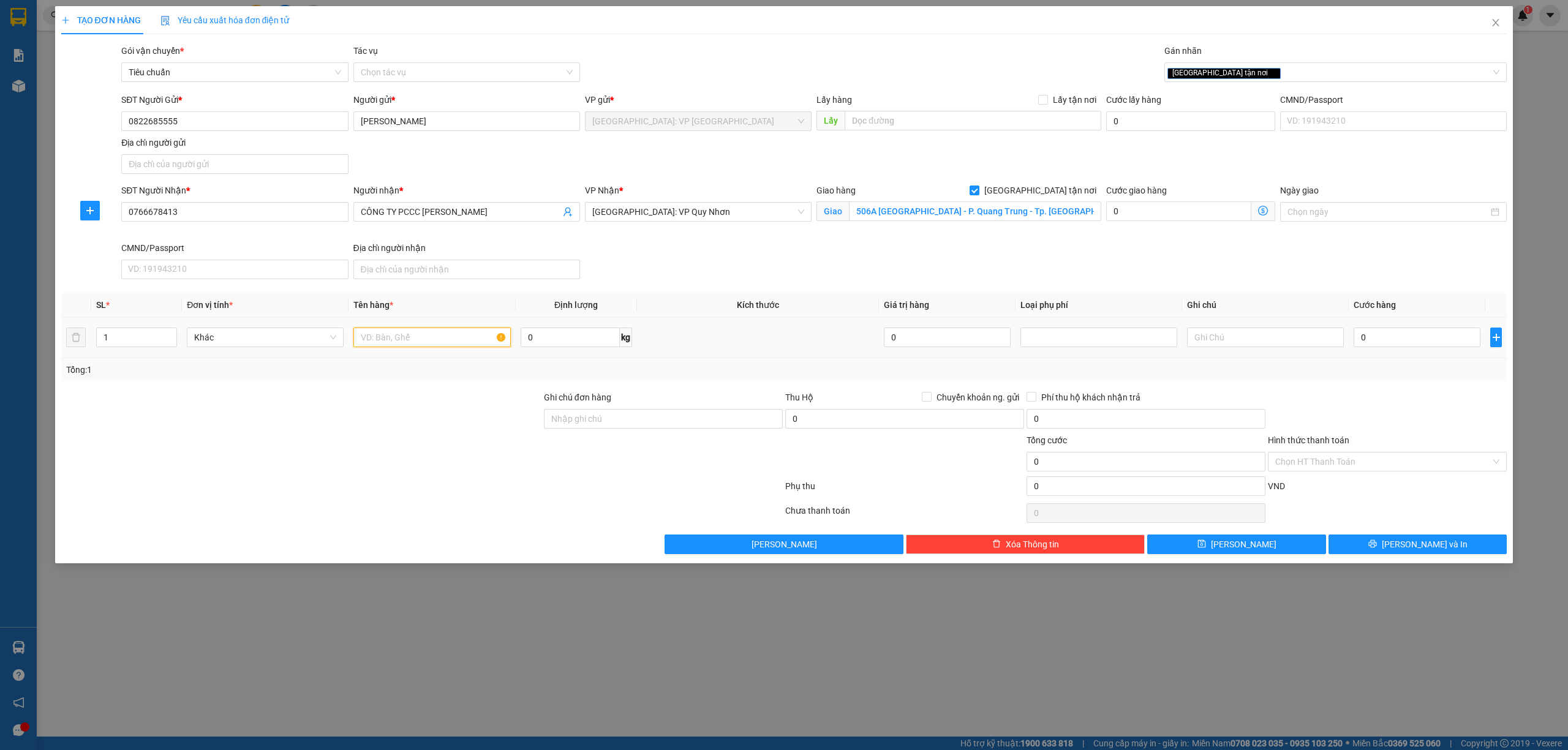
click at [422, 334] on input "text" at bounding box center [431, 337] width 157 height 19
type input "1 KIỆN GIẤY HÀNG PCCC"
click at [1386, 347] on input "0" at bounding box center [1417, 337] width 127 height 19
click at [259, 130] on input "0822685555" at bounding box center [234, 121] width 227 height 19
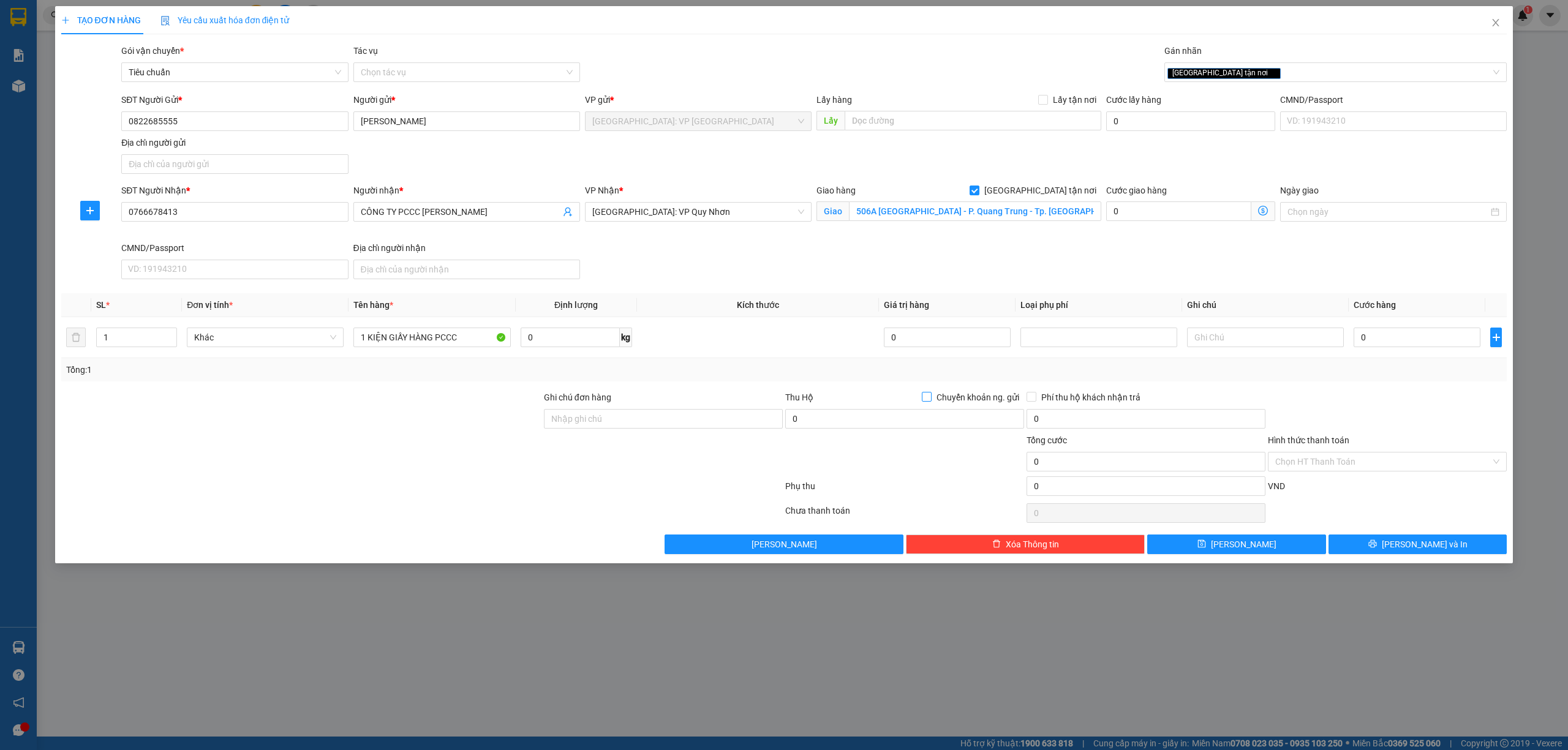
click at [929, 398] on input "Chuyển khoản ng. gửi" at bounding box center [926, 396] width 9 height 9
checkbox input "true"
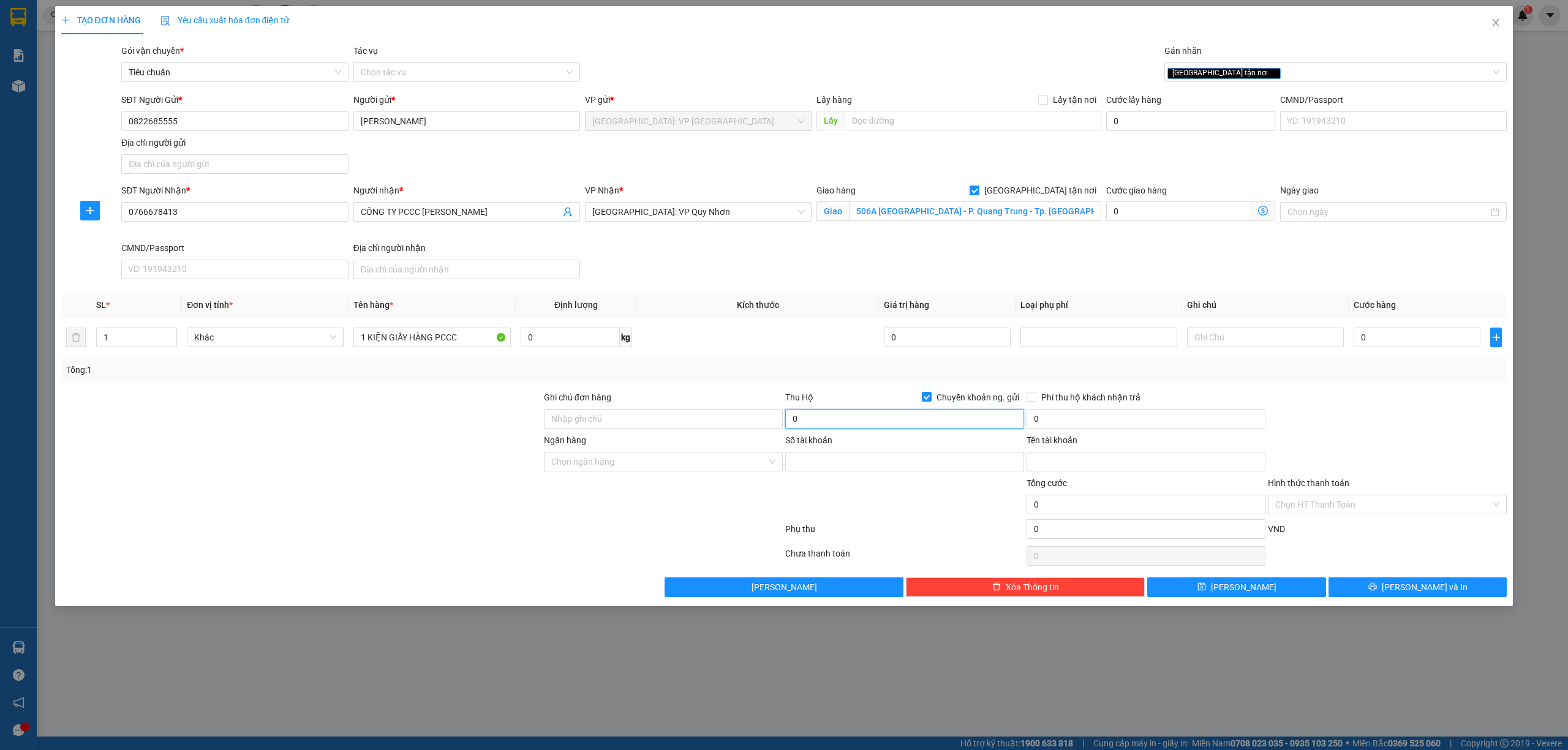
click at [935, 420] on input "0" at bounding box center [905, 418] width 239 height 19
click at [1417, 338] on input "0" at bounding box center [1417, 337] width 127 height 19
type input "1"
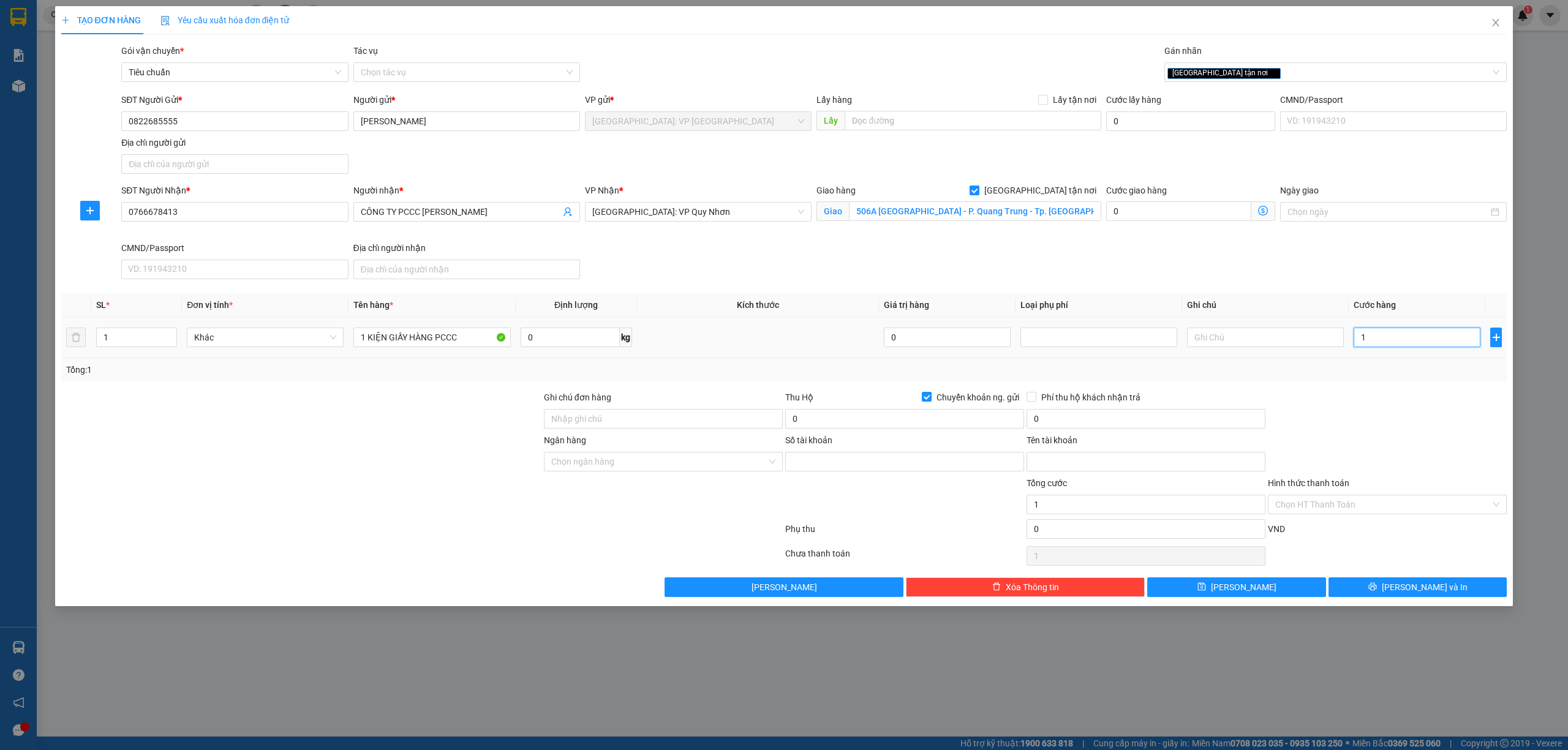
type input "10"
click at [910, 426] on input "0" at bounding box center [905, 418] width 239 height 19
click at [1087, 421] on input "0" at bounding box center [1146, 418] width 239 height 19
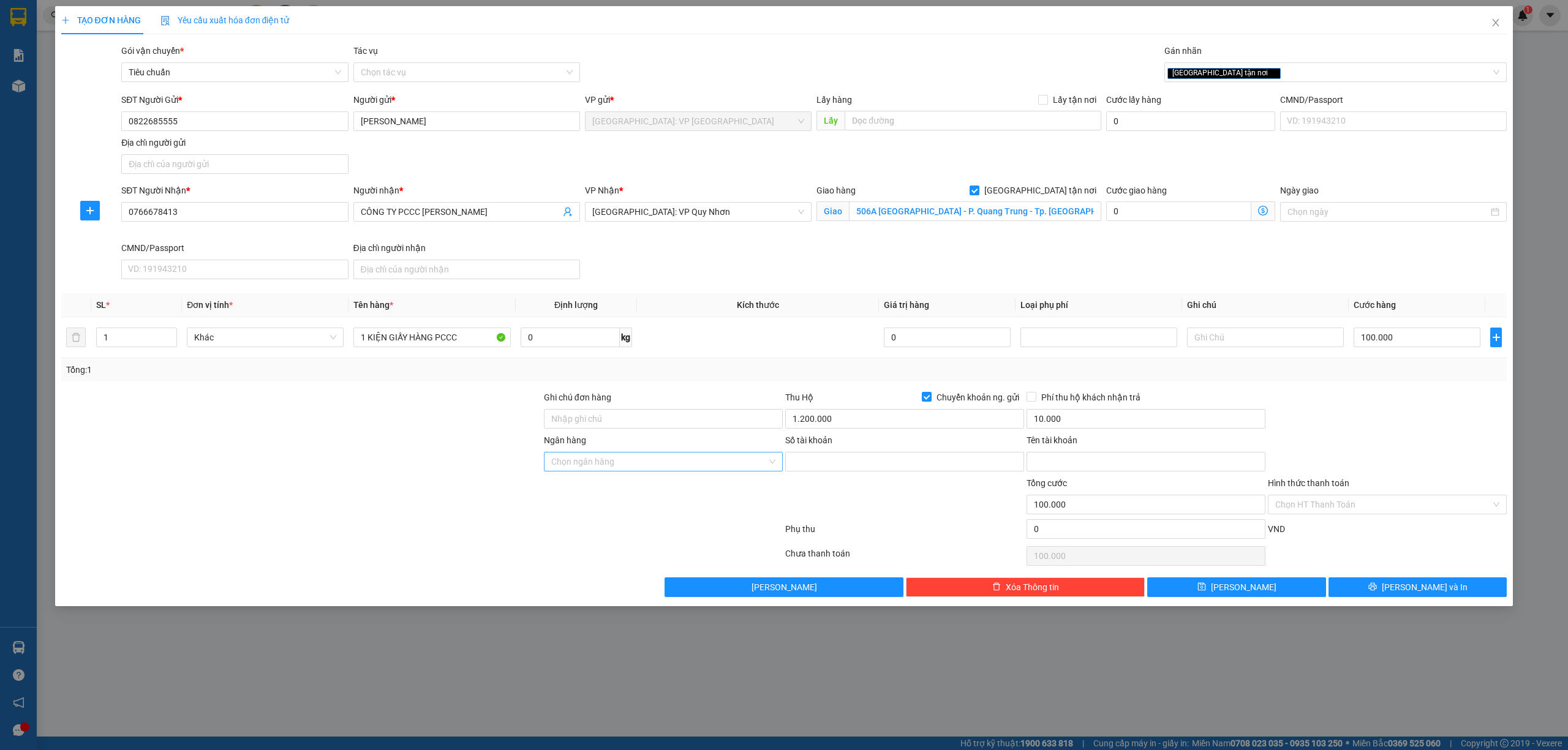
click at [622, 460] on input "Ngân hàng" at bounding box center [658, 461] width 216 height 19
click at [680, 484] on div "Techcombank - Ngân hàng TMCP Kỹ thương [GEOGRAPHIC_DATA]" at bounding box center [678, 488] width 254 height 14
click at [887, 467] on input "Số tài khoản" at bounding box center [905, 462] width 239 height 19
paste input "19034499806011"
click at [792, 467] on input "19034499806011" at bounding box center [905, 462] width 239 height 19
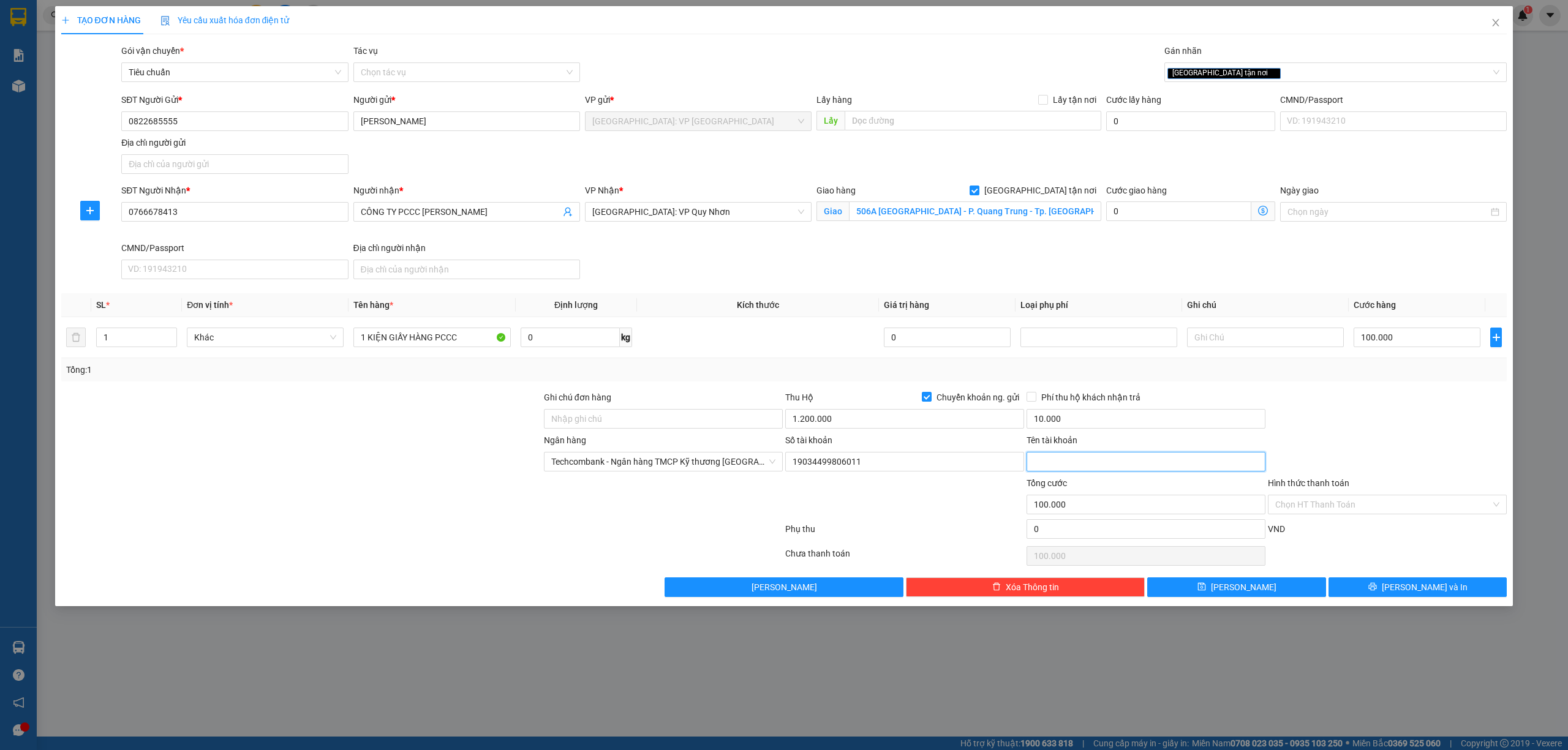
click at [1096, 464] on input "Tên tài khoản" at bounding box center [1146, 462] width 239 height 19
click at [1431, 586] on span "[PERSON_NAME] và In" at bounding box center [1424, 587] width 86 height 14
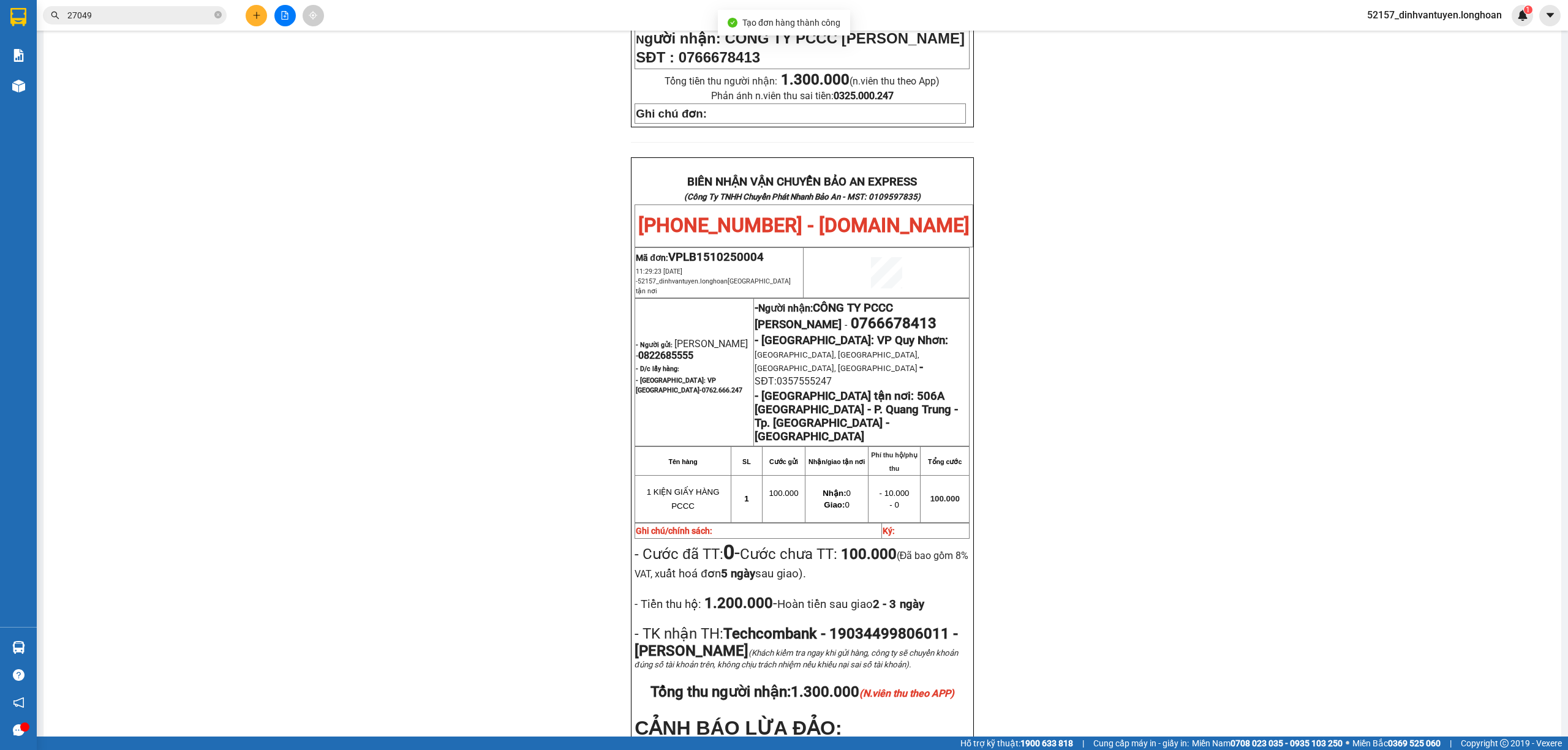
scroll to position [571, 0]
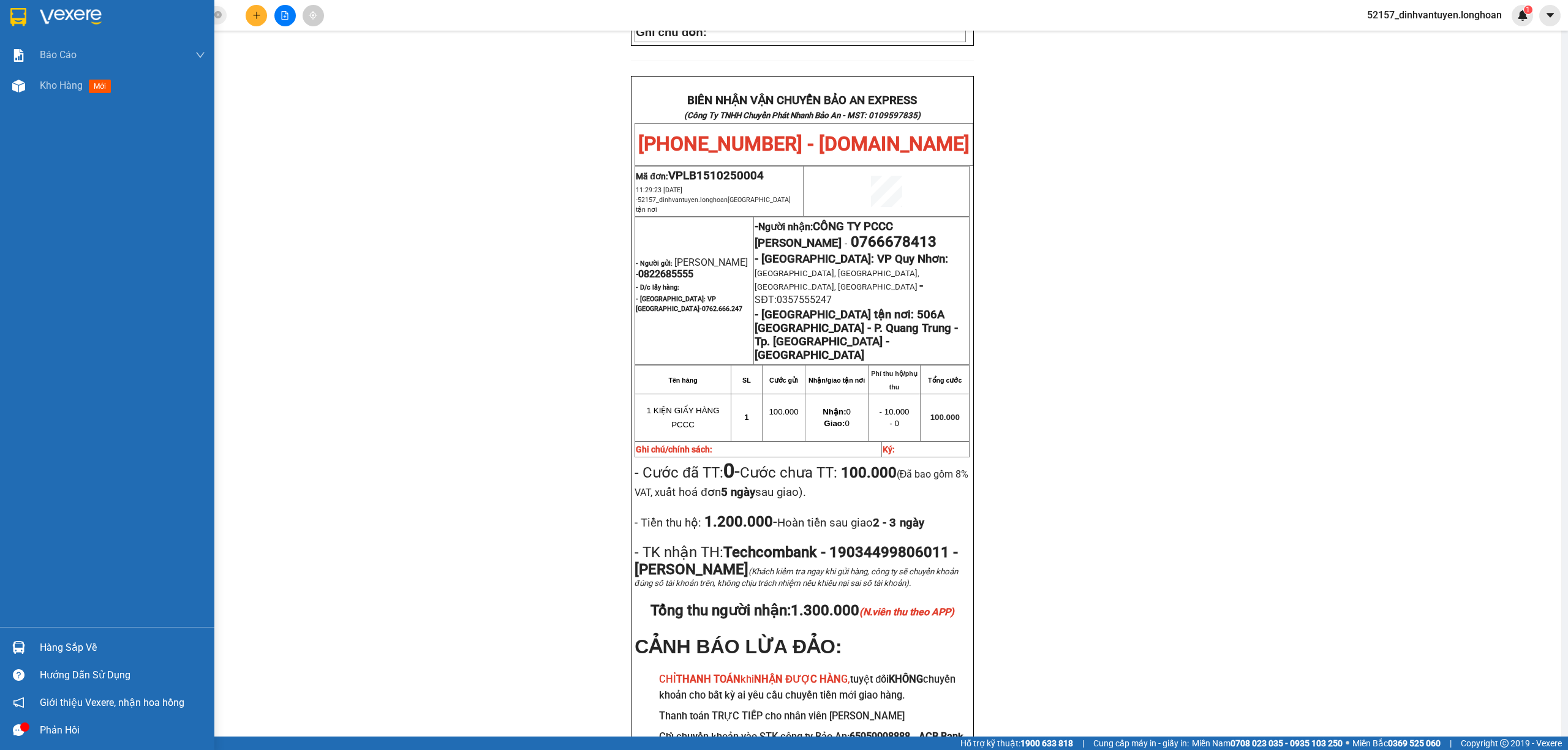
click at [18, 13] on img at bounding box center [19, 17] width 16 height 19
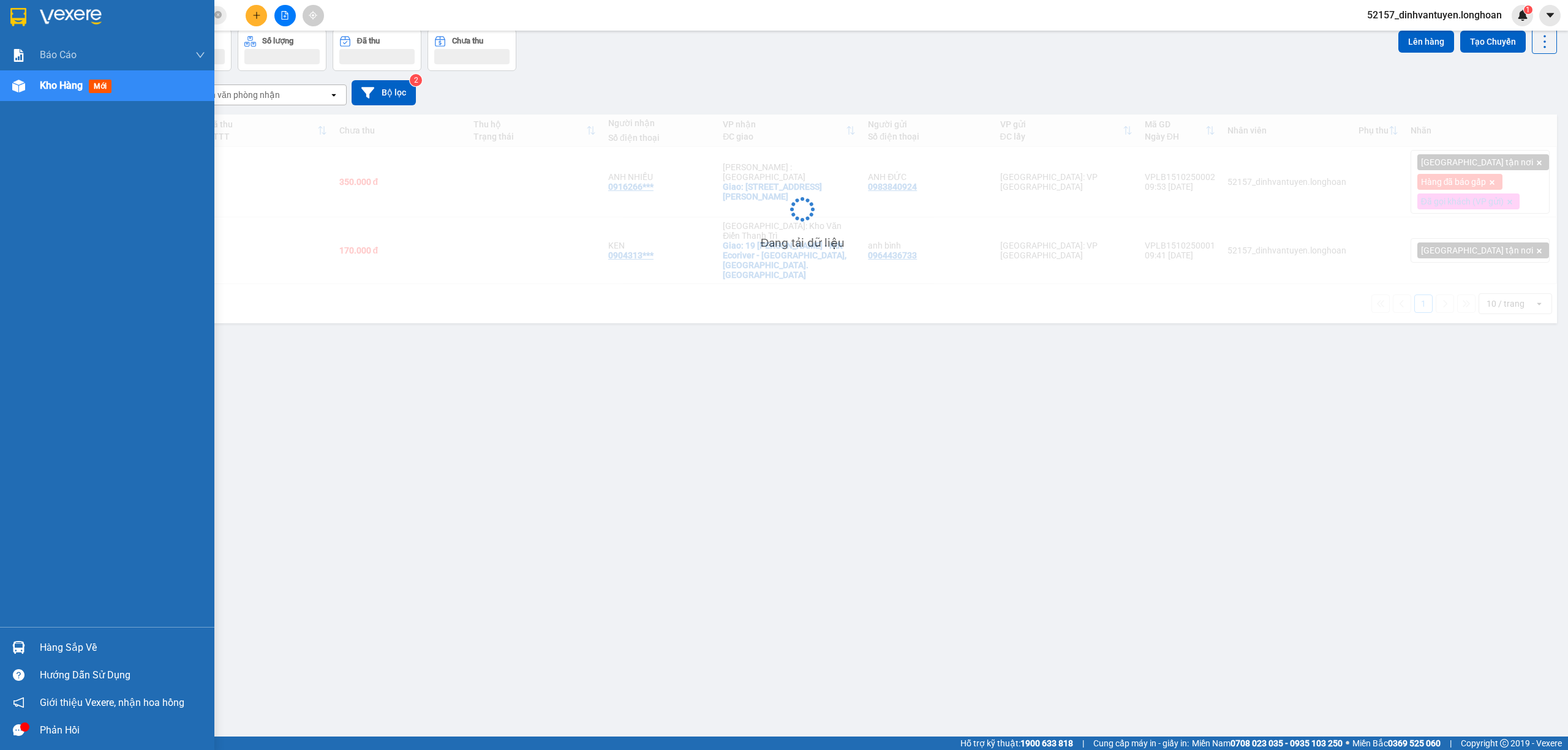
scroll to position [57, 0]
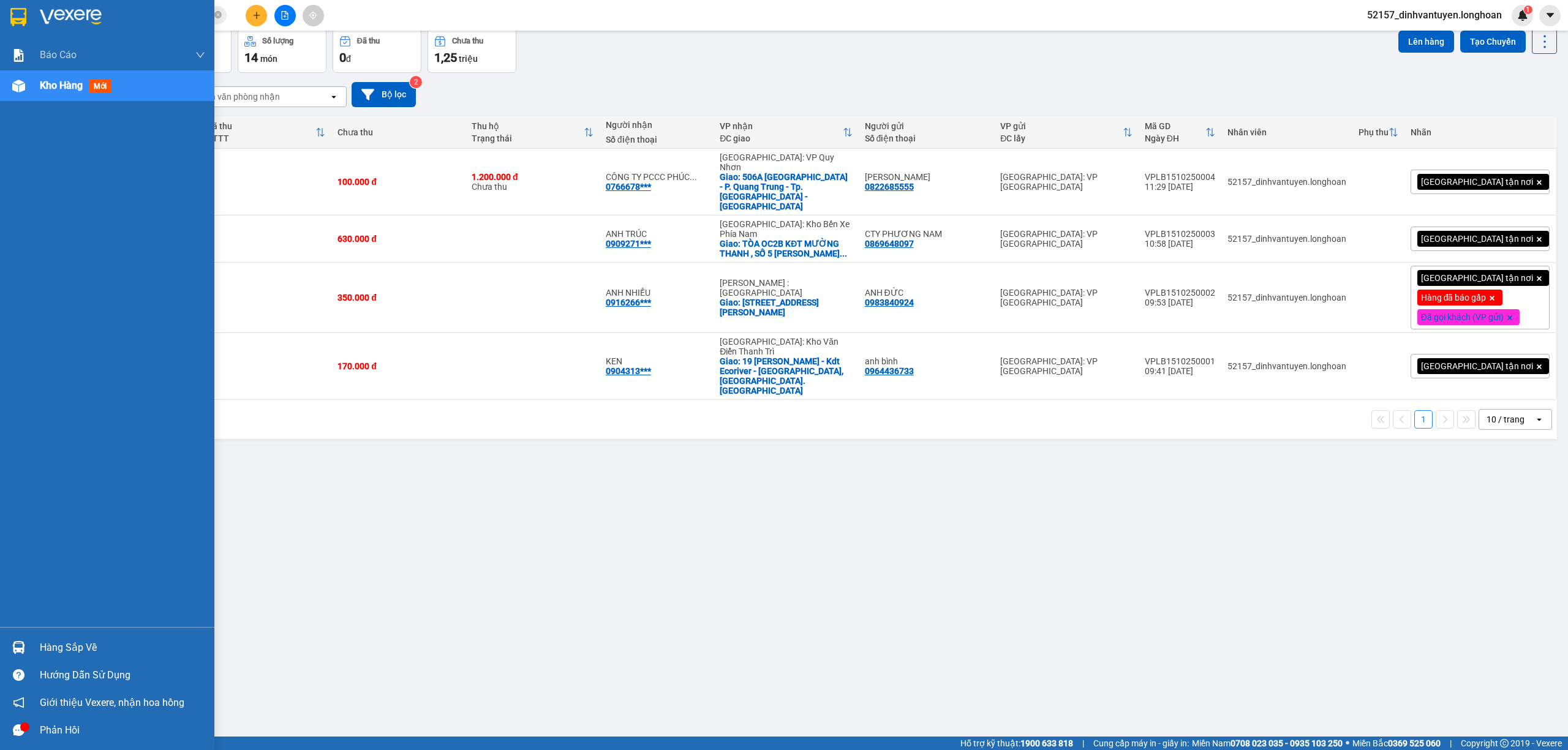
click at [23, 13] on img at bounding box center [19, 17] width 16 height 19
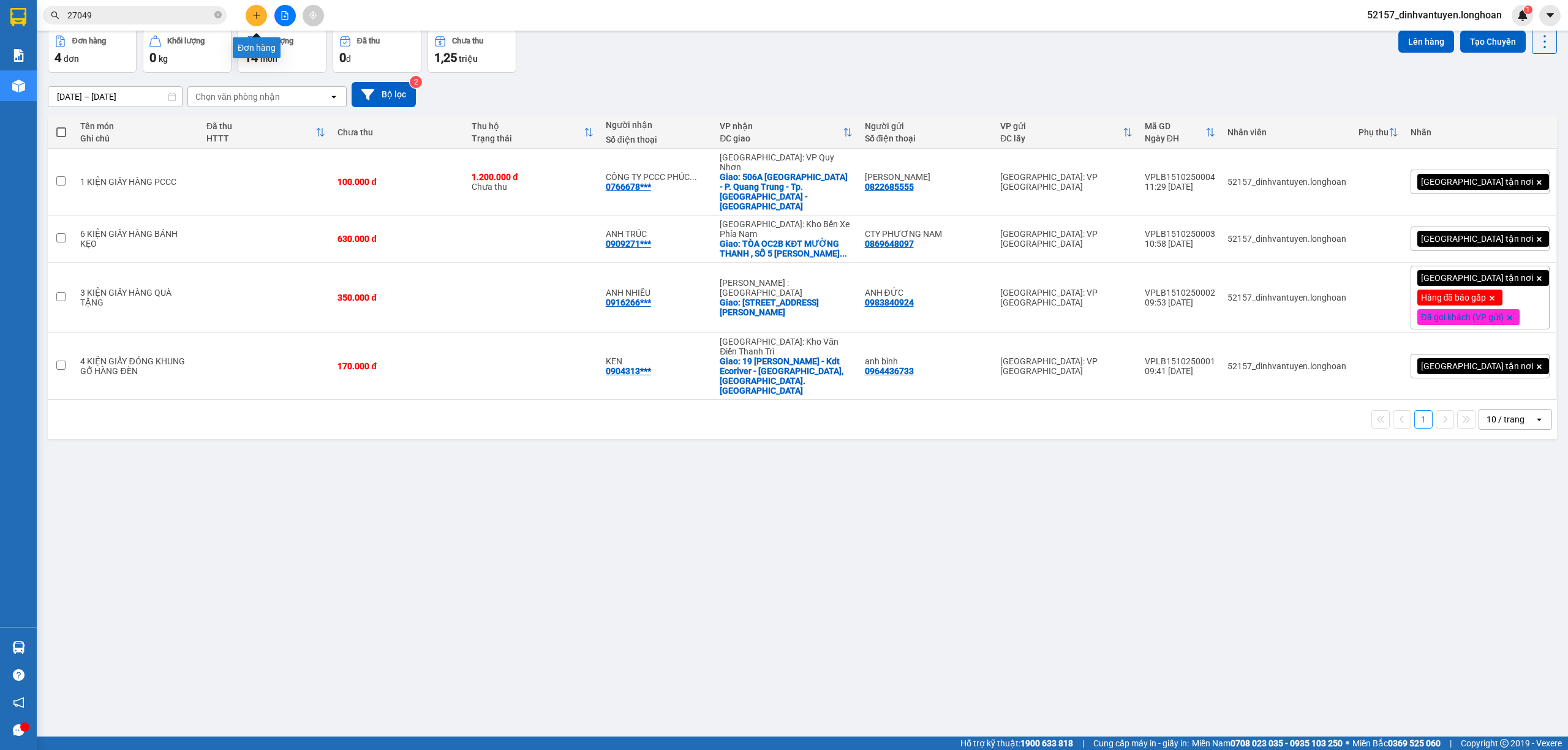
click at [261, 17] on button at bounding box center [256, 15] width 22 height 22
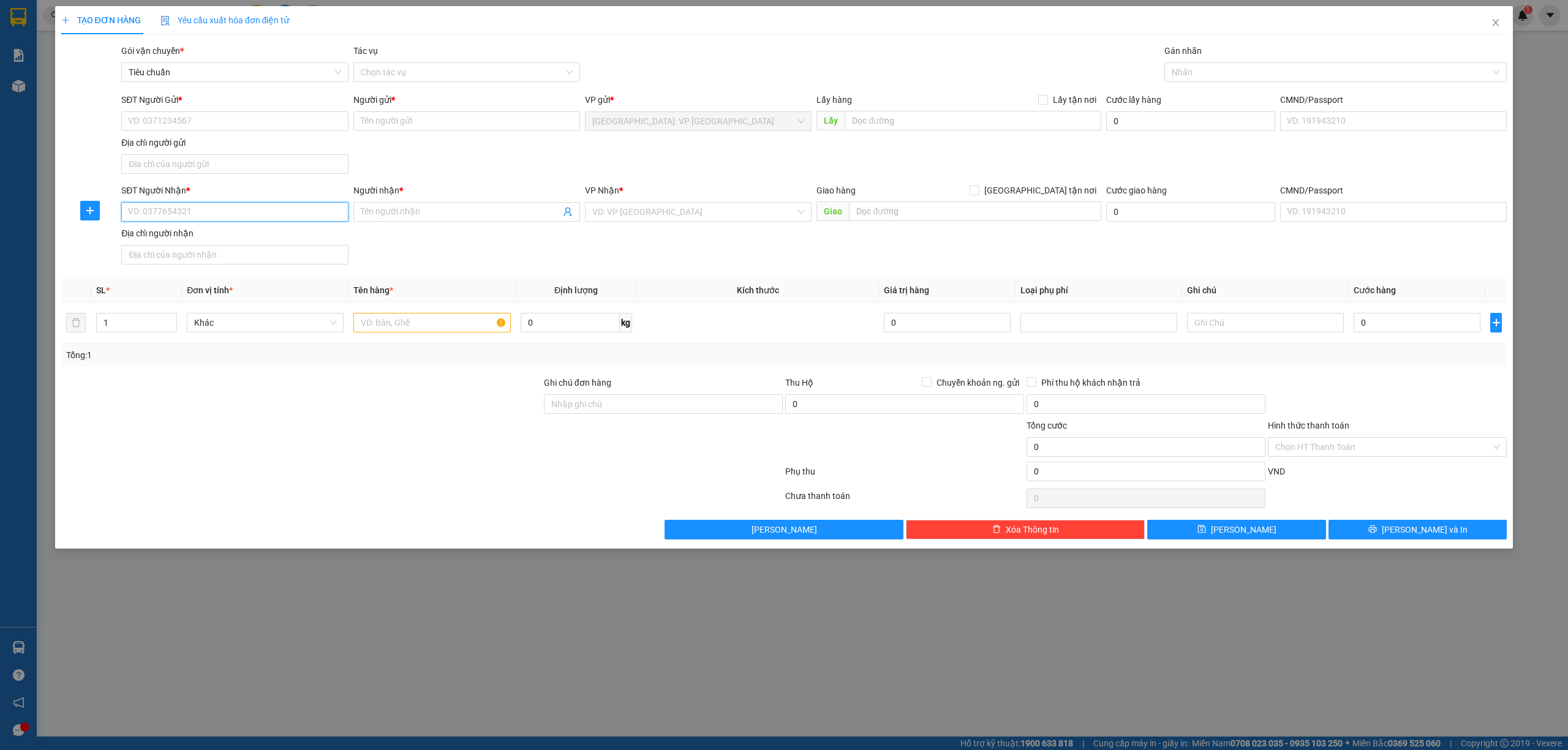
drag, startPoint x: 253, startPoint y: 211, endPoint x: 348, endPoint y: 179, distance: 100.2
click at [259, 212] on input "SĐT Người Nhận *" at bounding box center [234, 212] width 227 height 19
click at [234, 237] on div "0982765027 - NPP ANH THƯ" at bounding box center [234, 238] width 212 height 14
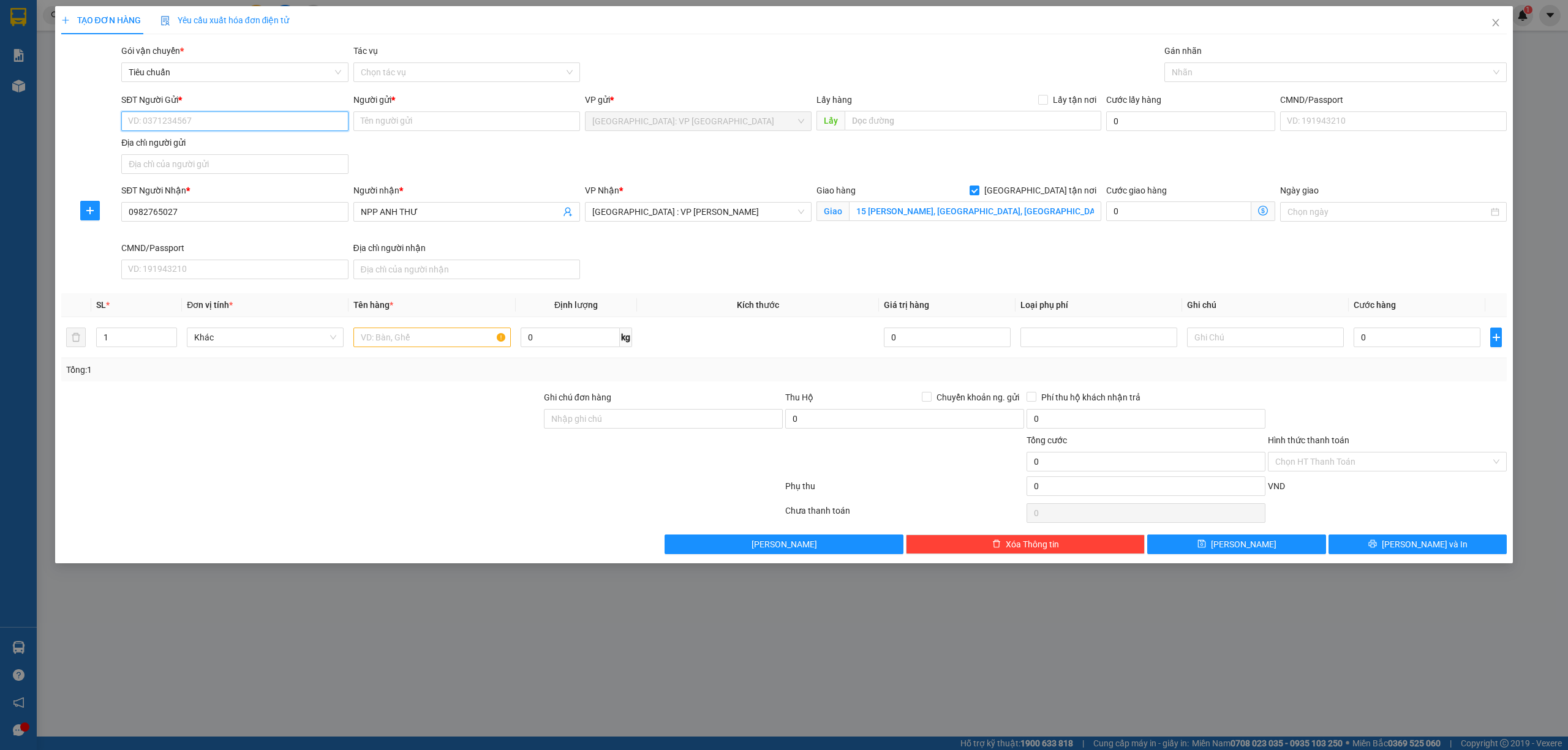
click at [231, 118] on input "SĐT Người Gửi *" at bounding box center [234, 121] width 227 height 19
click at [244, 149] on div "0332650155 - [PERSON_NAME]" at bounding box center [234, 146] width 212 height 14
click at [1184, 69] on div at bounding box center [1330, 72] width 325 height 15
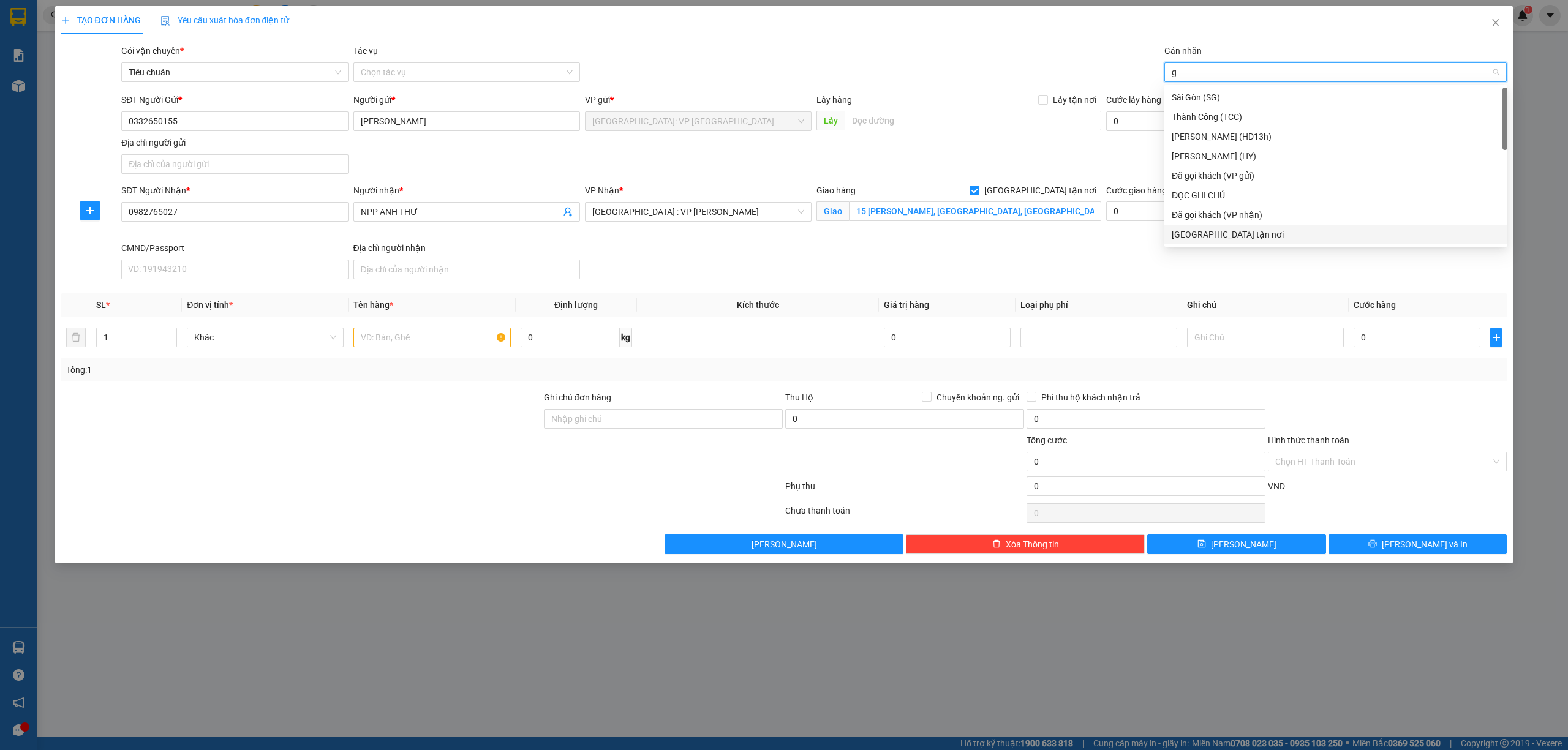
click at [1184, 234] on div "[GEOGRAPHIC_DATA] tận nơi" at bounding box center [1335, 234] width 328 height 14
click at [171, 335] on icon "up" at bounding box center [170, 333] width 4 height 2
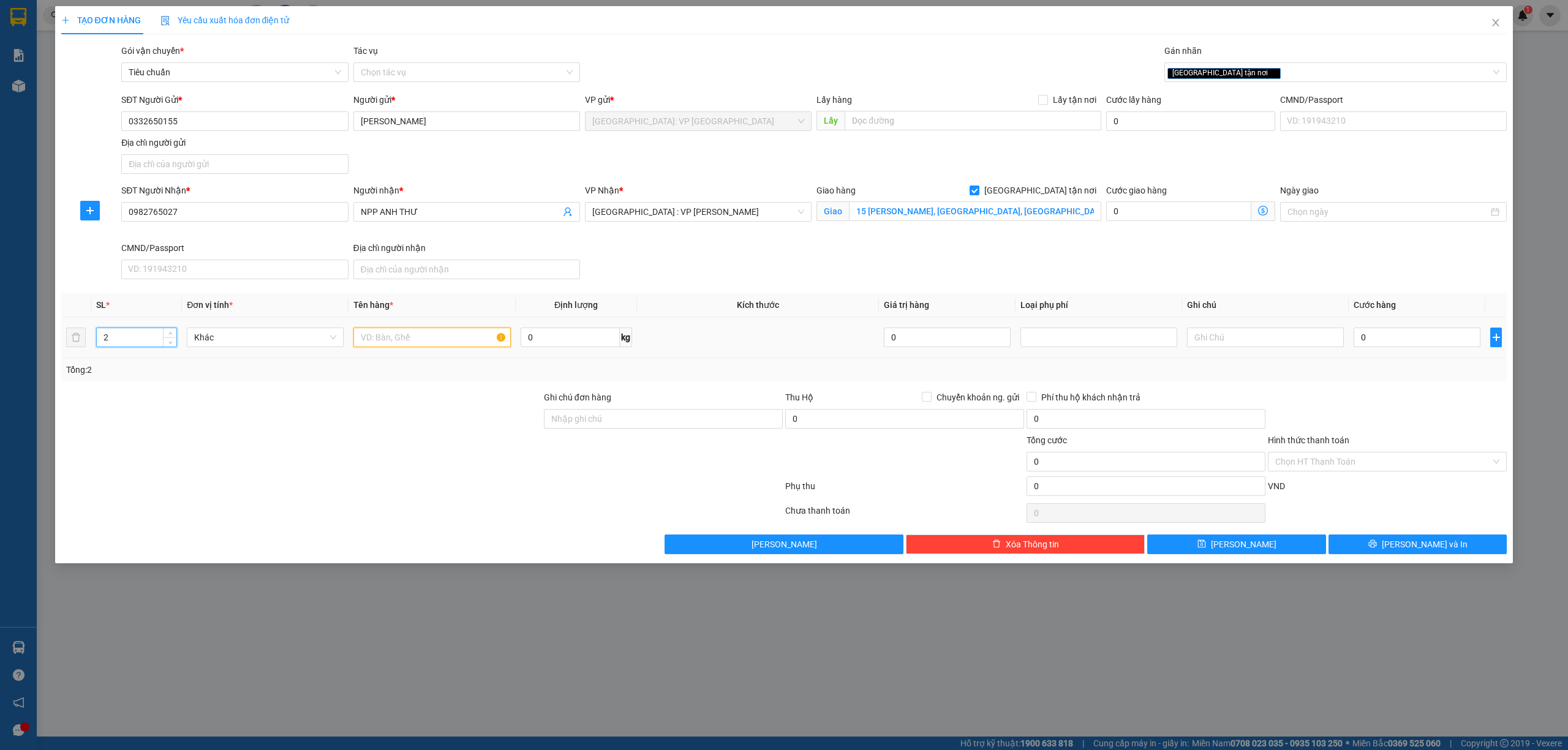
click at [425, 333] on input "text" at bounding box center [431, 337] width 157 height 19
click at [275, 220] on input "0982765027" at bounding box center [234, 212] width 227 height 19
click at [1389, 333] on input "0" at bounding box center [1417, 337] width 127 height 19
click at [1364, 471] on input "Hình thức thanh toán" at bounding box center [1382, 461] width 216 height 19
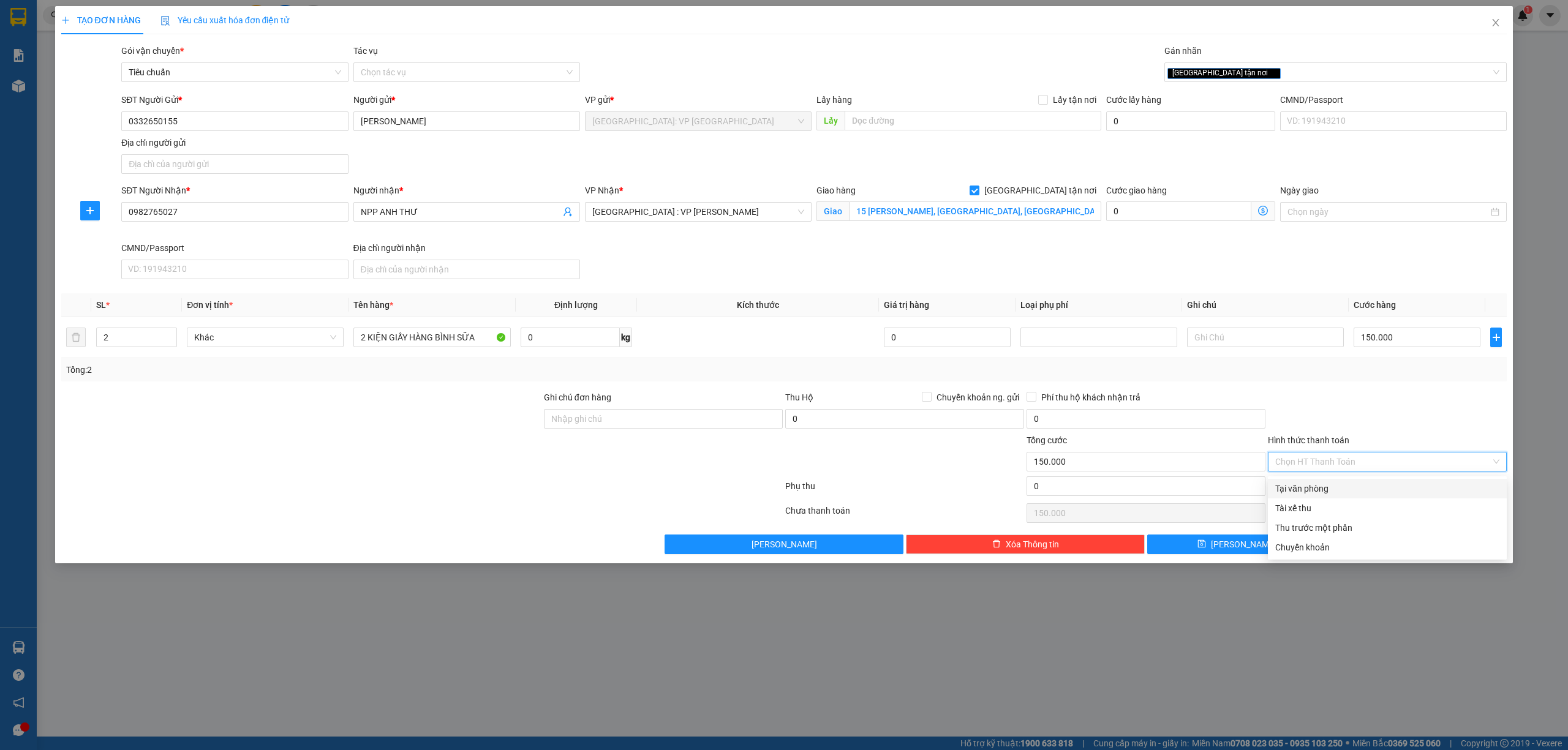
click at [1314, 488] on div "Tại văn phòng" at bounding box center [1386, 488] width 224 height 14
click at [1419, 544] on span "[PERSON_NAME] và In" at bounding box center [1424, 544] width 86 height 14
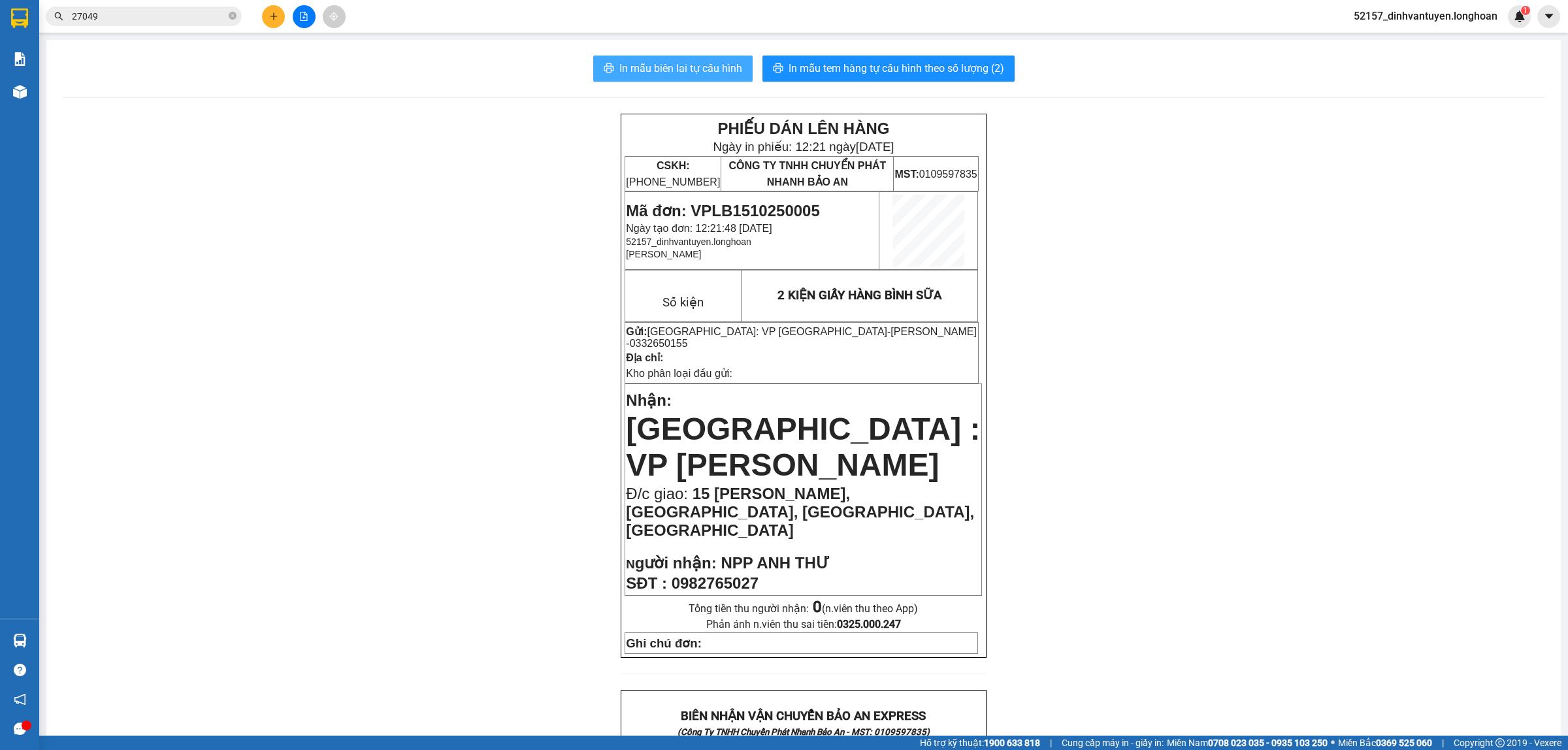
click at [686, 73] on span "In mẫu biên lai tự cấu hình" at bounding box center [681, 68] width 123 height 16
click at [898, 72] on span "In mẫu tem hàng tự cấu hình theo số lượng (2)" at bounding box center [896, 68] width 215 height 16
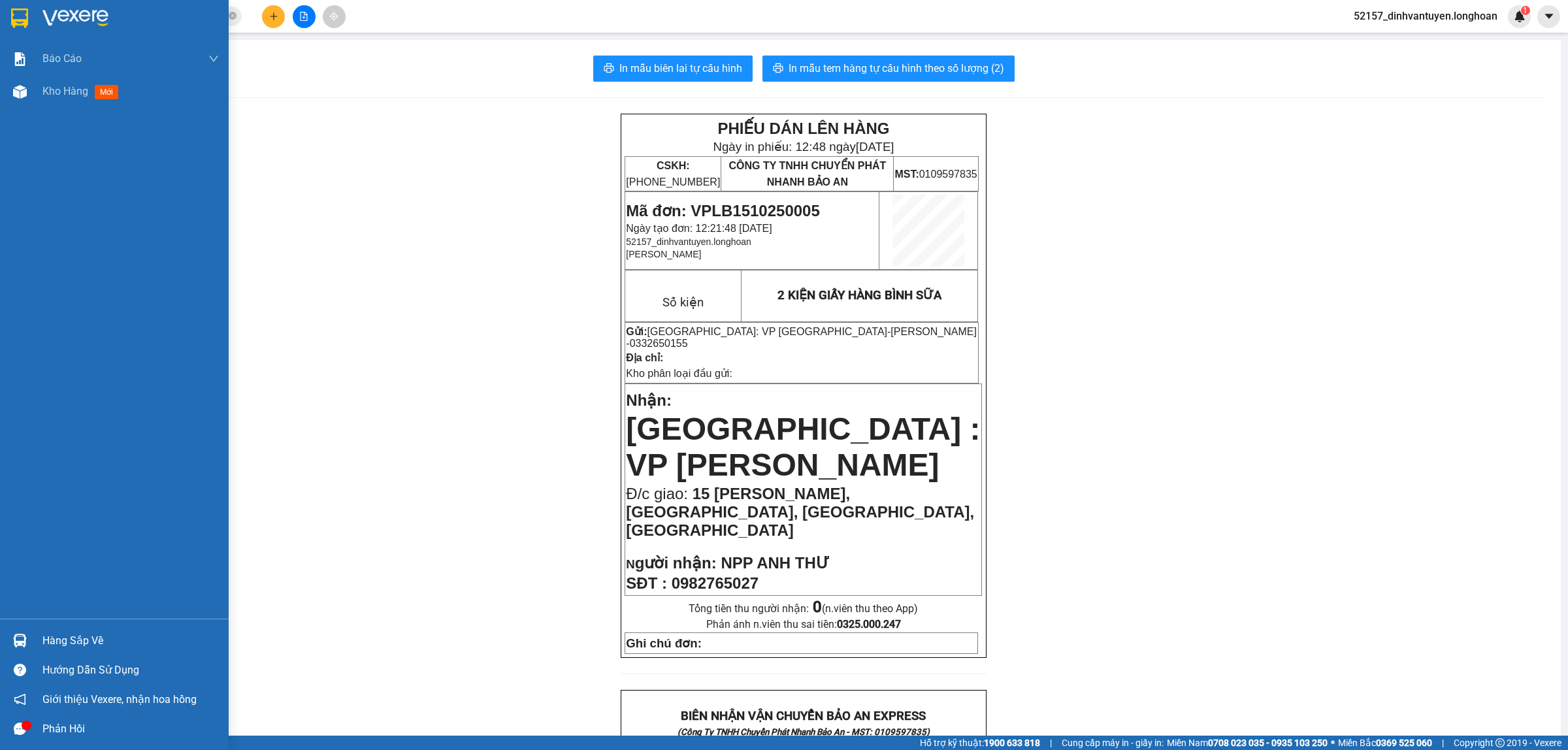
click at [26, 15] on img at bounding box center [20, 18] width 17 height 20
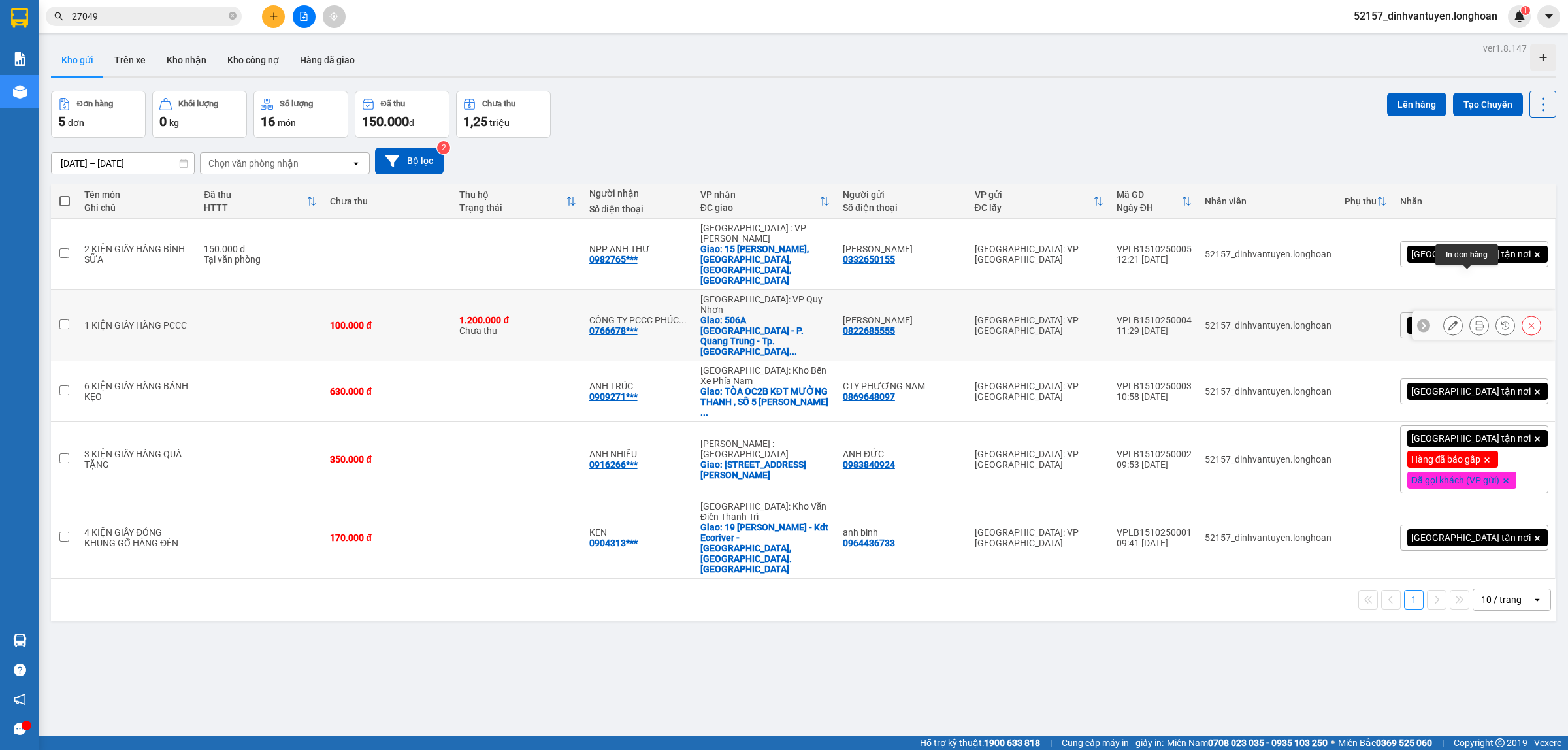
click at [1474, 321] on icon at bounding box center [1478, 325] width 9 height 9
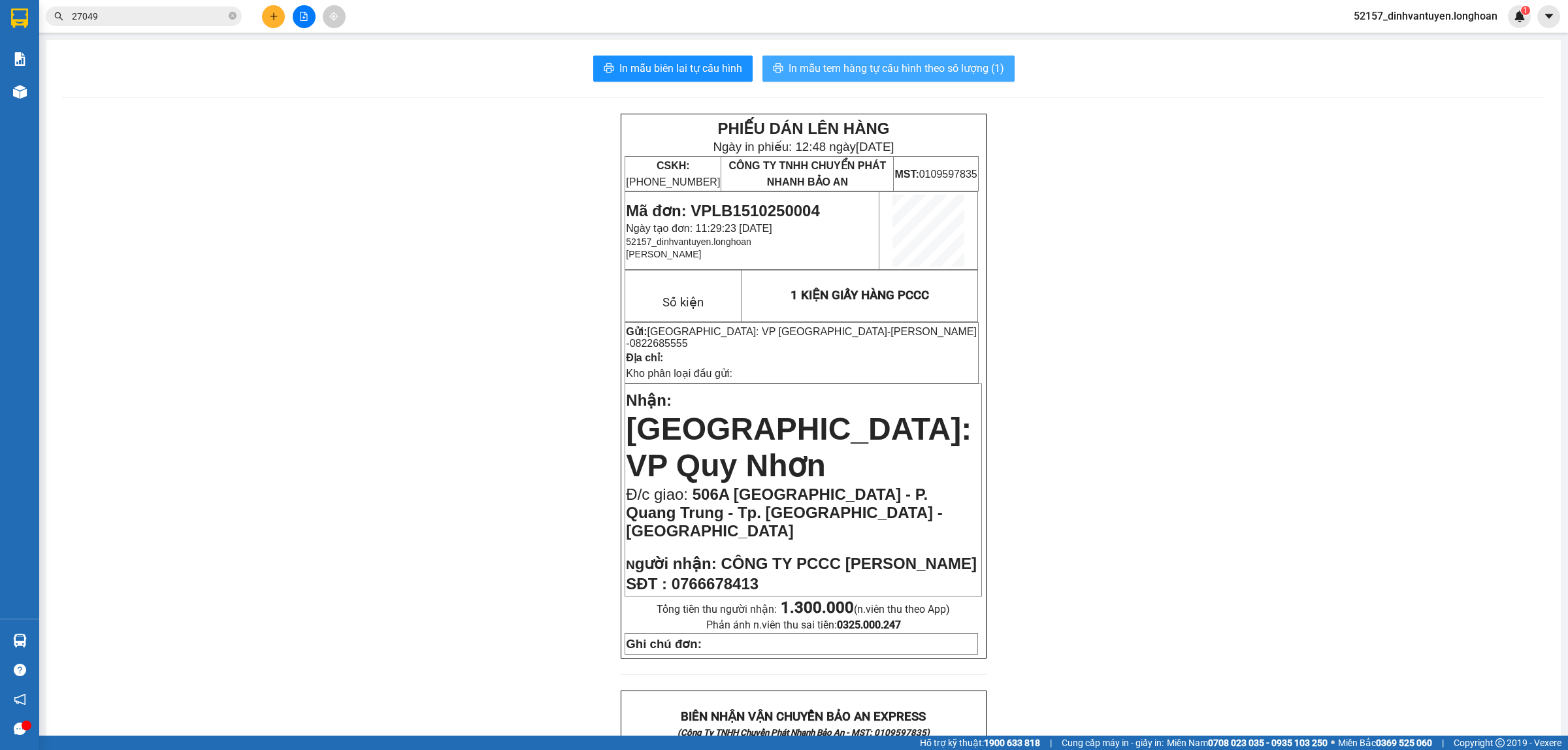
click at [859, 67] on span "In mẫu tem hàng tự cấu hình theo số lượng (1)" at bounding box center [896, 68] width 215 height 16
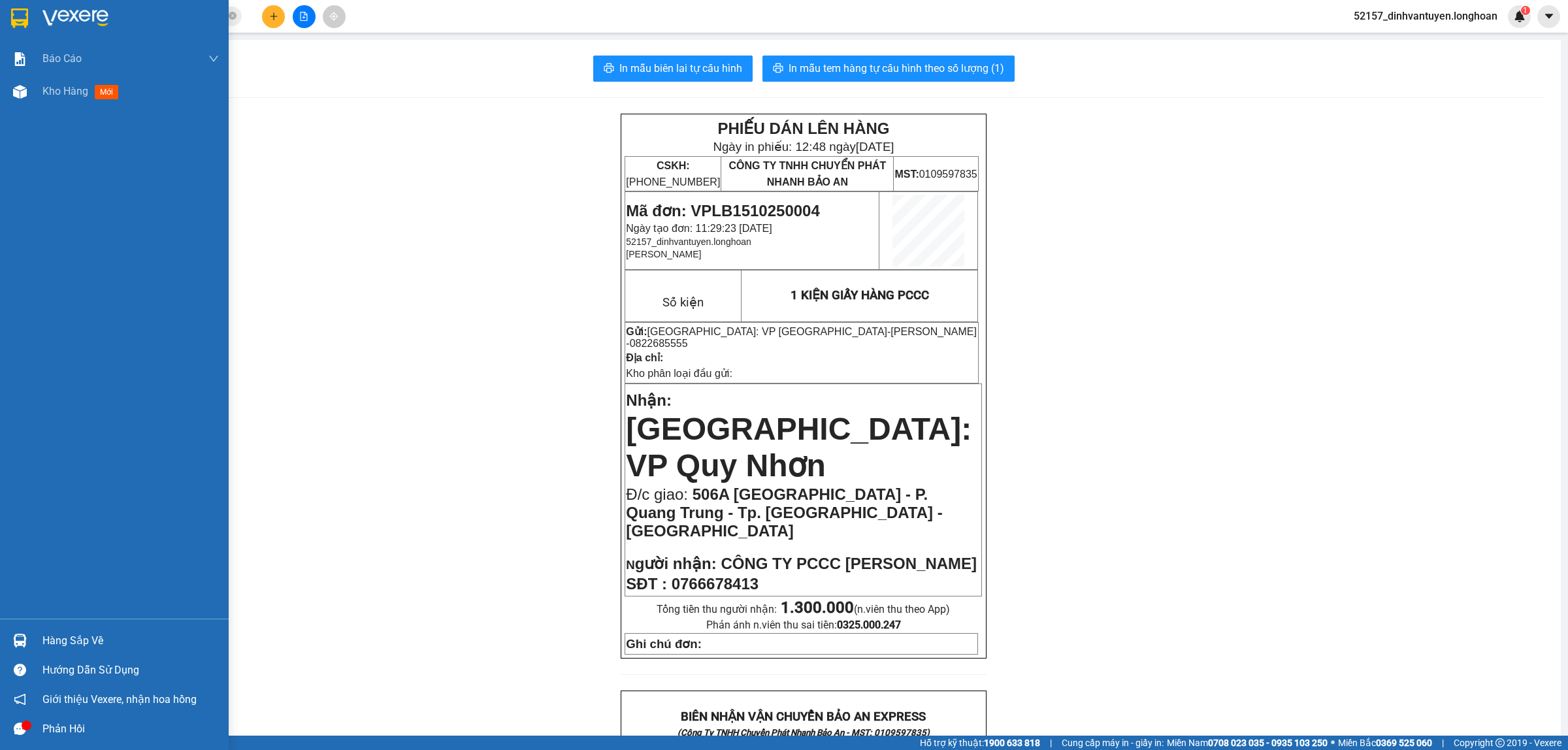
click at [16, 9] on img at bounding box center [20, 18] width 17 height 20
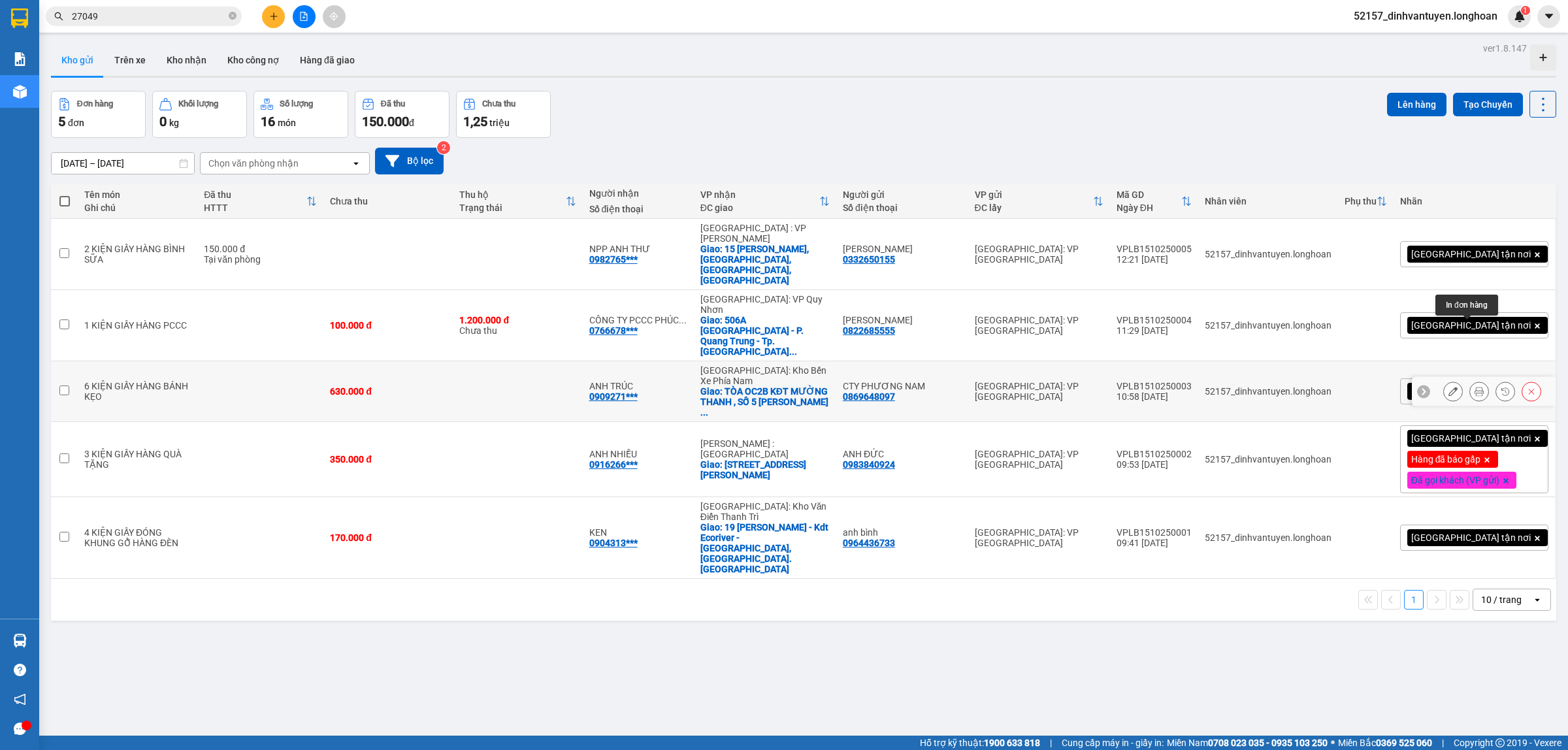
click at [1474, 387] on icon at bounding box center [1478, 391] width 9 height 9
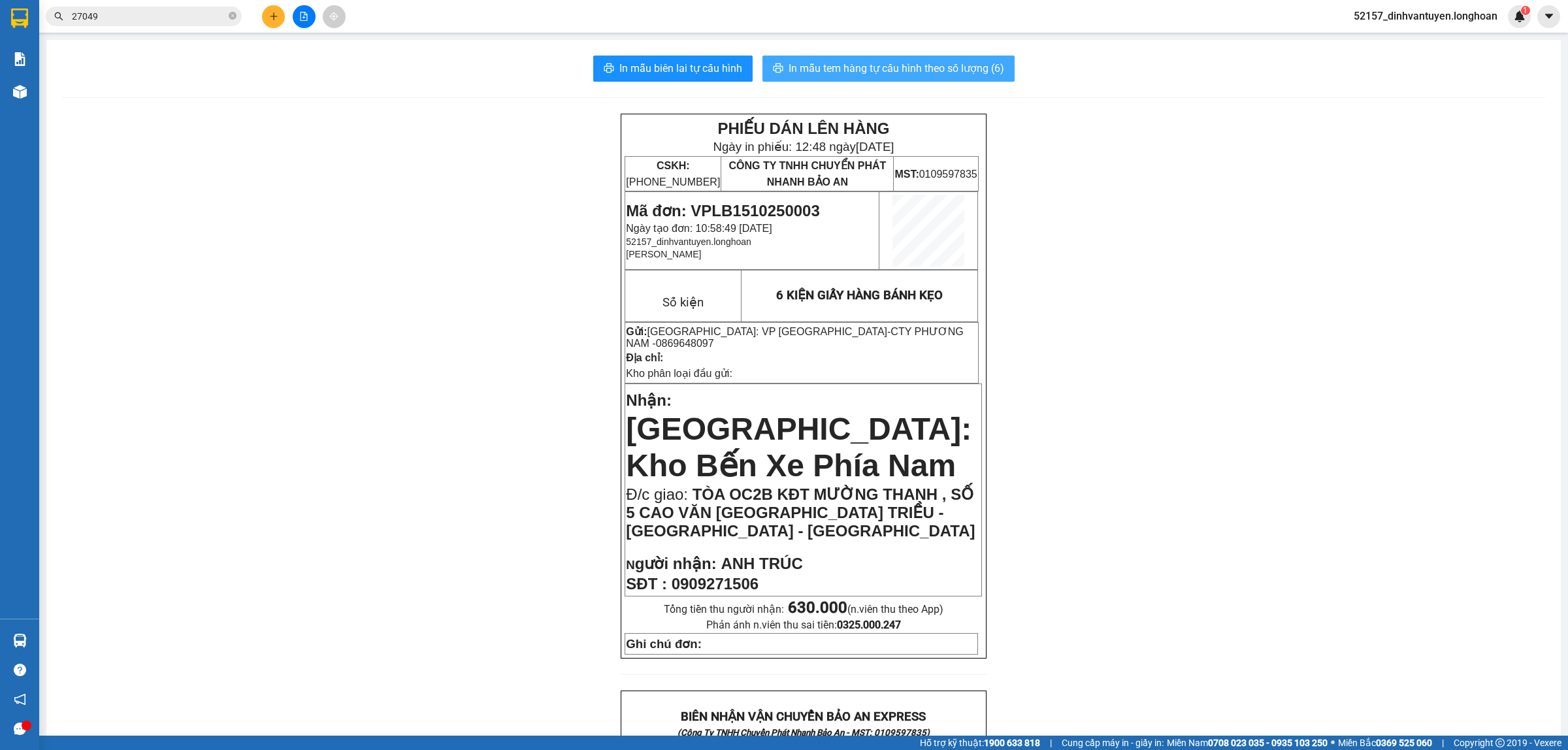
click at [830, 66] on span "In mẫu tem hàng tự cấu hình theo số lượng (6)" at bounding box center [896, 68] width 215 height 16
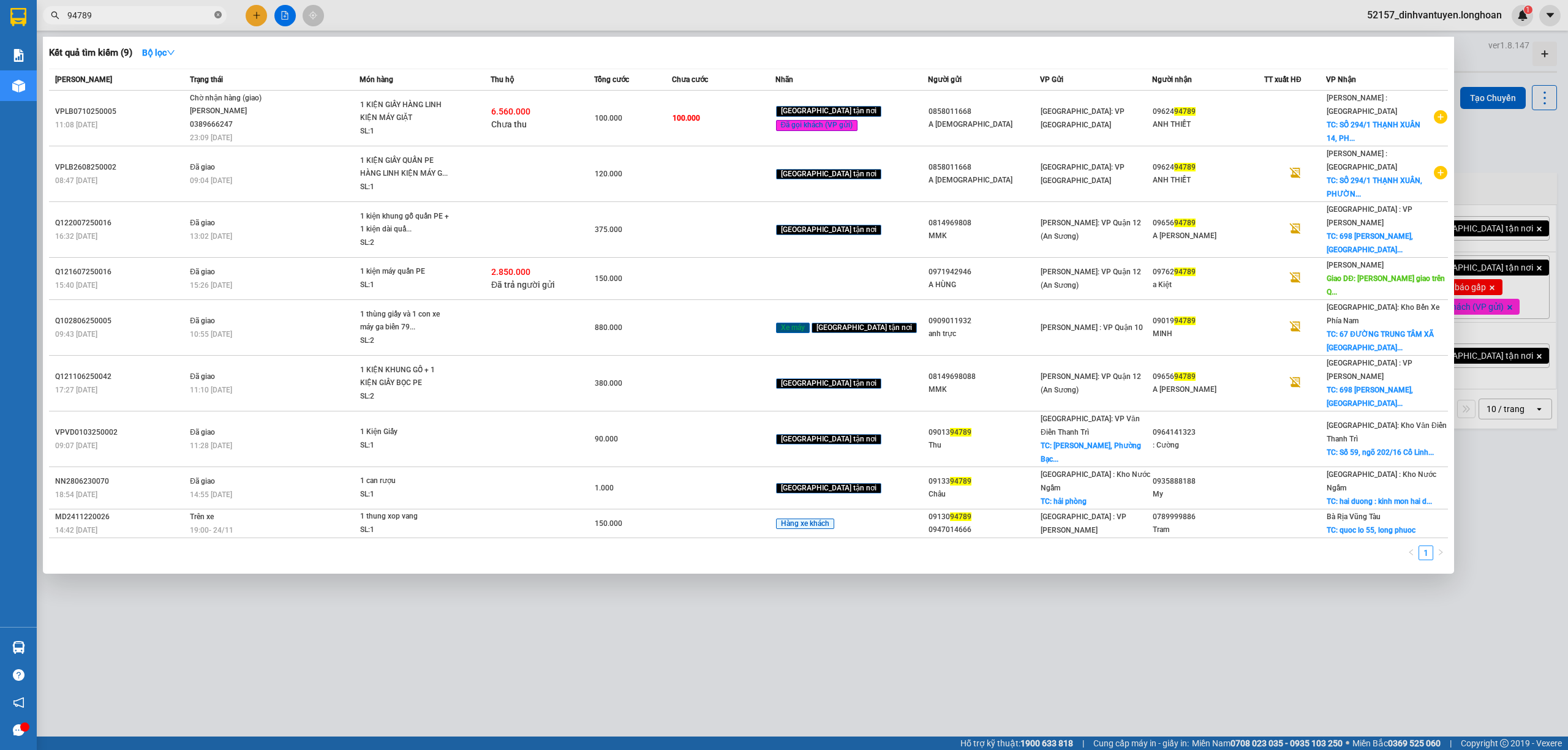
click at [221, 16] on icon "close-circle" at bounding box center [217, 15] width 7 height 7
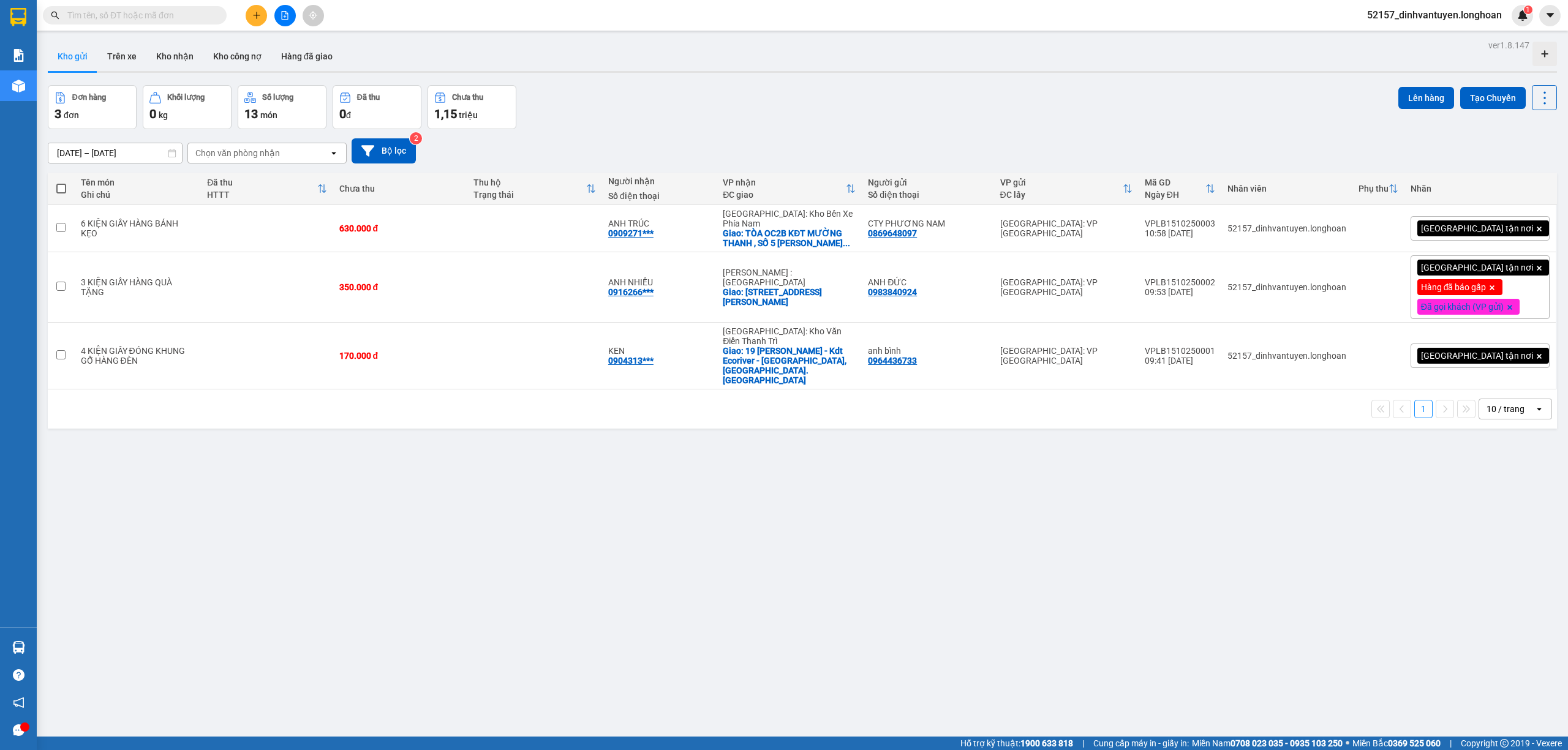
paste input "0822685555"
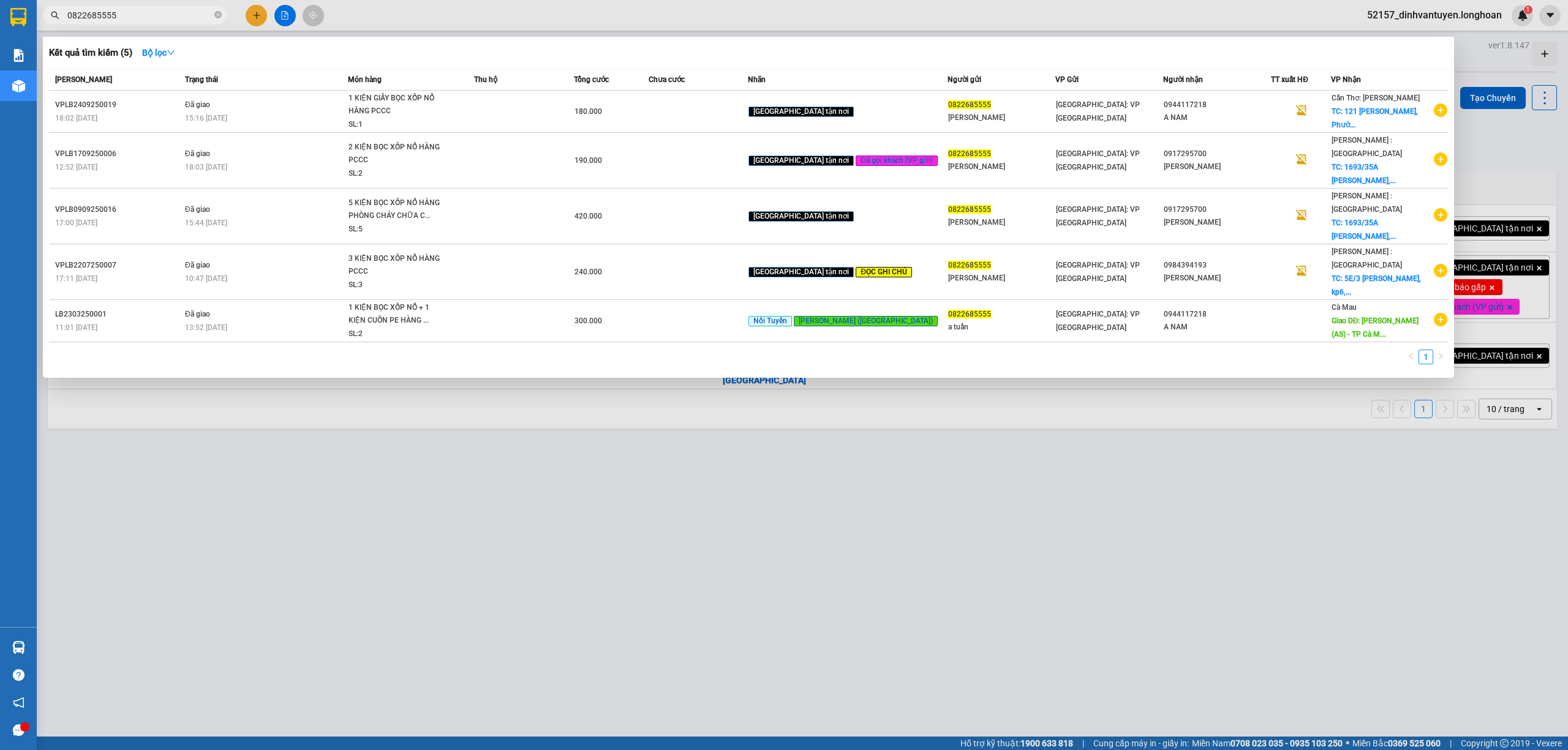
type input "0822685555"
click at [219, 16] on icon "close-circle" at bounding box center [217, 15] width 7 height 7
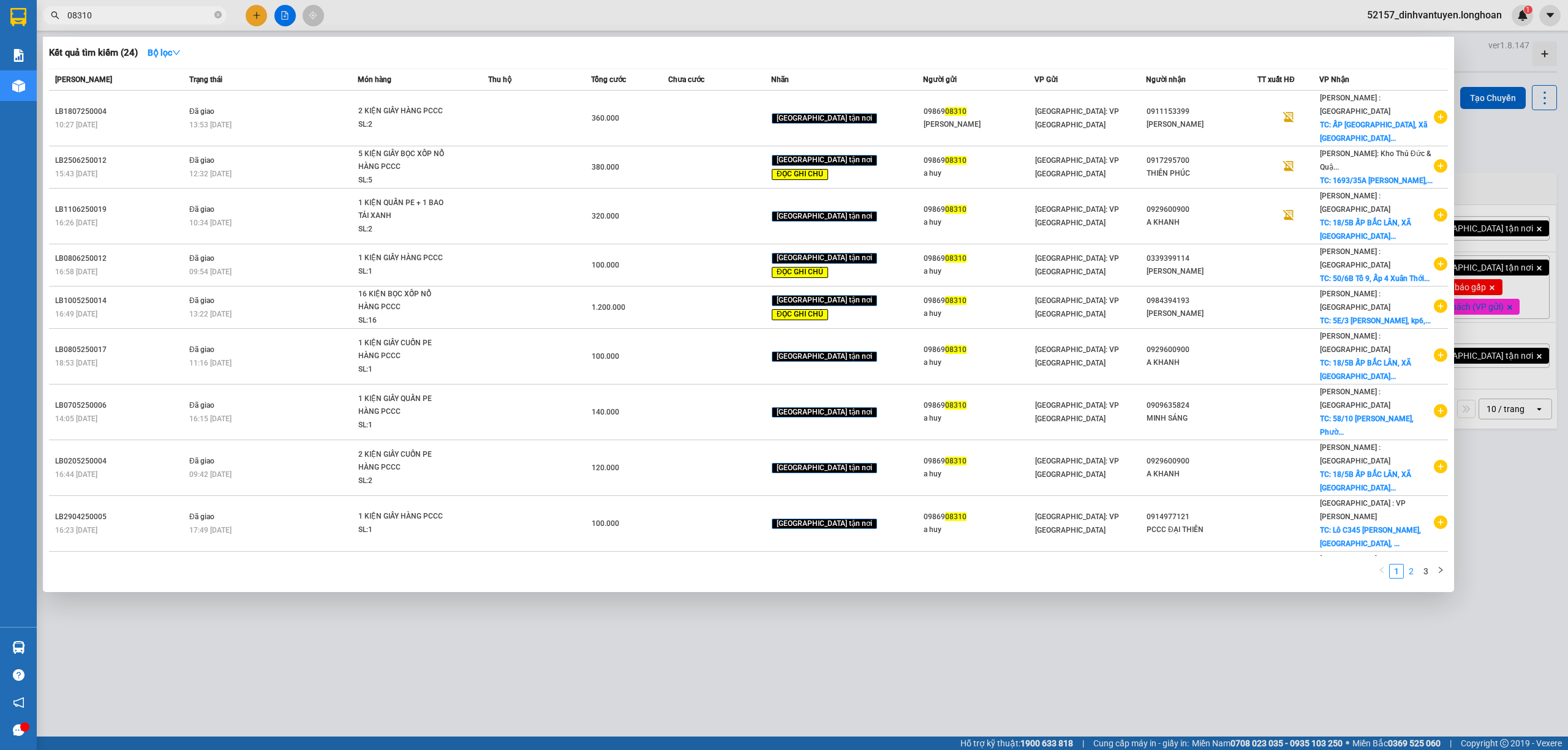
type input "08310"
click at [1417, 564] on link "2" at bounding box center [1410, 571] width 14 height 14
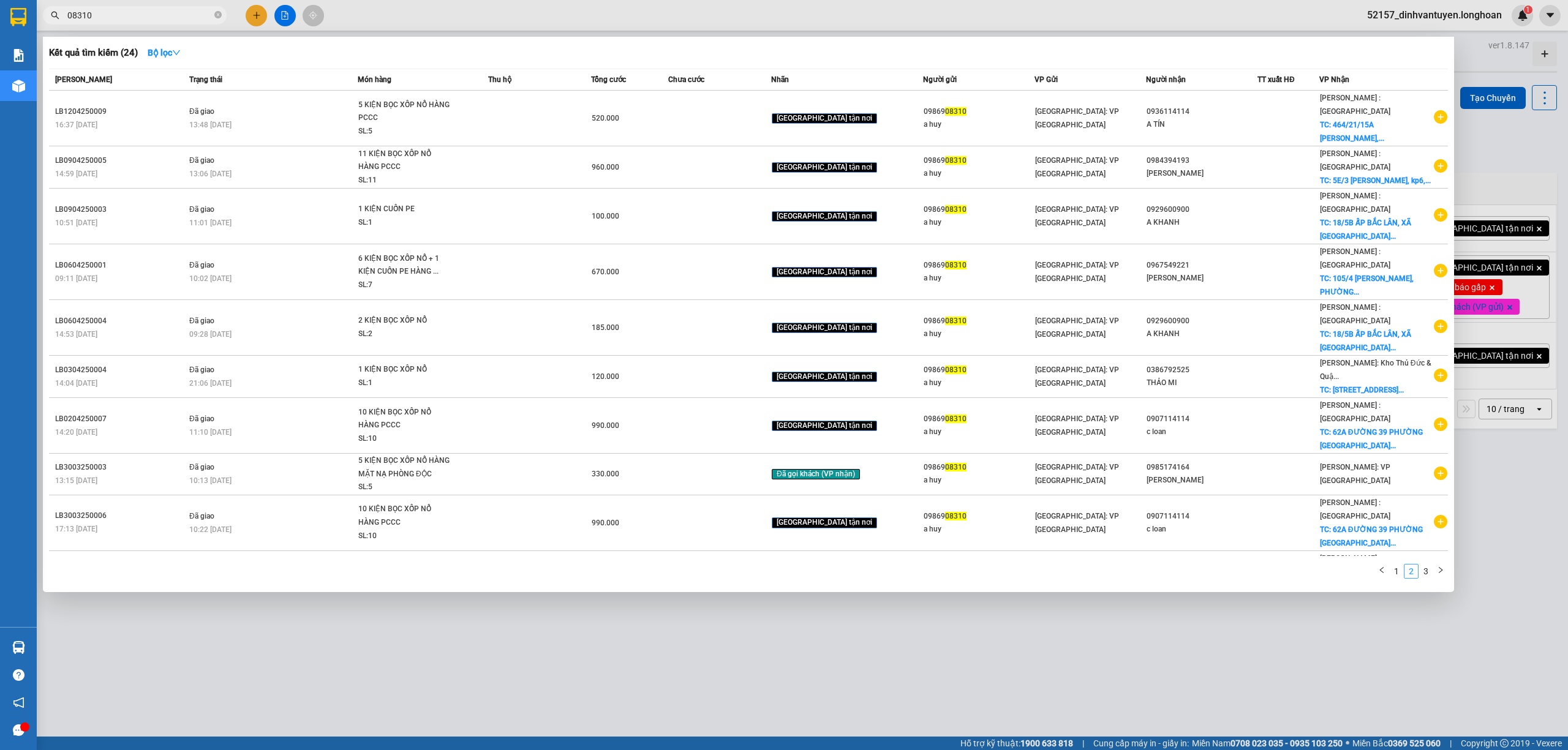
click at [1417, 564] on li "2" at bounding box center [1411, 571] width 15 height 15
click at [1427, 564] on link "3" at bounding box center [1426, 571] width 14 height 14
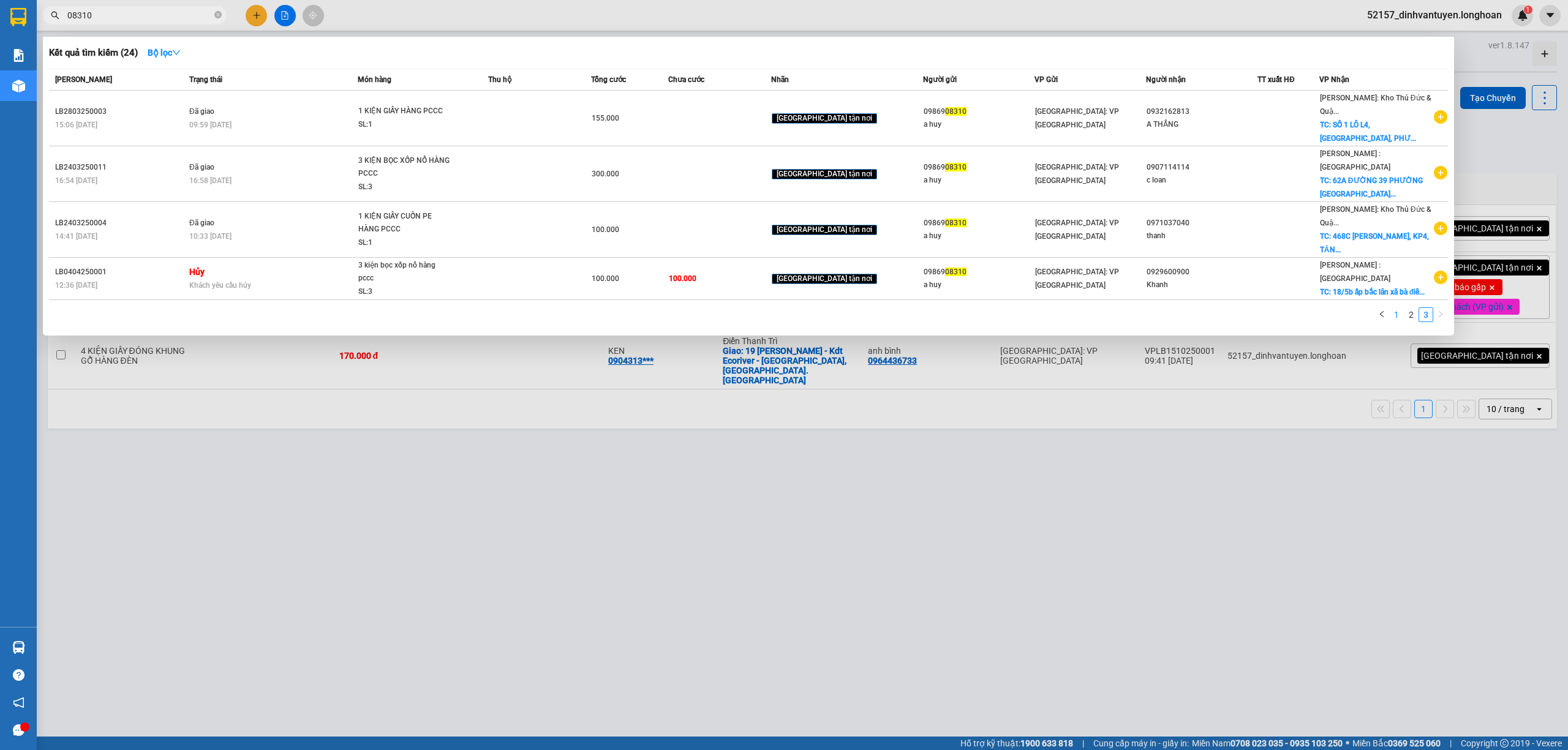
click at [1397, 308] on link "1" at bounding box center [1396, 314] width 14 height 14
